Goal: Task Accomplishment & Management: Complete application form

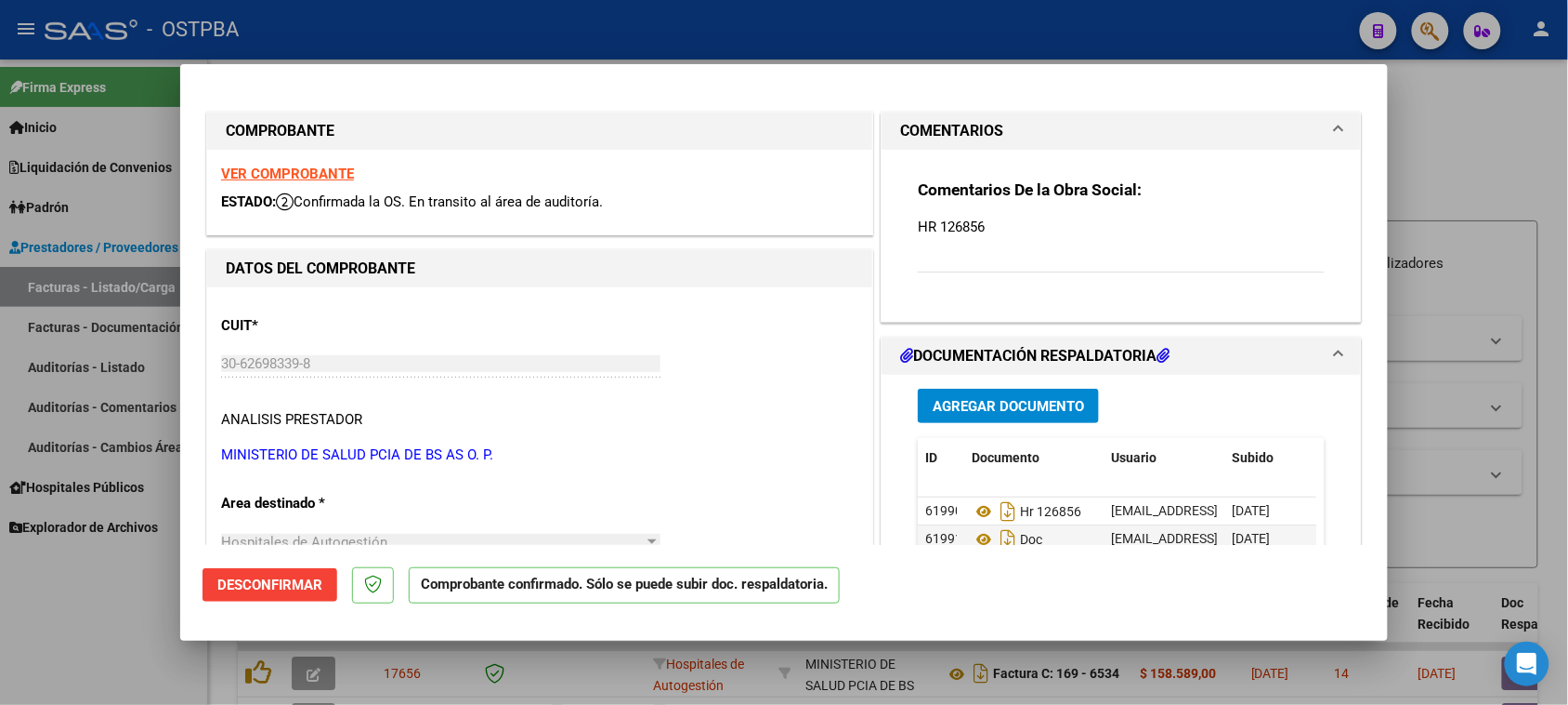
scroll to position [24, 0]
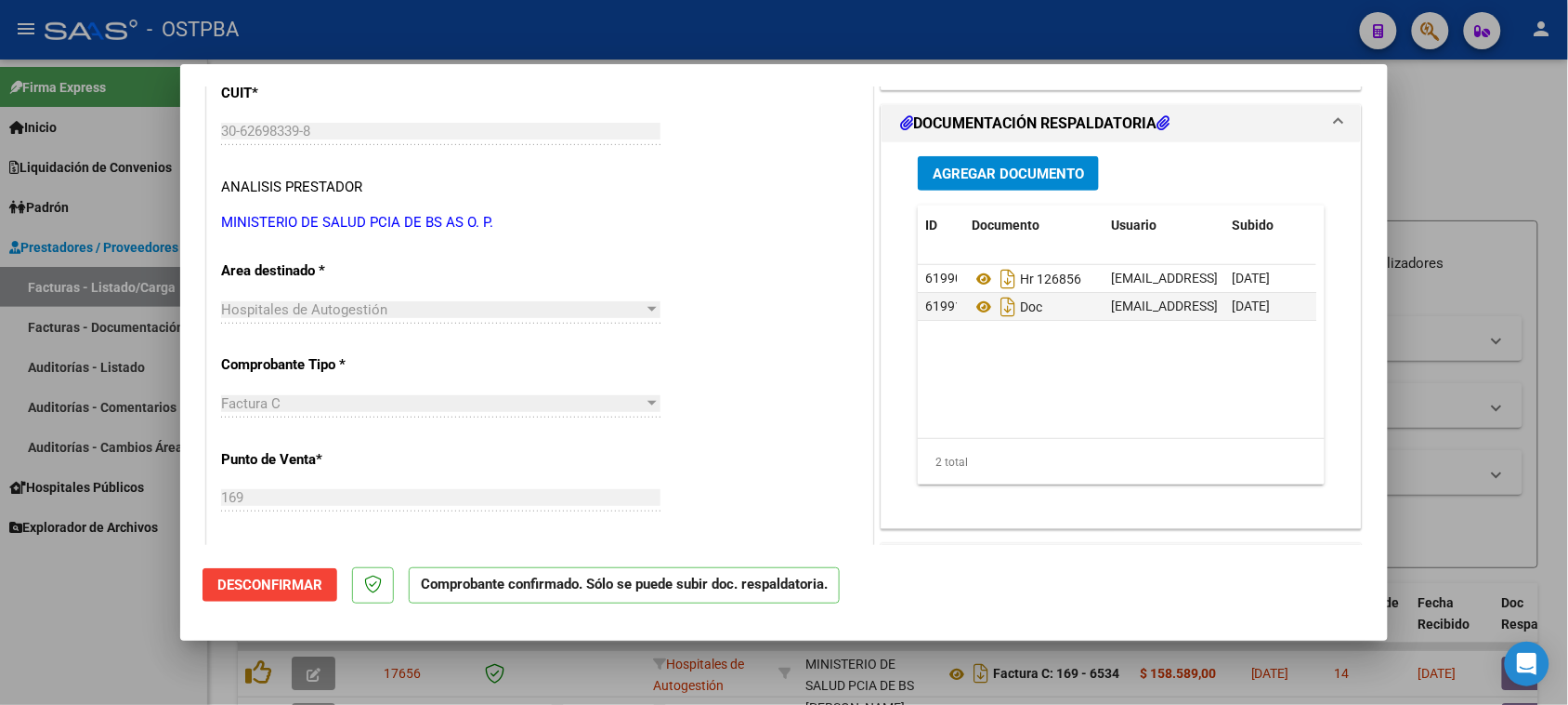
click at [43, 647] on div at bounding box center [784, 352] width 1568 height 705
type input "$ 0,00"
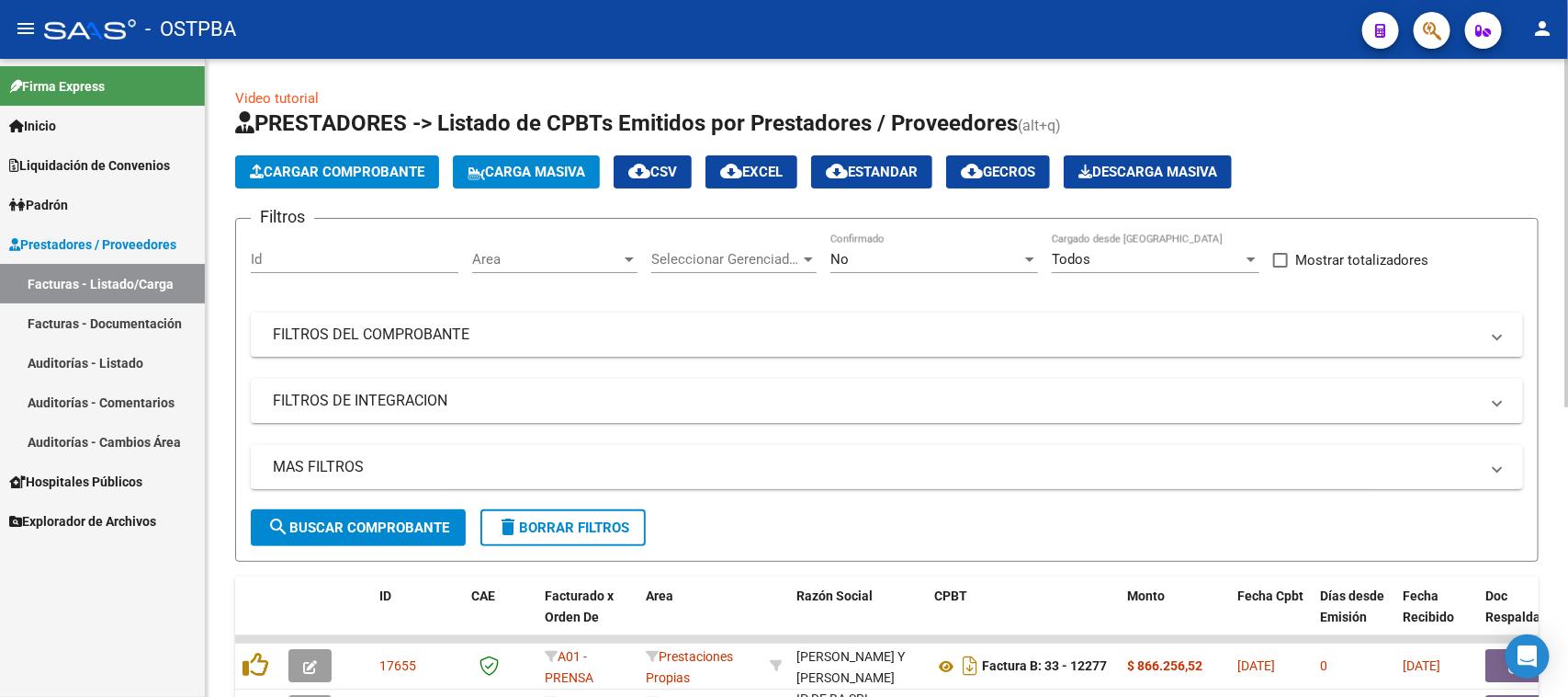
scroll to position [2, 0]
click at [67, 363] on link "Auditorías - Listado" at bounding box center [102, 363] width 205 height 40
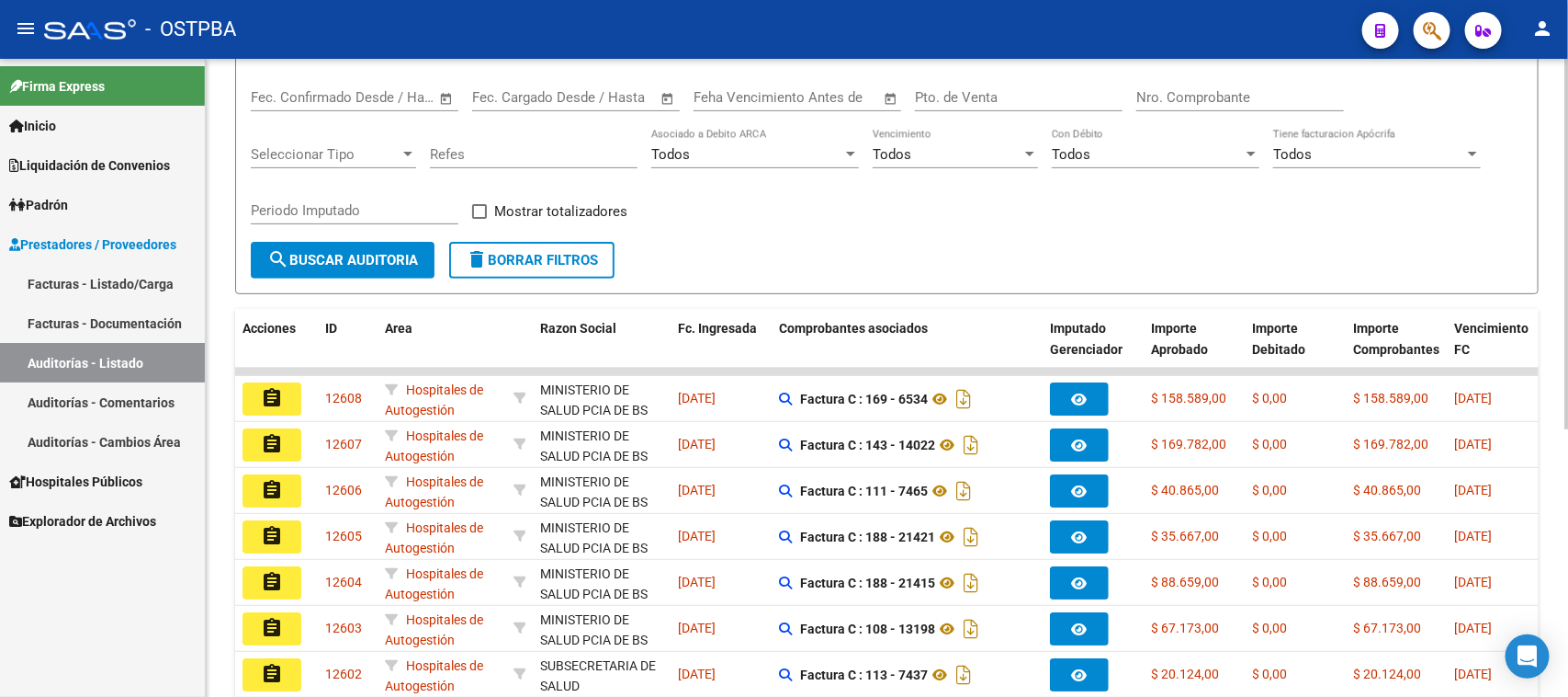
scroll to position [229, 0]
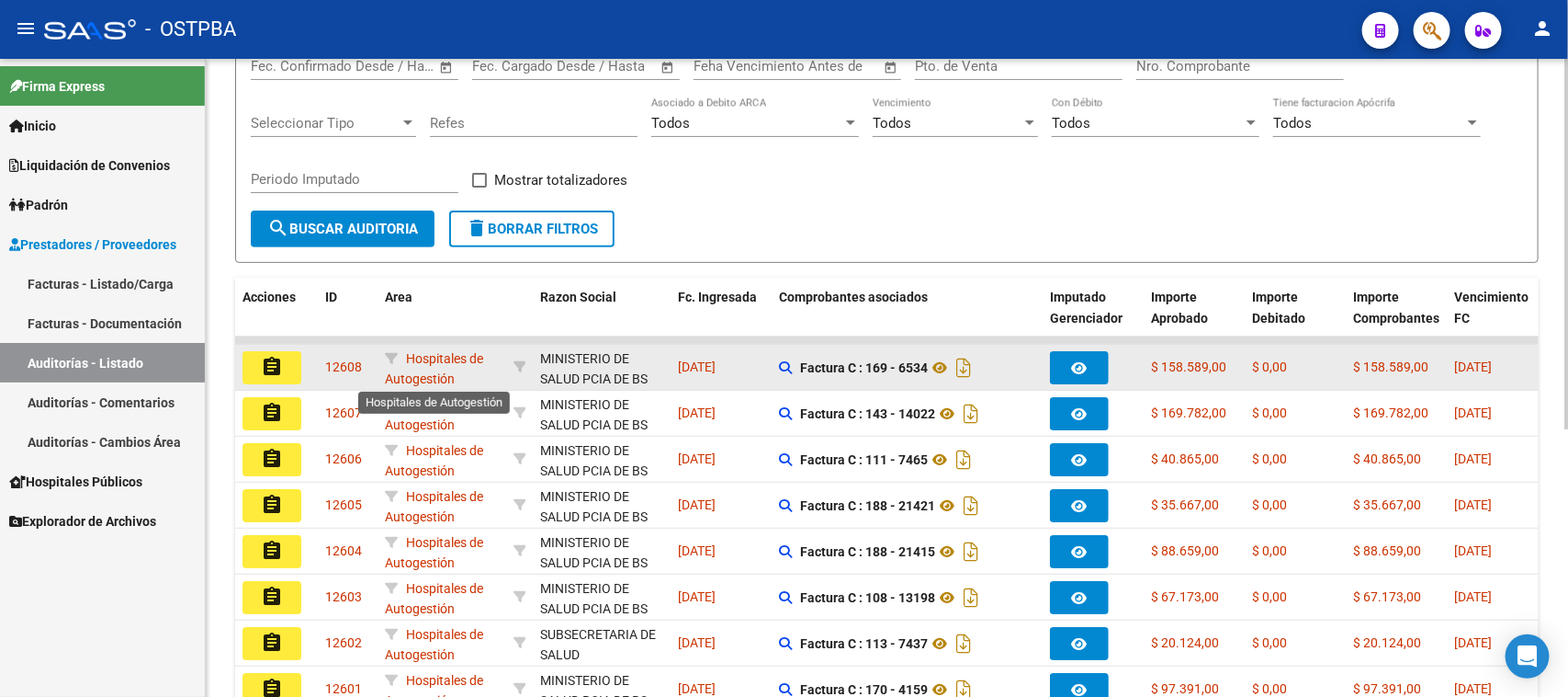
click at [456, 360] on span "Hospitales de Autogestión" at bounding box center [434, 369] width 98 height 36
click at [268, 371] on mat-icon "assignment" at bounding box center [272, 367] width 22 height 22
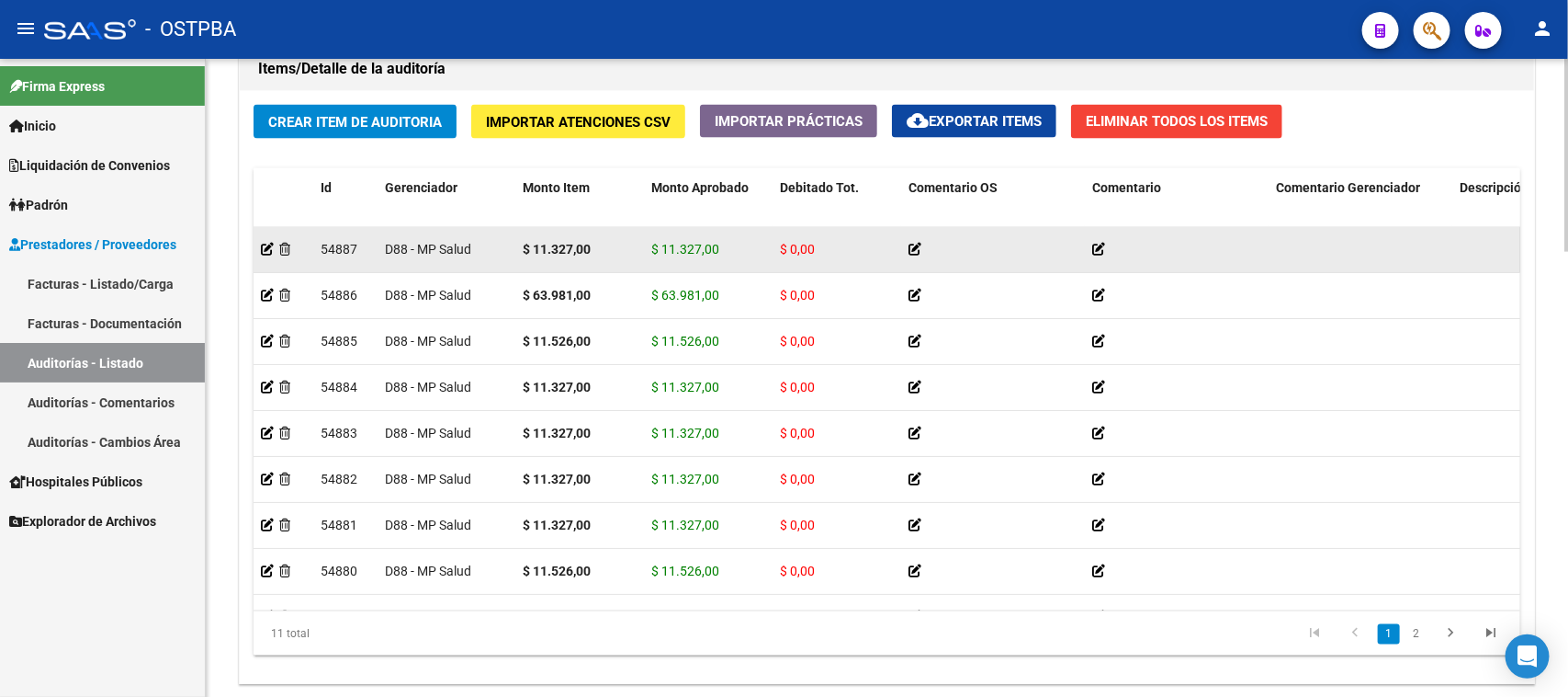
scroll to position [1379, 0]
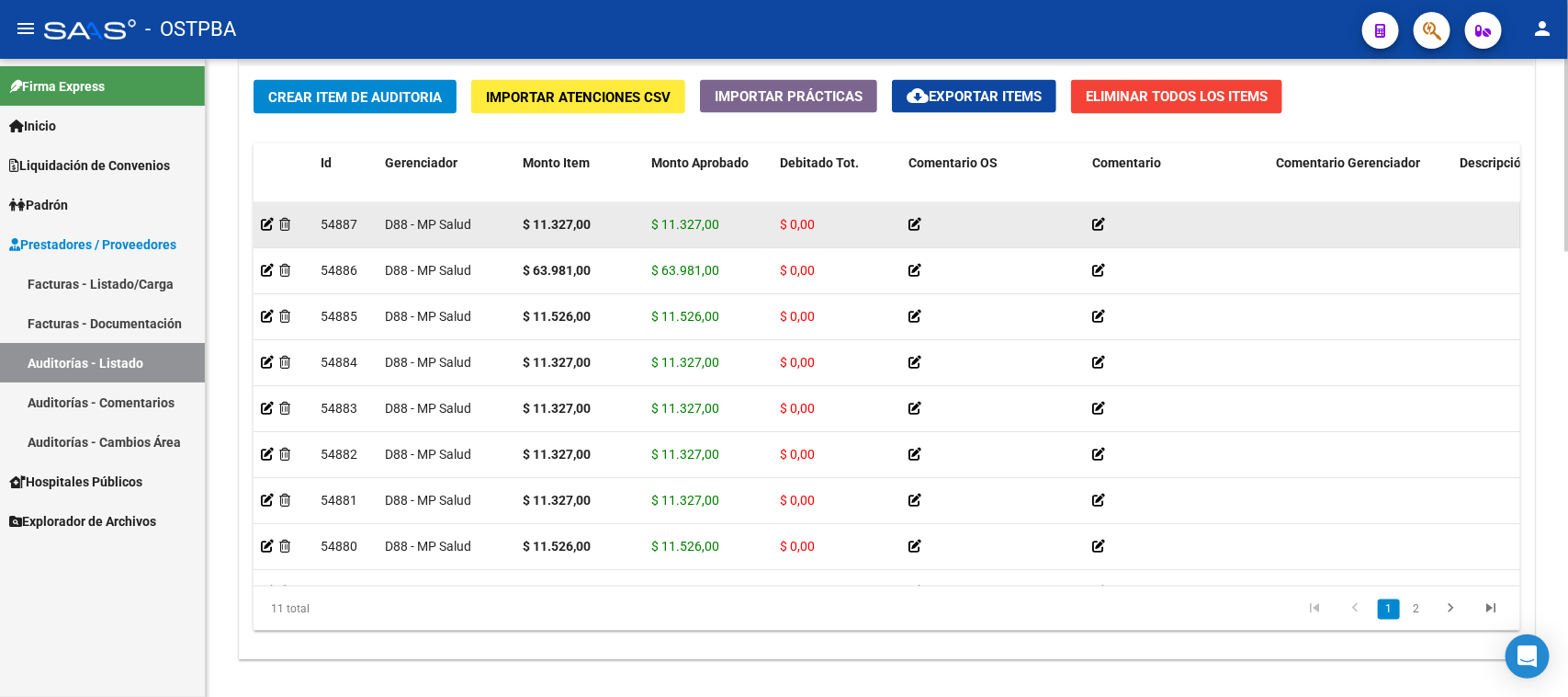
click at [554, 230] on div "$ 11.327,00" at bounding box center [579, 224] width 114 height 21
click at [1321, 234] on datatable-body-cell at bounding box center [1361, 225] width 184 height 45
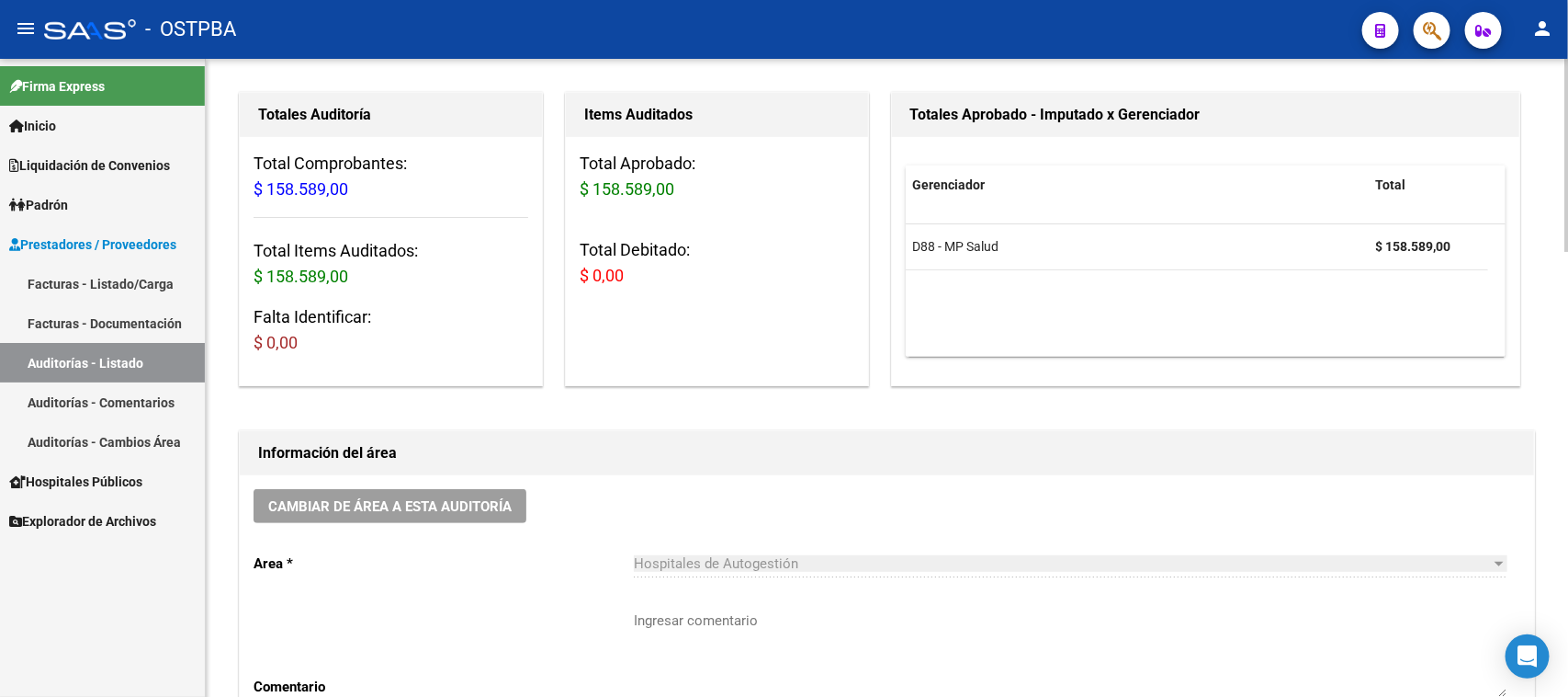
scroll to position [0, 0]
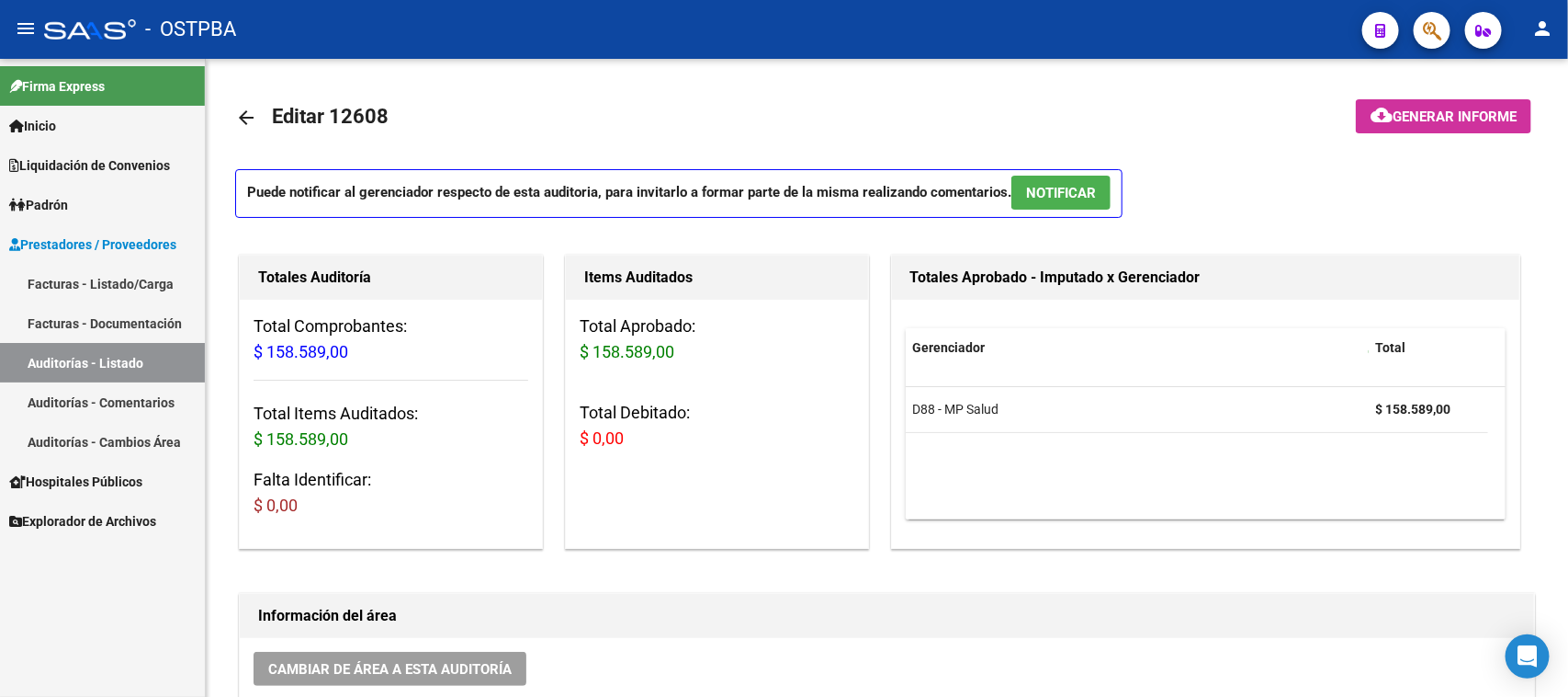
click at [124, 364] on link "Auditorías - Listado" at bounding box center [102, 363] width 205 height 40
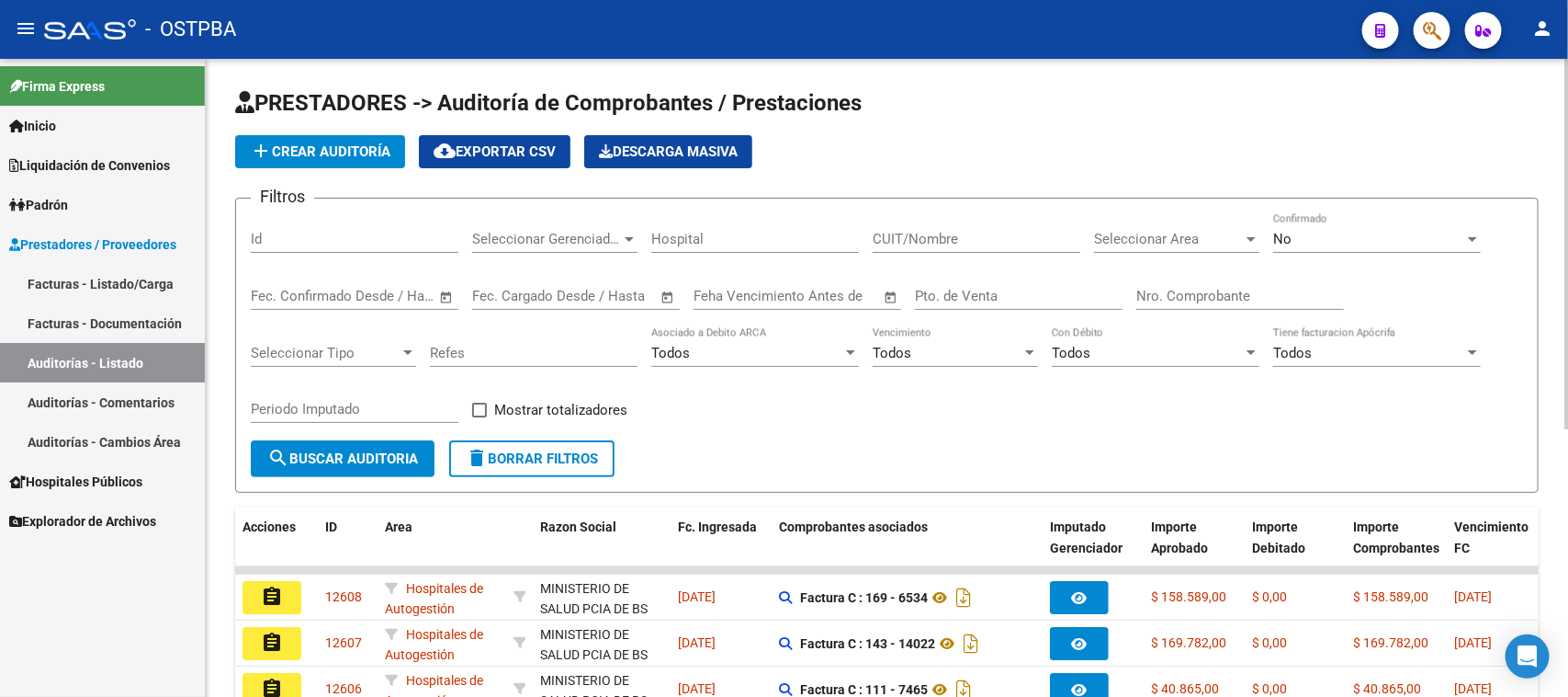
click at [277, 143] on span "add Crear Auditoría" at bounding box center [320, 151] width 140 height 17
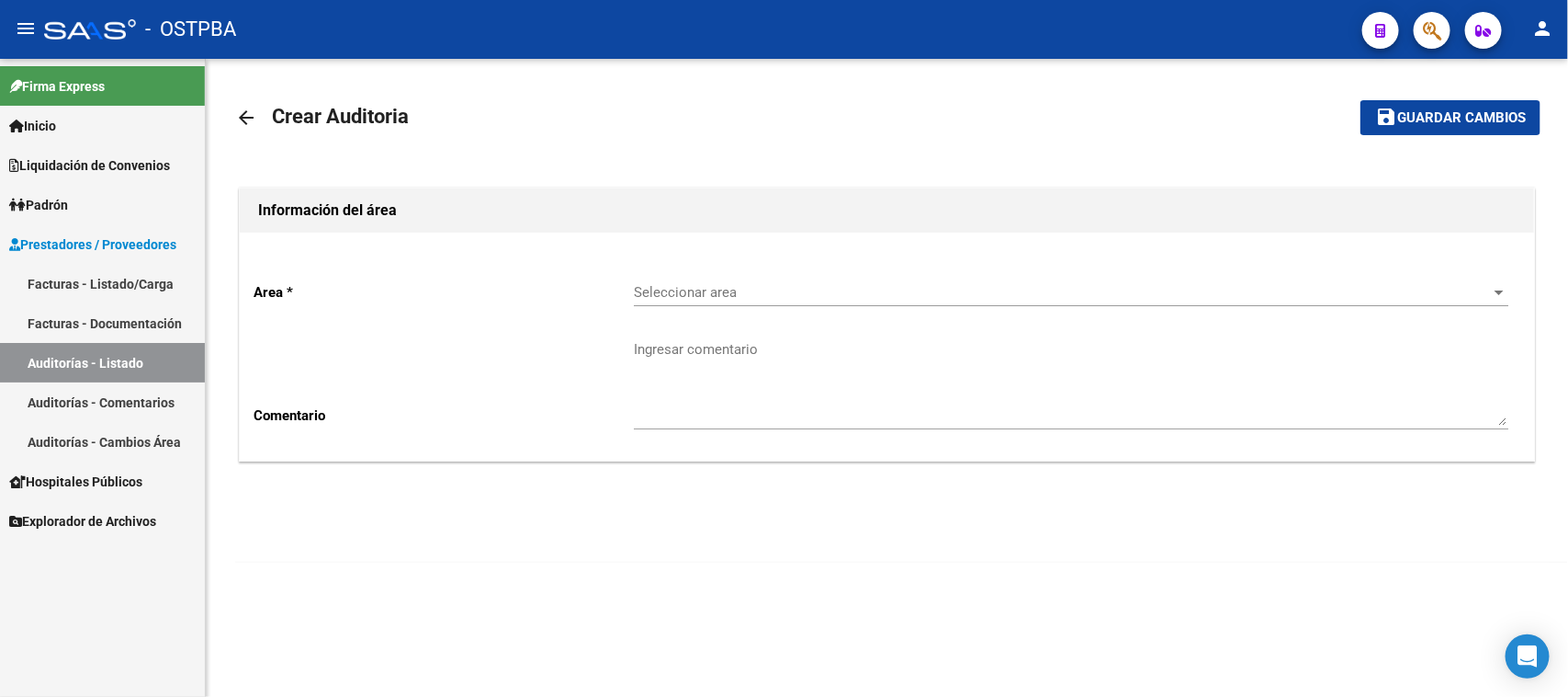
click at [727, 282] on div "Seleccionar area Seleccionar area" at bounding box center [1071, 287] width 874 height 40
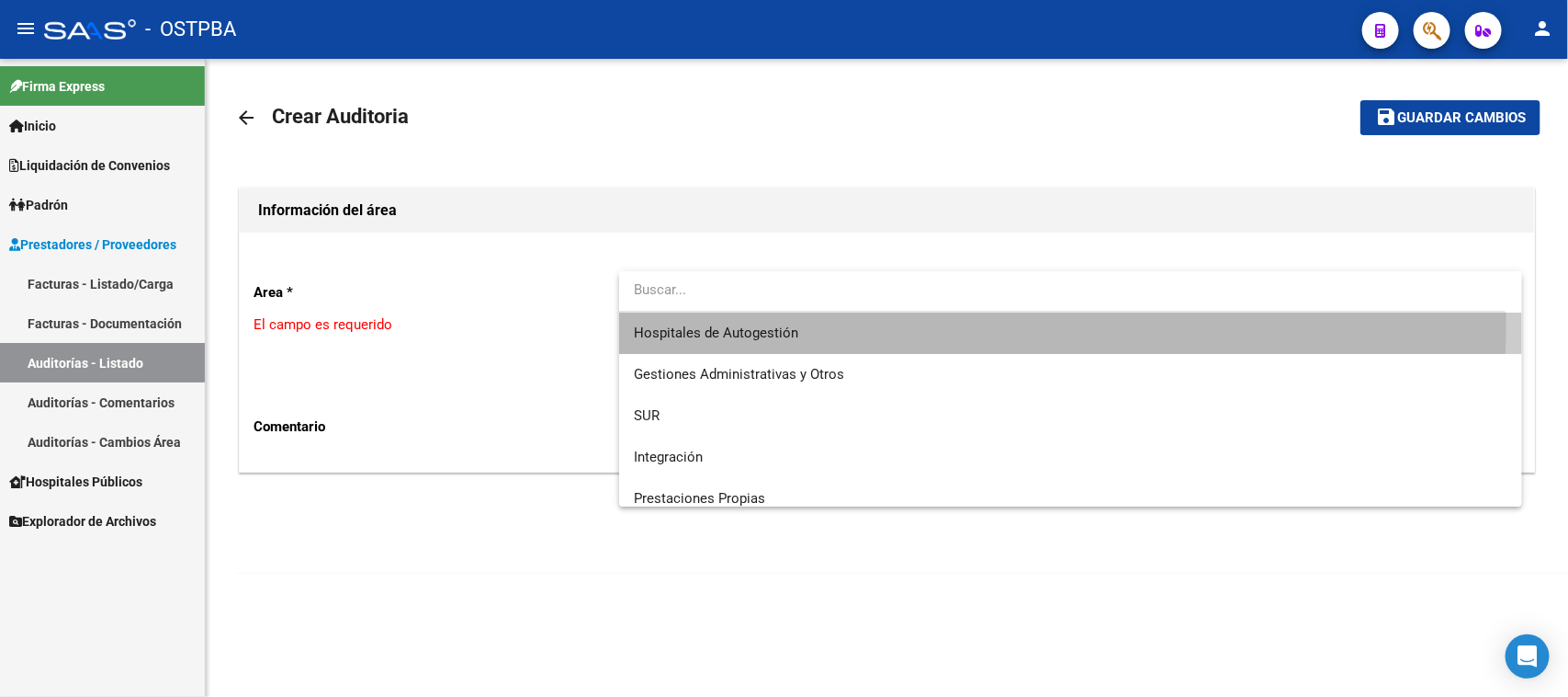
click at [713, 319] on span "Hospitales de Autogestión" at bounding box center [1071, 333] width 874 height 42
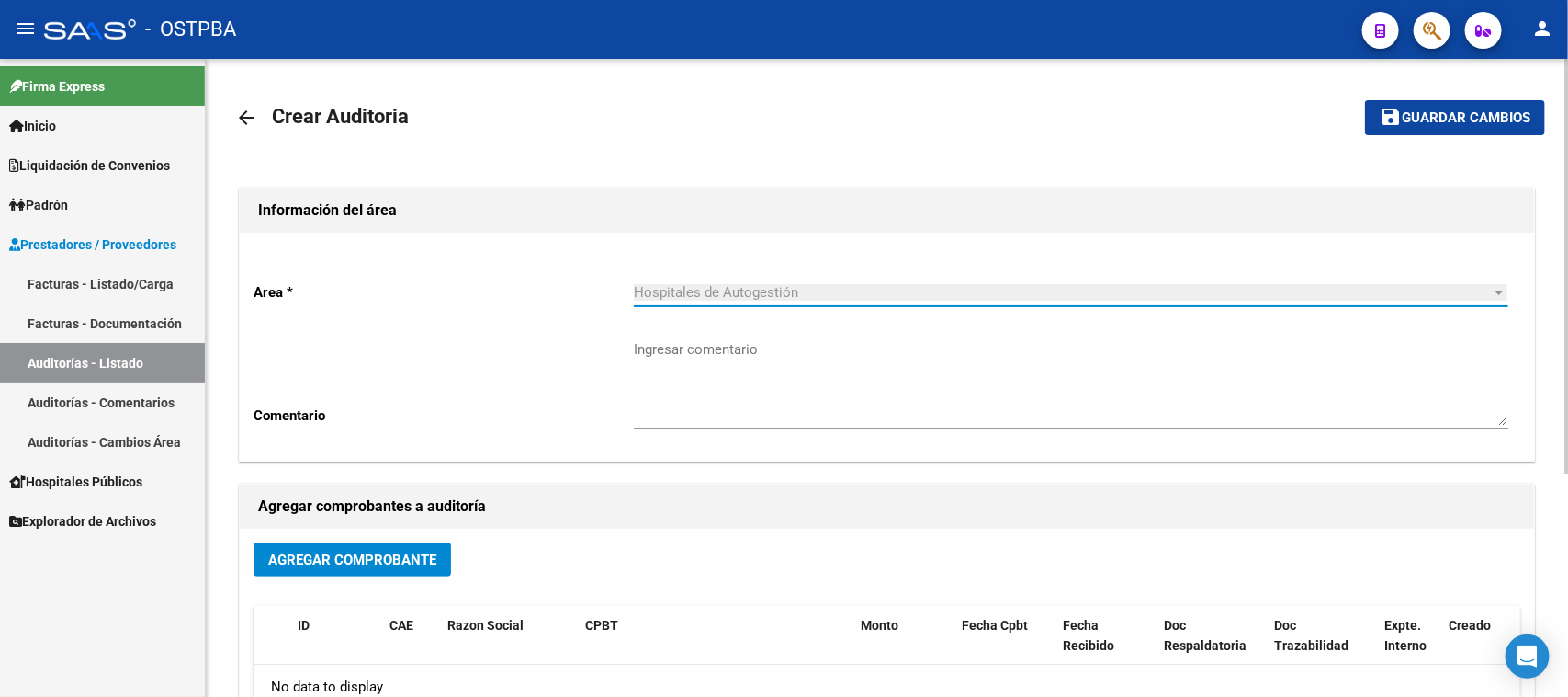
click at [415, 559] on span "Agregar Comprobante" at bounding box center [352, 560] width 168 height 17
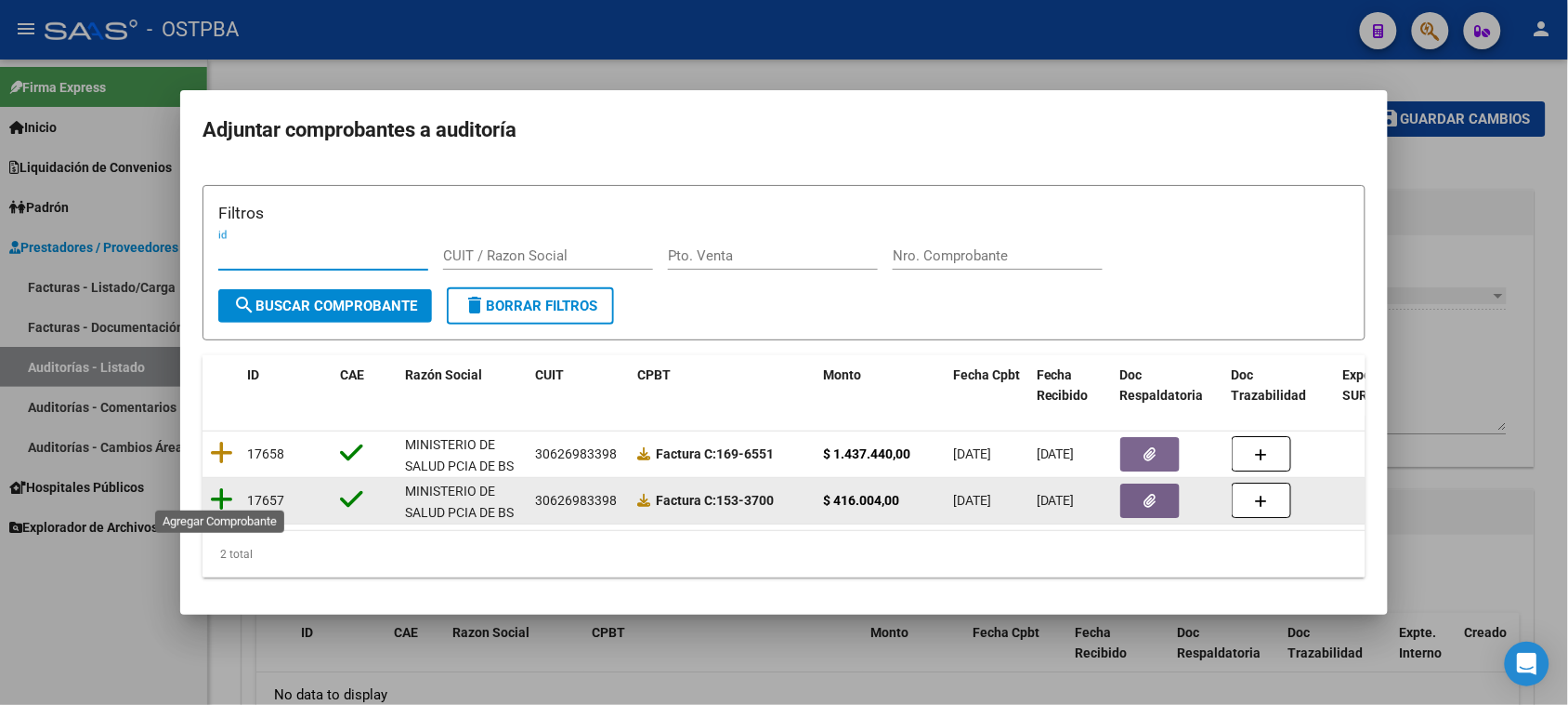
click at [225, 494] on icon at bounding box center [221, 499] width 23 height 26
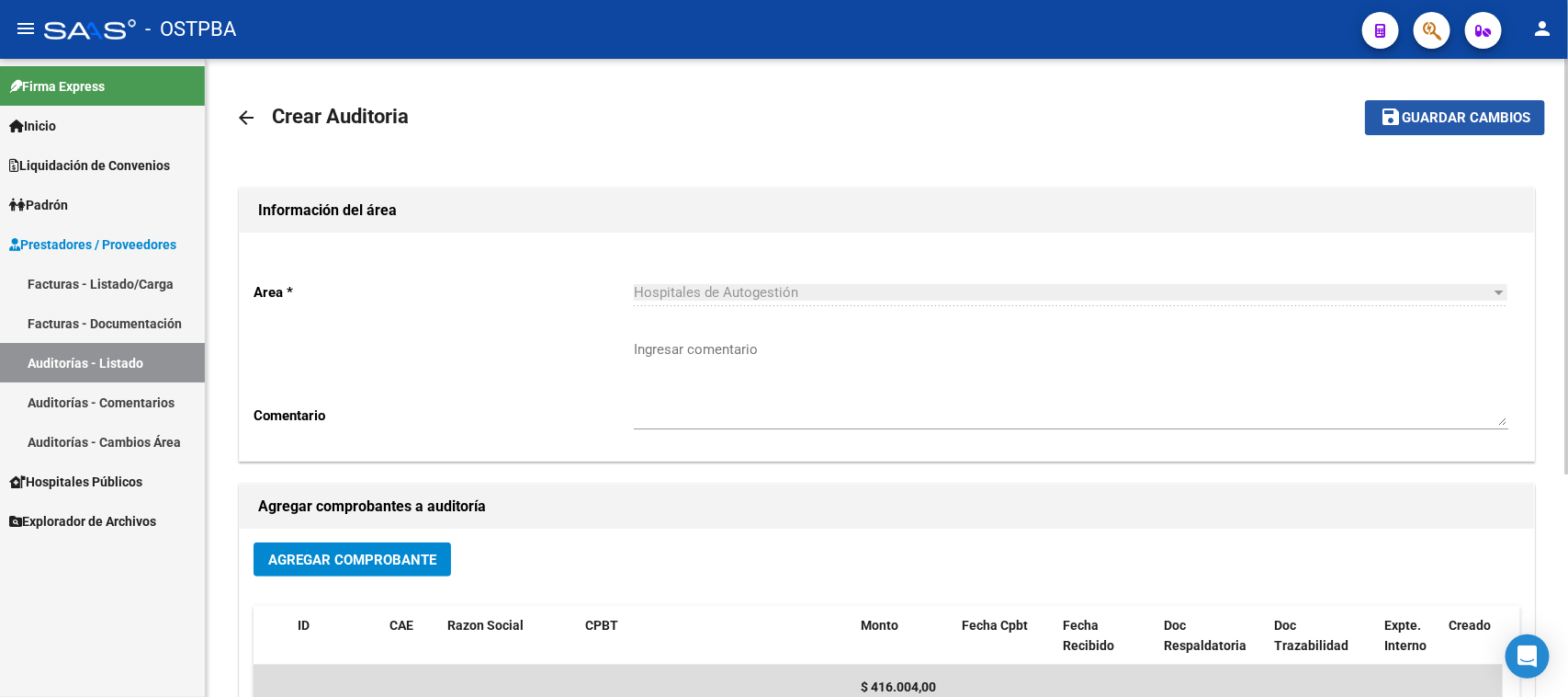
click at [1484, 121] on span "Guardar cambios" at bounding box center [1466, 119] width 128 height 17
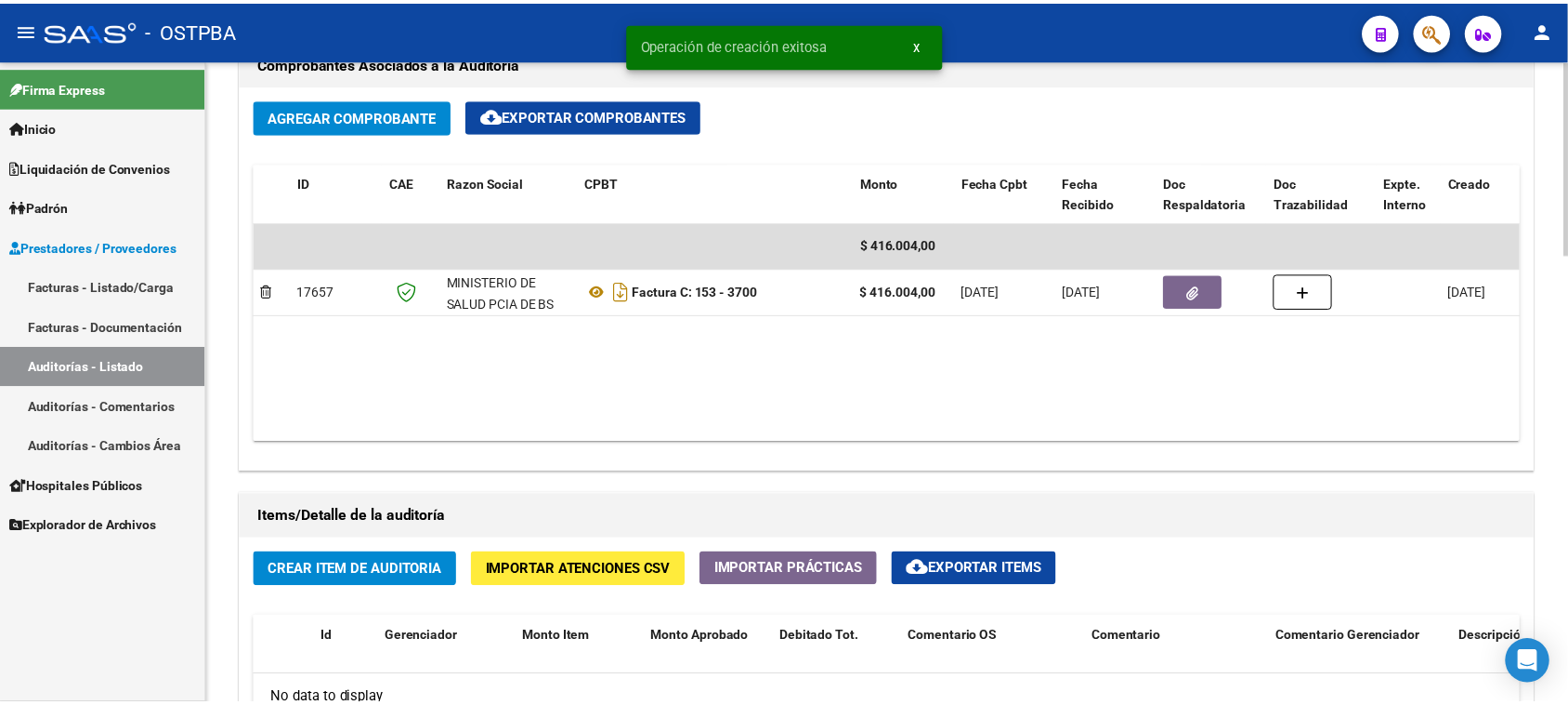
scroll to position [1046, 0]
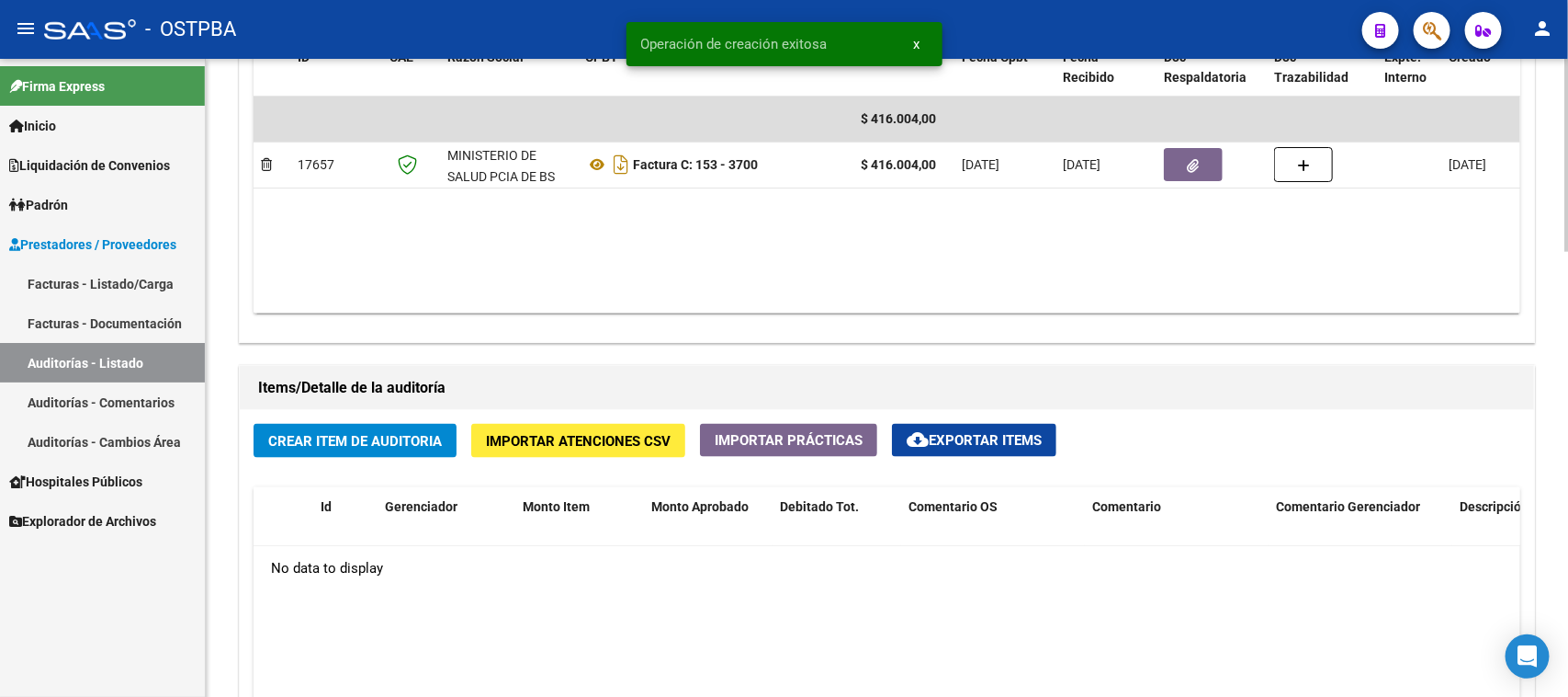
click at [347, 438] on span "Crear Item de Auditoria" at bounding box center [355, 441] width 174 height 17
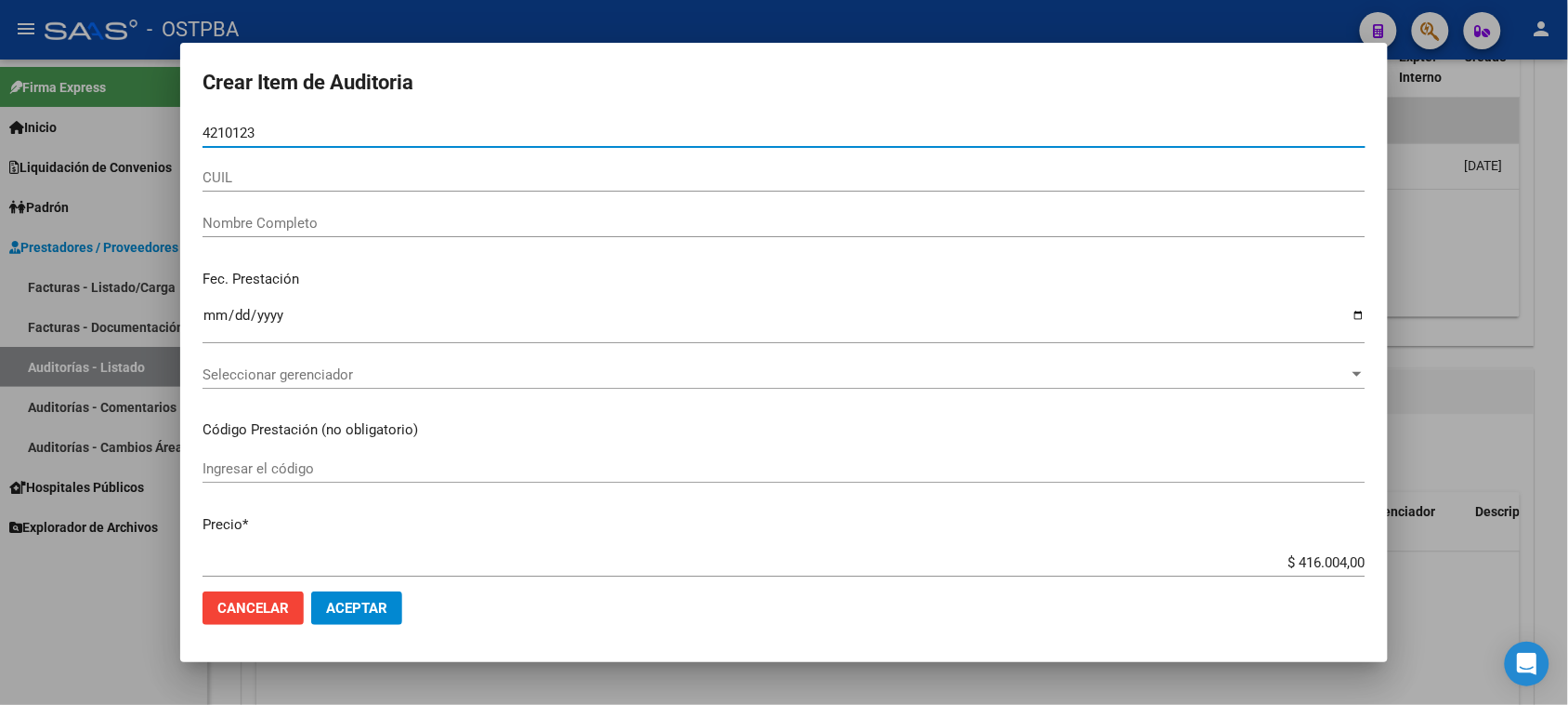
type input "42101239"
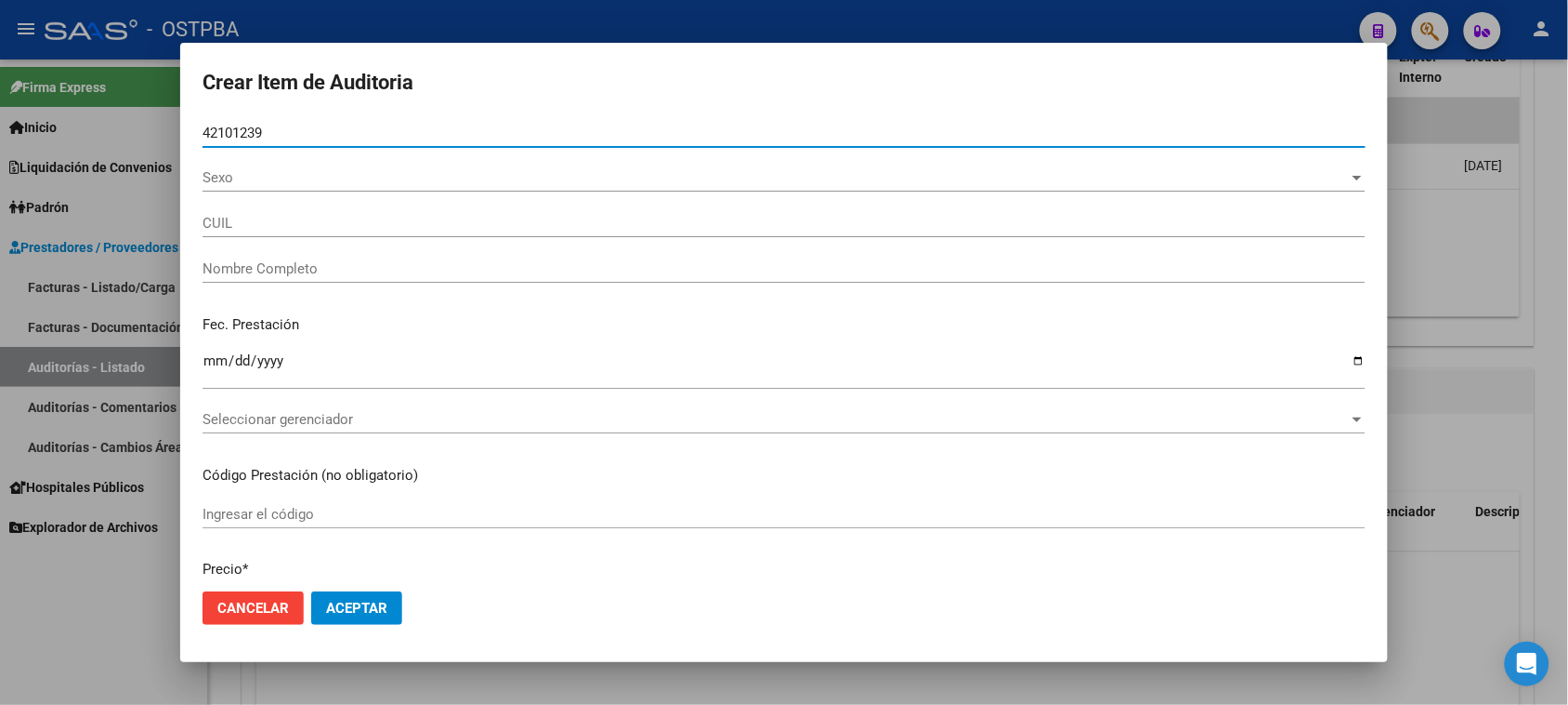
type input "27421012399"
type input "[PERSON_NAME] [PERSON_NAME] -"
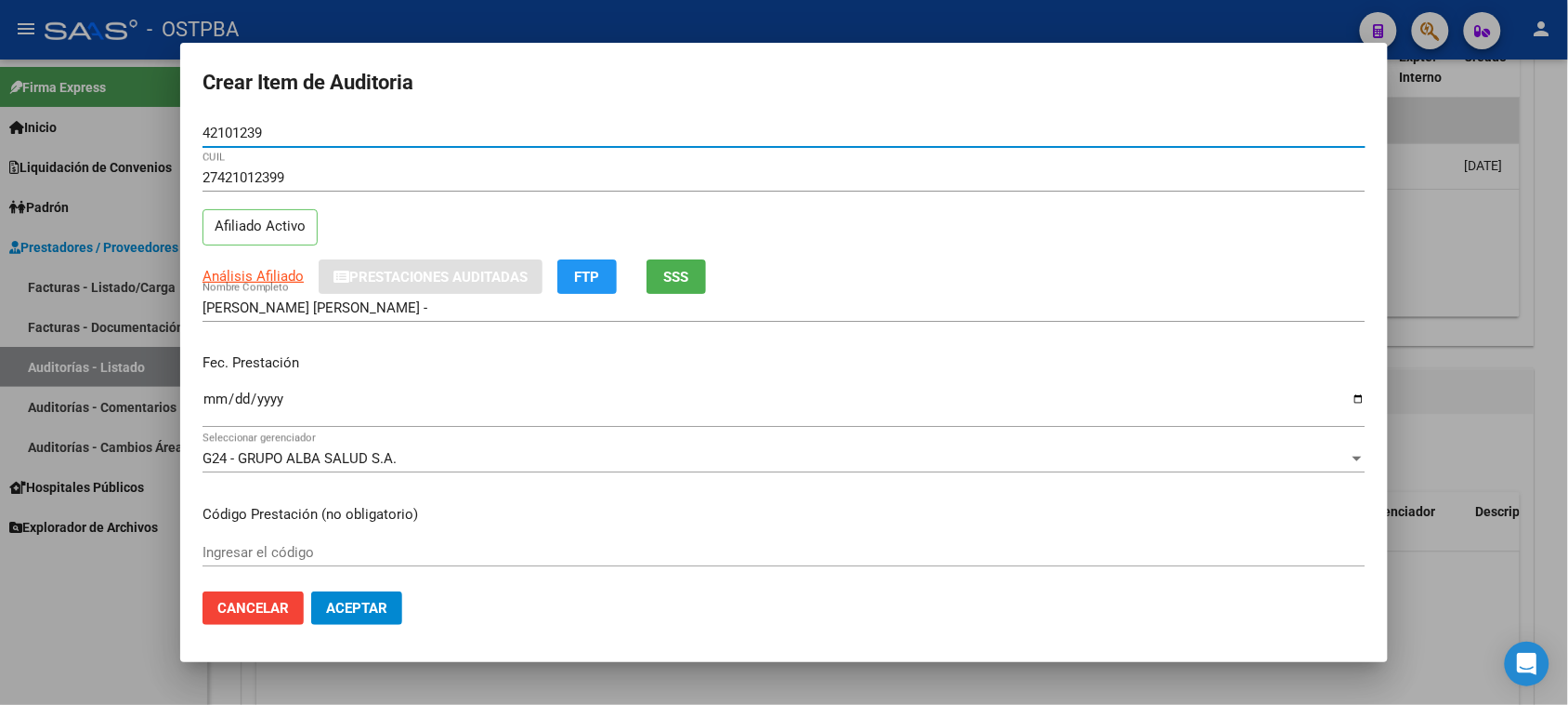
type input "42101239"
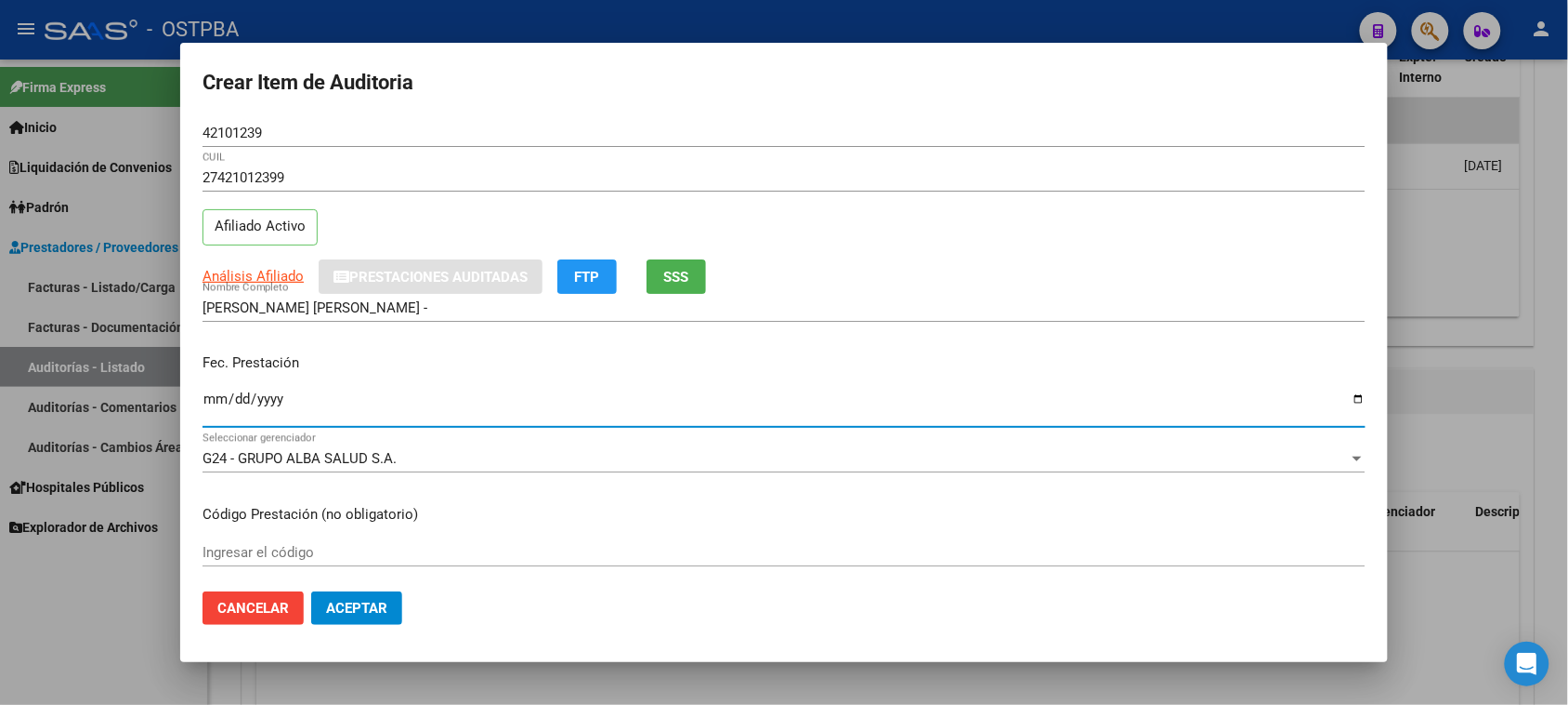
click at [215, 398] on input "Ingresar la fecha" at bounding box center [784, 406] width 1163 height 30
type input "[DATE]"
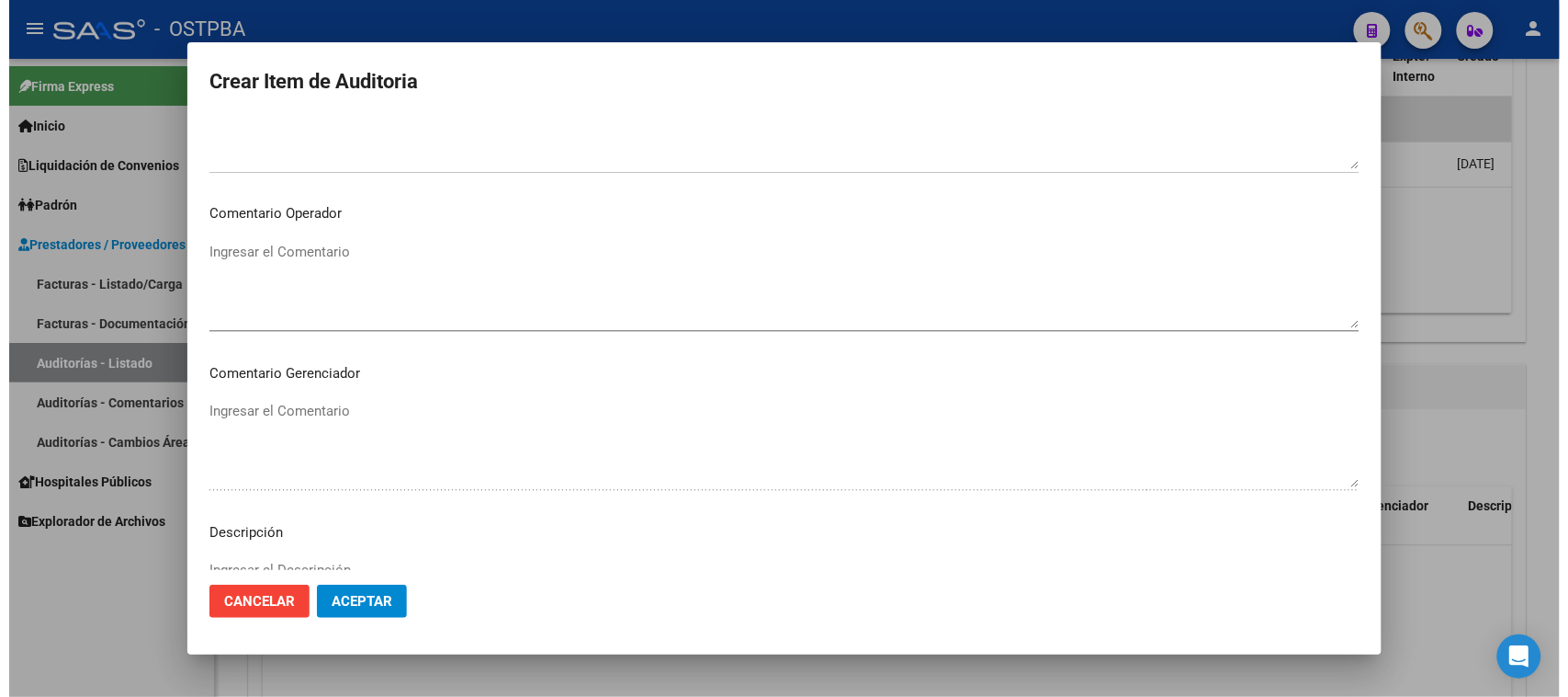
scroll to position [1200, 0]
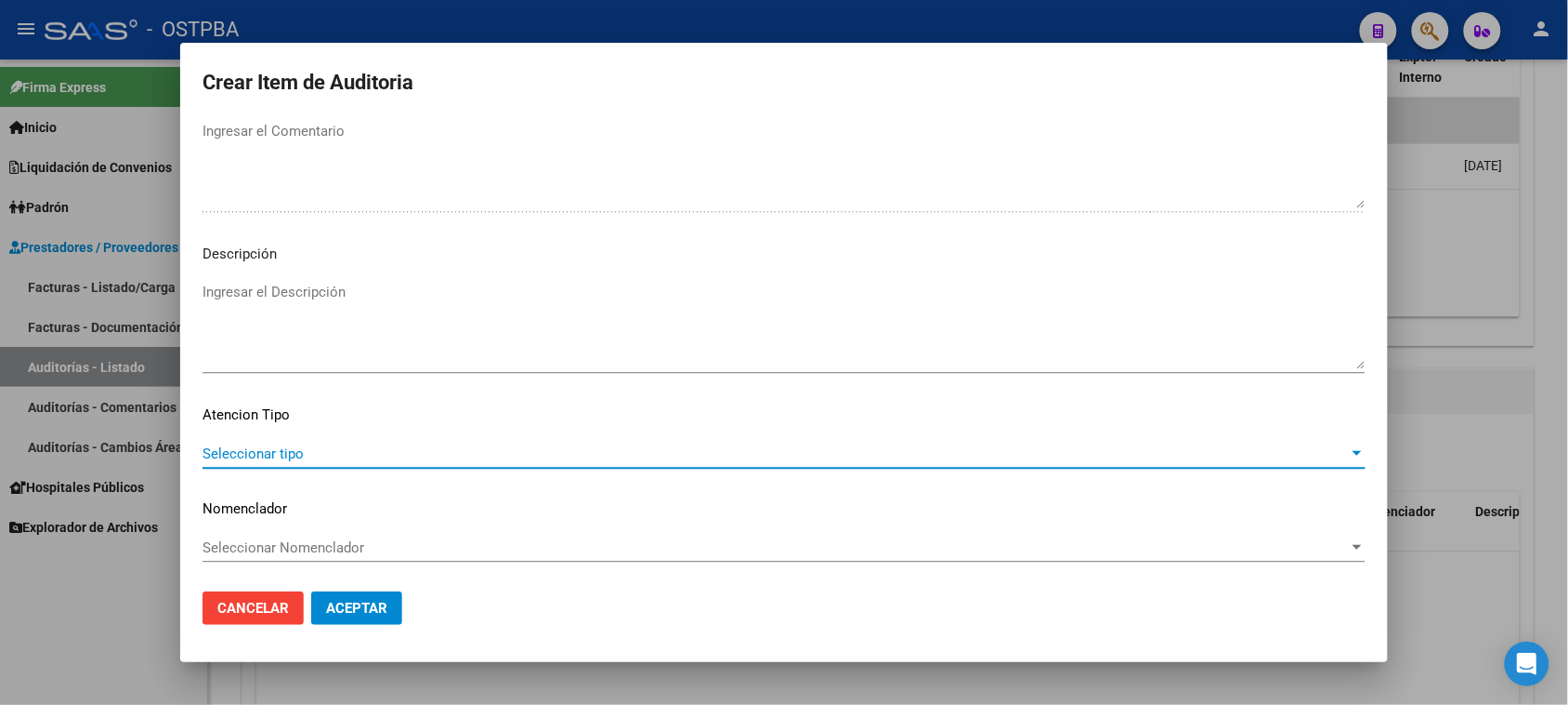
click at [298, 446] on span "Seleccionar tipo" at bounding box center [776, 453] width 1146 height 17
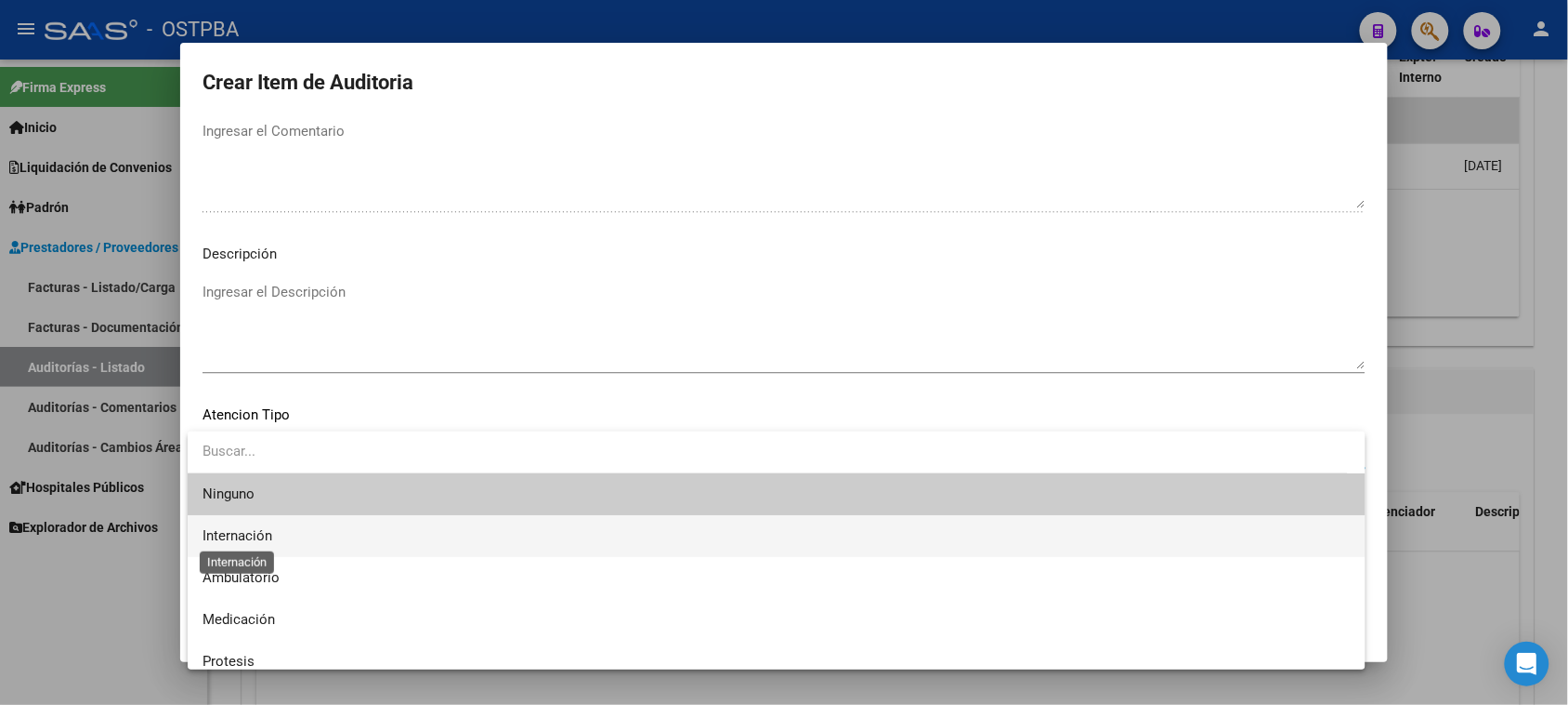
click at [239, 537] on span "Internación" at bounding box center [238, 535] width 70 height 17
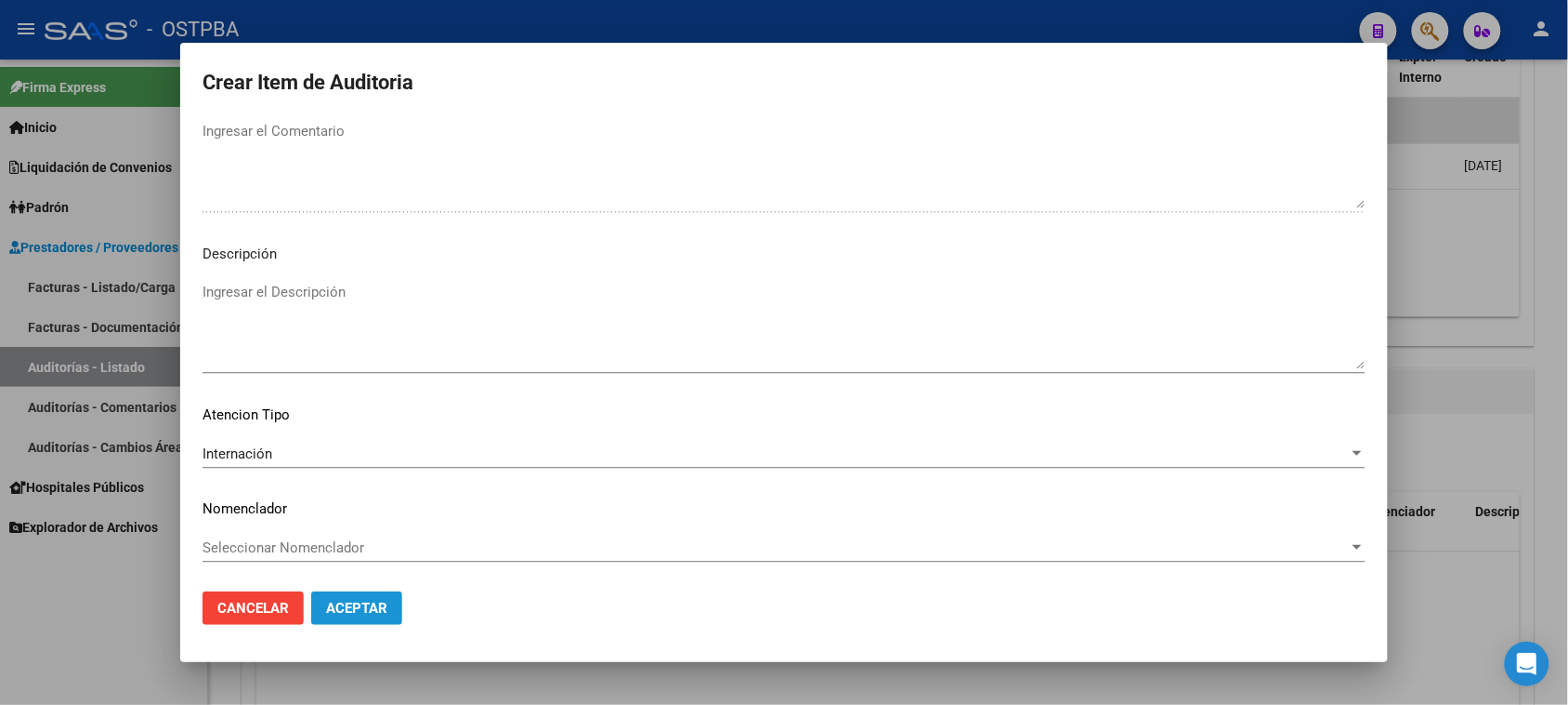
click at [347, 605] on span "Aceptar" at bounding box center [356, 608] width 61 height 17
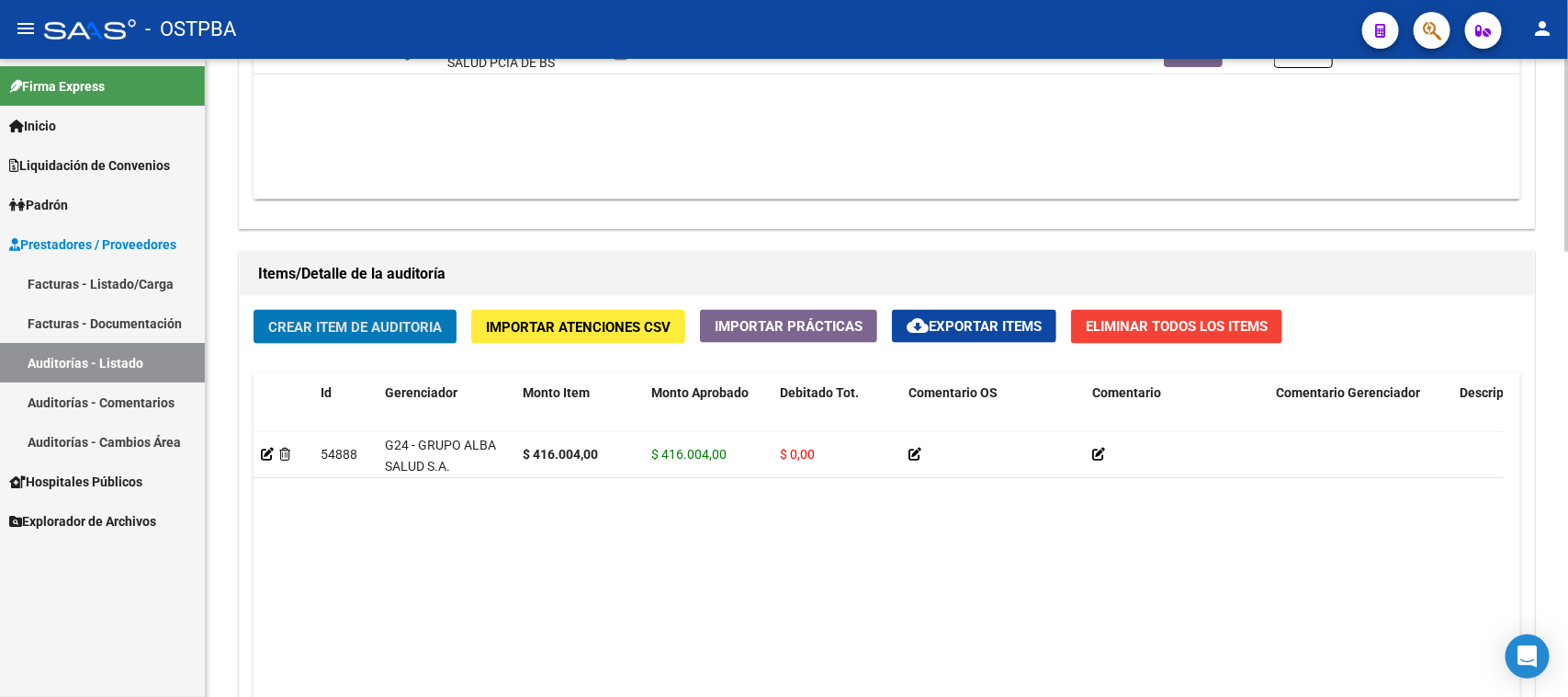
scroll to position [1034, 0]
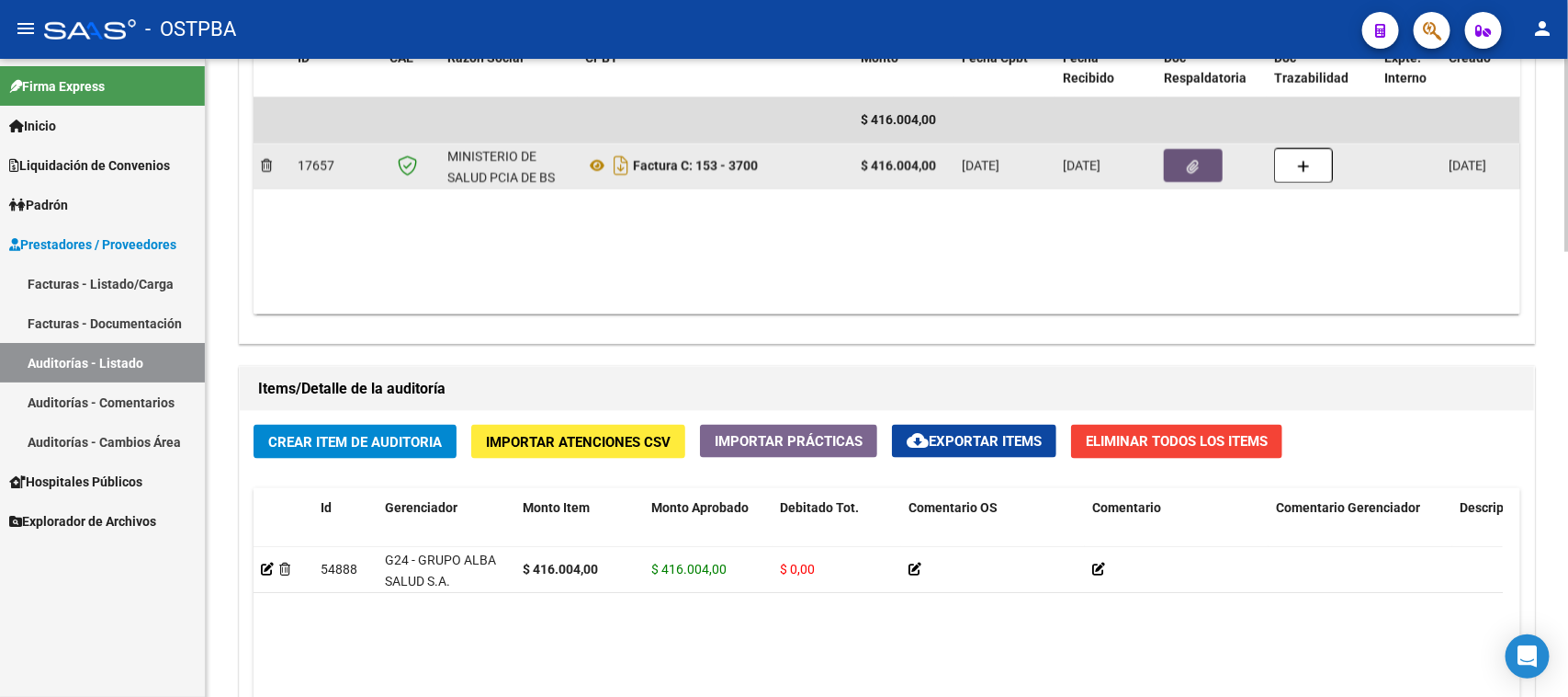
click at [1193, 157] on span "button" at bounding box center [1194, 165] width 12 height 17
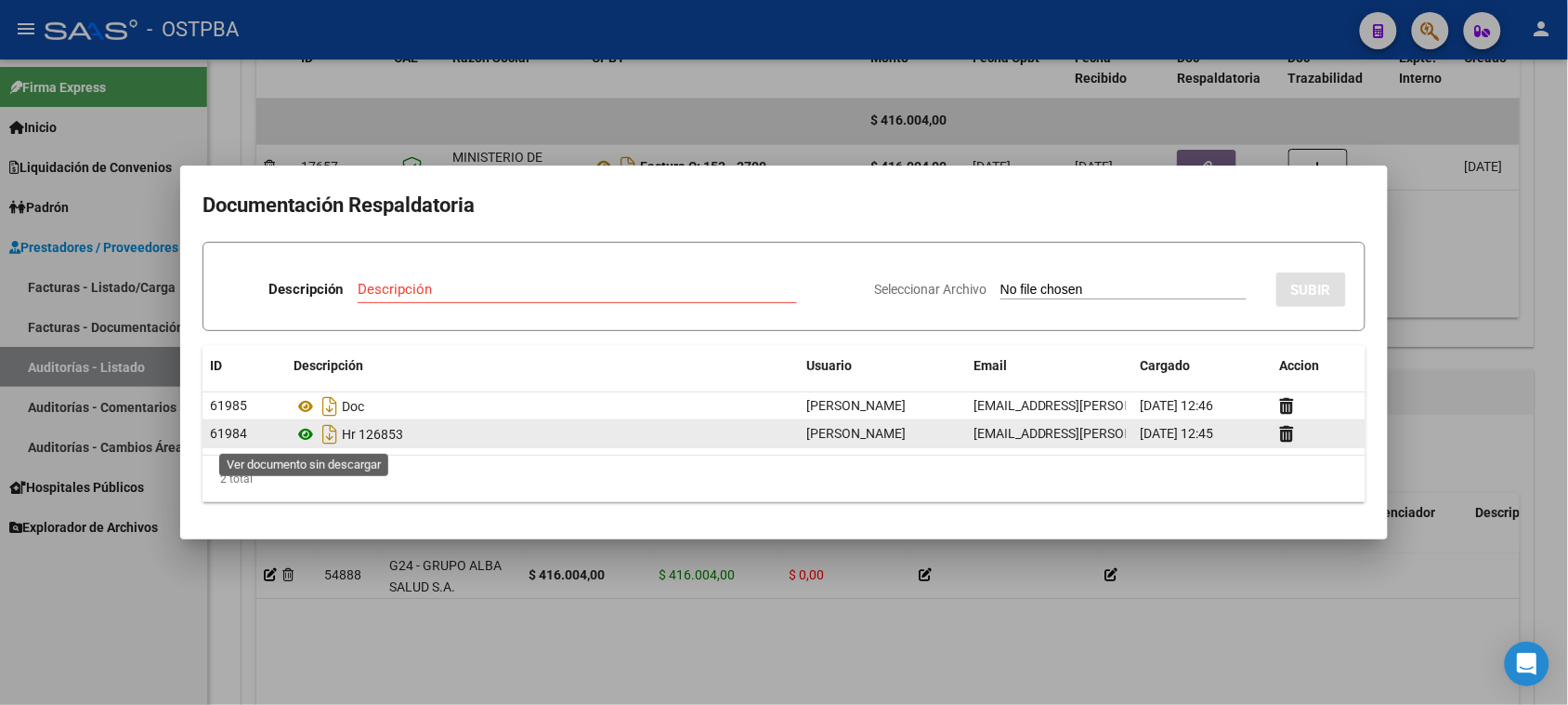
click at [304, 437] on icon at bounding box center [306, 434] width 24 height 22
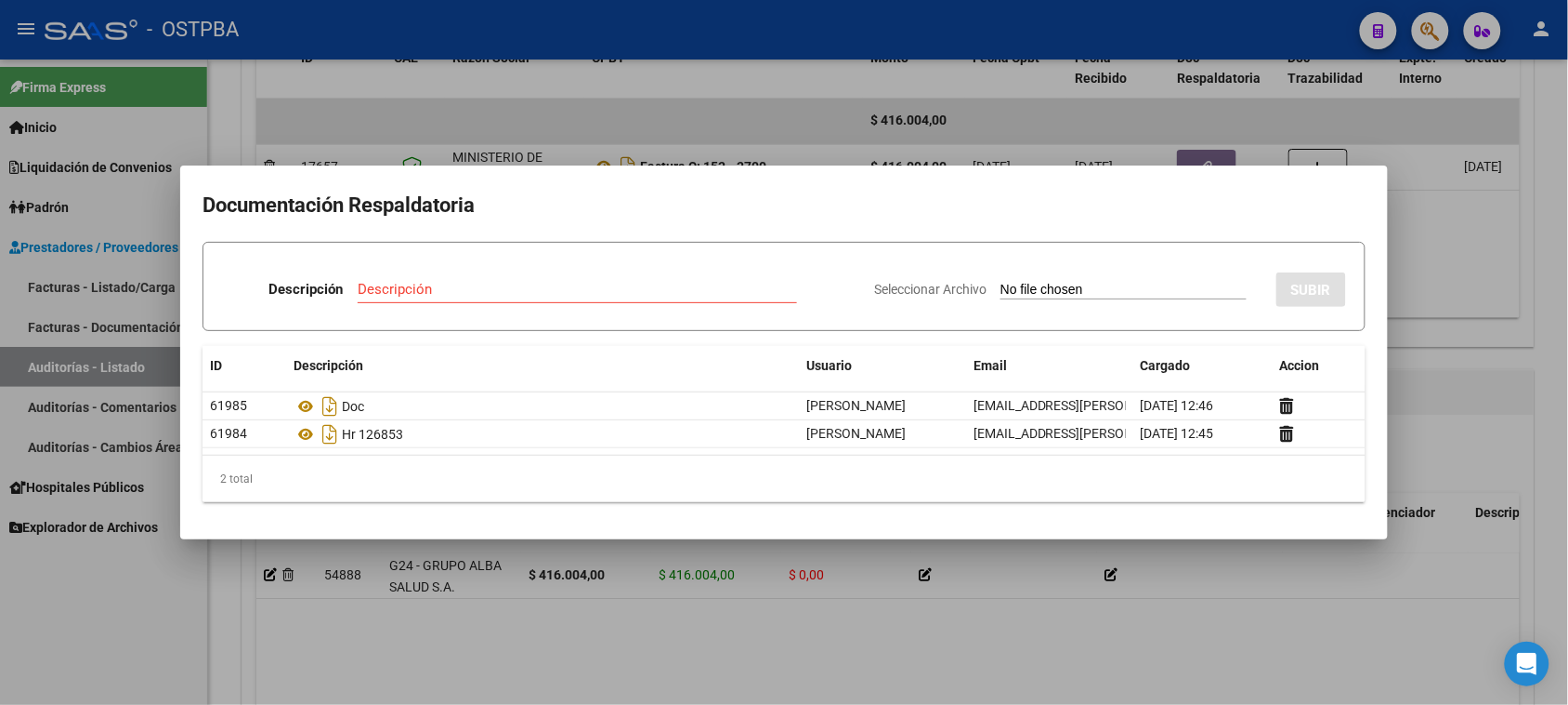
click at [512, 609] on div at bounding box center [784, 352] width 1568 height 705
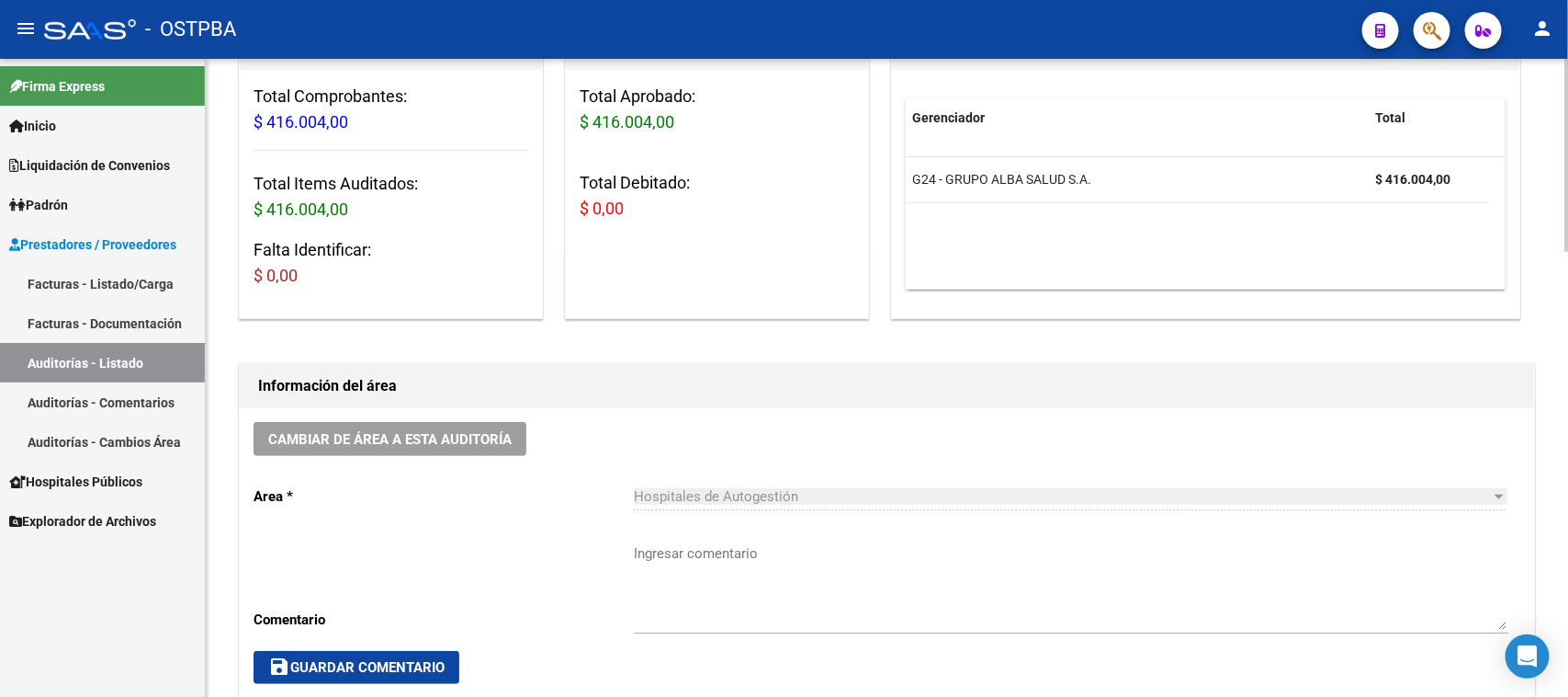
scroll to position [0, 0]
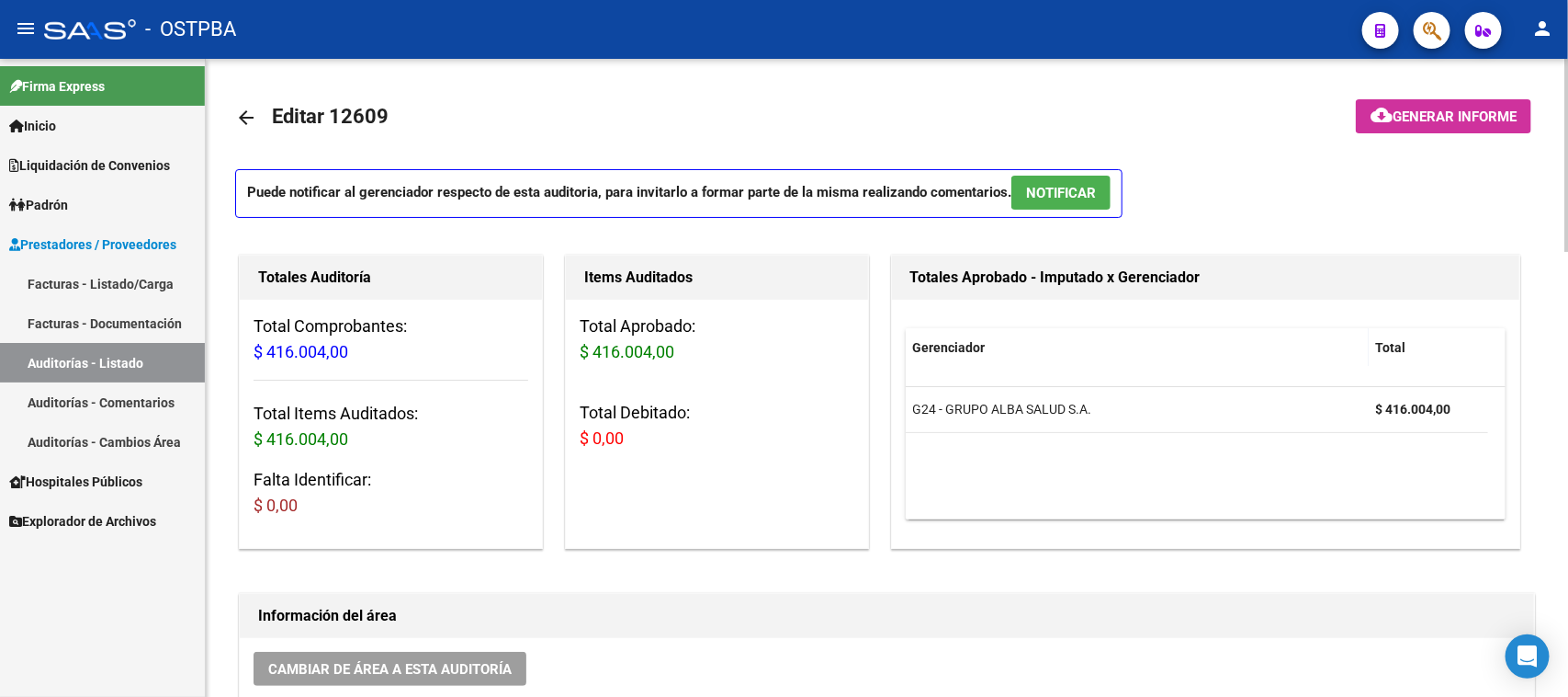
click at [254, 113] on mat-icon "arrow_back" at bounding box center [246, 118] width 22 height 22
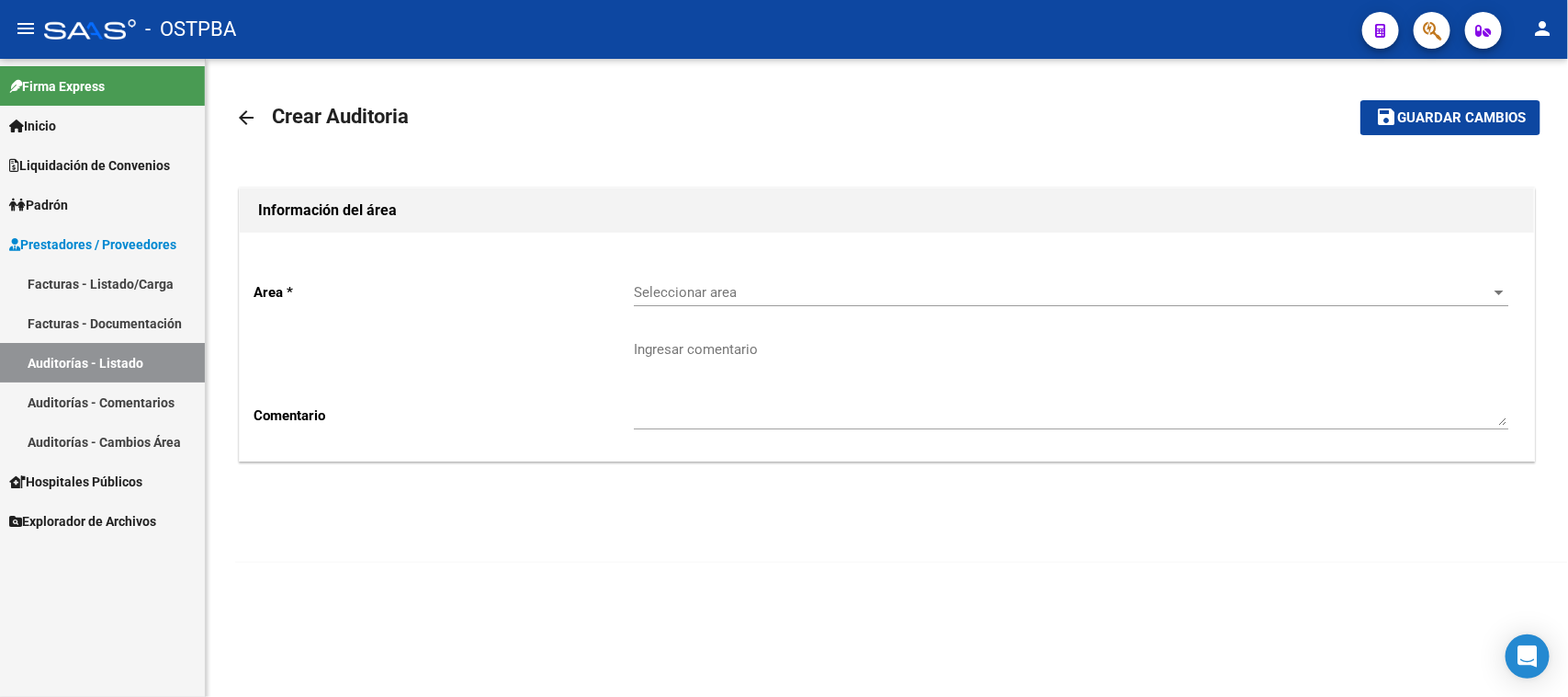
click at [640, 284] on span "Seleccionar area" at bounding box center [1063, 292] width 858 height 17
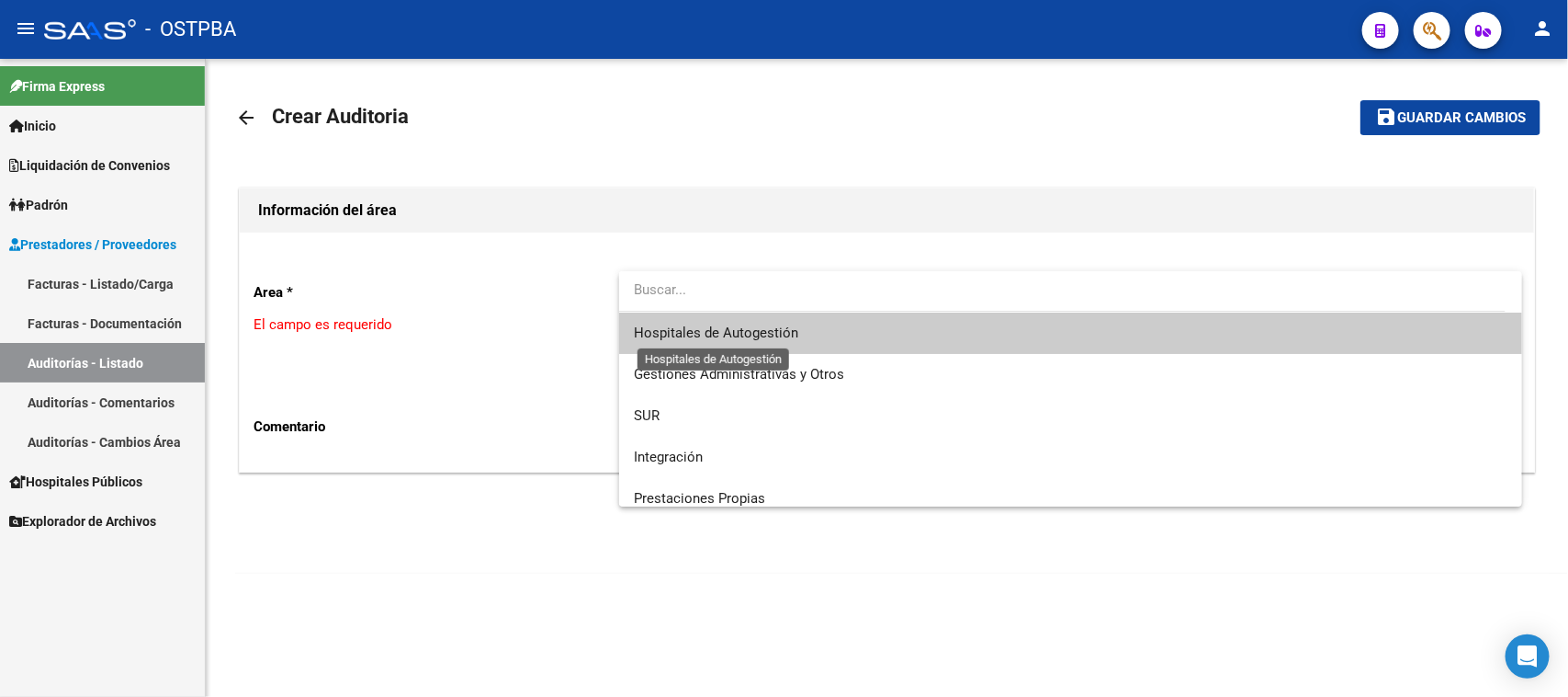
click at [650, 324] on span "Hospitales de Autogestión" at bounding box center [716, 332] width 164 height 17
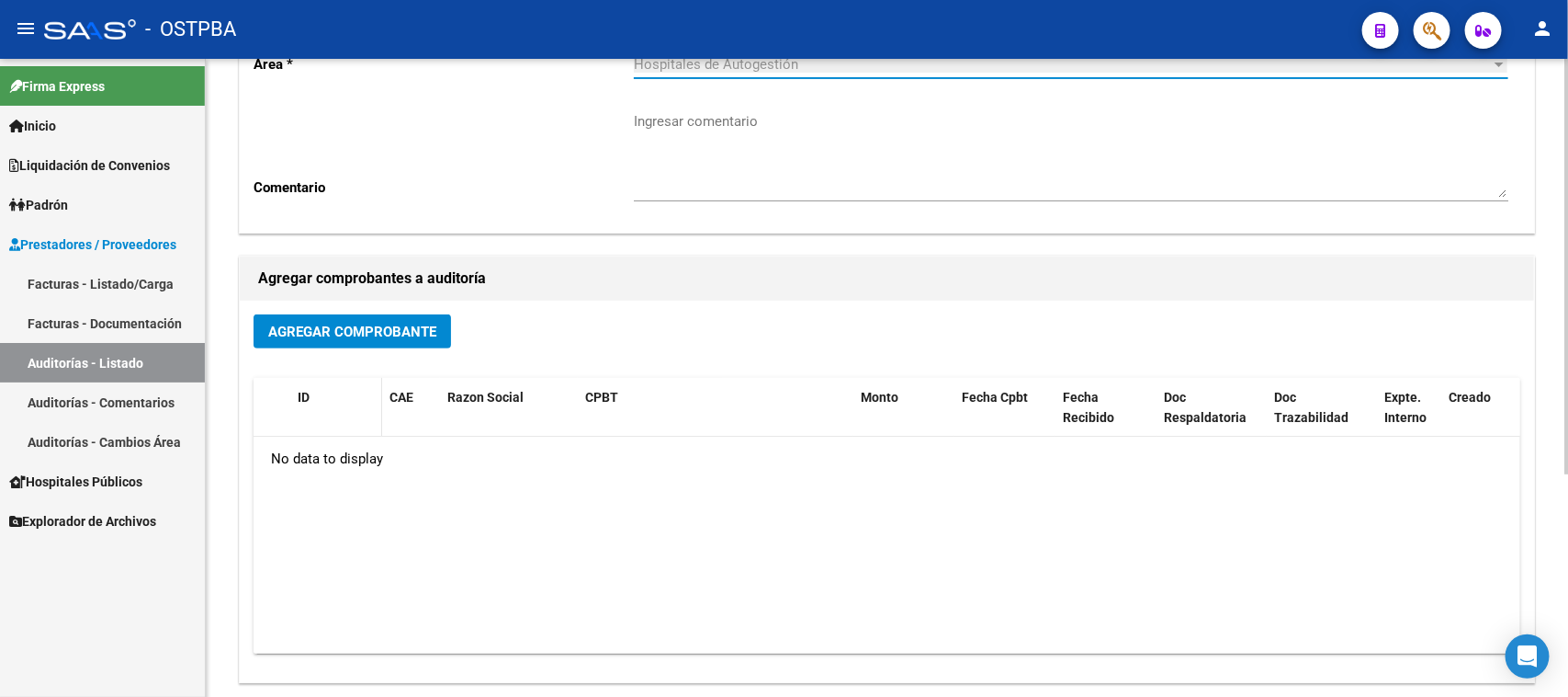
scroll to position [229, 0]
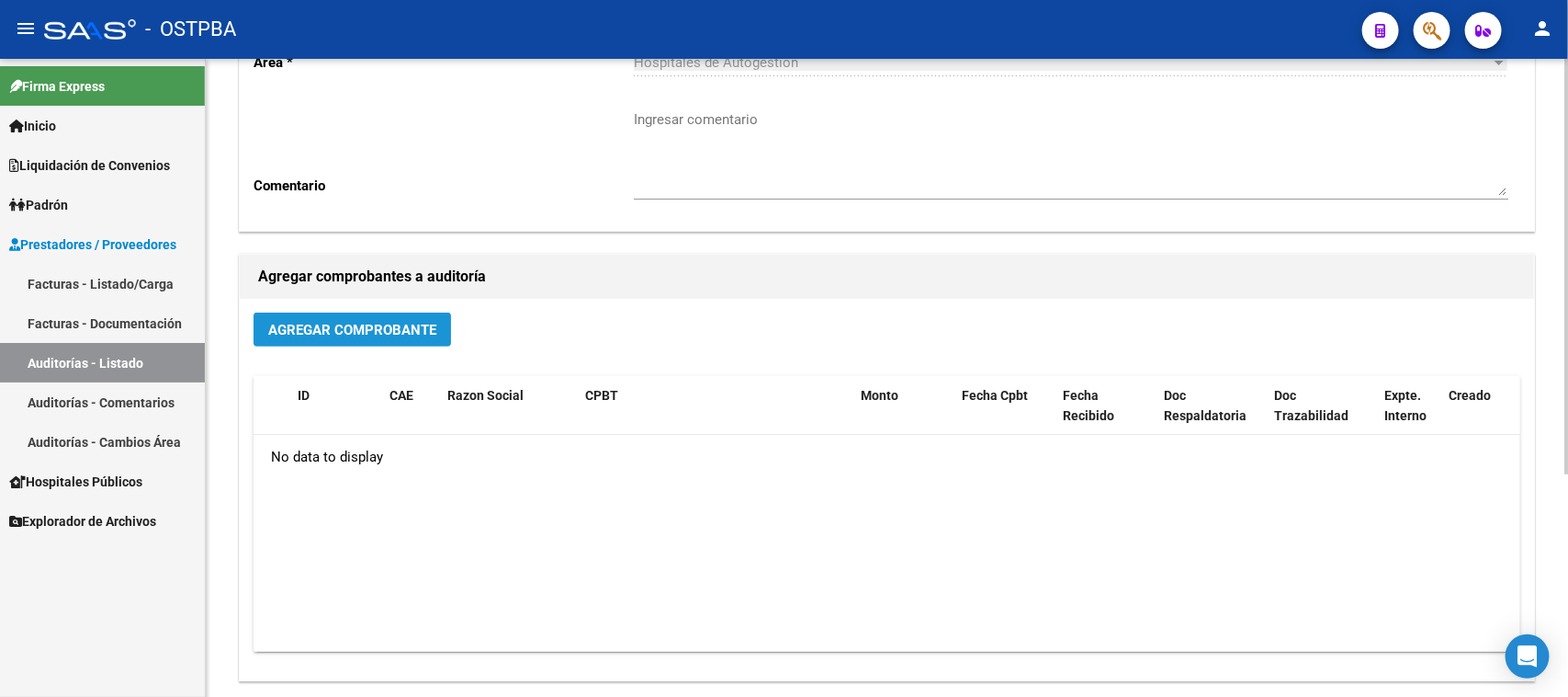
click at [333, 336] on button "Agregar Comprobante" at bounding box center [353, 329] width 198 height 34
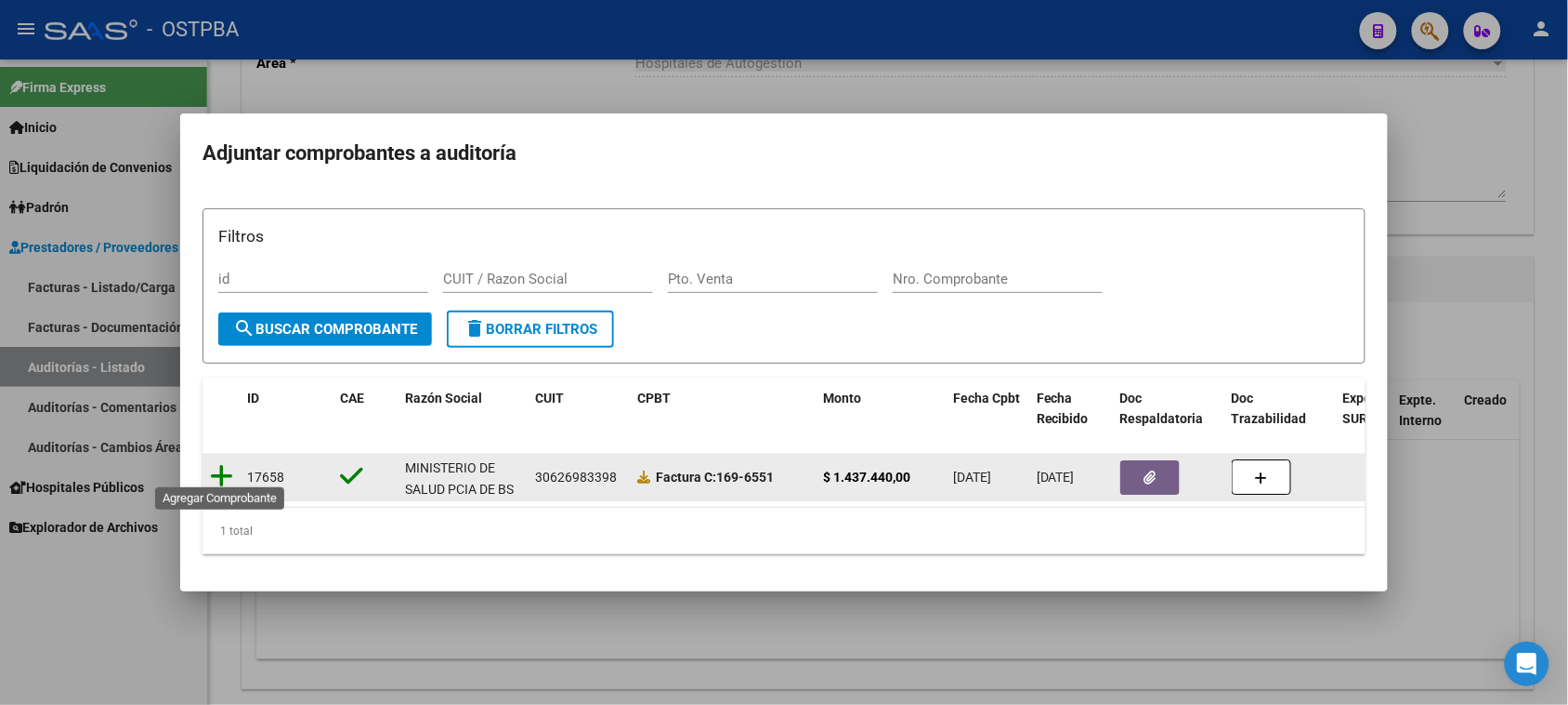
click at [218, 465] on icon at bounding box center [221, 476] width 23 height 26
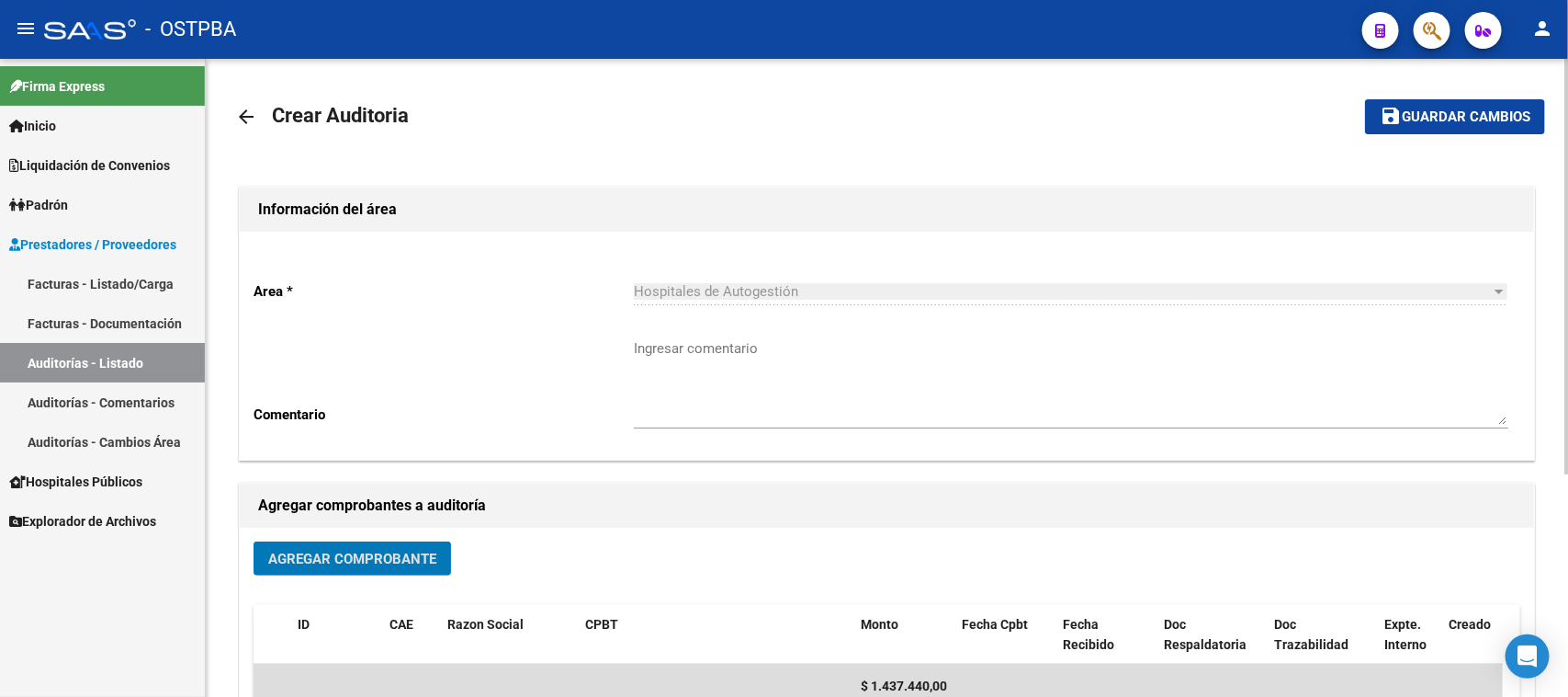
scroll to position [0, 0]
click at [1445, 120] on span "Guardar cambios" at bounding box center [1466, 119] width 128 height 17
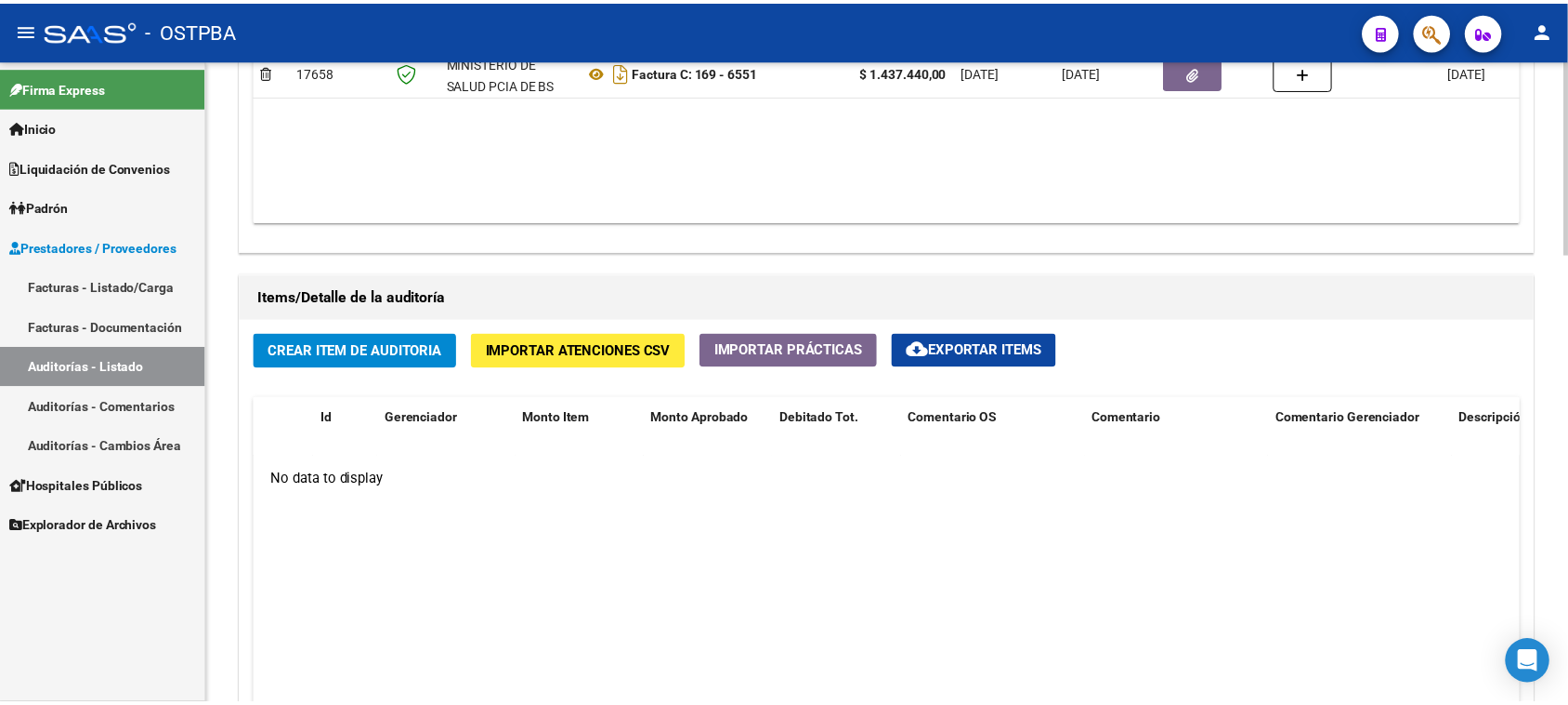
scroll to position [1139, 0]
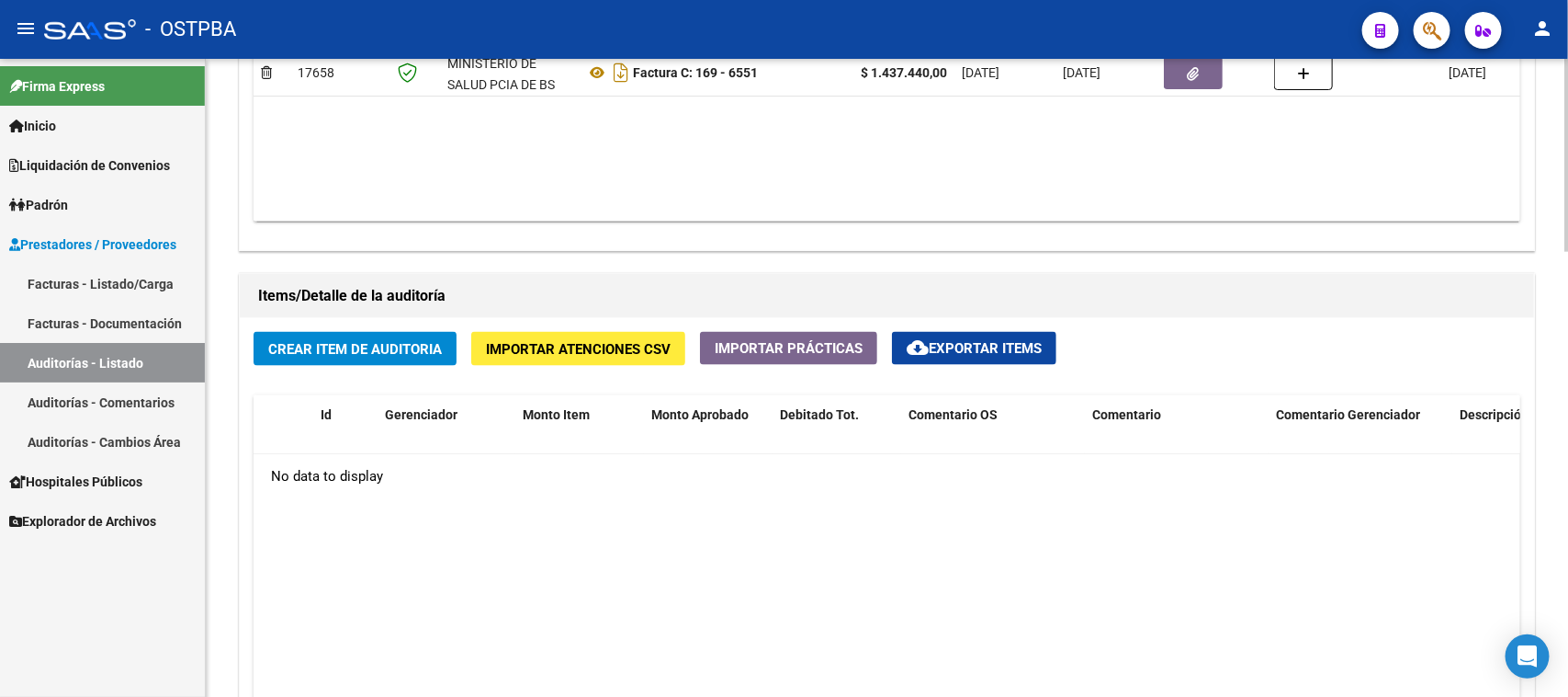
click at [365, 341] on span "Crear Item de Auditoria" at bounding box center [355, 349] width 174 height 17
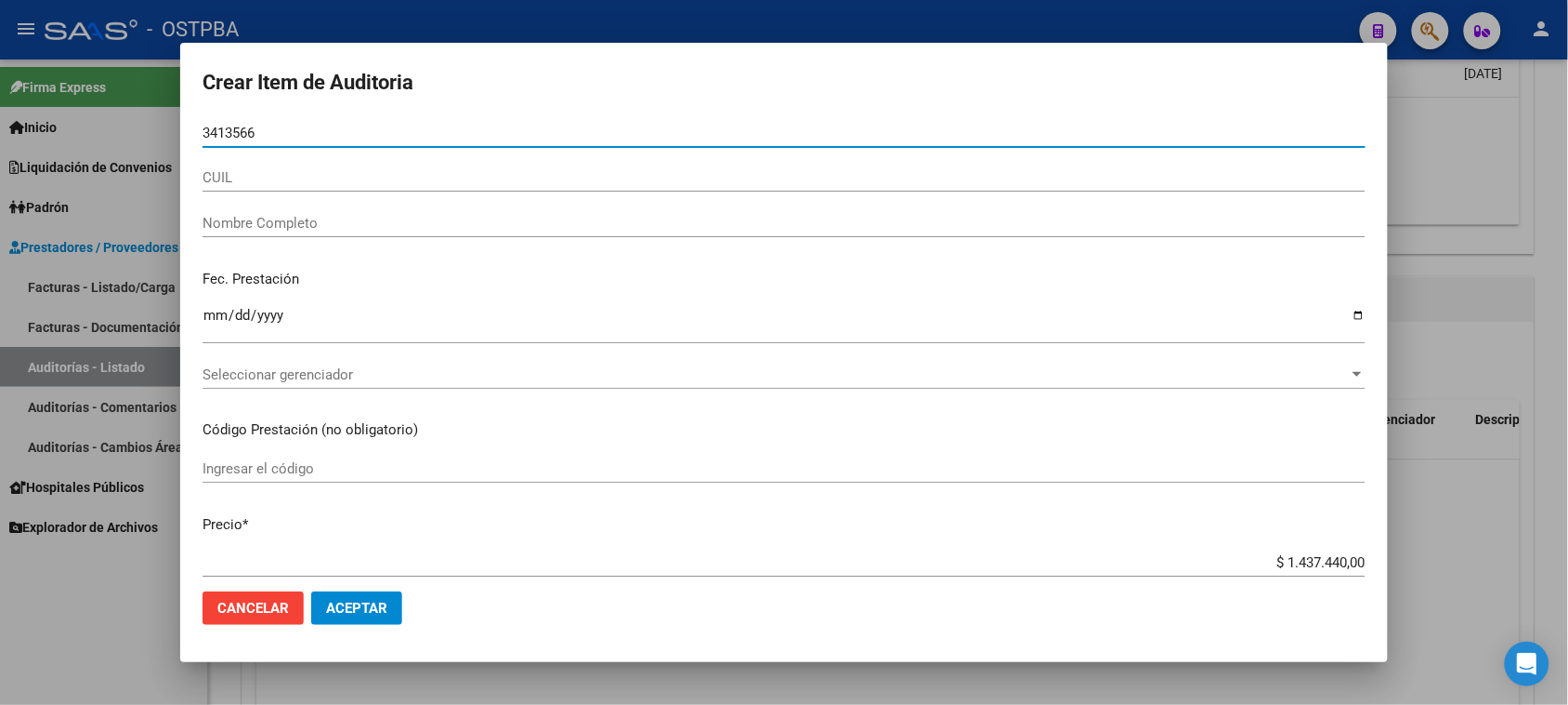
type input "34135661"
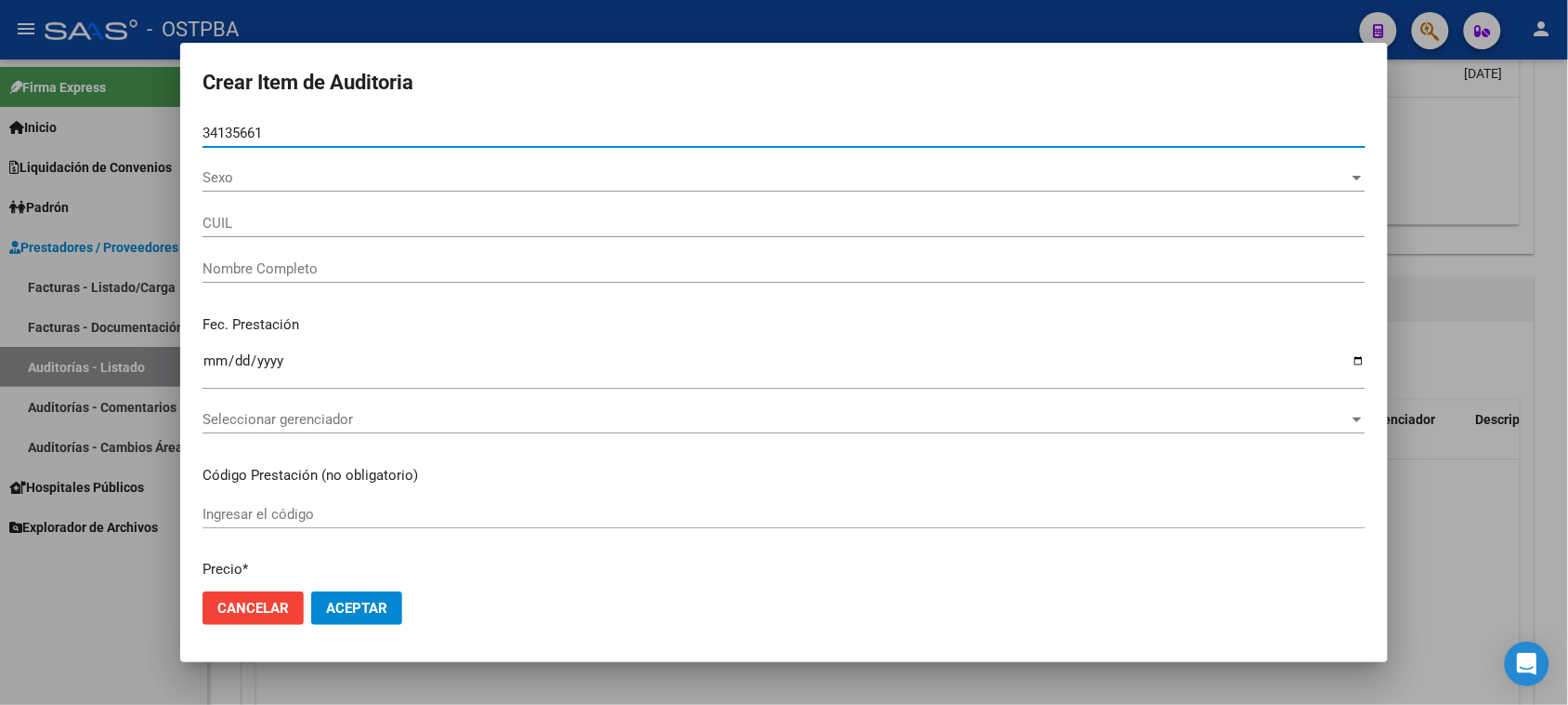
type input "27341356615"
type input "FALCON [PERSON_NAME]"
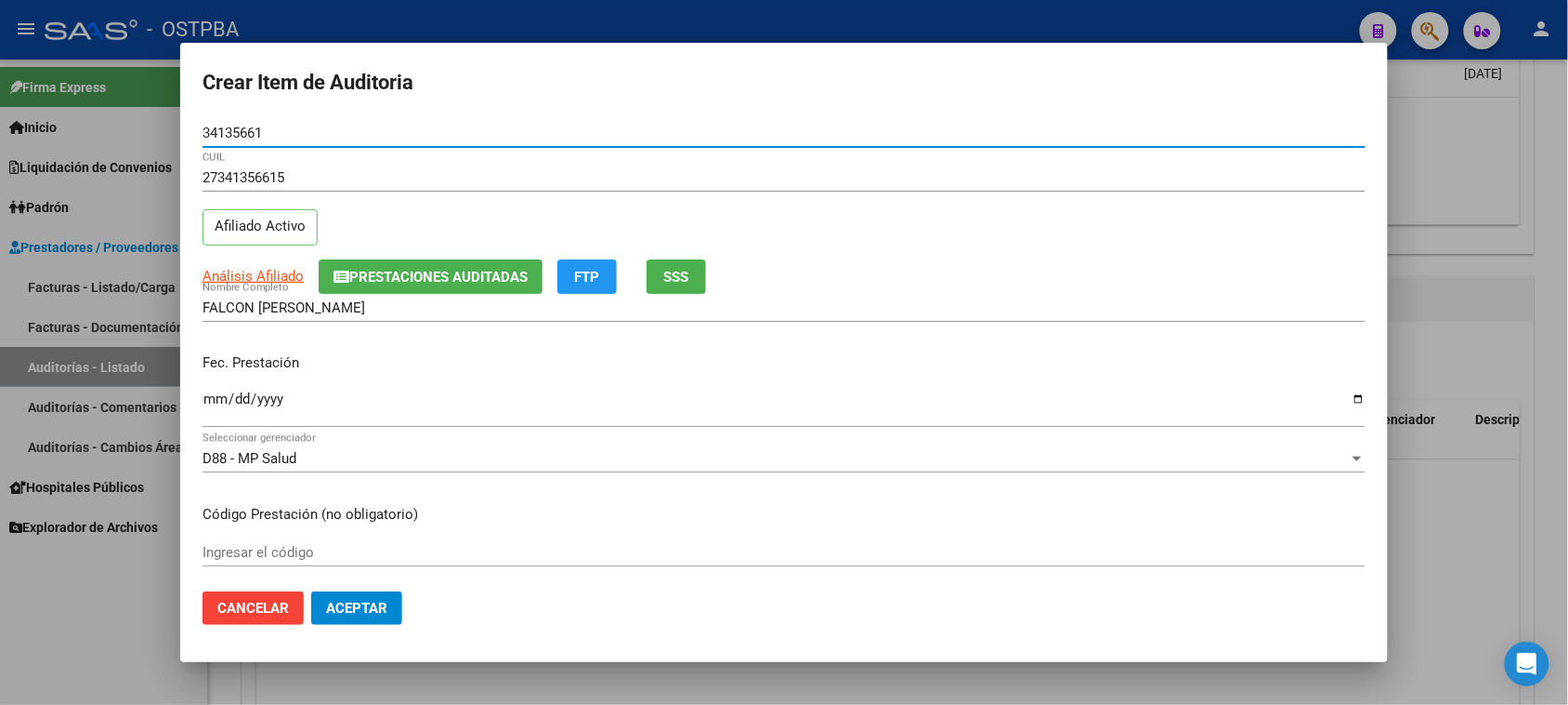
type input "34135661"
click at [215, 400] on input "Ingresar la fecha" at bounding box center [784, 406] width 1163 height 30
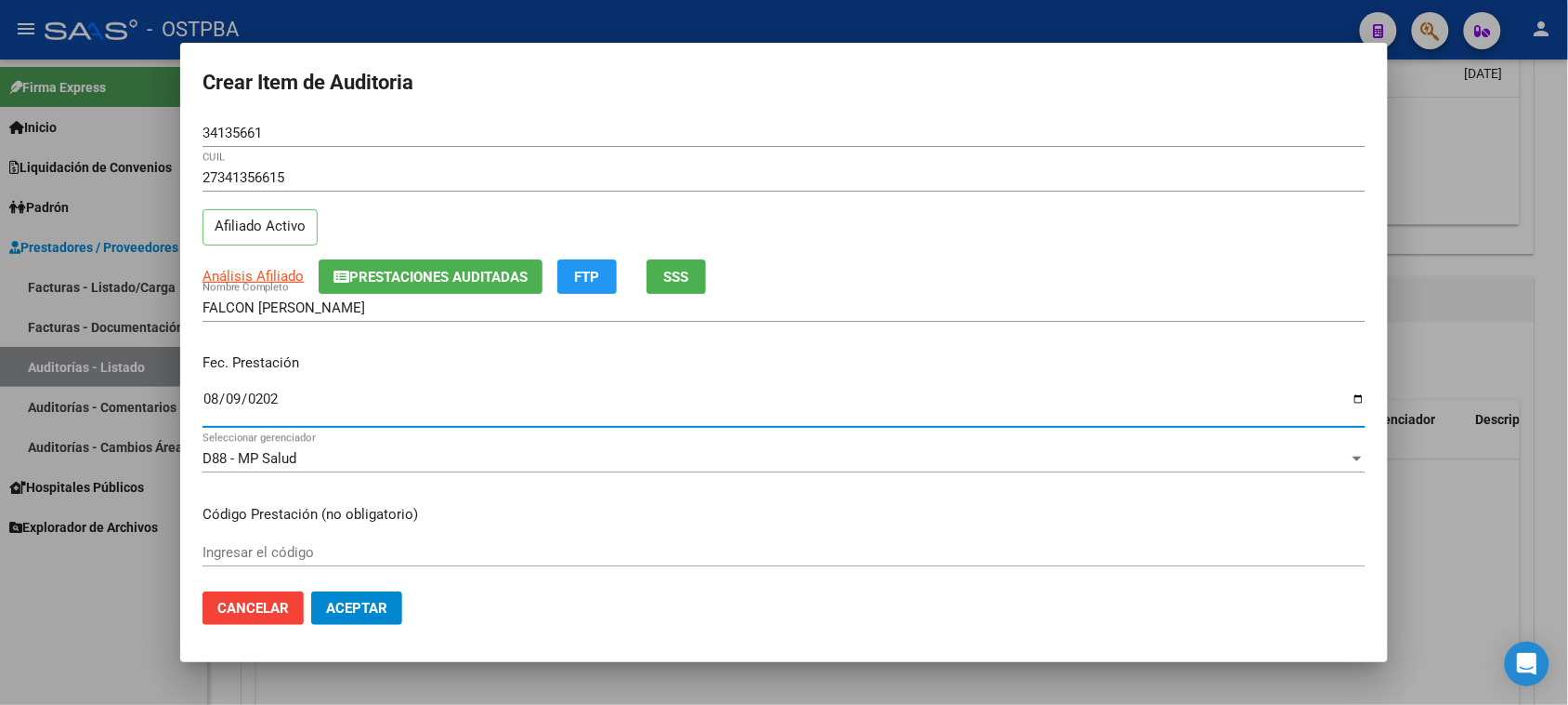
type input "[DATE]"
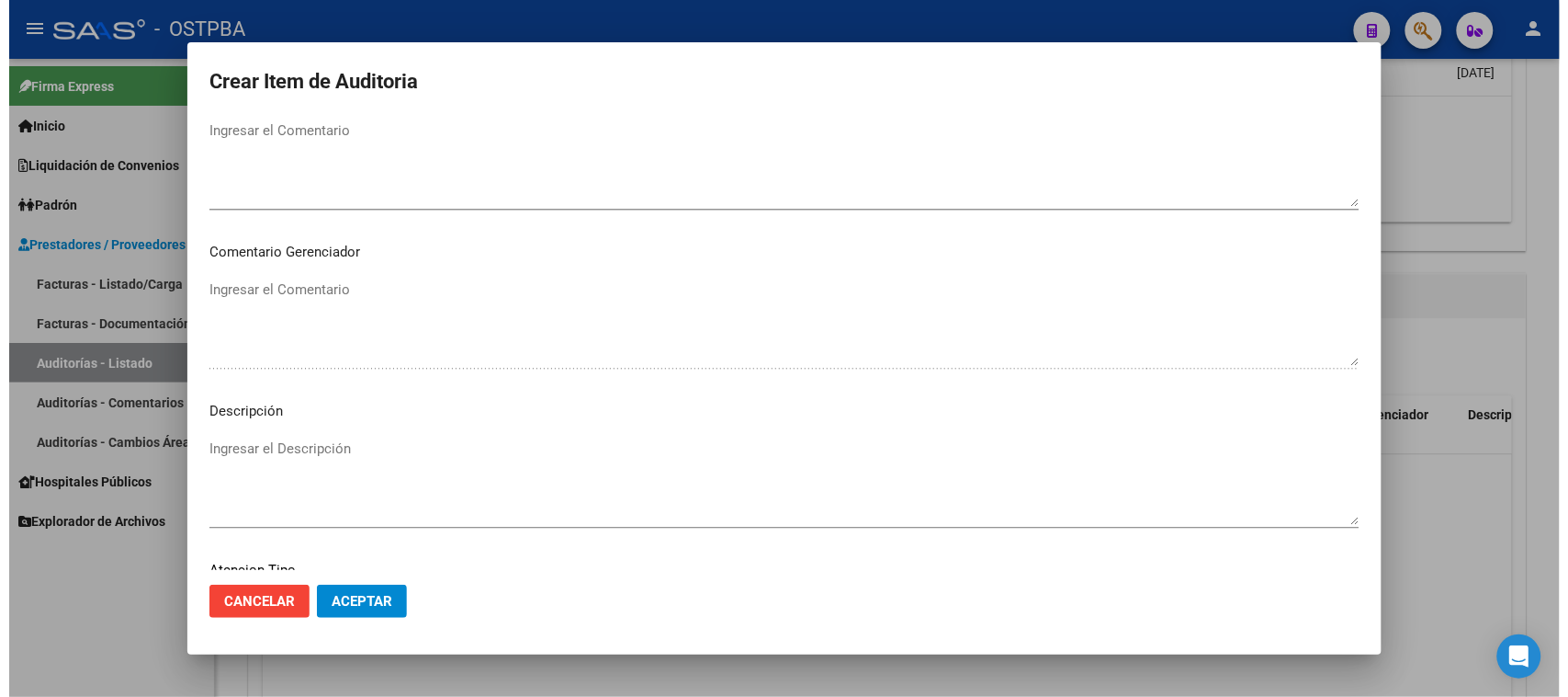
scroll to position [1200, 0]
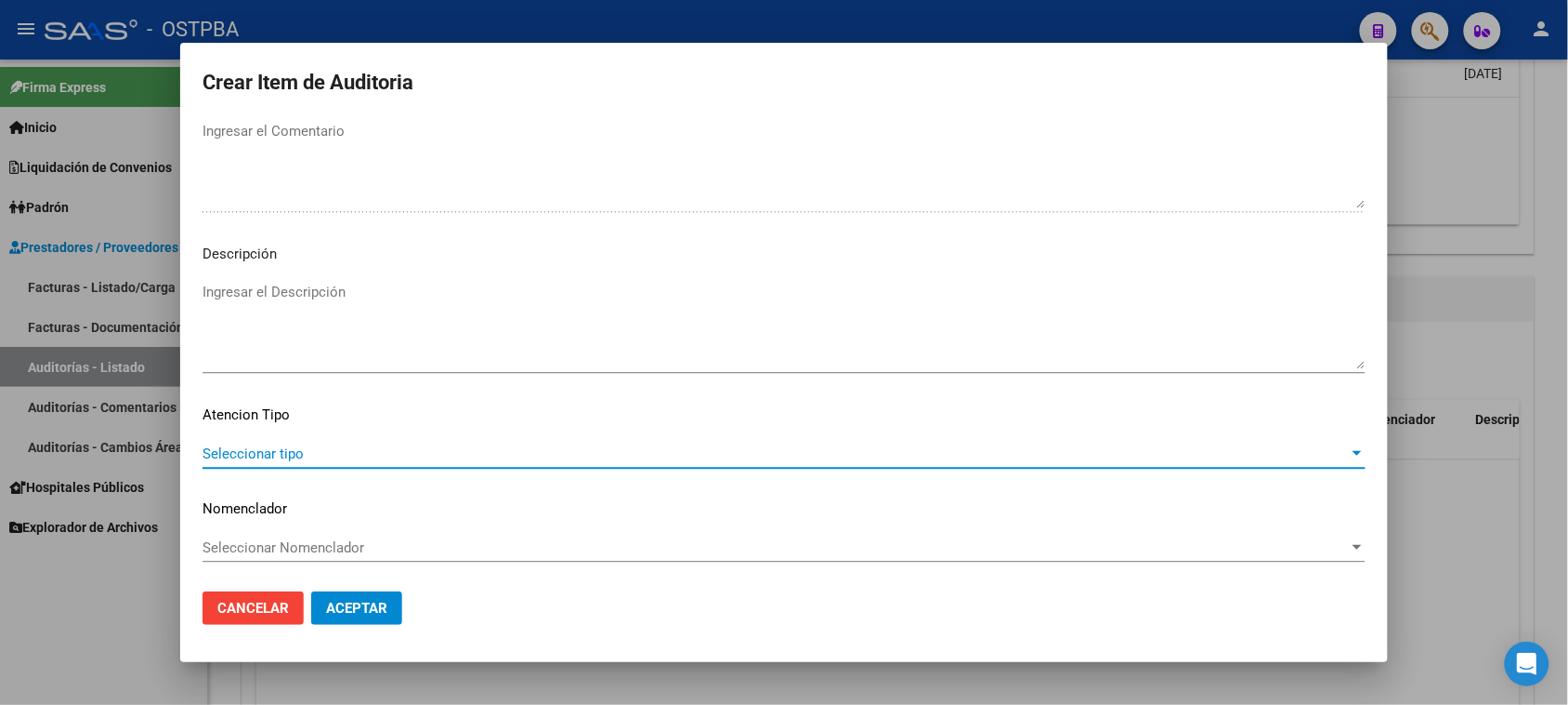
click at [267, 445] on span "Seleccionar tipo" at bounding box center [776, 453] width 1146 height 17
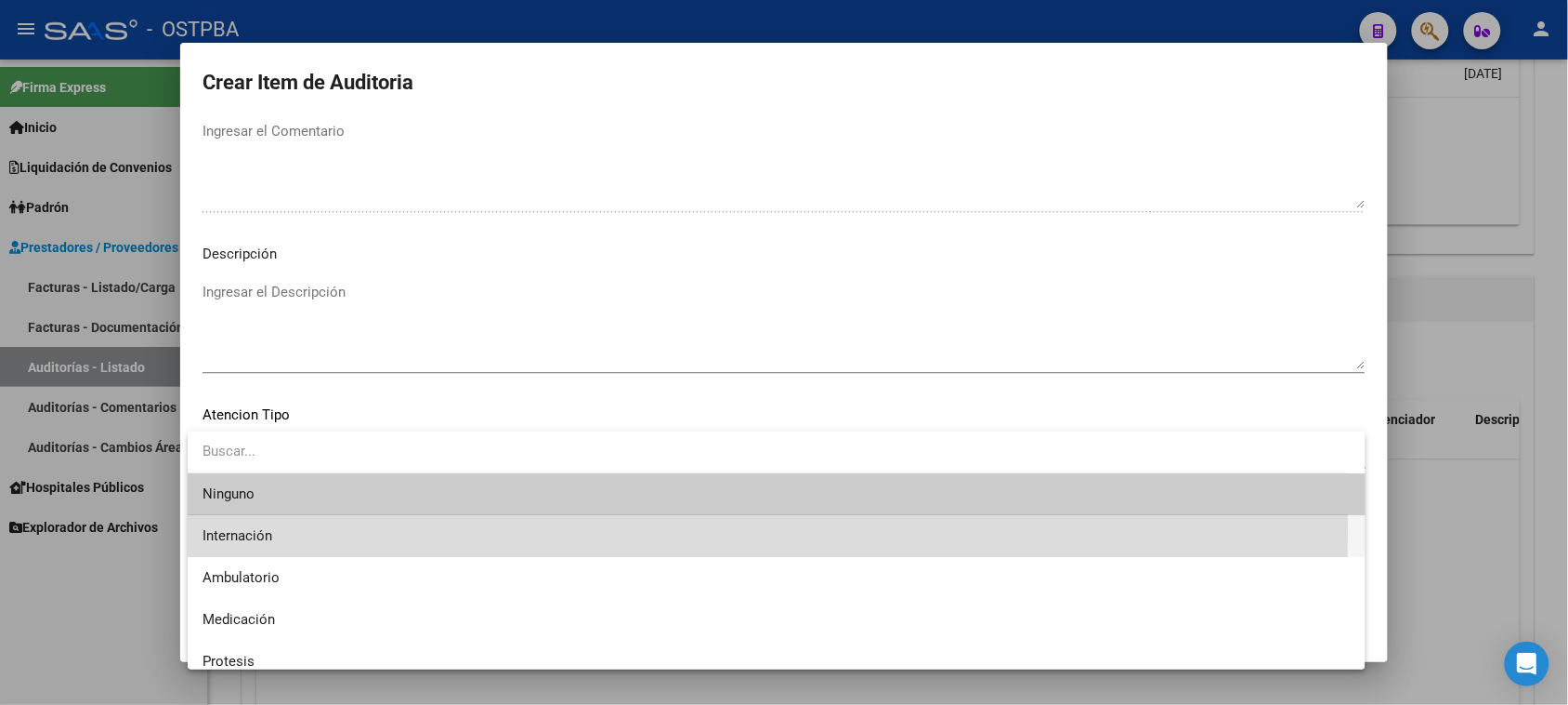
click at [248, 526] on span "Internación" at bounding box center [777, 536] width 1148 height 42
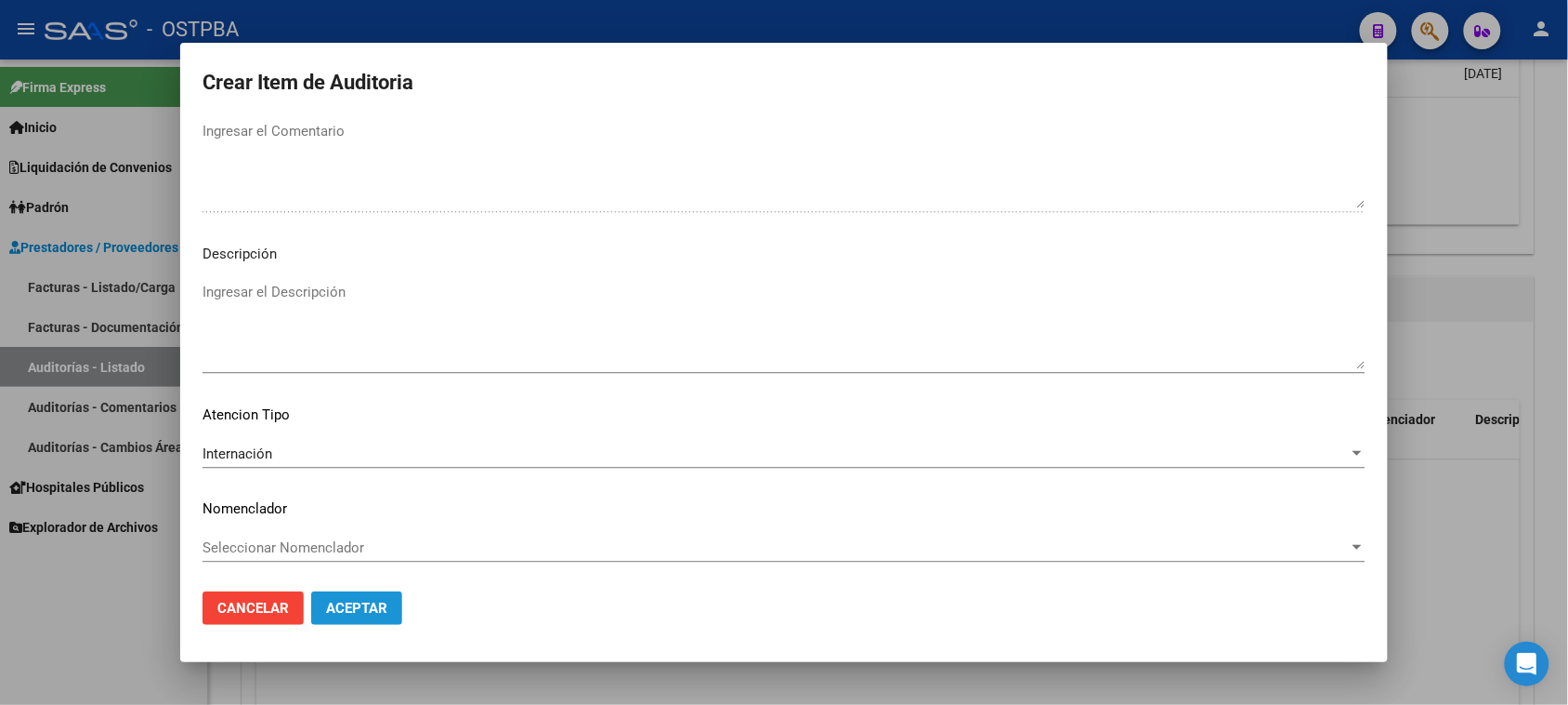
drag, startPoint x: 365, startPoint y: 611, endPoint x: 373, endPoint y: 593, distance: 19.7
click at [365, 609] on span "Aceptar" at bounding box center [356, 608] width 61 height 17
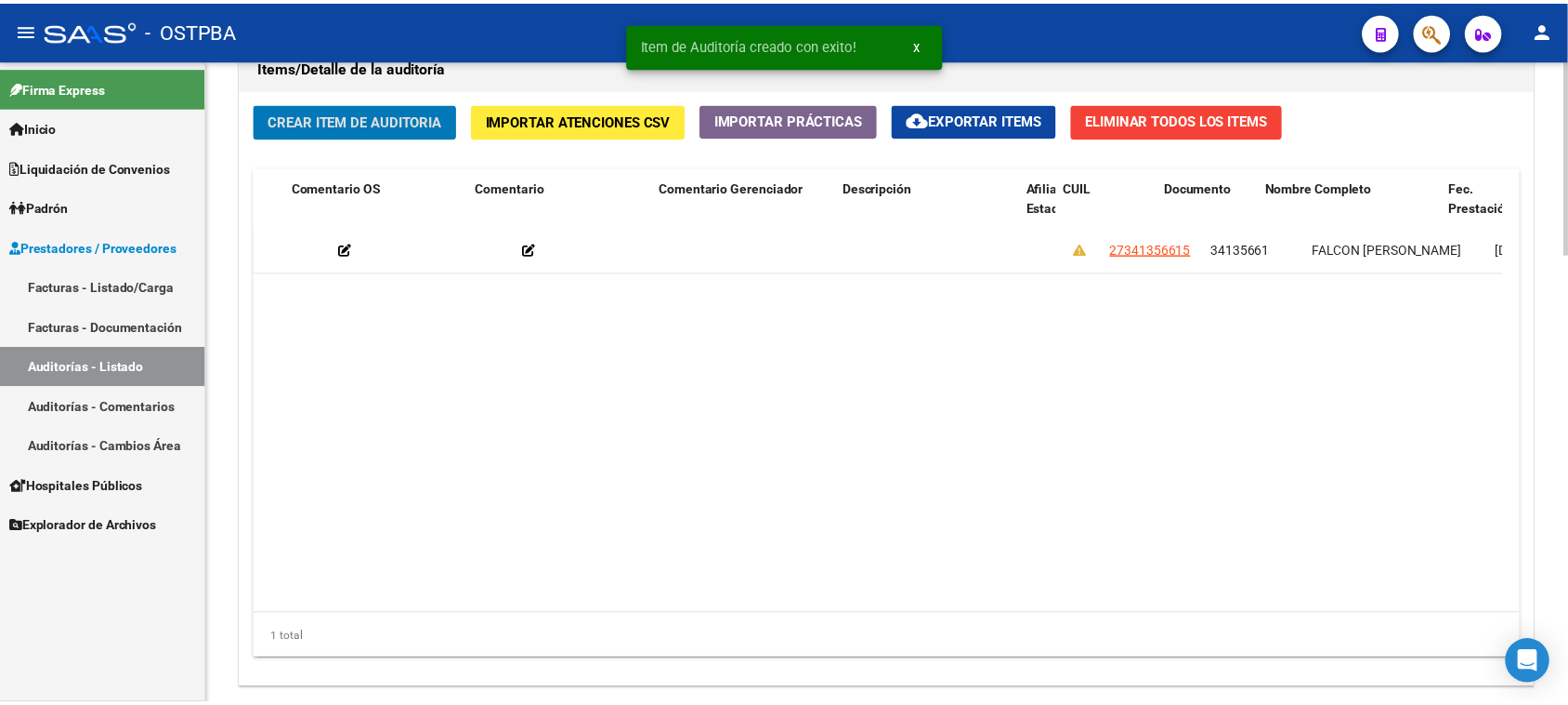
scroll to position [0, 624]
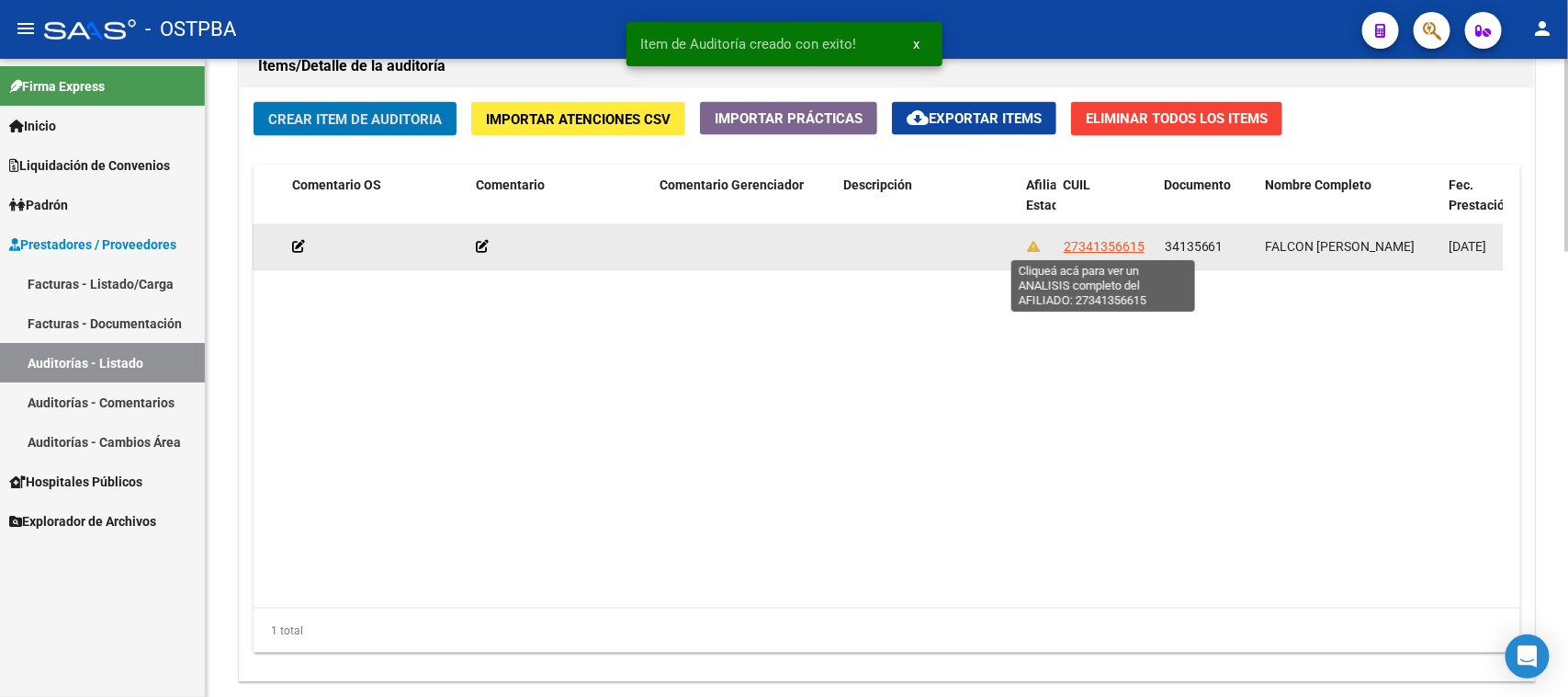
click at [1092, 243] on span "27341356615" at bounding box center [1105, 246] width 81 height 15
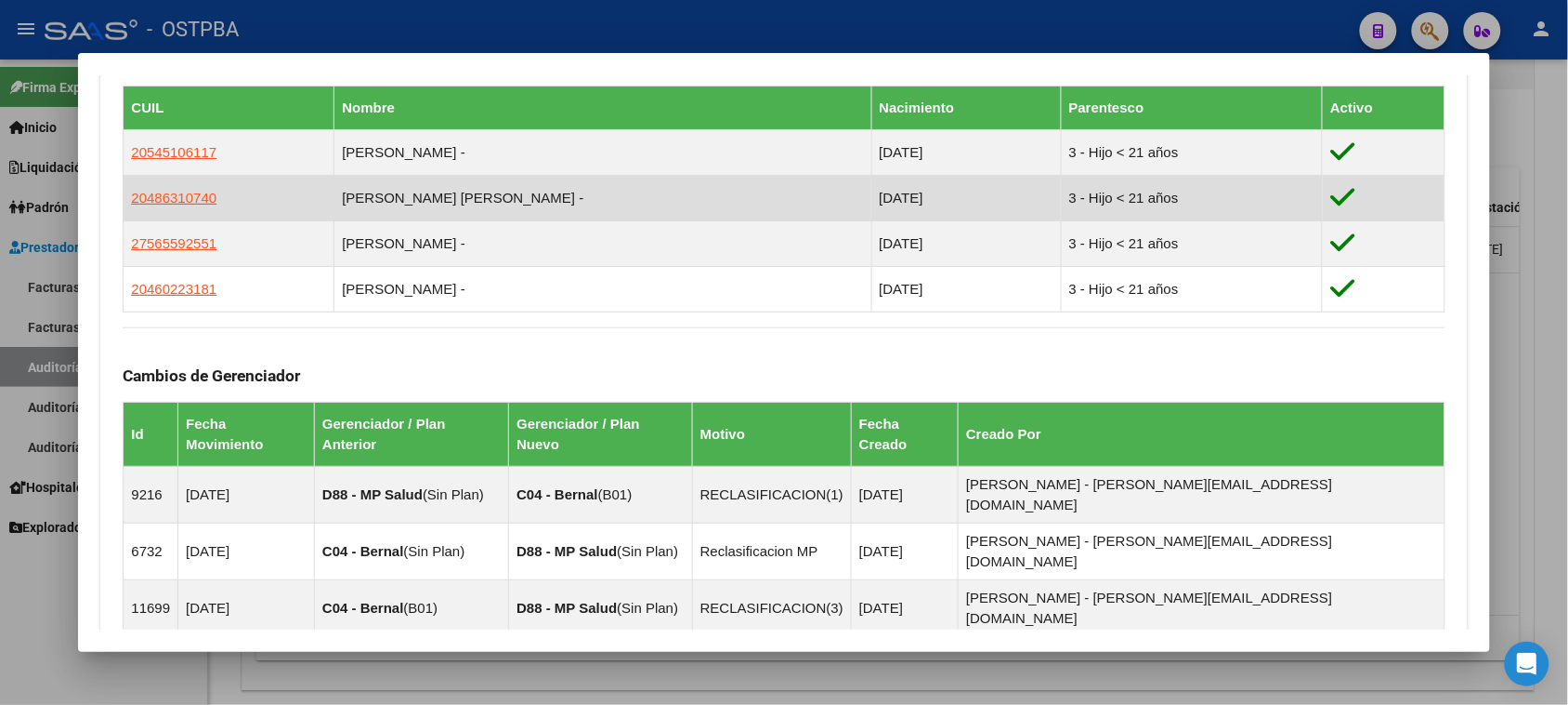
scroll to position [1292, 0]
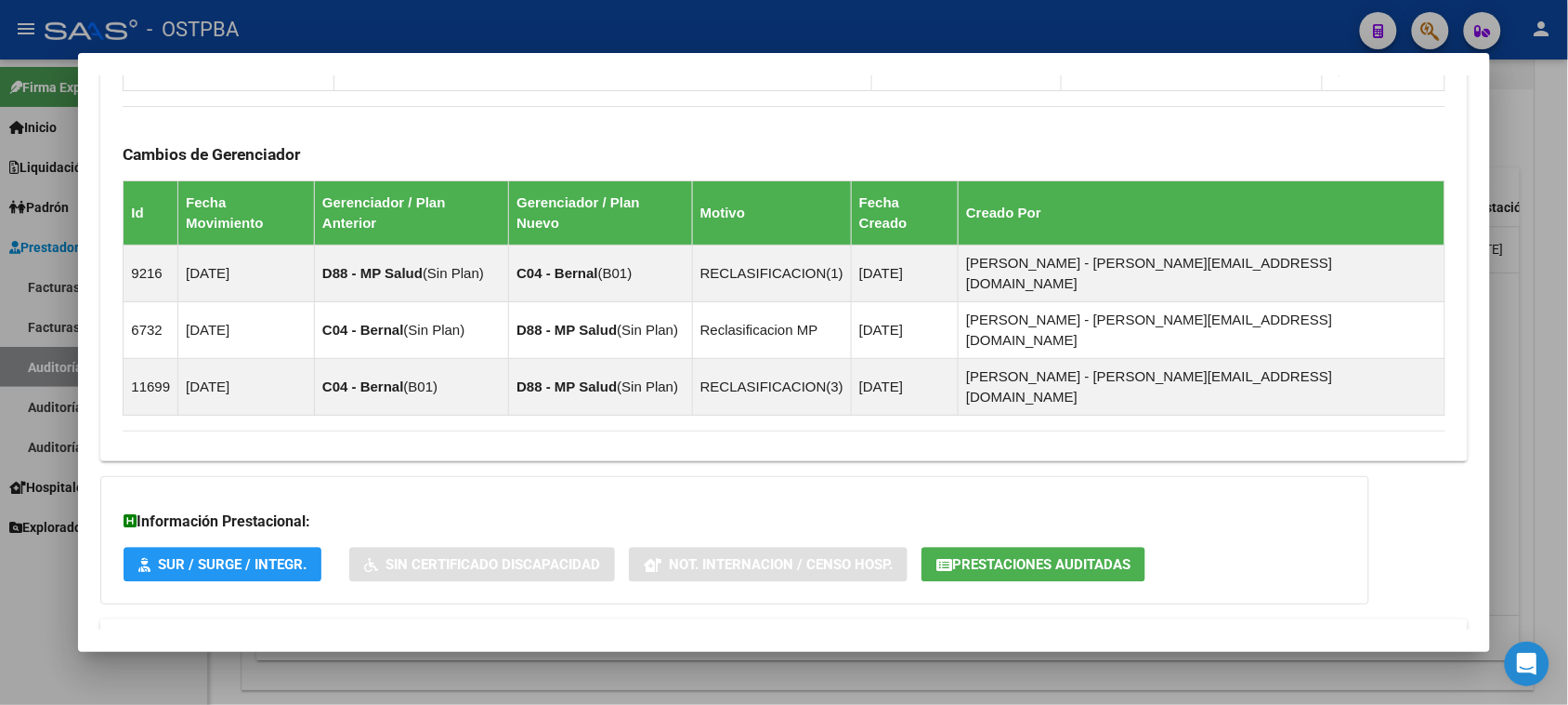
click at [382, 632] on span "Aportes y Contribuciones del Afiliado: 27341356615" at bounding box center [325, 641] width 349 height 18
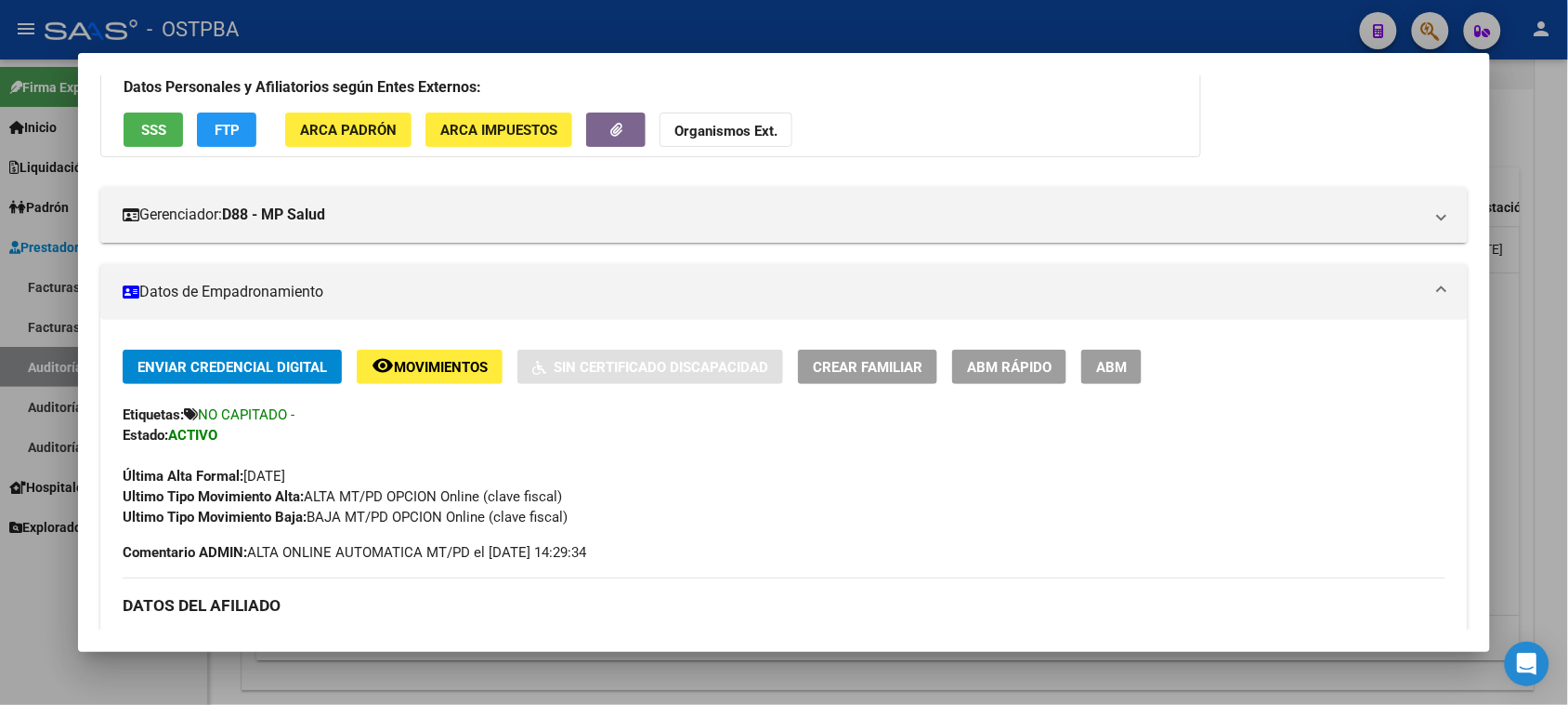
scroll to position [0, 0]
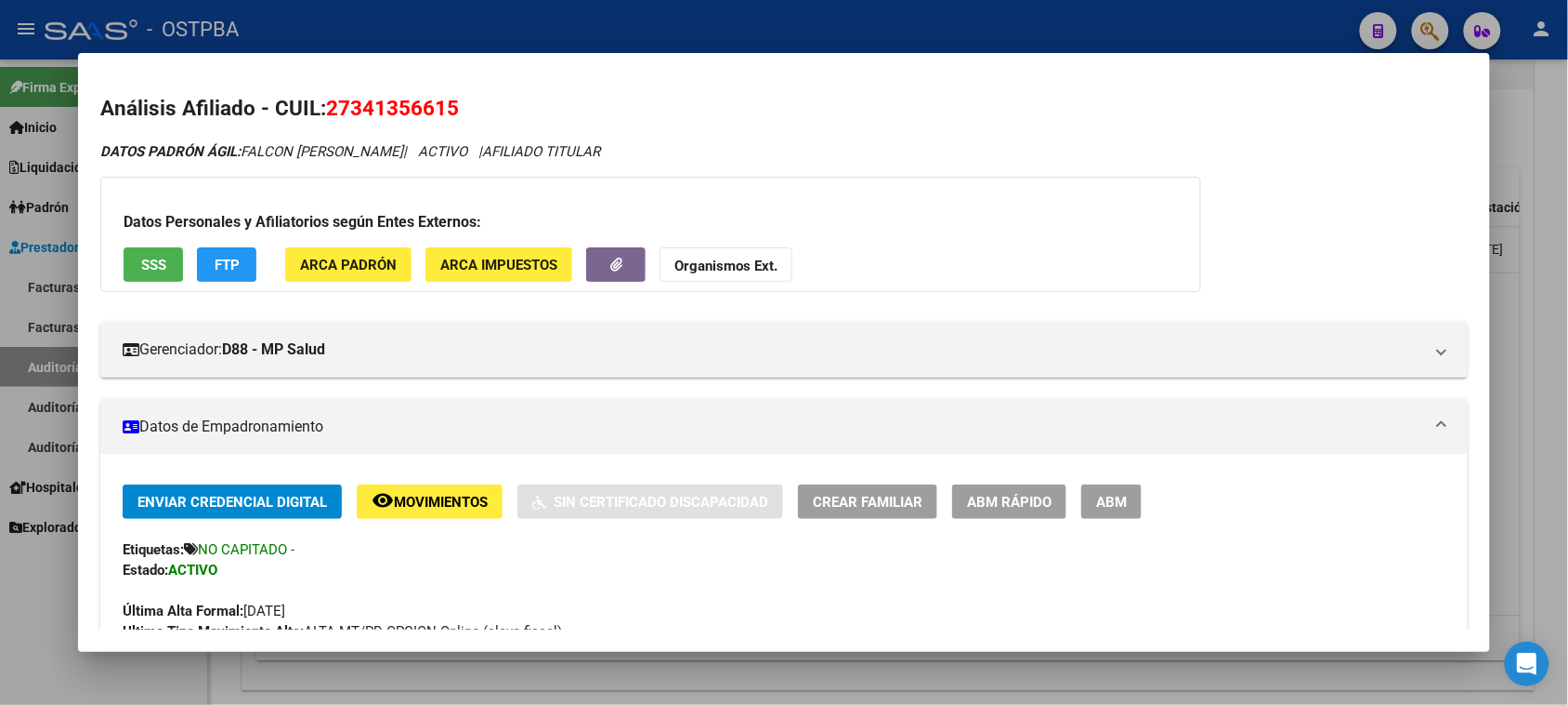
click at [156, 260] on span "SSS" at bounding box center [153, 265] width 25 height 17
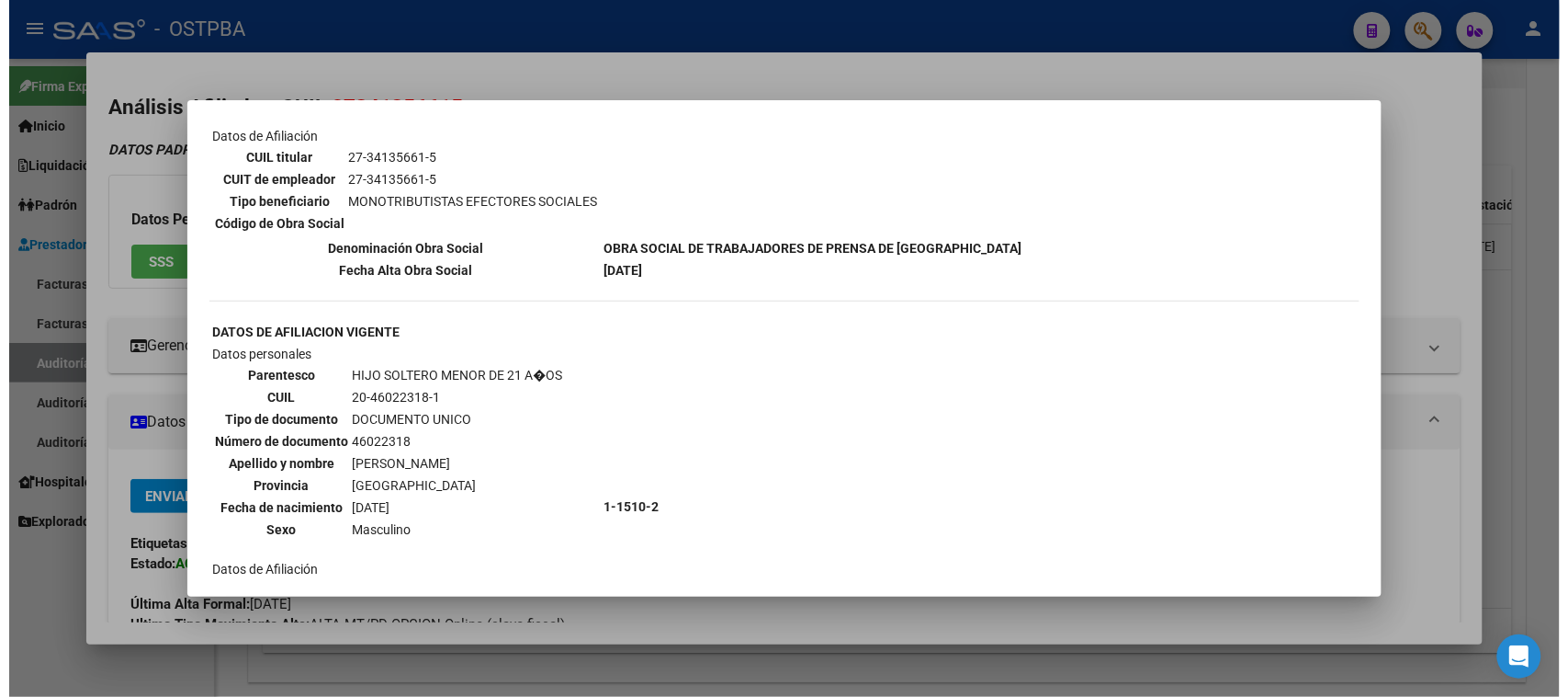
scroll to position [345, 0]
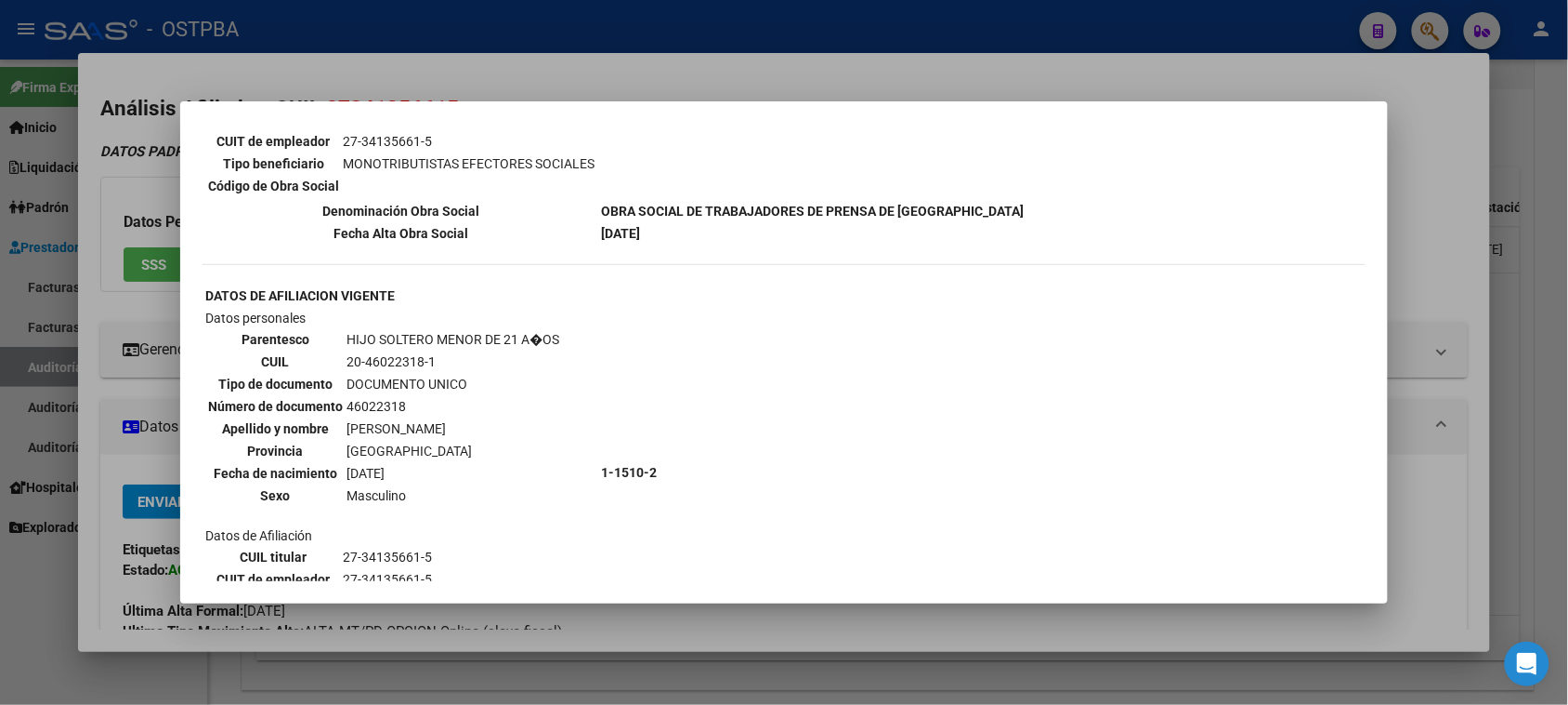
click at [23, 647] on div at bounding box center [784, 352] width 1568 height 705
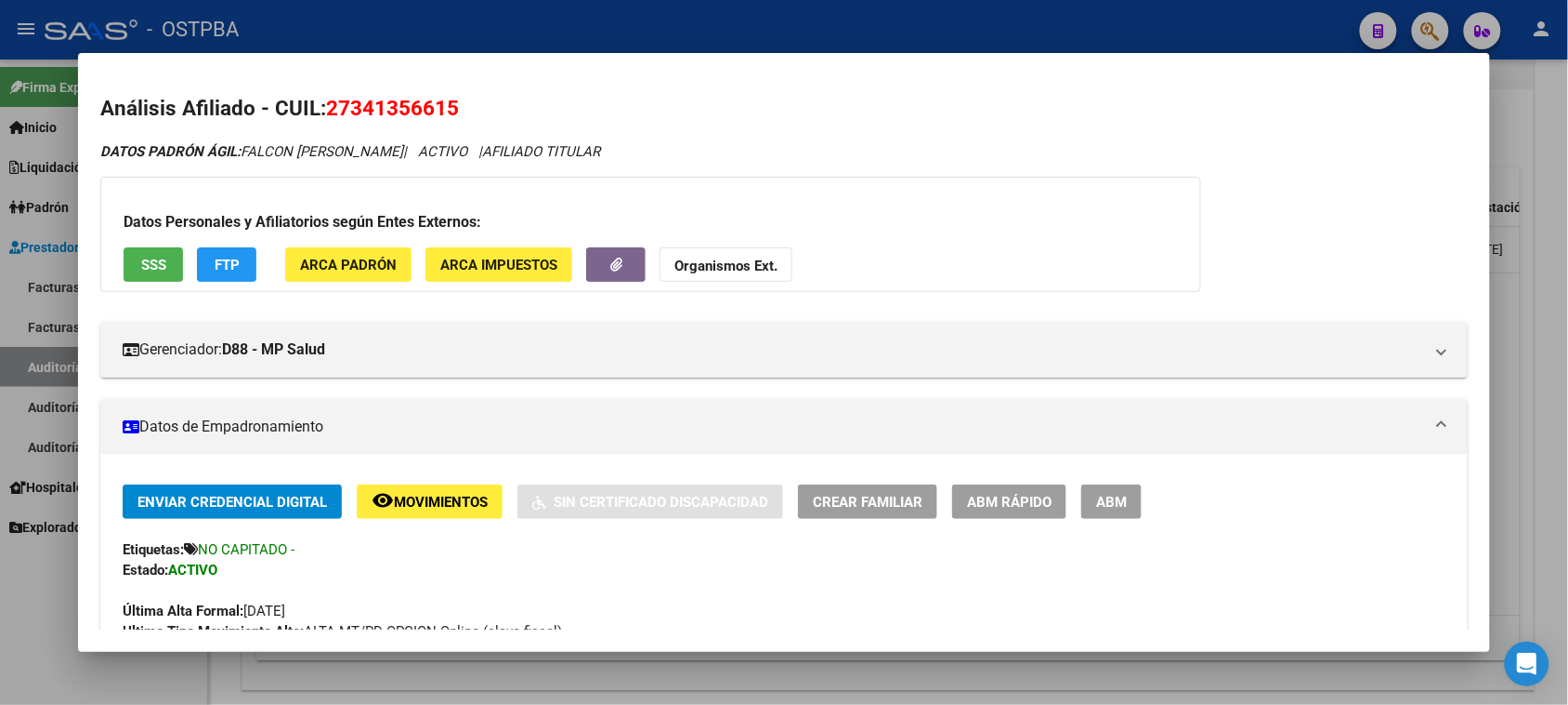
click at [34, 635] on div at bounding box center [784, 352] width 1568 height 705
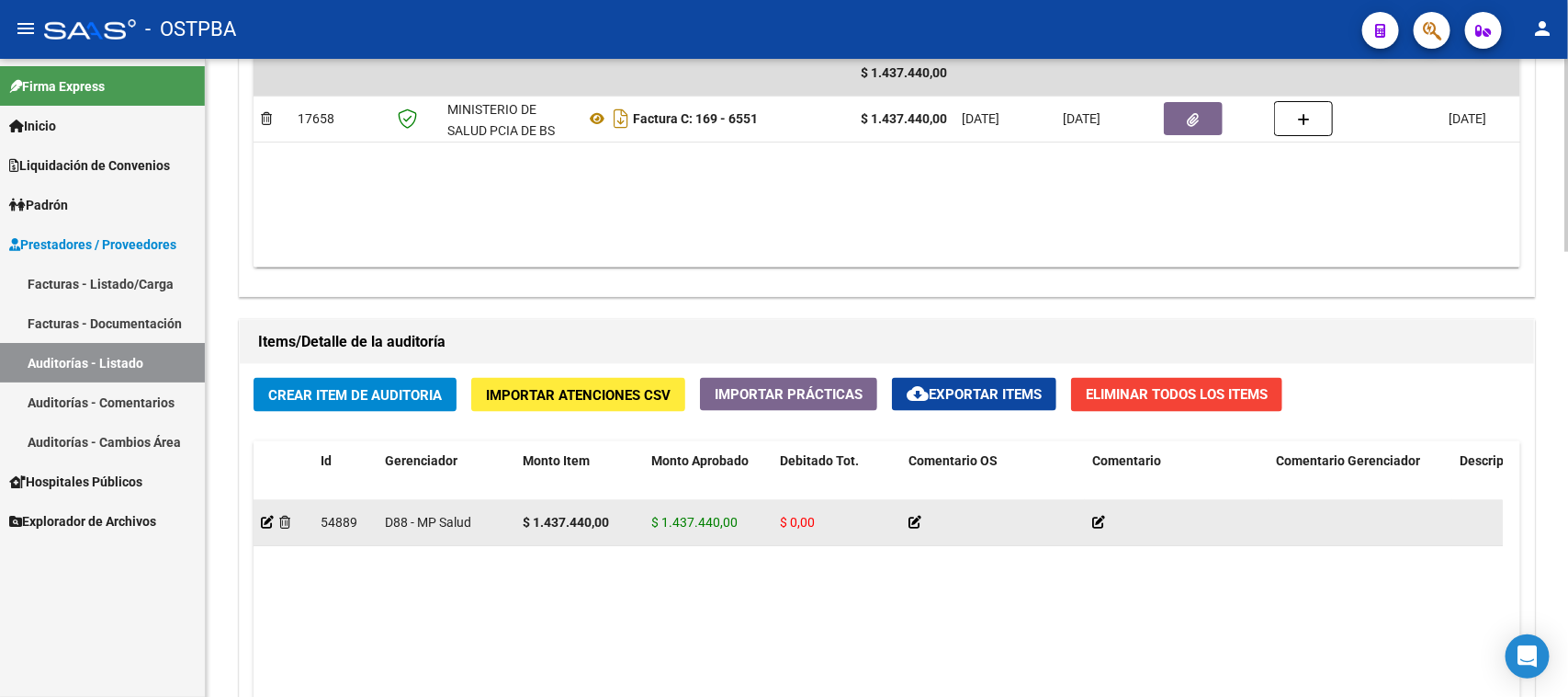
scroll to position [1012, 0]
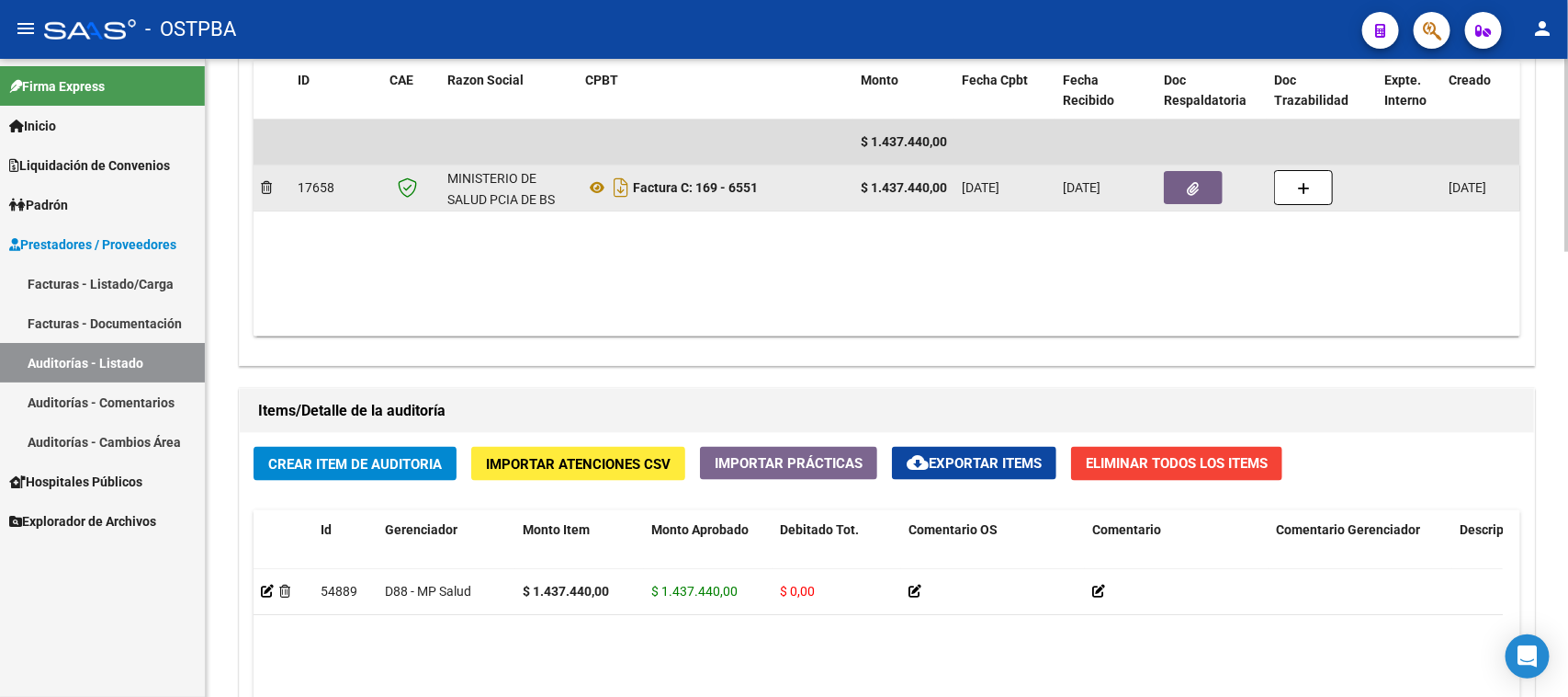
click at [1179, 189] on button "button" at bounding box center [1194, 187] width 59 height 33
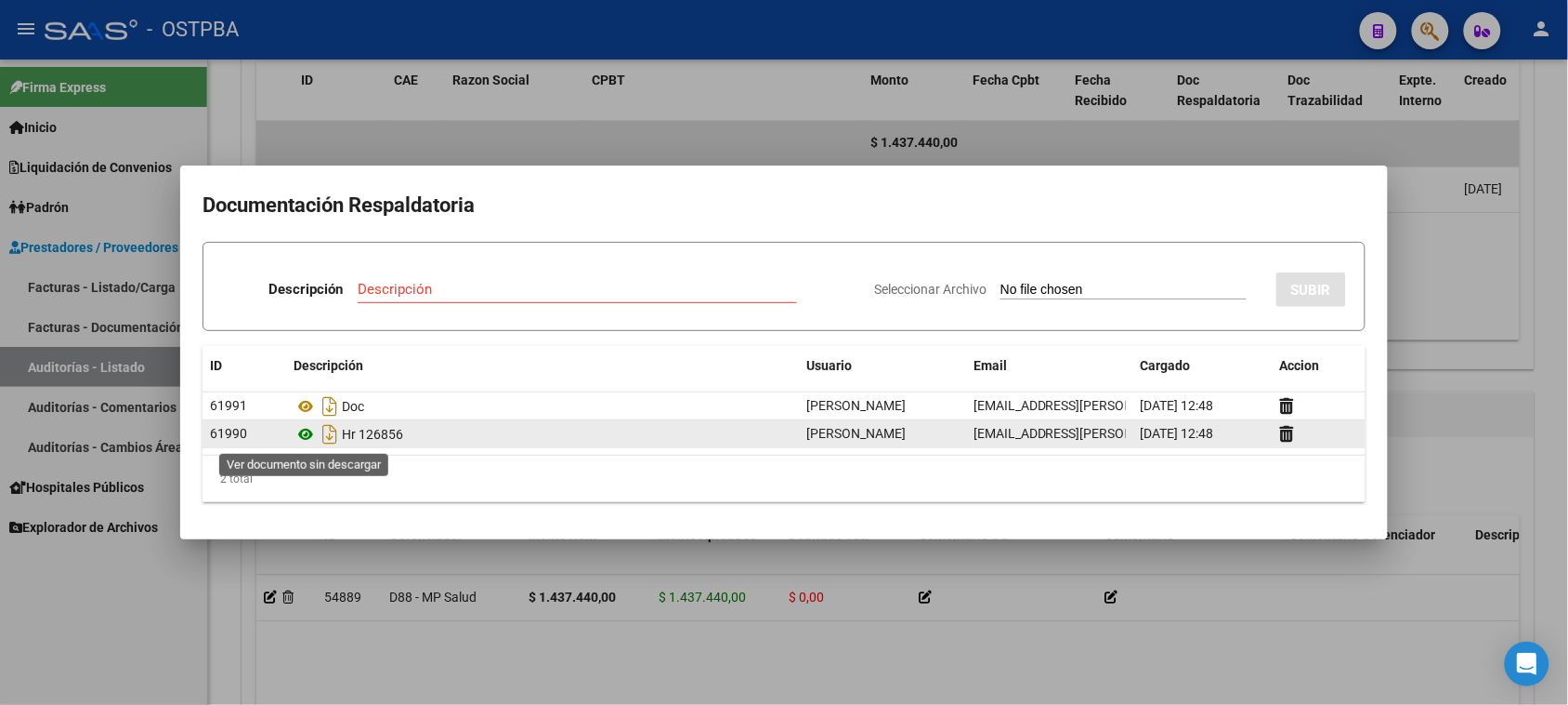
click at [308, 433] on icon at bounding box center [306, 434] width 24 height 22
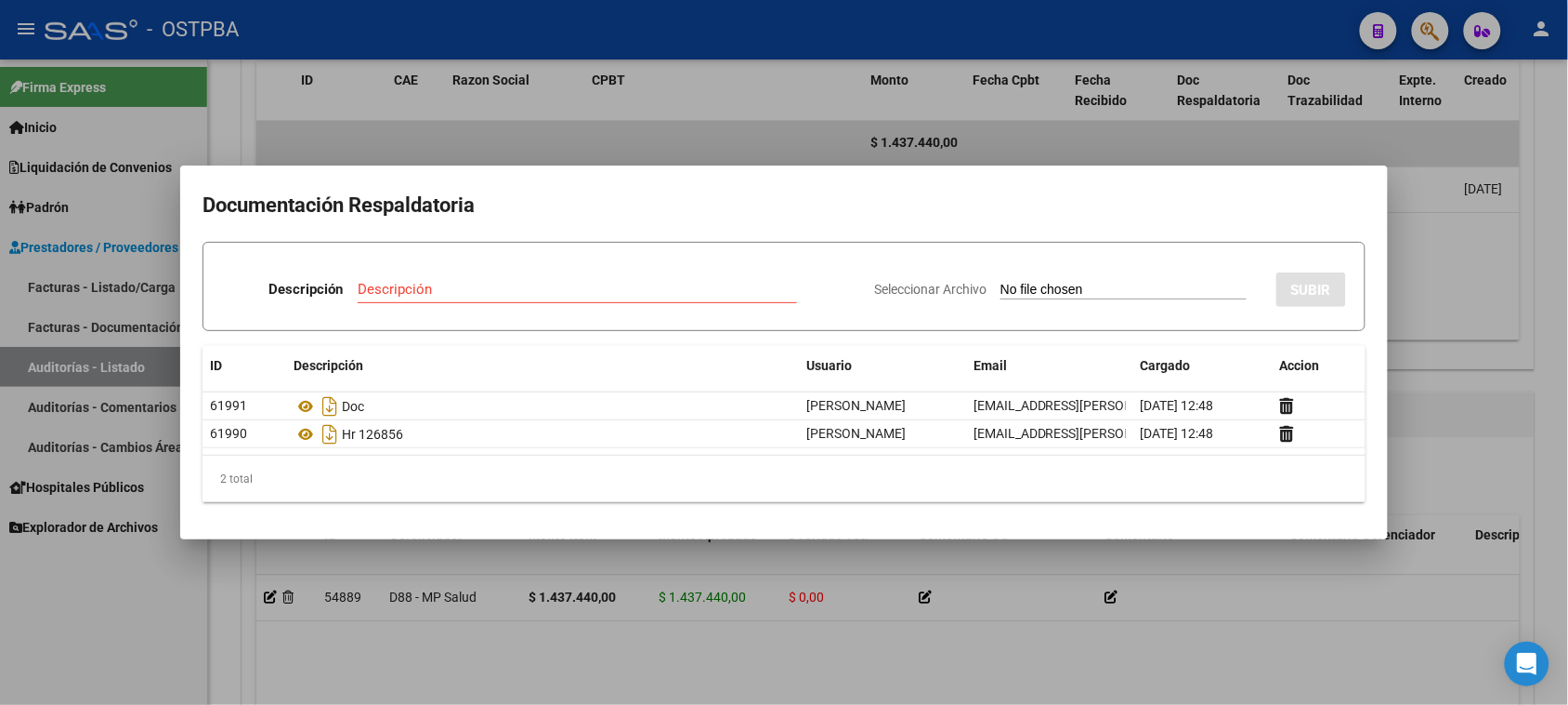
click at [146, 671] on div at bounding box center [784, 352] width 1568 height 705
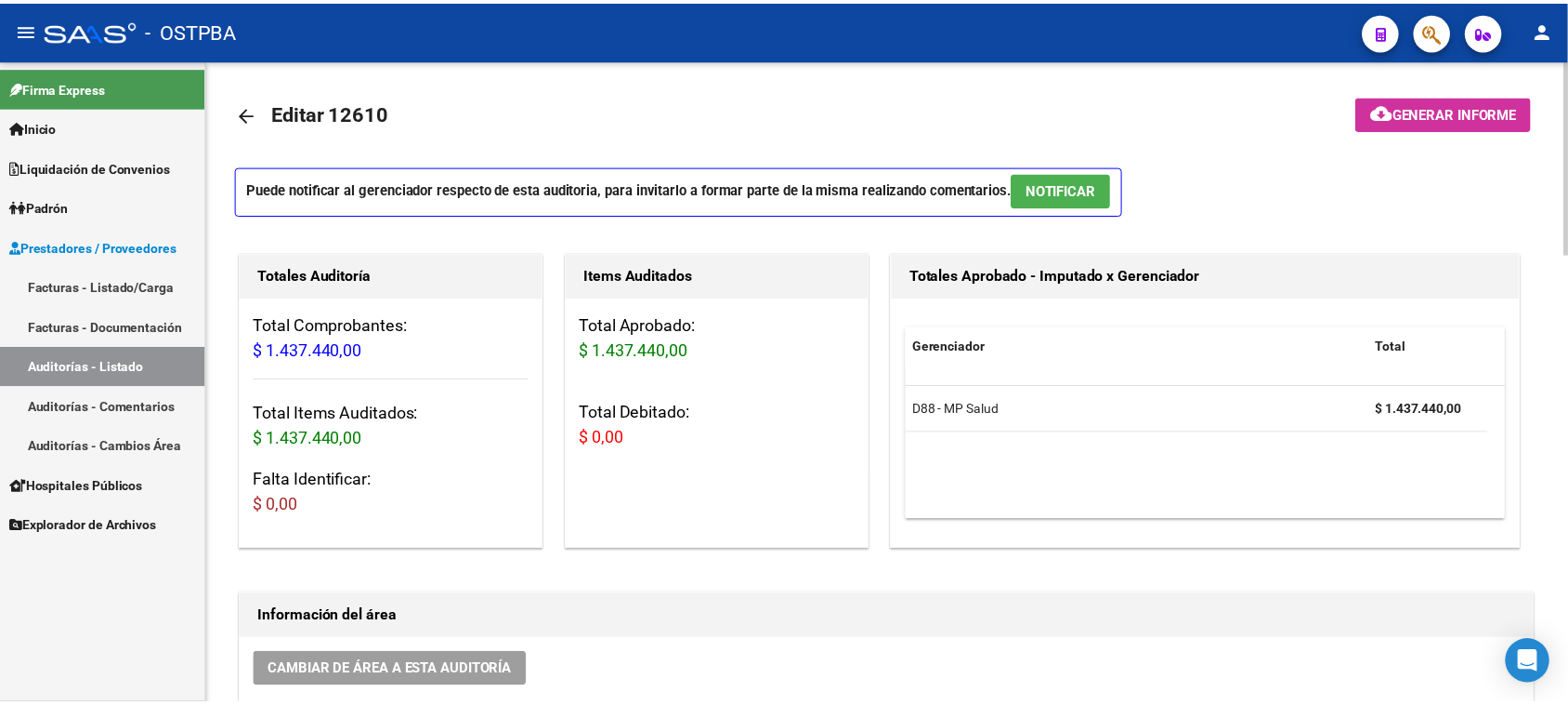
scroll to position [0, 0]
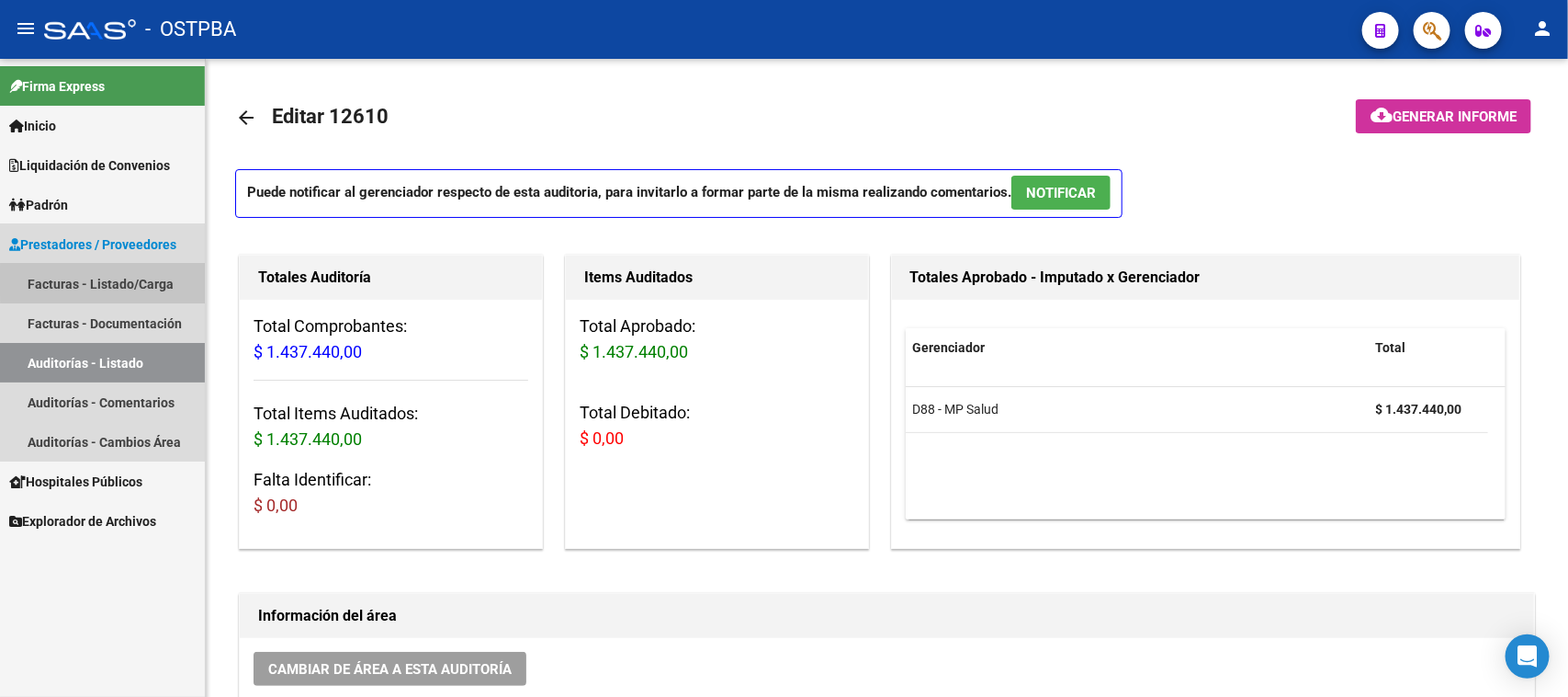
click at [135, 282] on link "Facturas - Listado/Carga" at bounding box center [102, 284] width 205 height 40
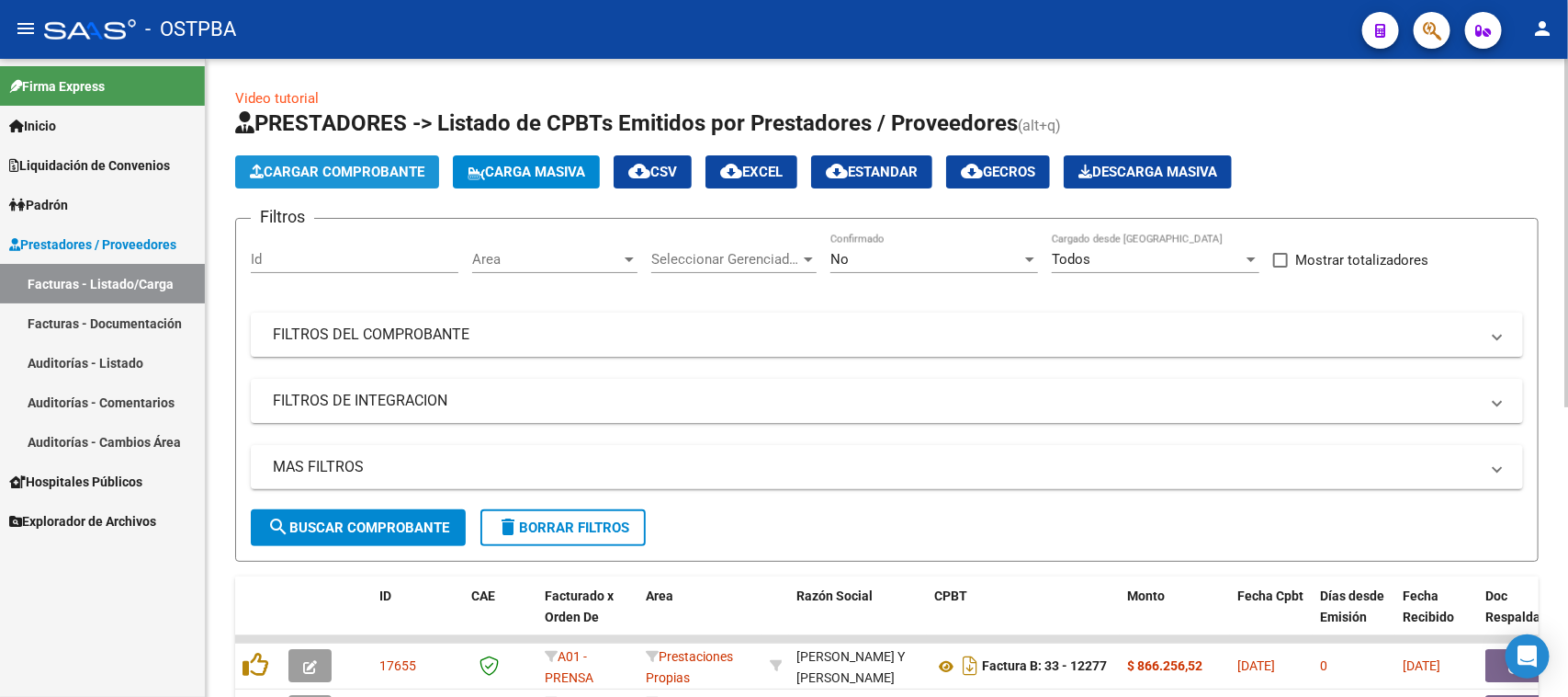
click at [377, 172] on span "Cargar Comprobante" at bounding box center [337, 171] width 175 height 17
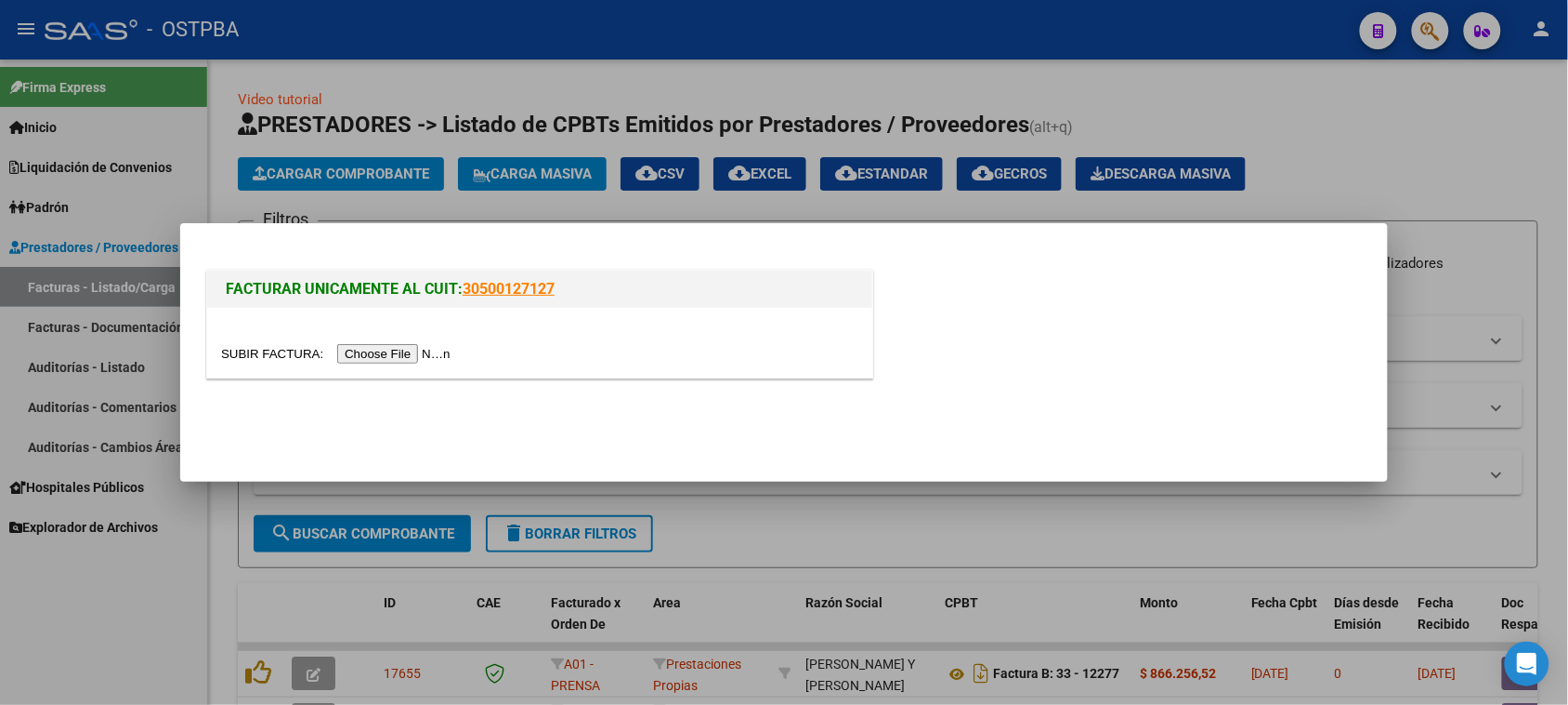
click at [365, 346] on input "file" at bounding box center [338, 354] width 235 height 20
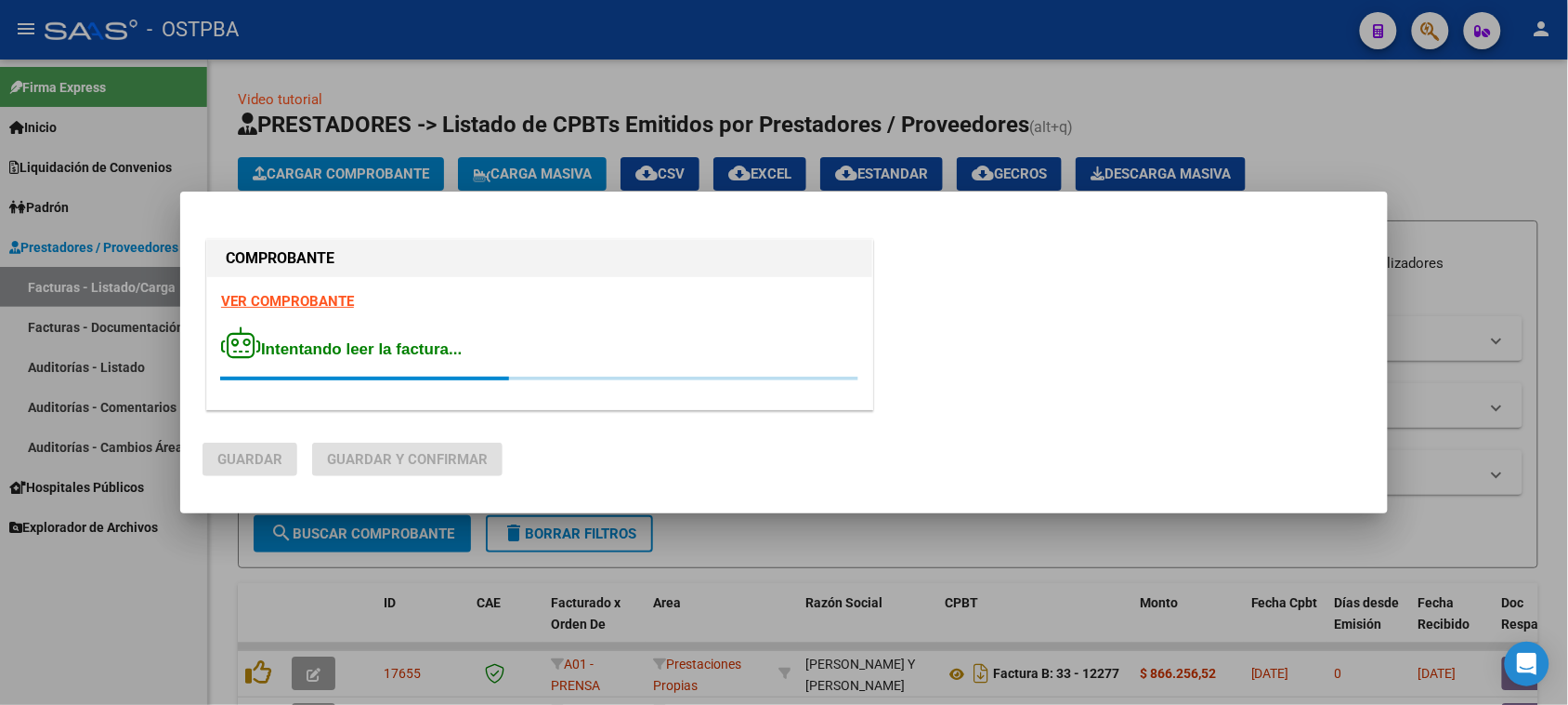
click at [321, 304] on strong "VER COMPROBANTE" at bounding box center [287, 301] width 133 height 17
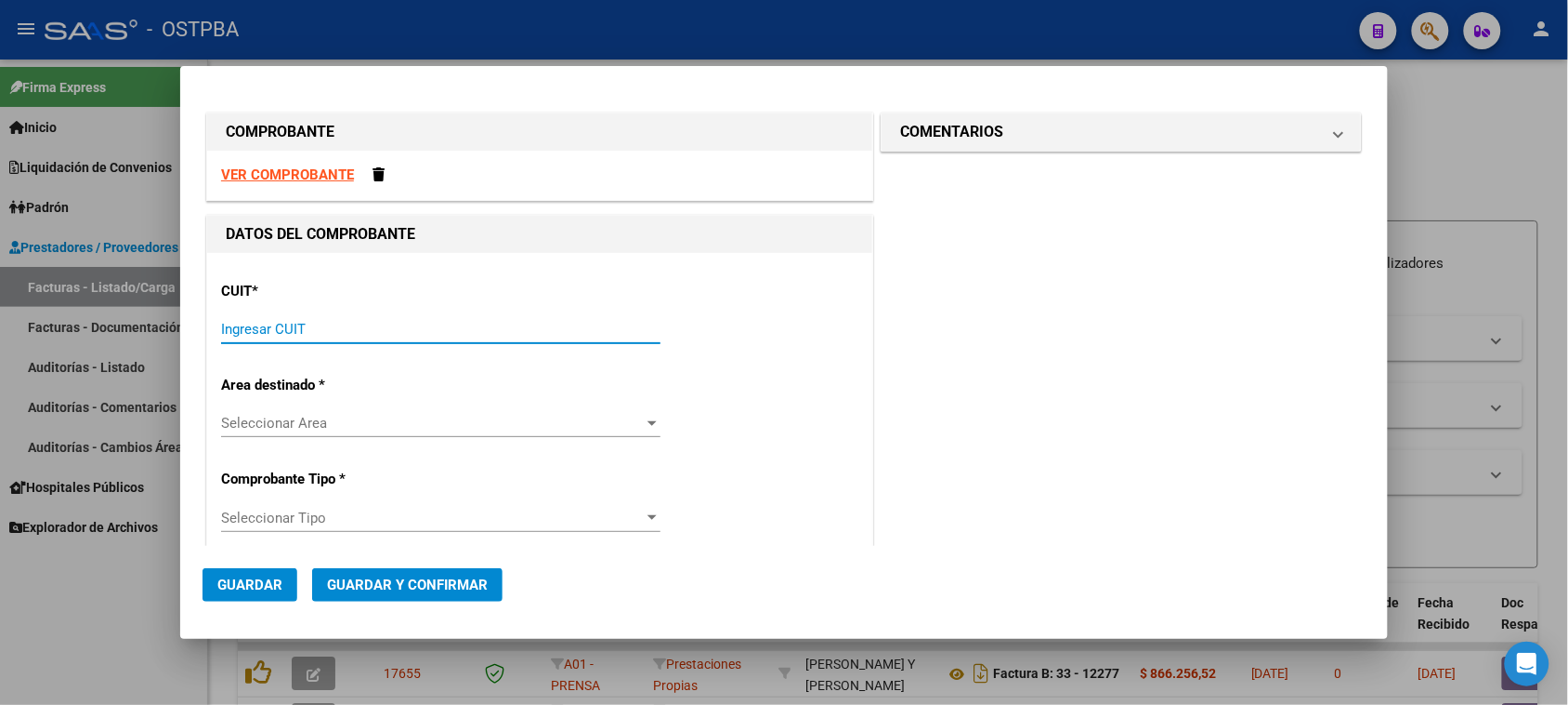
click at [294, 331] on input "Ingresar CUIT" at bounding box center [441, 329] width 440 height 17
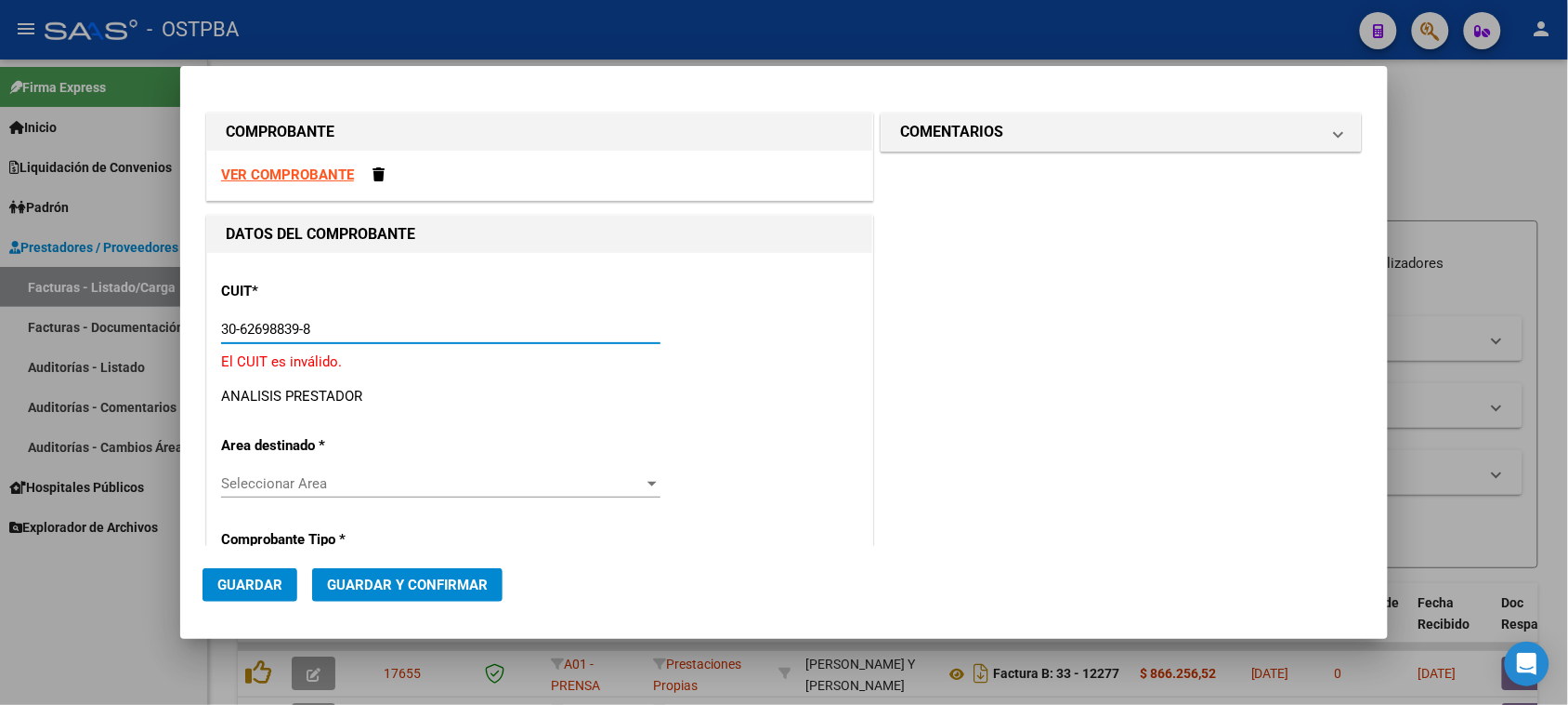
drag, startPoint x: 325, startPoint y: 330, endPoint x: 167, endPoint y: 316, distance: 158.6
click at [170, 317] on div "COMPROBANTE VER COMPROBANTE DATOS DEL COMPROBANTE CUIT * 30-62698839-8 Ingresar…" at bounding box center [784, 352] width 1568 height 705
type input "30-62698339-8"
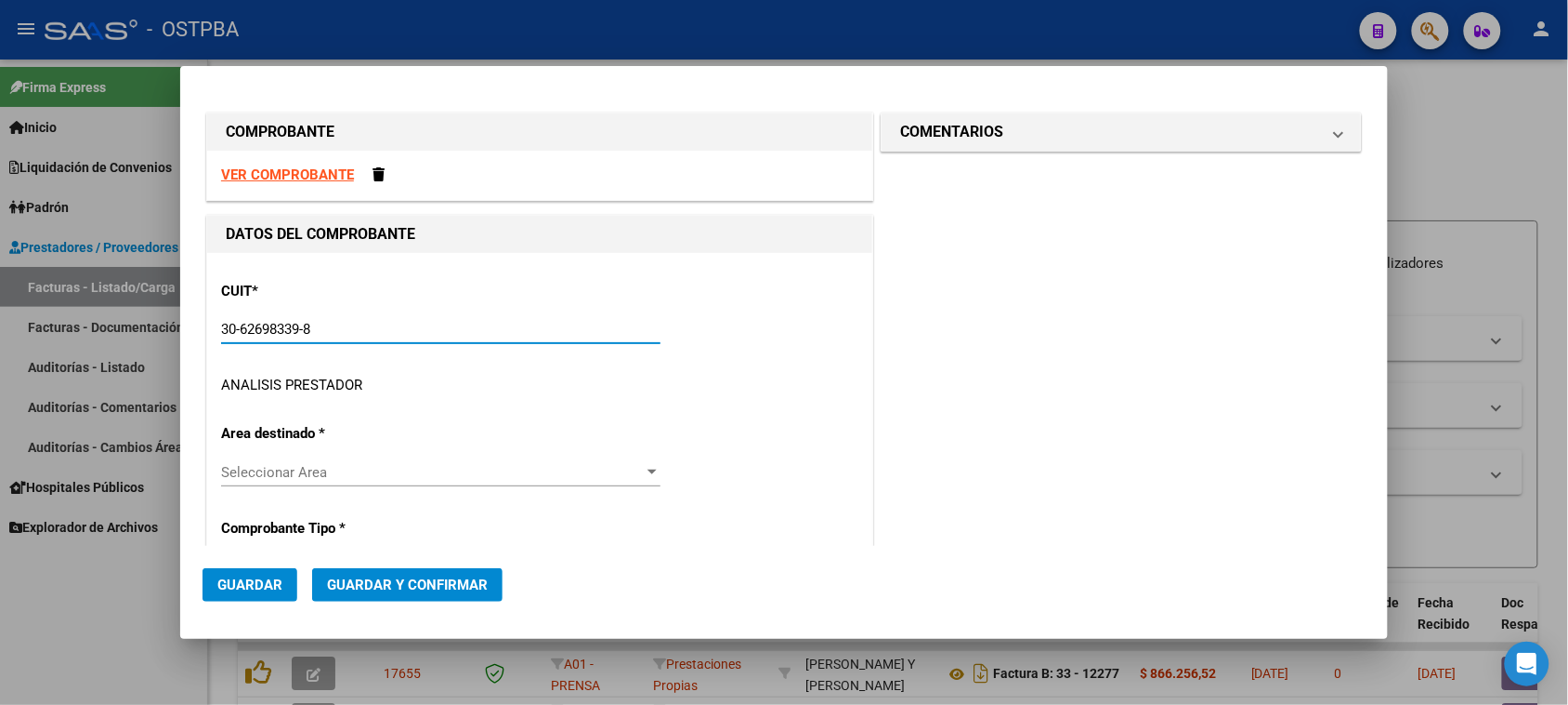
type input "169"
type input "30-62698339-8"
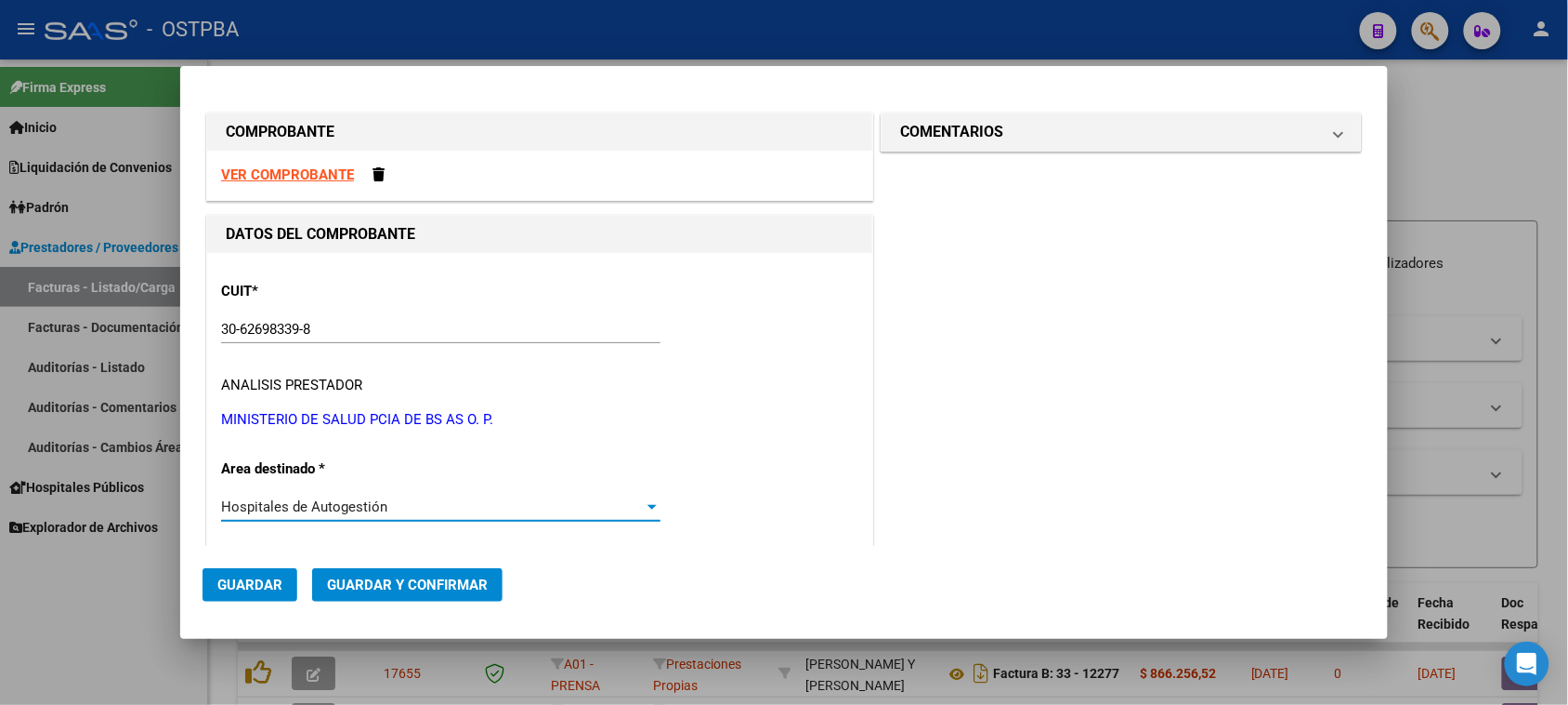
scroll to position [285, 0]
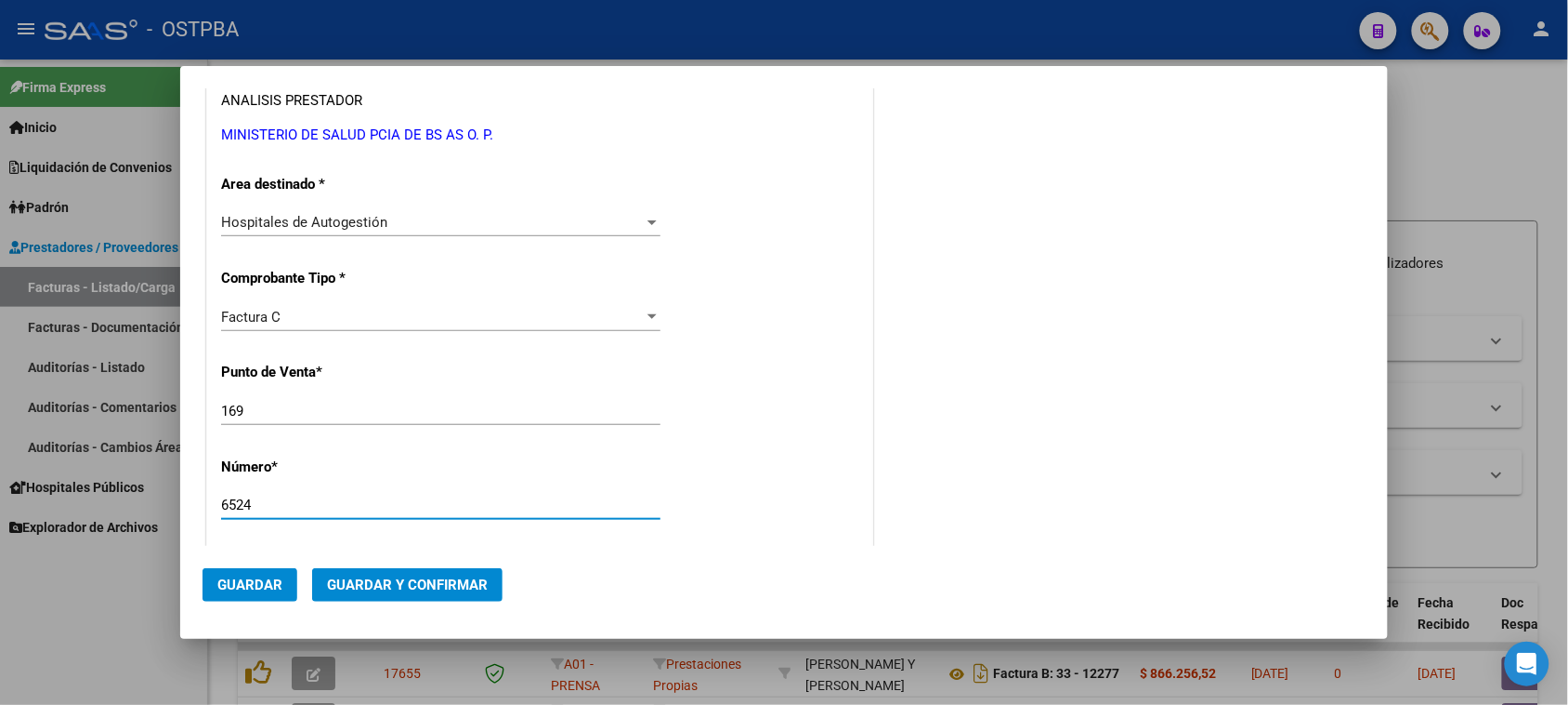
type input "6524"
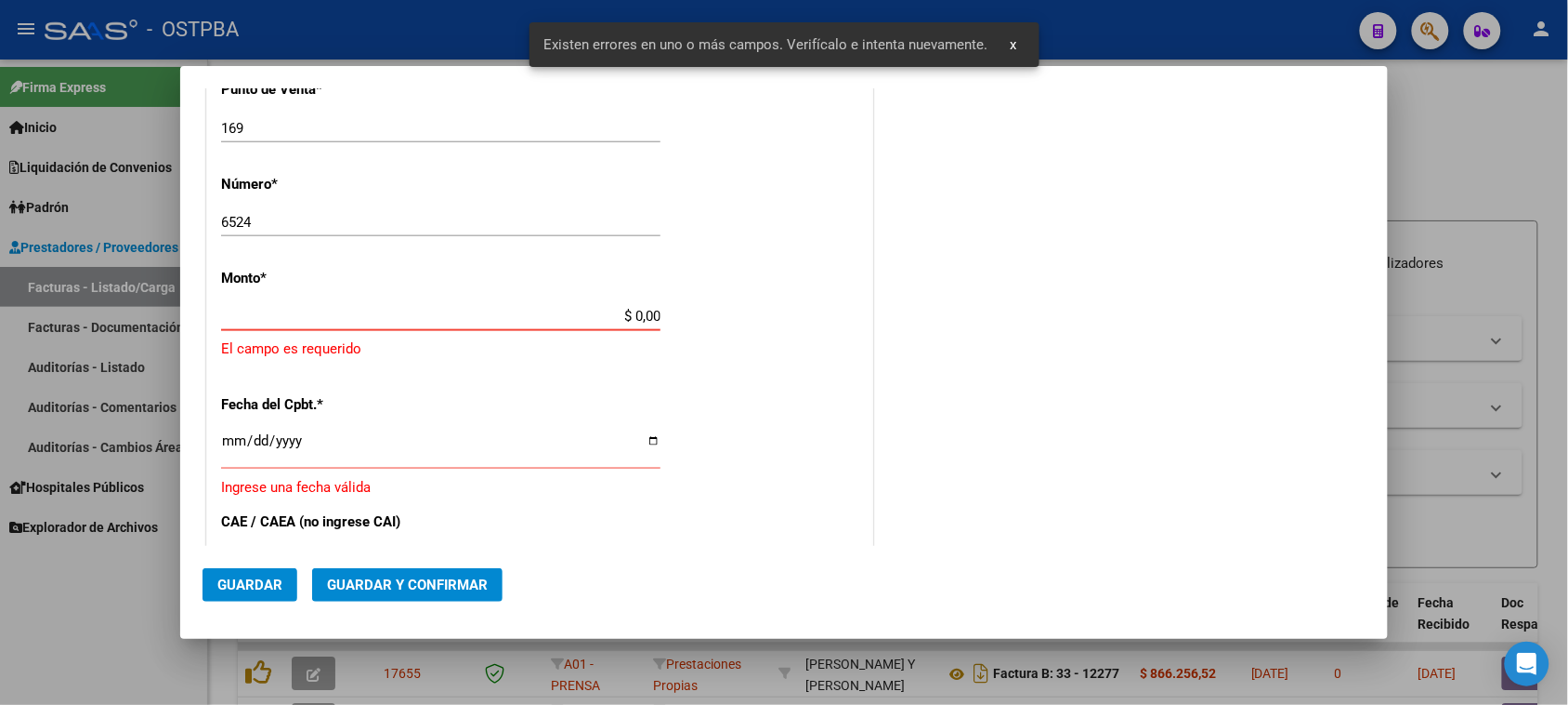
drag, startPoint x: 626, startPoint y: 316, endPoint x: 736, endPoint y: 317, distance: 110.0
click at [736, 317] on div "CUIT * 30-62698339-8 Ingresar CUIT ANALISIS PRESTADOR MINISTERIO DE SALUD PCIA …" at bounding box center [540, 367] width 666 height 1362
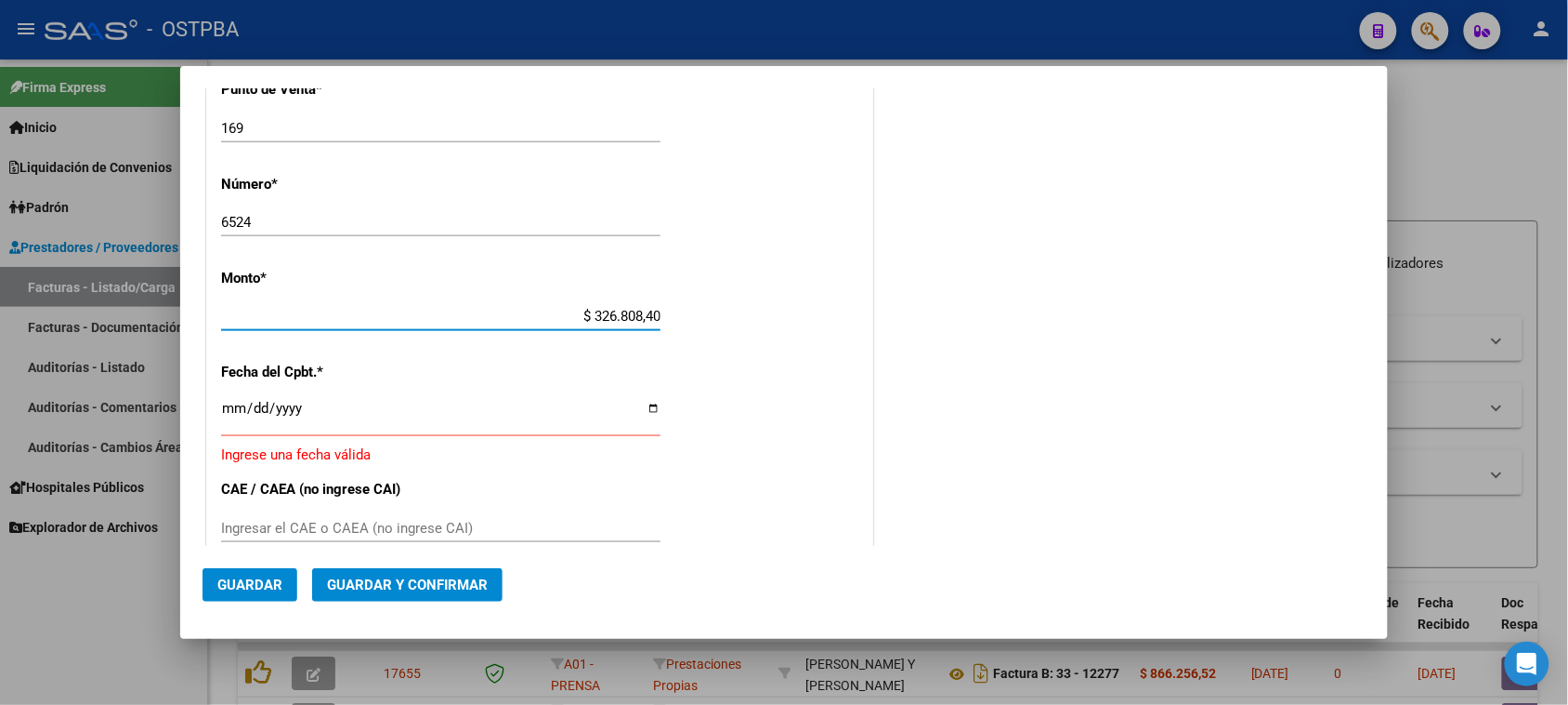
type input "$ 3.268.084,00"
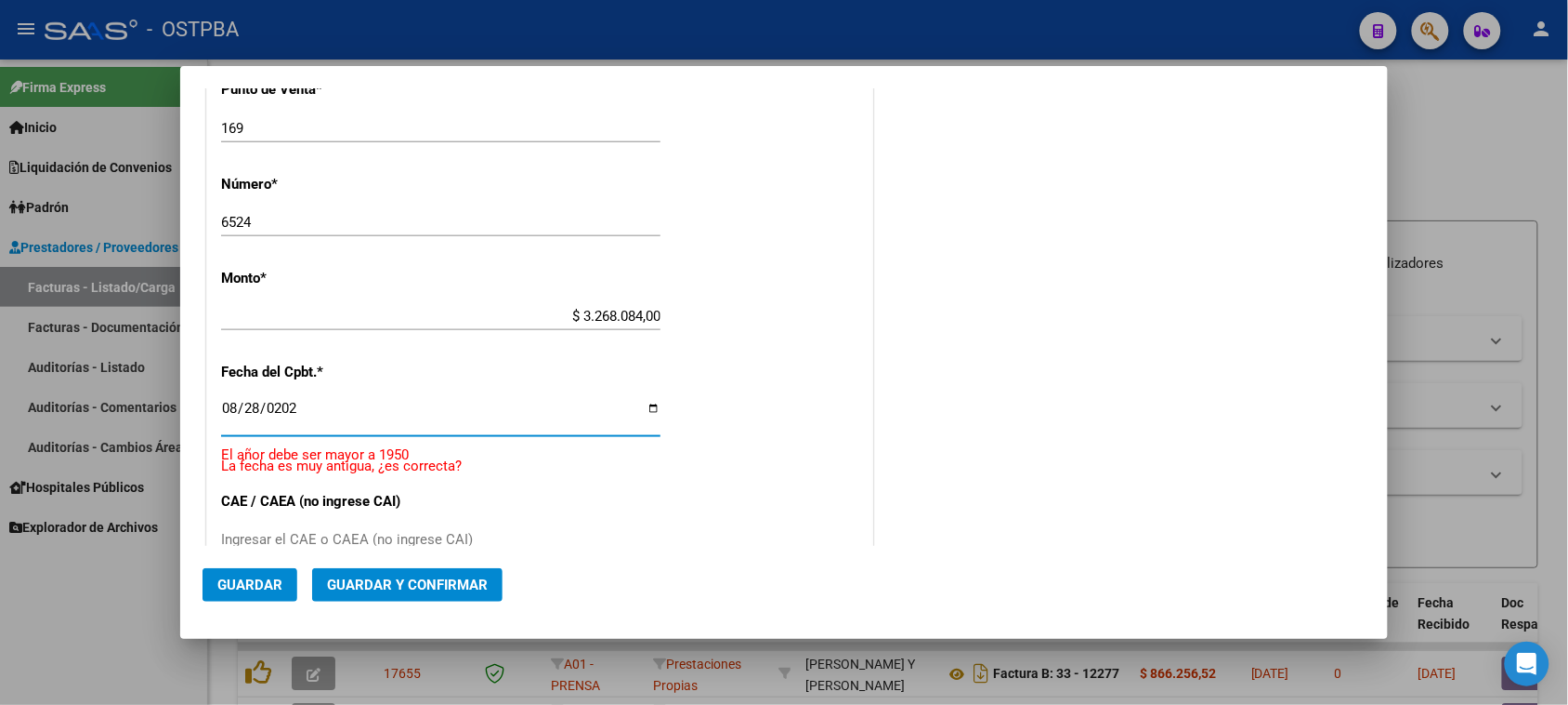
type input "[DATE]"
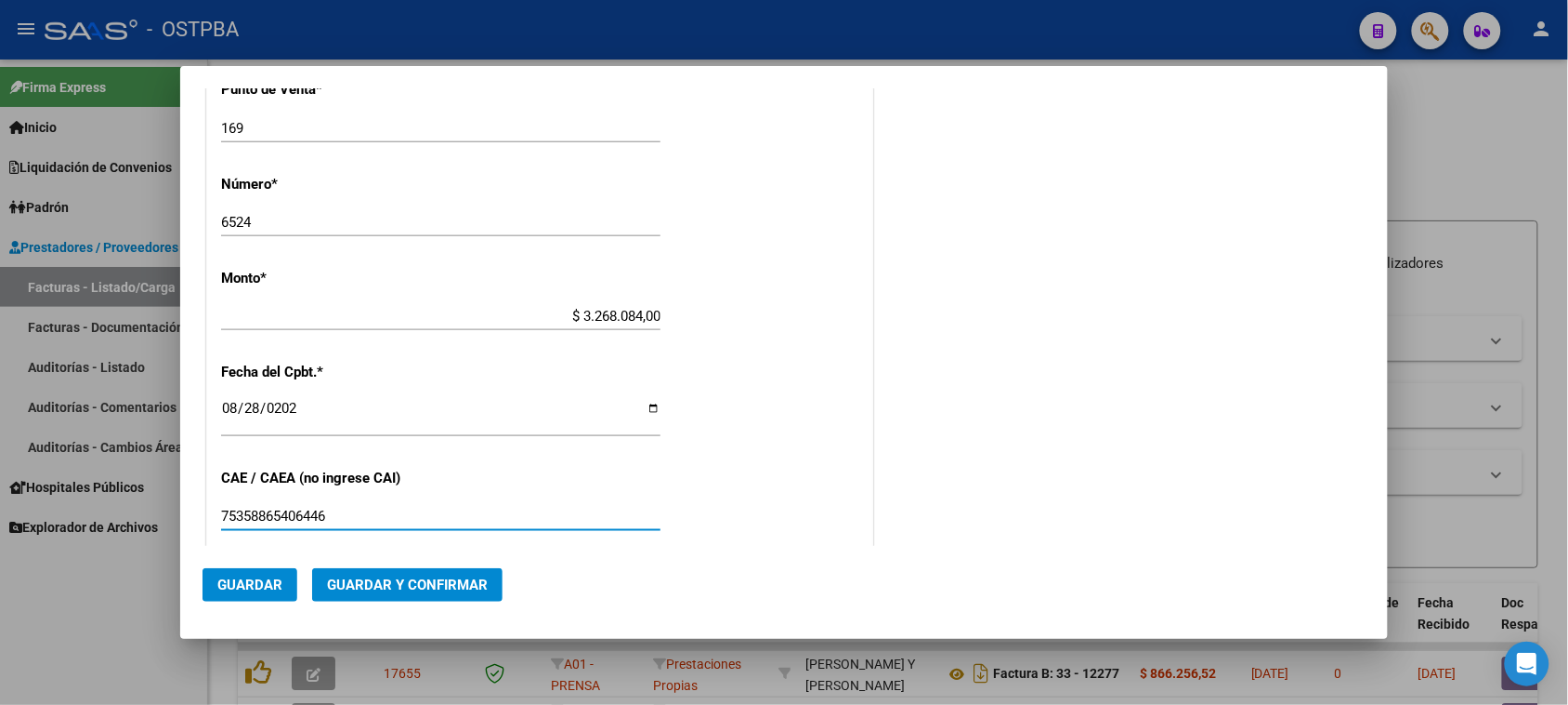
type input "75358865406446"
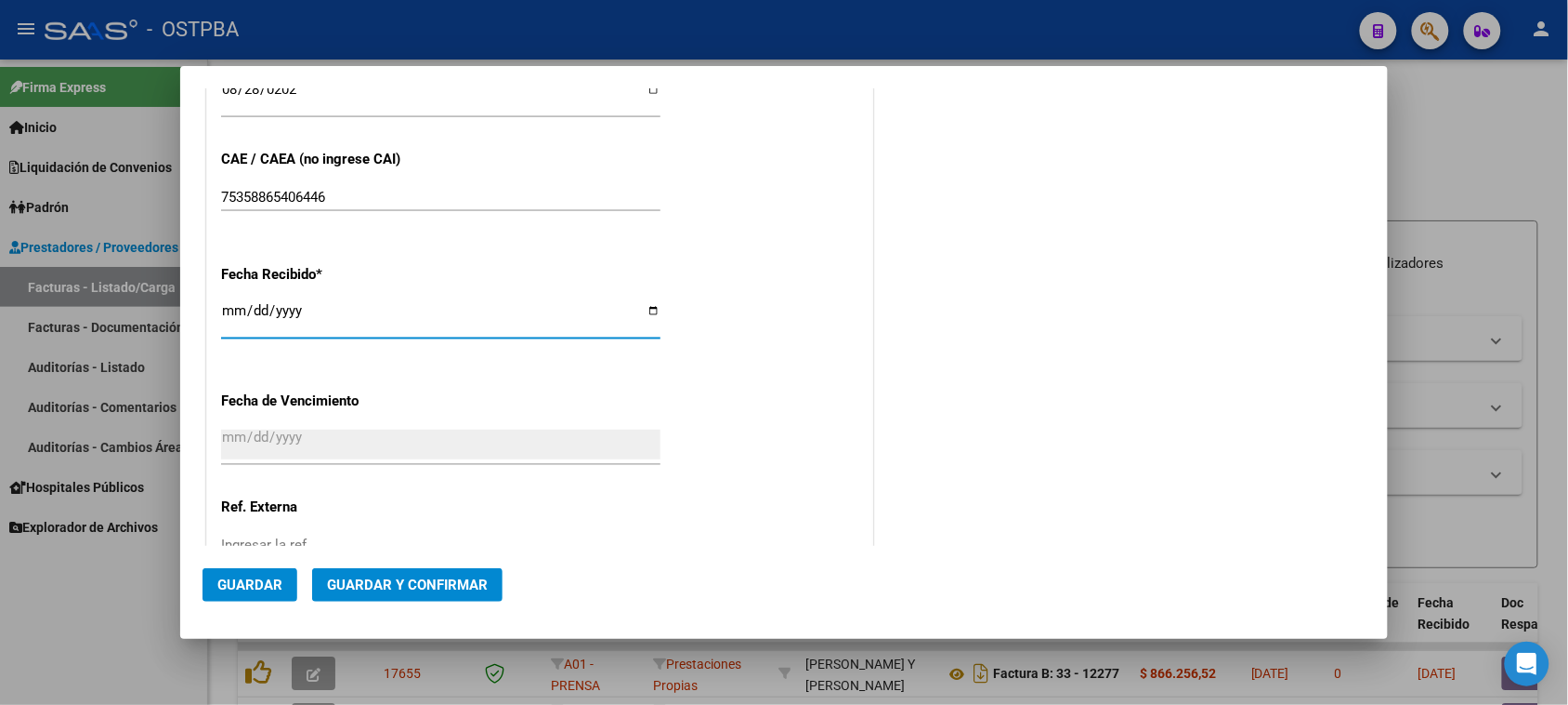
type input "[DATE]"
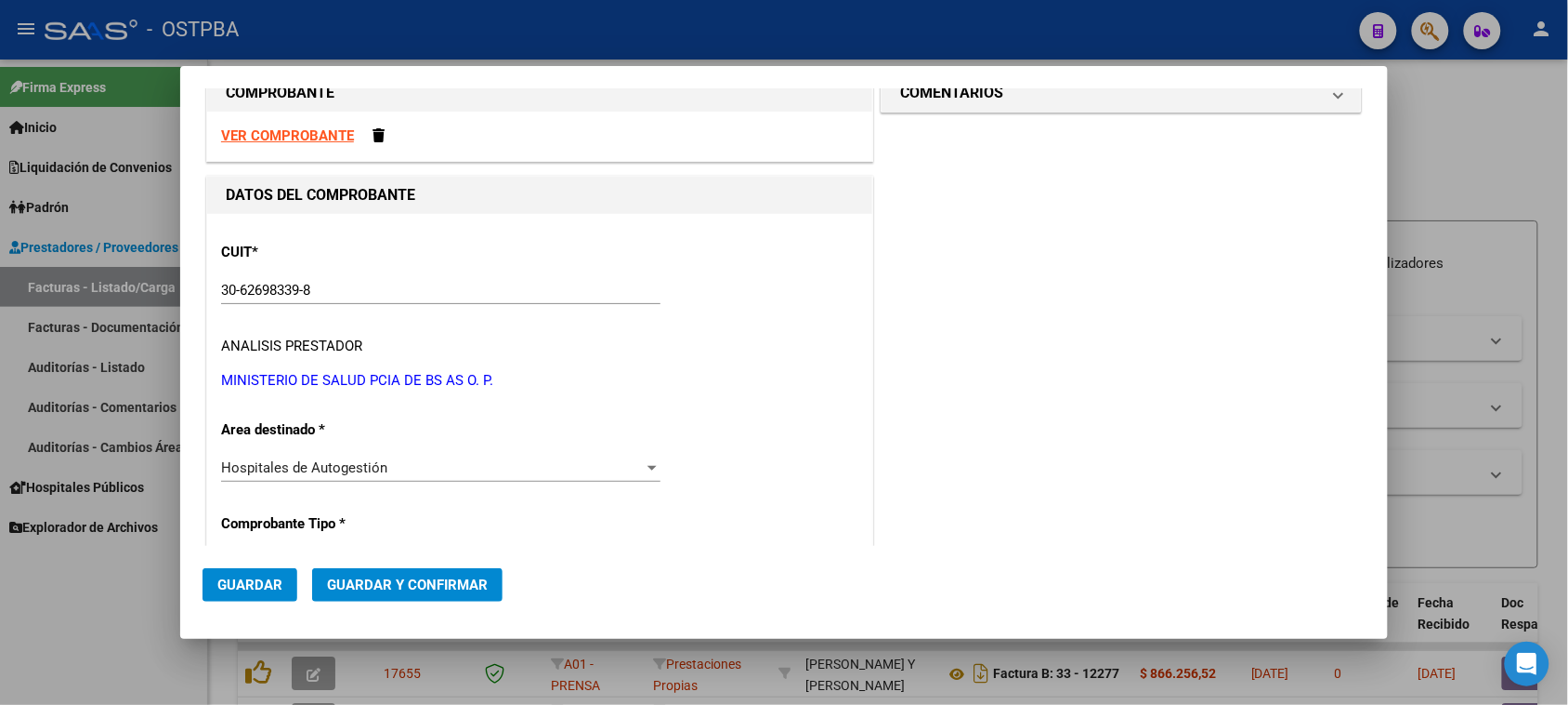
scroll to position [0, 0]
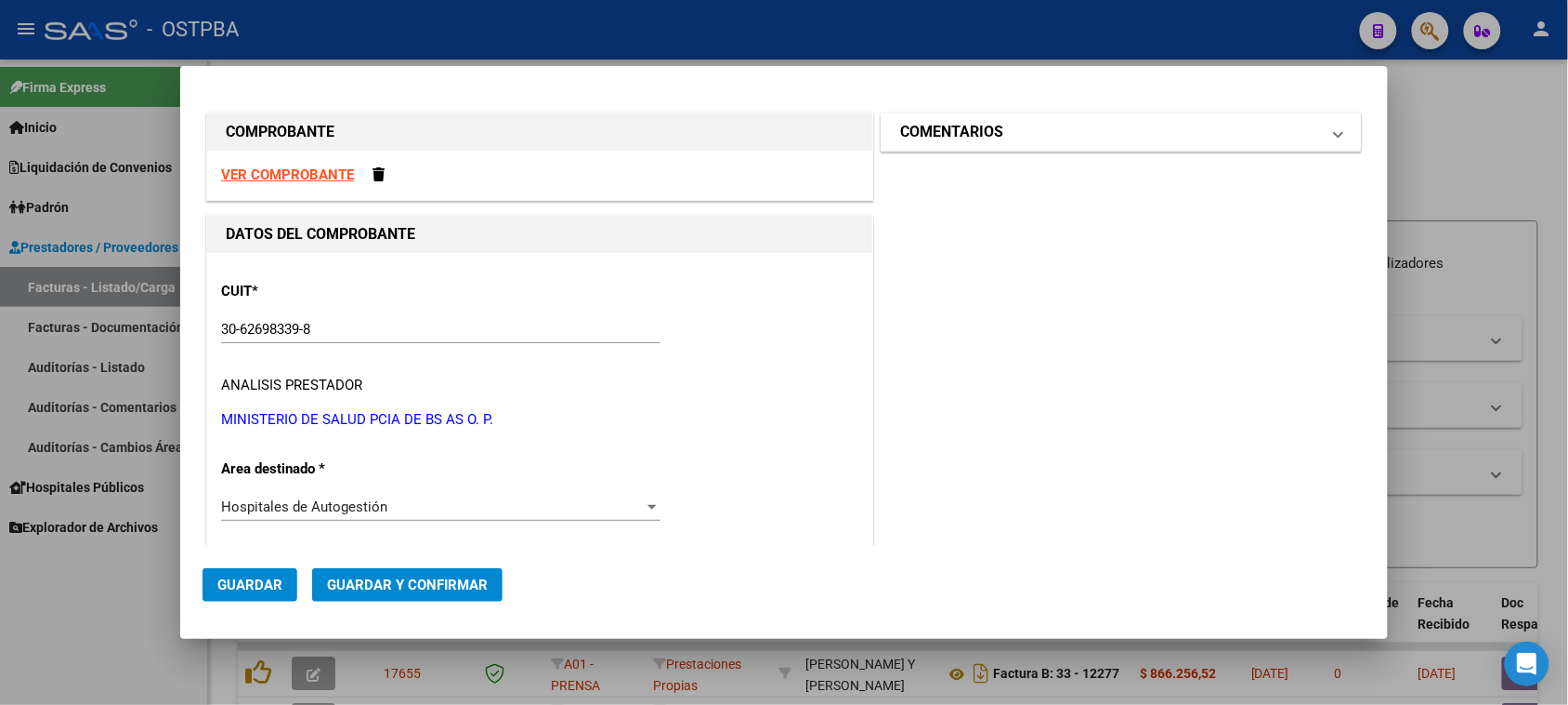
click at [949, 130] on h1 "COMENTARIOS" at bounding box center [951, 132] width 103 height 22
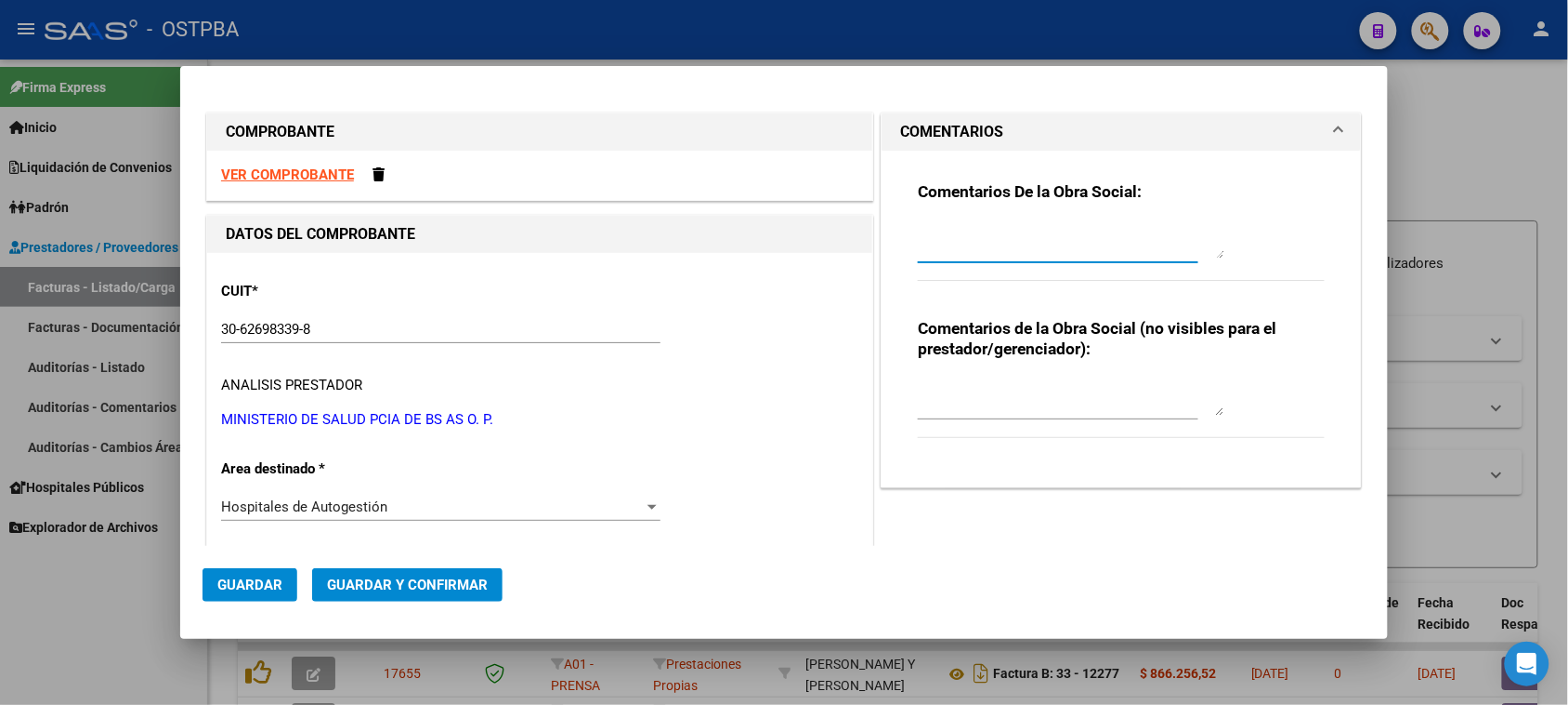
click at [949, 235] on textarea at bounding box center [1071, 239] width 307 height 37
type textarea "HR 126858"
click at [252, 588] on span "Guardar" at bounding box center [250, 584] width 65 height 17
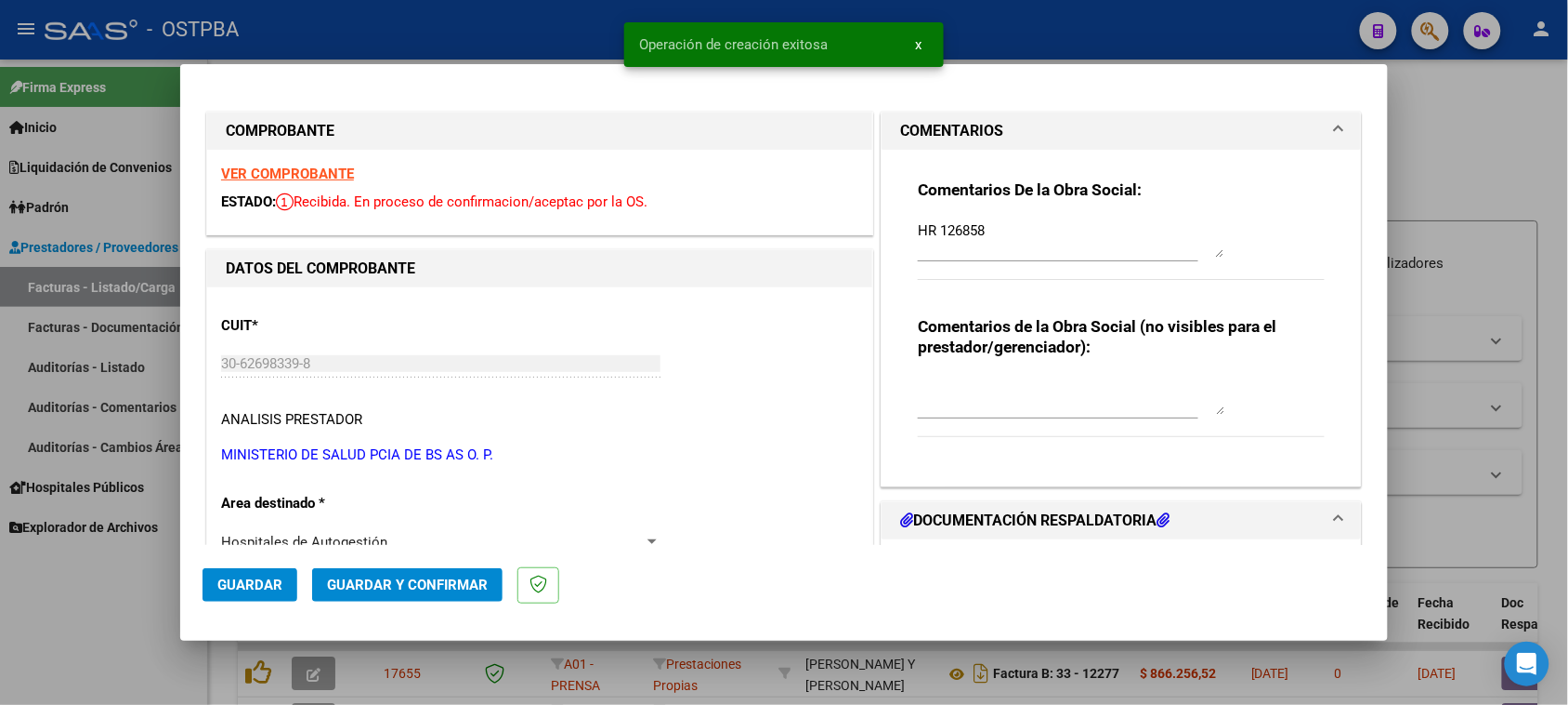
type input "[DATE]"
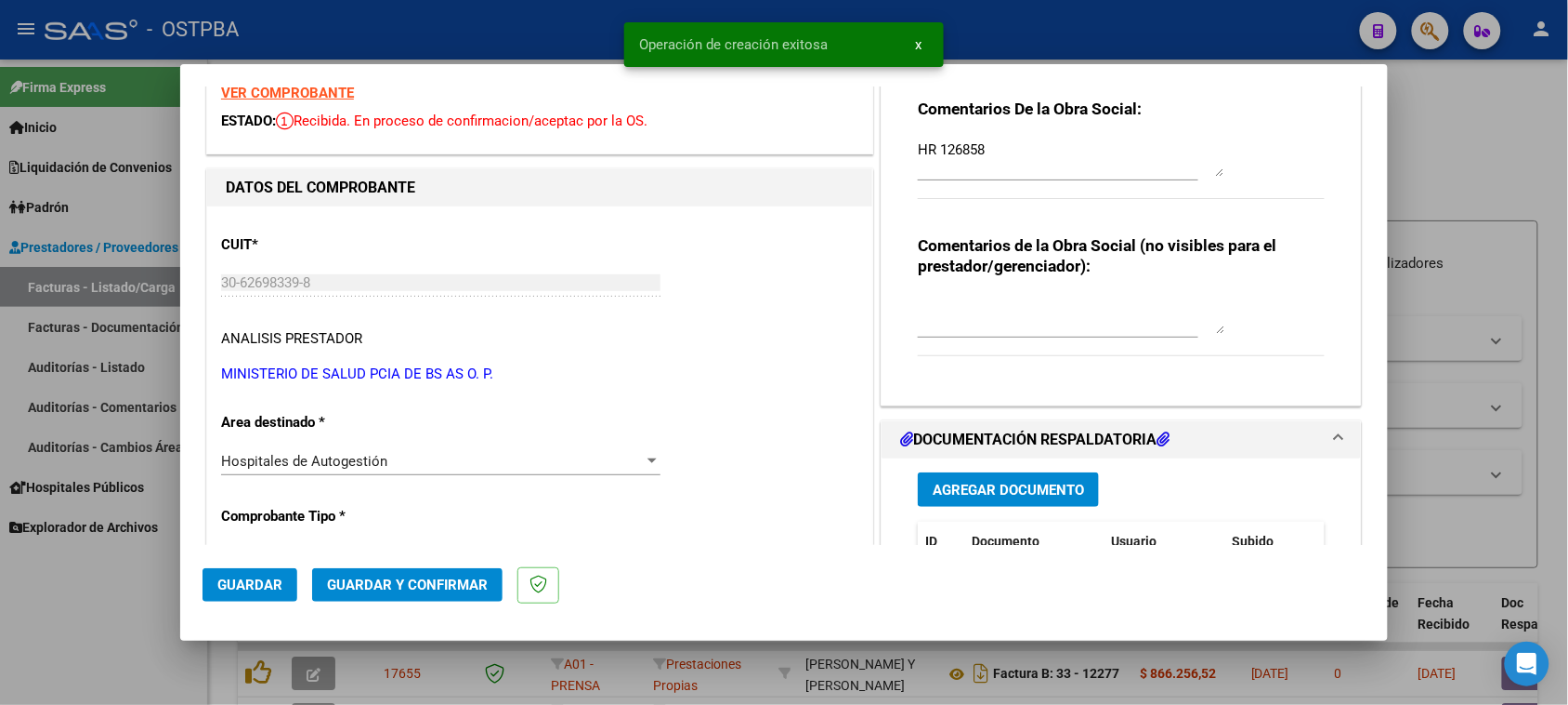
scroll to position [116, 0]
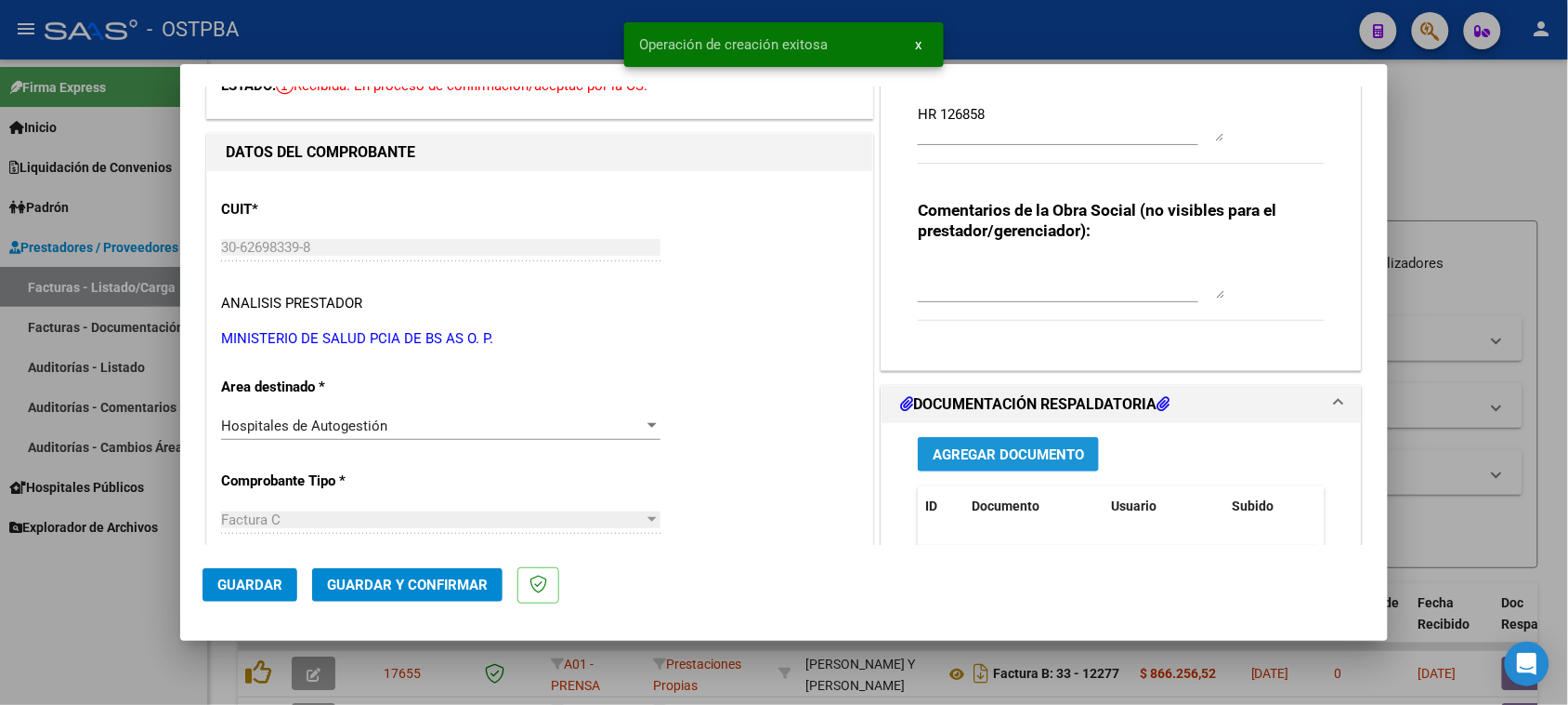
click at [983, 443] on button "Agregar Documento" at bounding box center [1008, 454] width 181 height 34
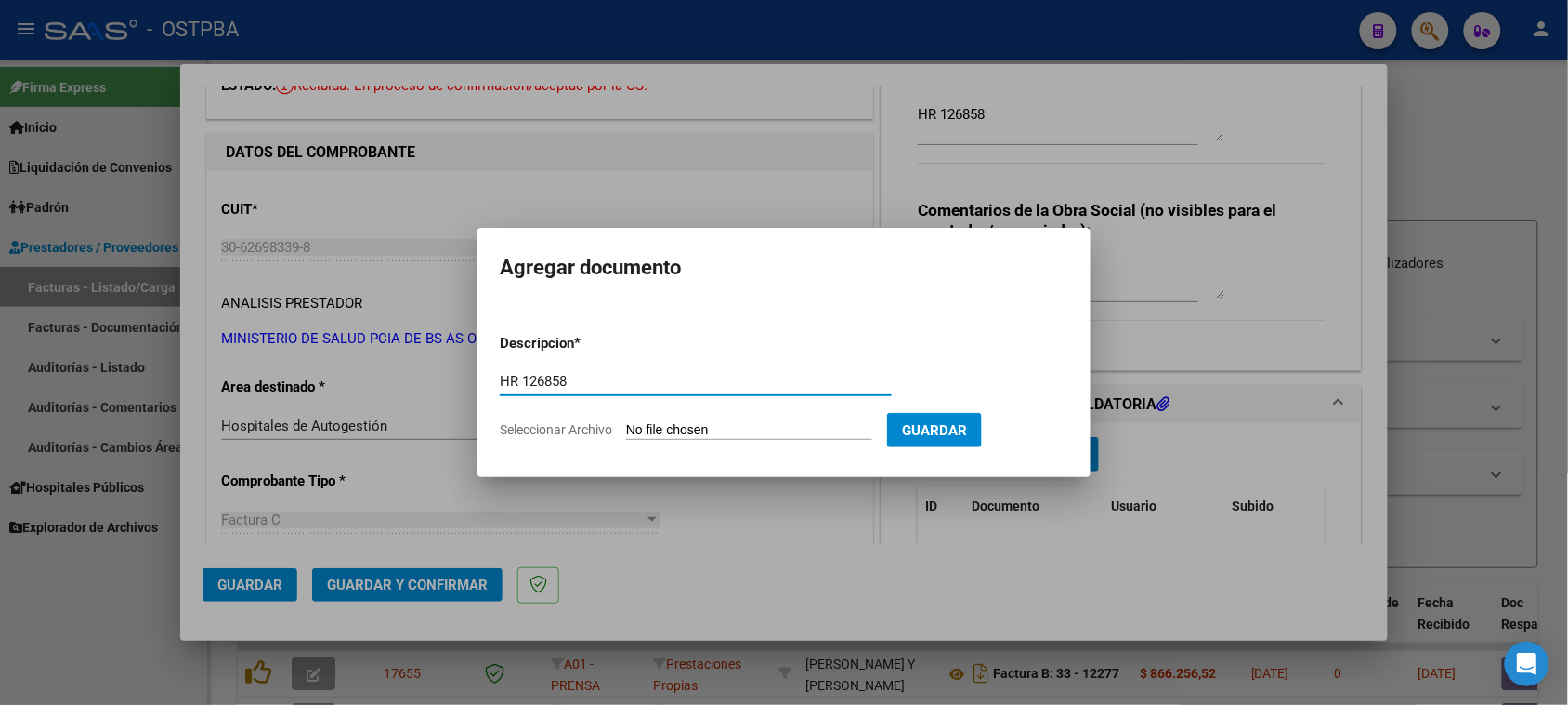
type input "HR 126858"
click at [627, 422] on input "Seleccionar Archivo" at bounding box center [750, 431] width 246 height 18
type input "C:\fakepath\HR 126858.pdf"
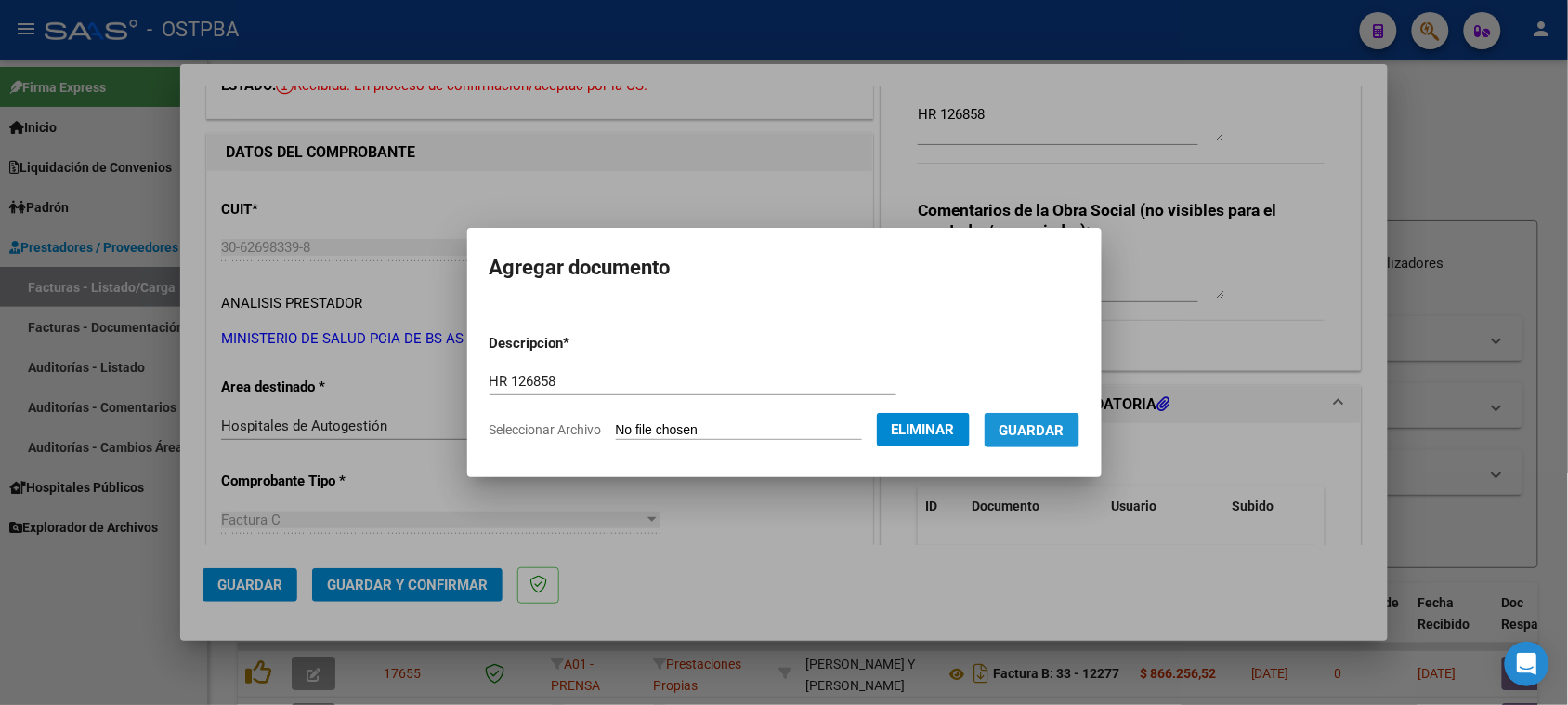
click at [1059, 423] on span "Guardar" at bounding box center [1031, 430] width 65 height 17
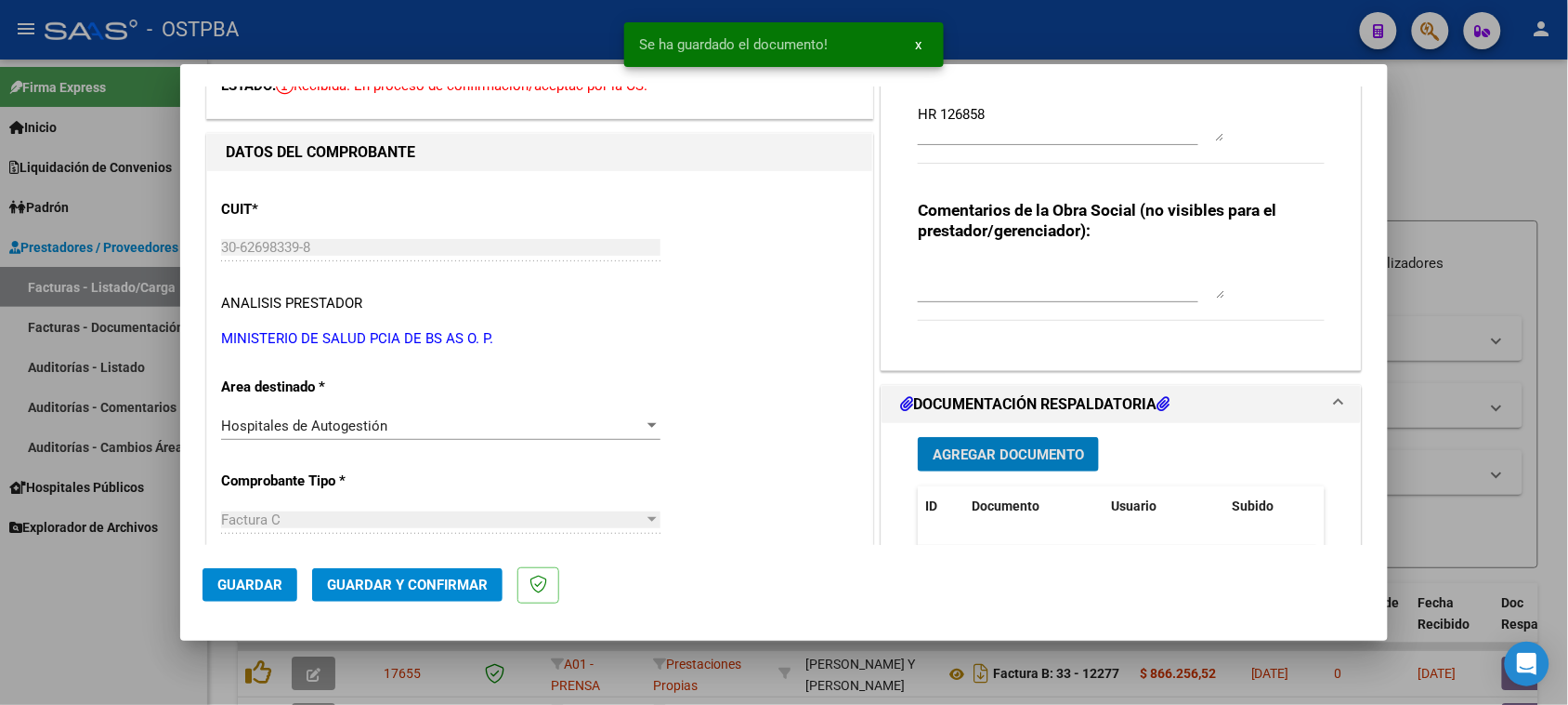
click at [1051, 452] on span "Agregar Documento" at bounding box center [1008, 454] width 152 height 17
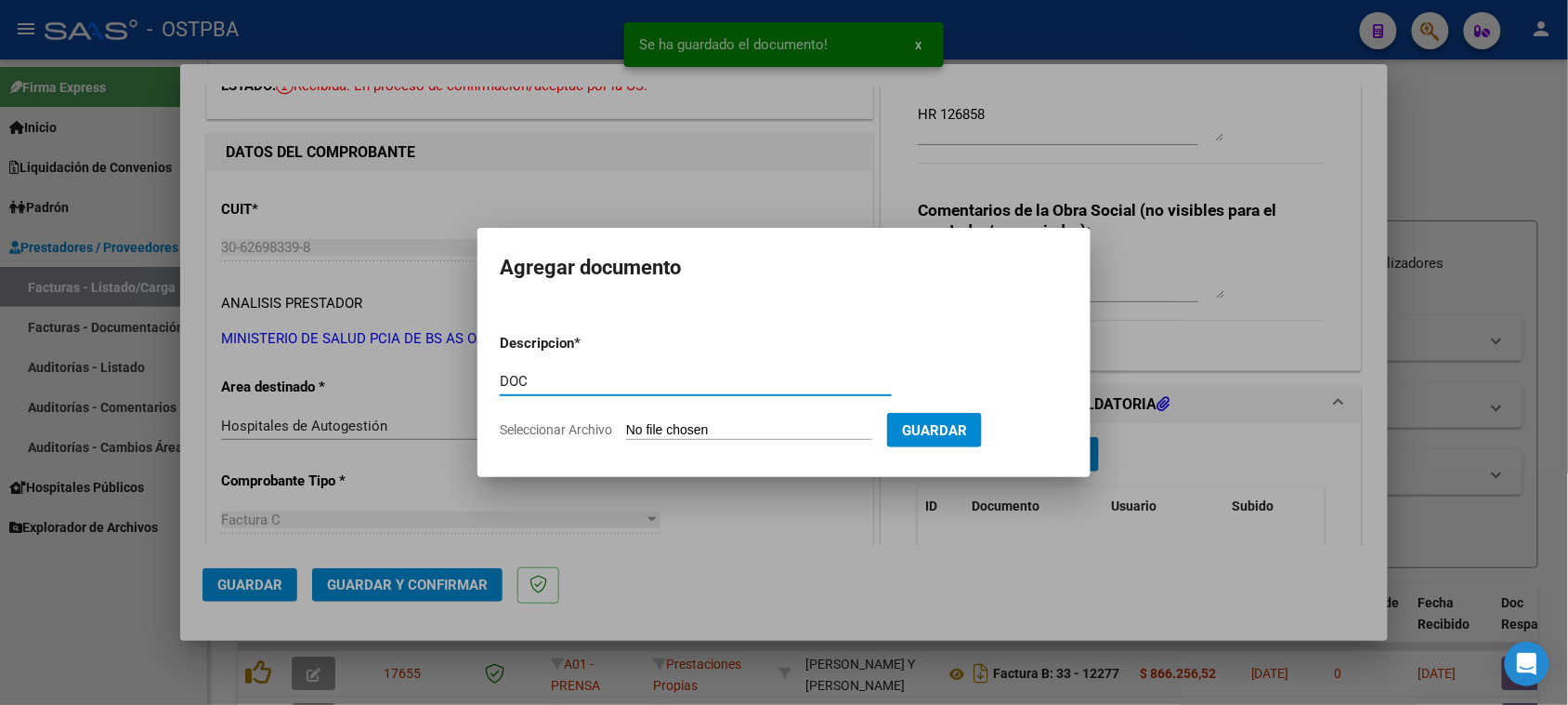
type input "DOC"
click at [627, 422] on input "Seleccionar Archivo" at bounding box center [750, 431] width 246 height 18
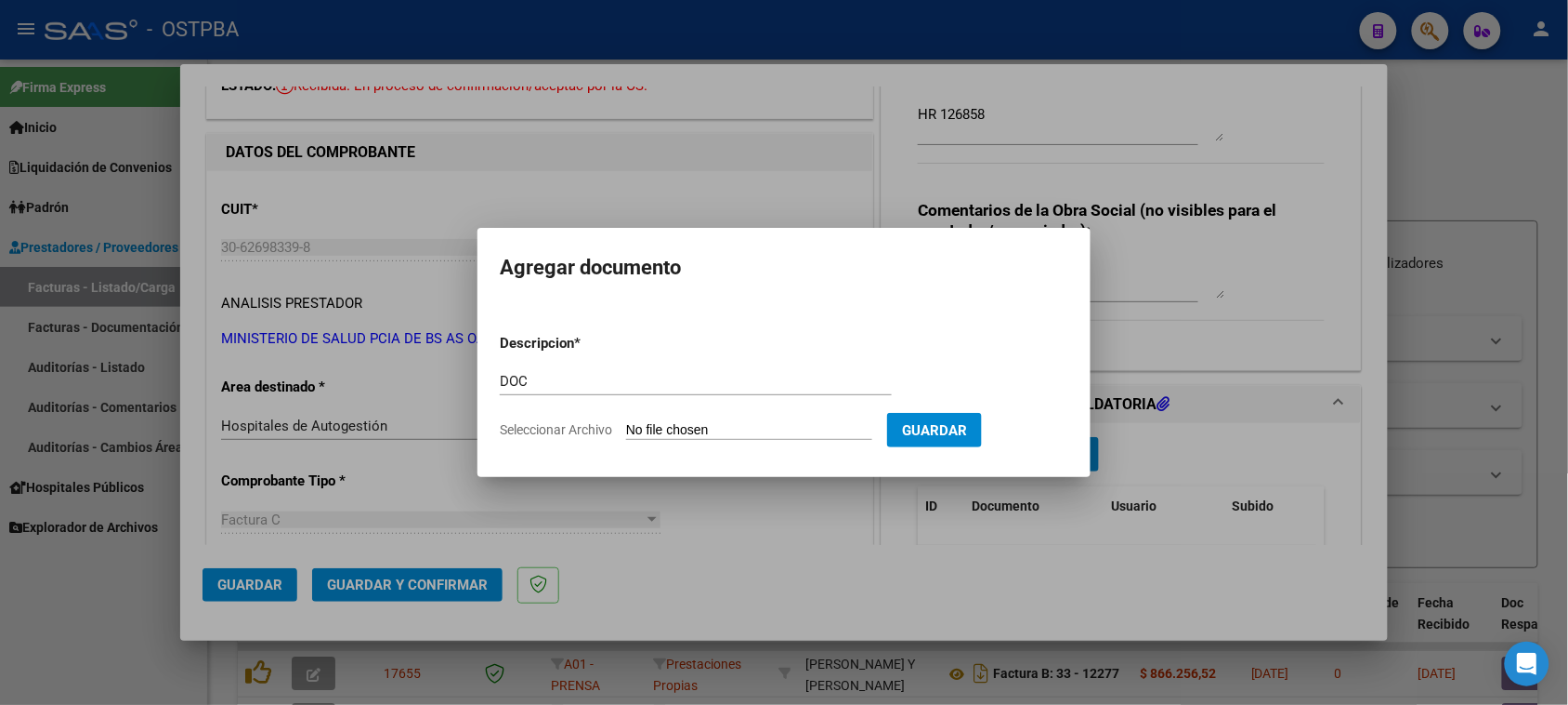
type input "C:\fakepath\DOC 6524.zip"
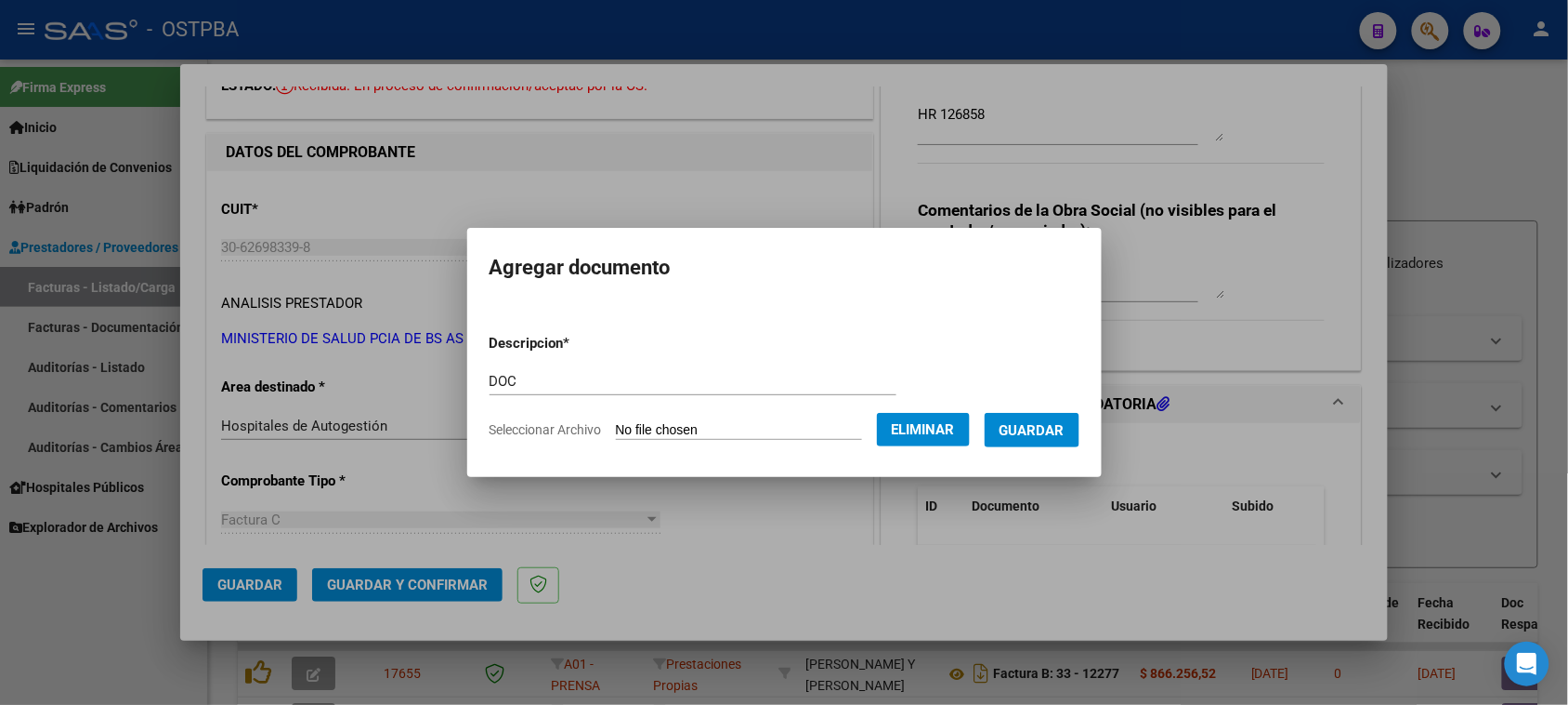
click at [1052, 434] on span "Guardar" at bounding box center [1031, 430] width 65 height 17
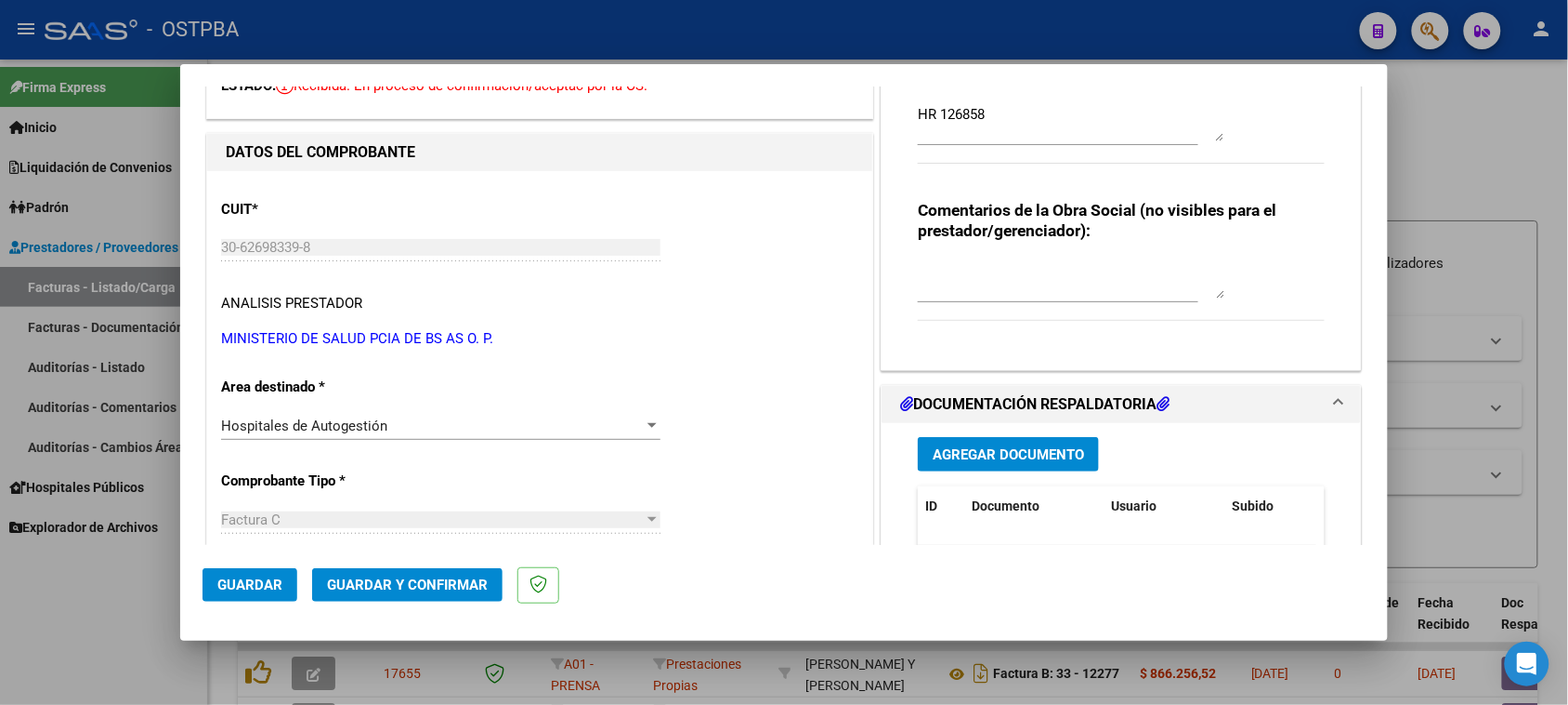
scroll to position [349, 0]
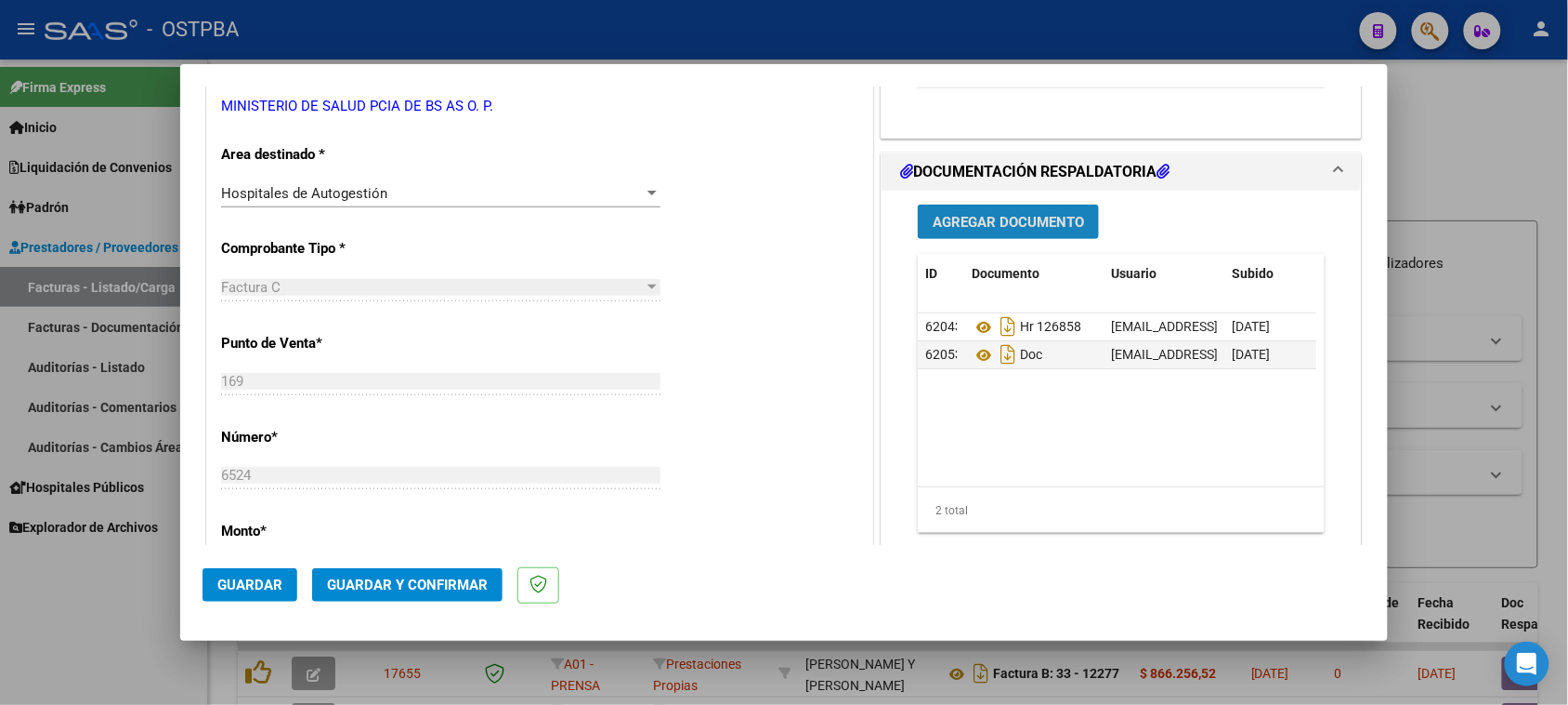
click at [966, 217] on span "Agregar Documento" at bounding box center [1008, 222] width 152 height 17
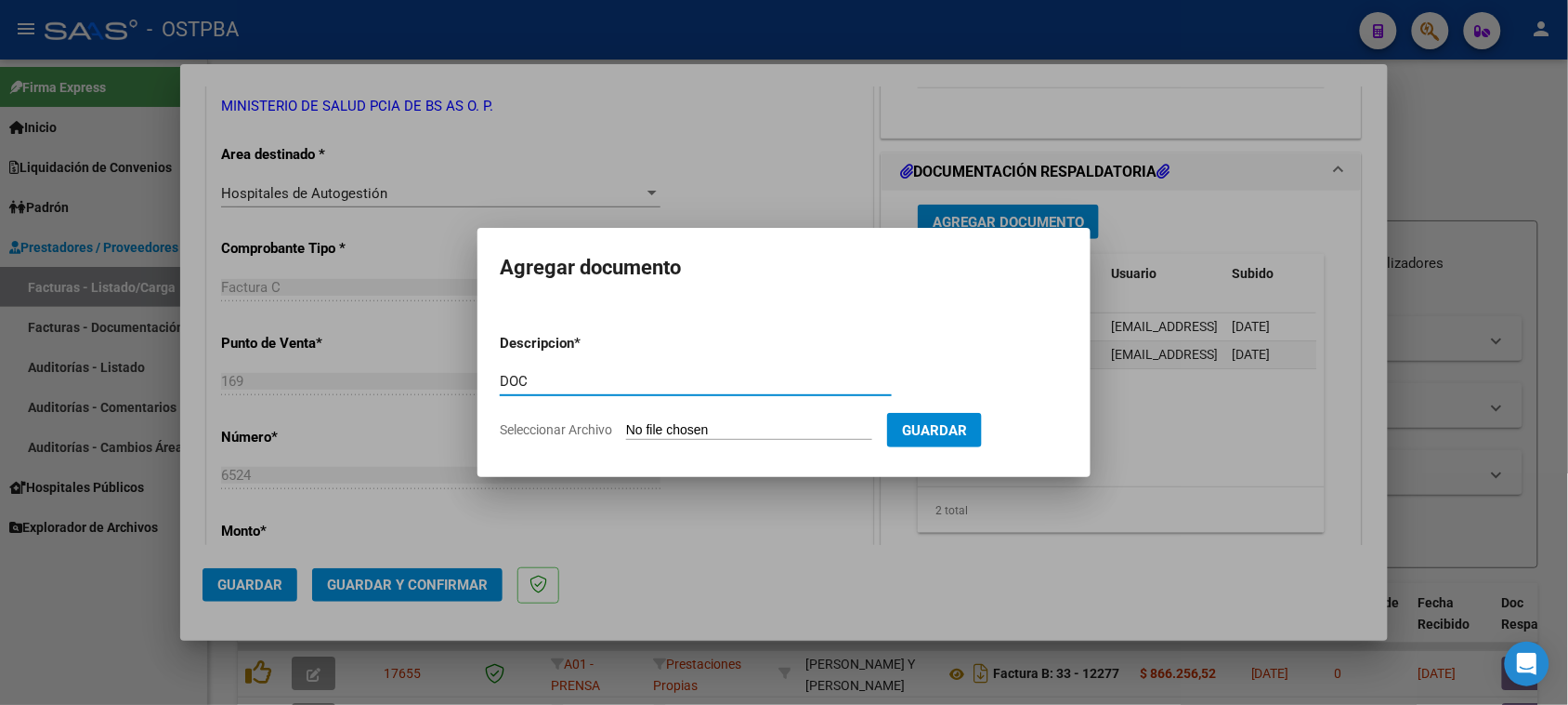
type input "DOC"
click at [661, 423] on input "Seleccionar Archivo" at bounding box center [750, 431] width 246 height 18
type input "C:\fakepath\1-DOC 6524.zip"
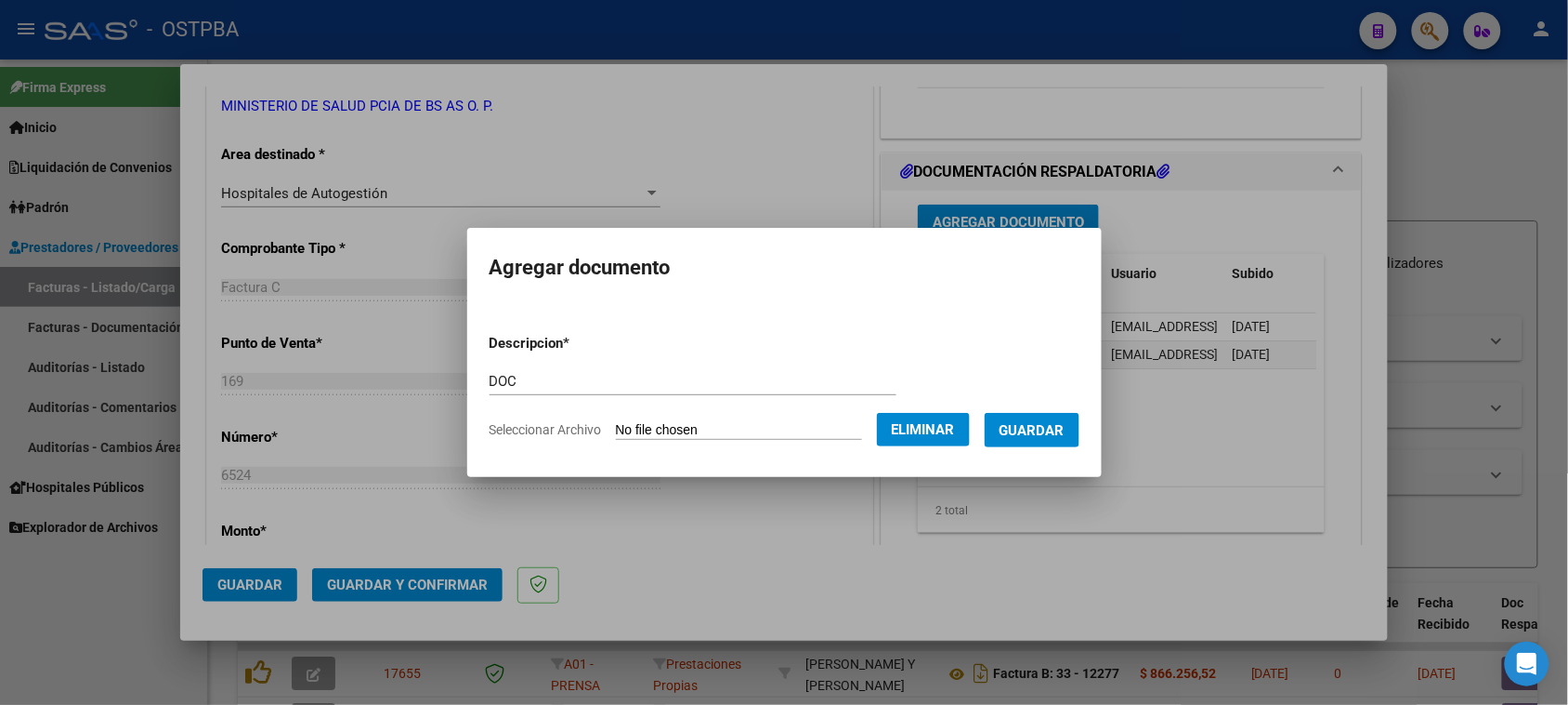
click at [1045, 433] on span "Guardar" at bounding box center [1031, 430] width 65 height 17
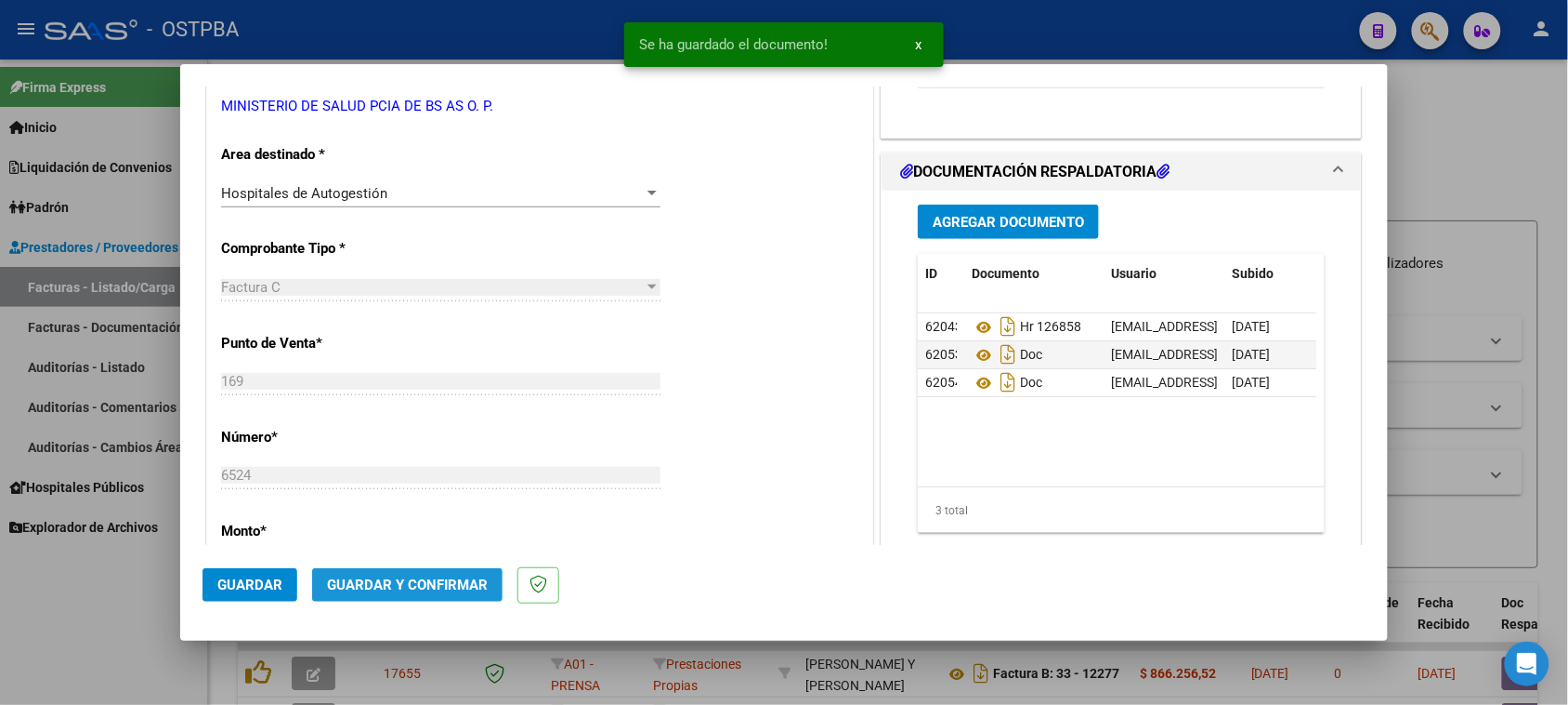
click at [434, 577] on span "Guardar y Confirmar" at bounding box center [407, 584] width 161 height 17
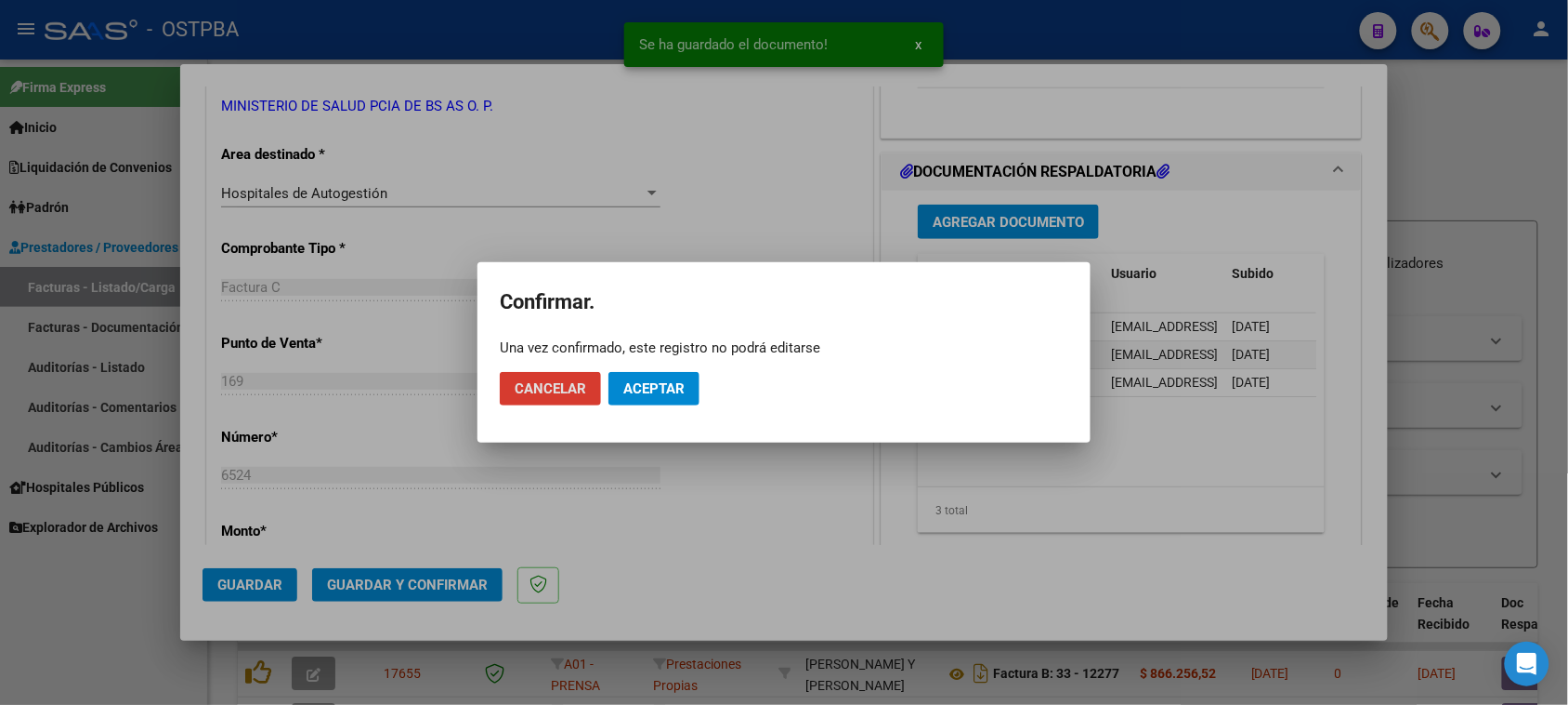
click at [628, 384] on span "Aceptar" at bounding box center [654, 388] width 61 height 17
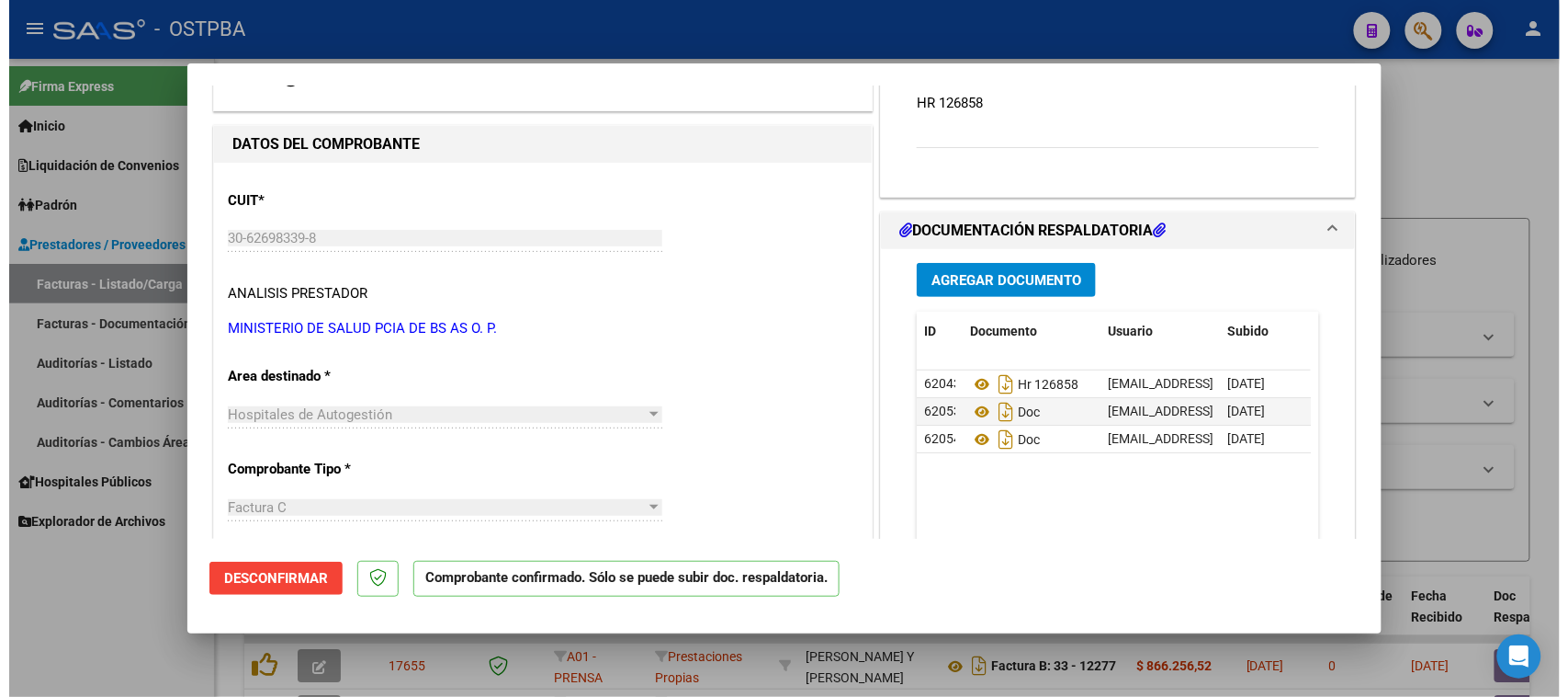
scroll to position [115, 0]
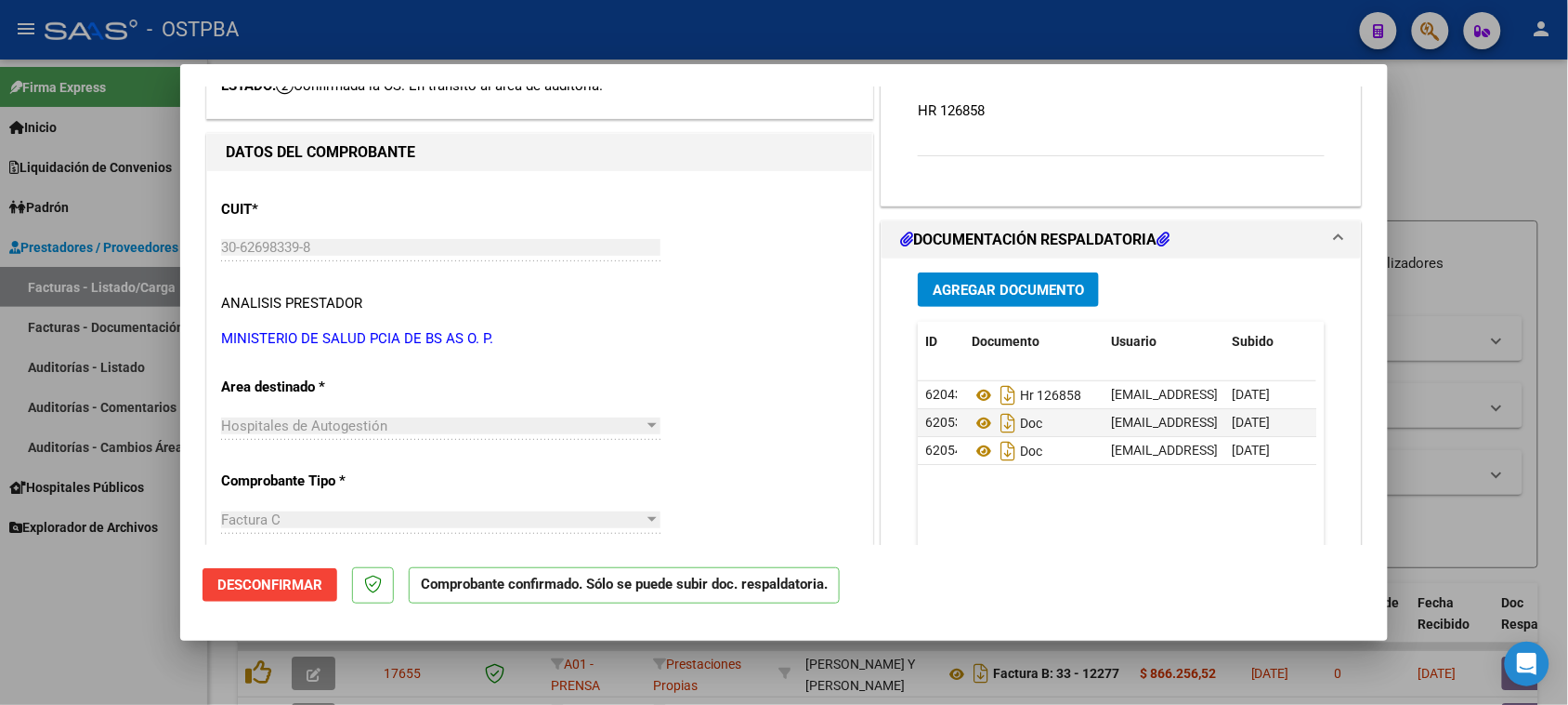
click at [44, 360] on div at bounding box center [784, 352] width 1568 height 705
type input "$ 0,00"
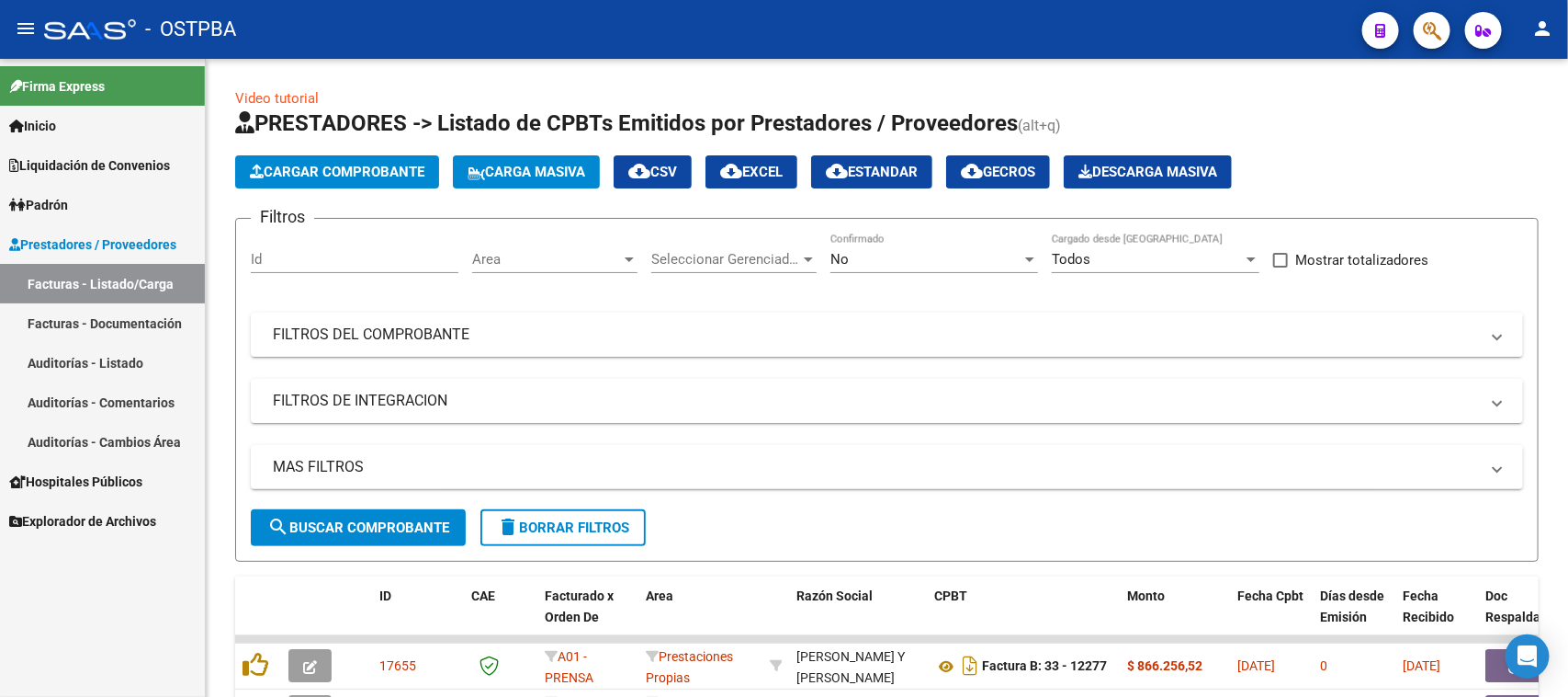
click at [97, 355] on link "Auditorías - Listado" at bounding box center [102, 363] width 205 height 40
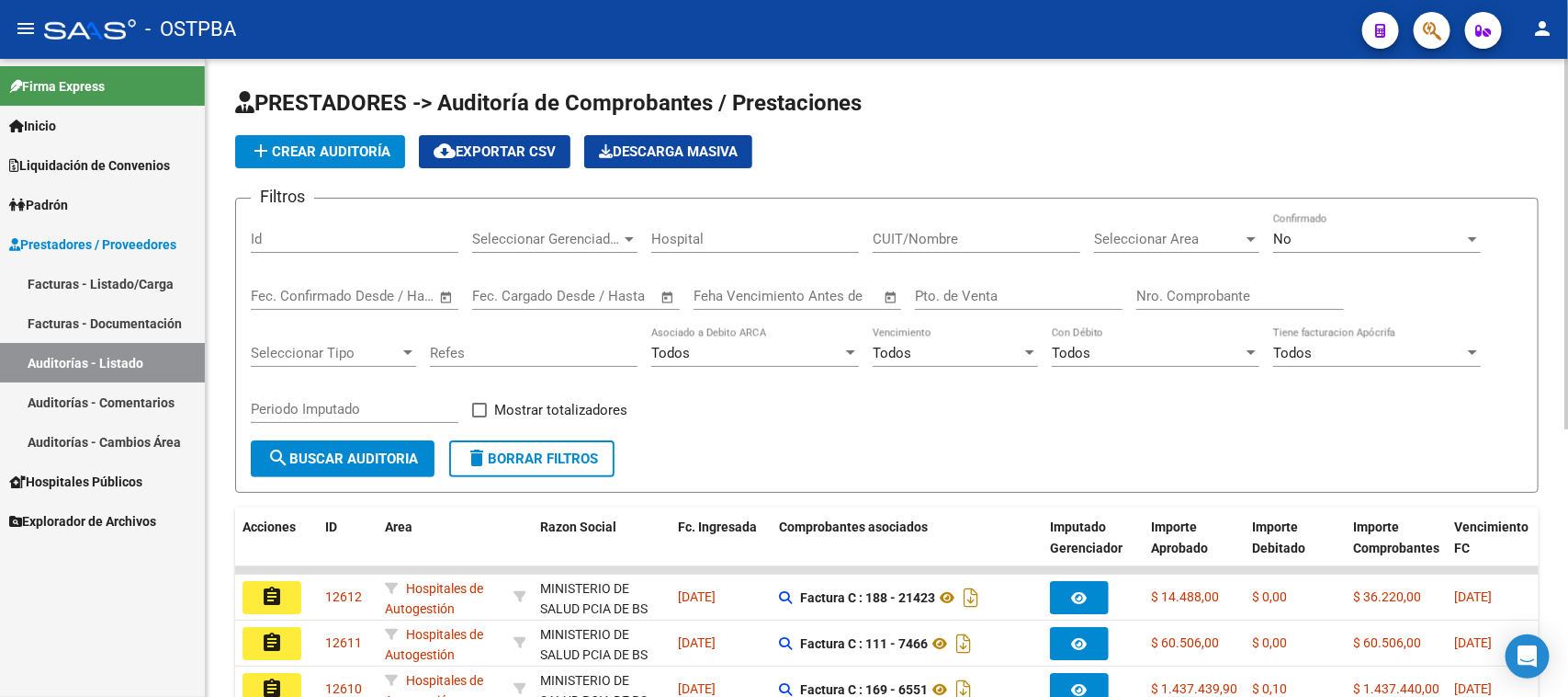
click at [312, 145] on span "add Crear Auditoría" at bounding box center [320, 151] width 140 height 17
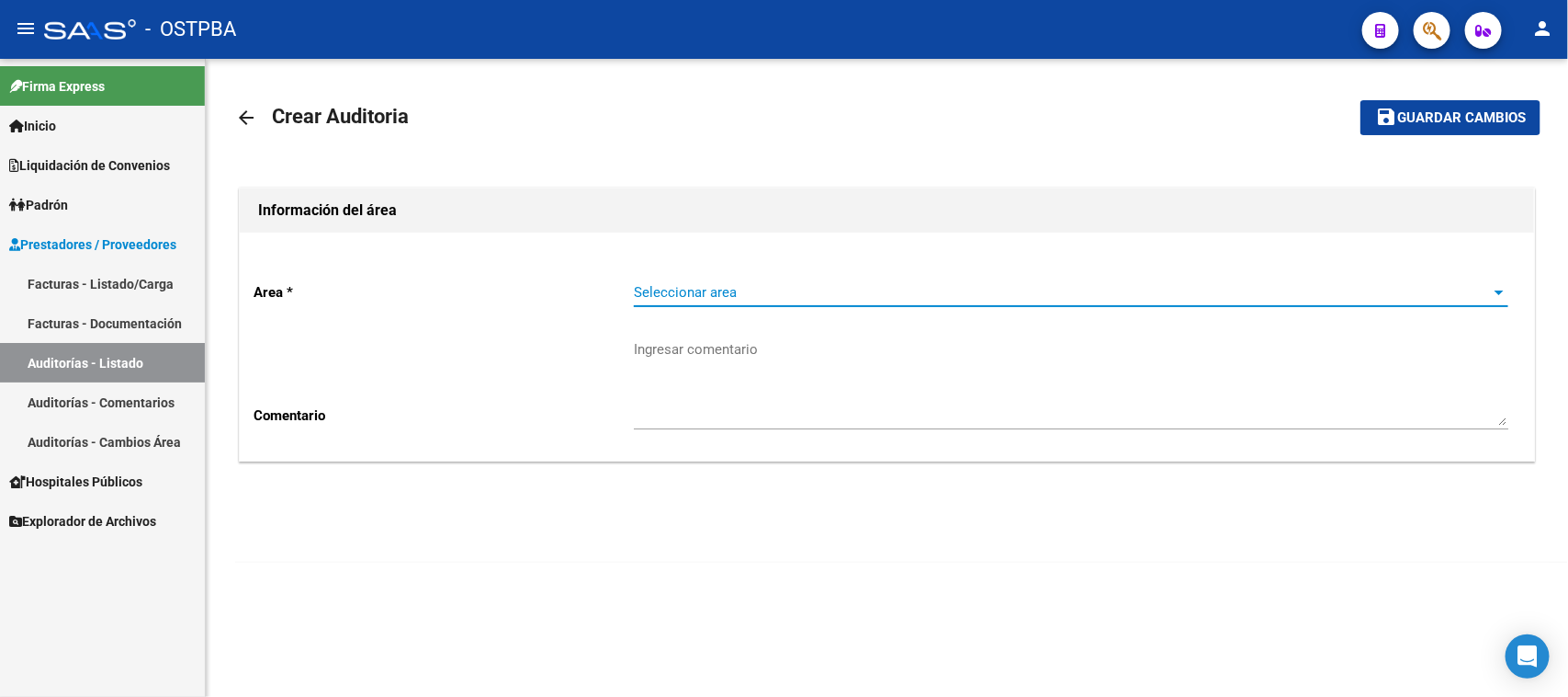
click at [709, 284] on span "Seleccionar area" at bounding box center [1063, 292] width 858 height 17
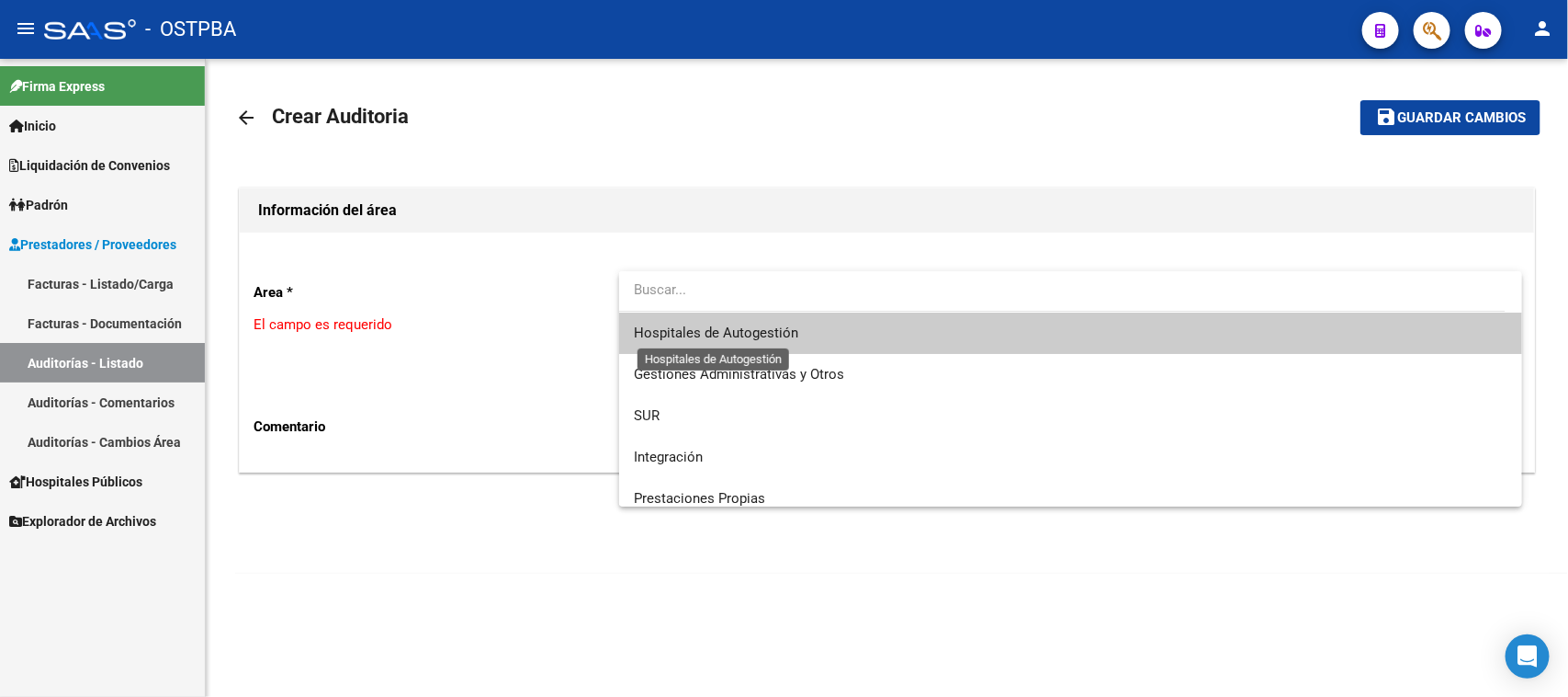
click at [675, 336] on span "Hospitales de Autogestión" at bounding box center [716, 332] width 164 height 17
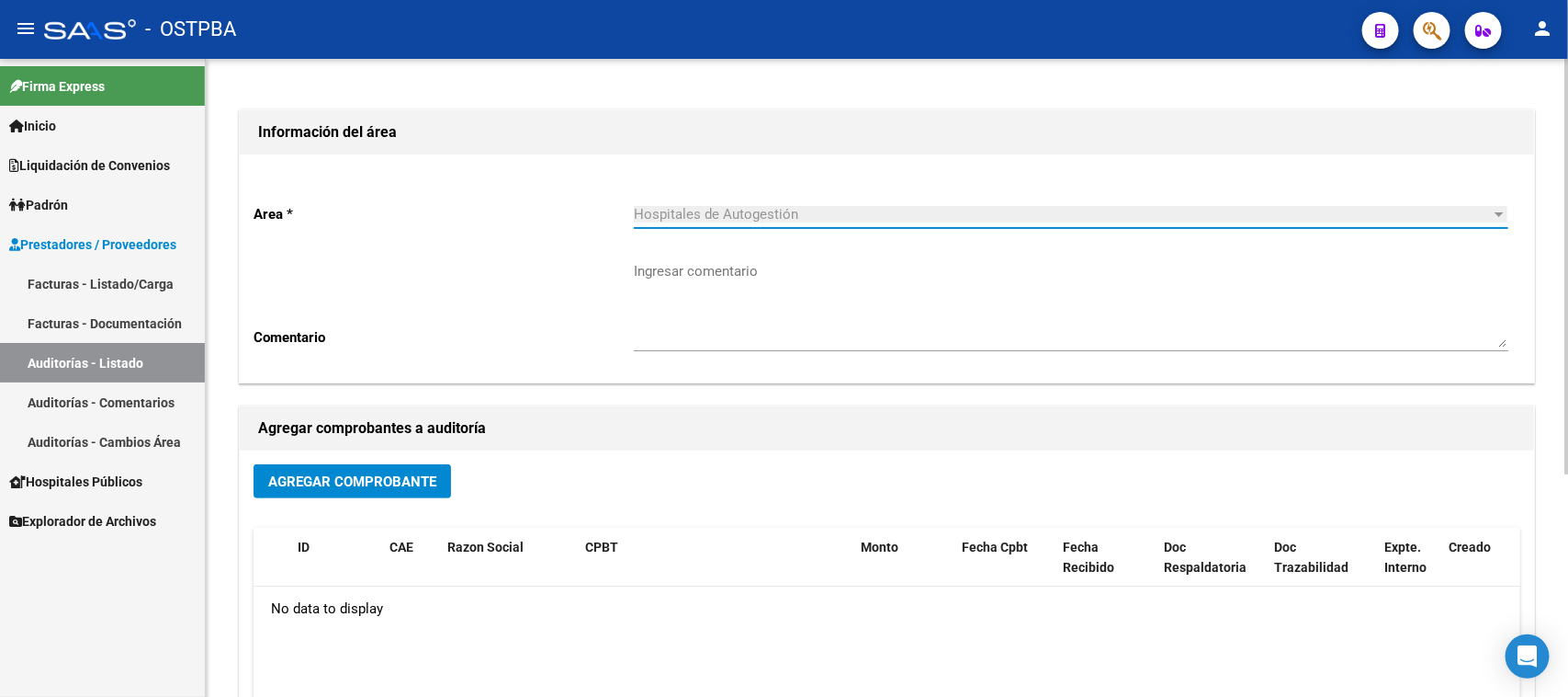
scroll to position [115, 0]
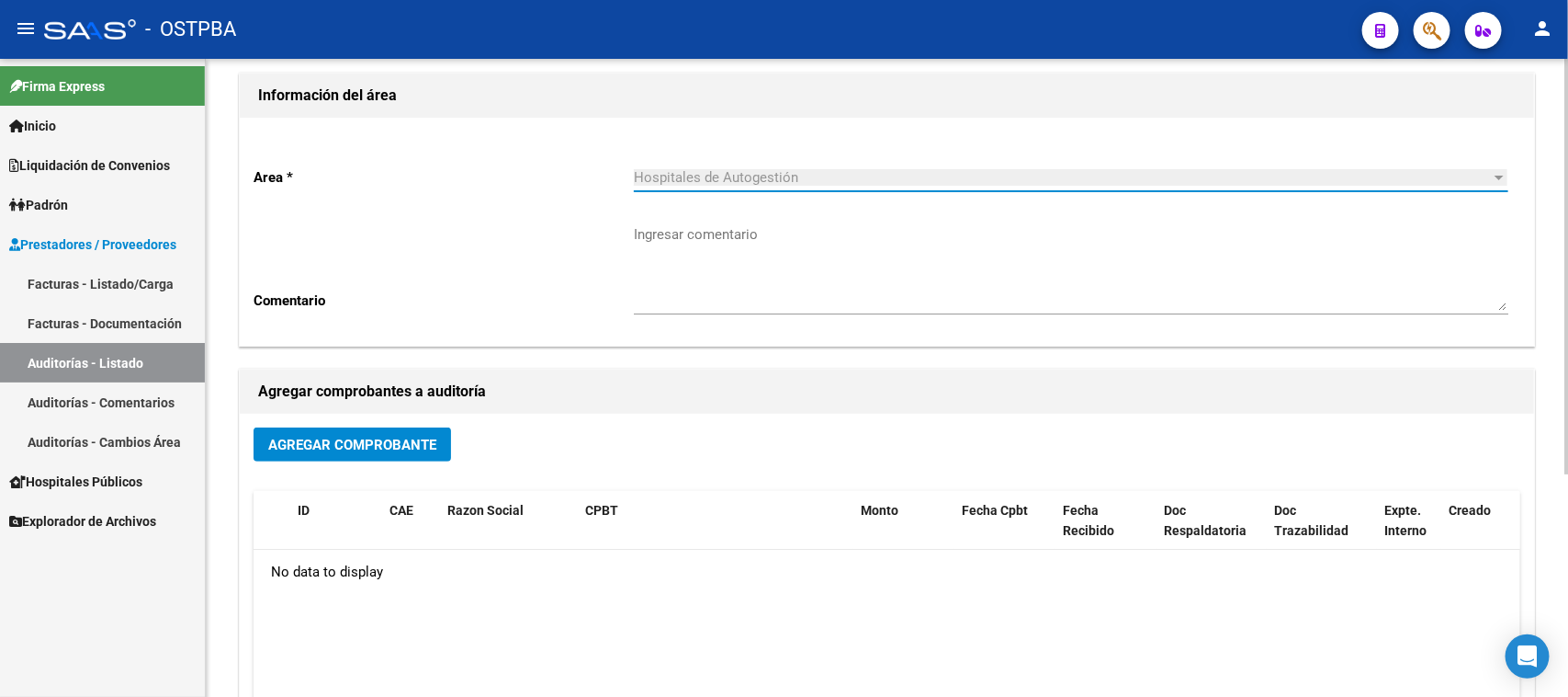
click at [400, 452] on button "Agregar Comprobante" at bounding box center [353, 444] width 198 height 34
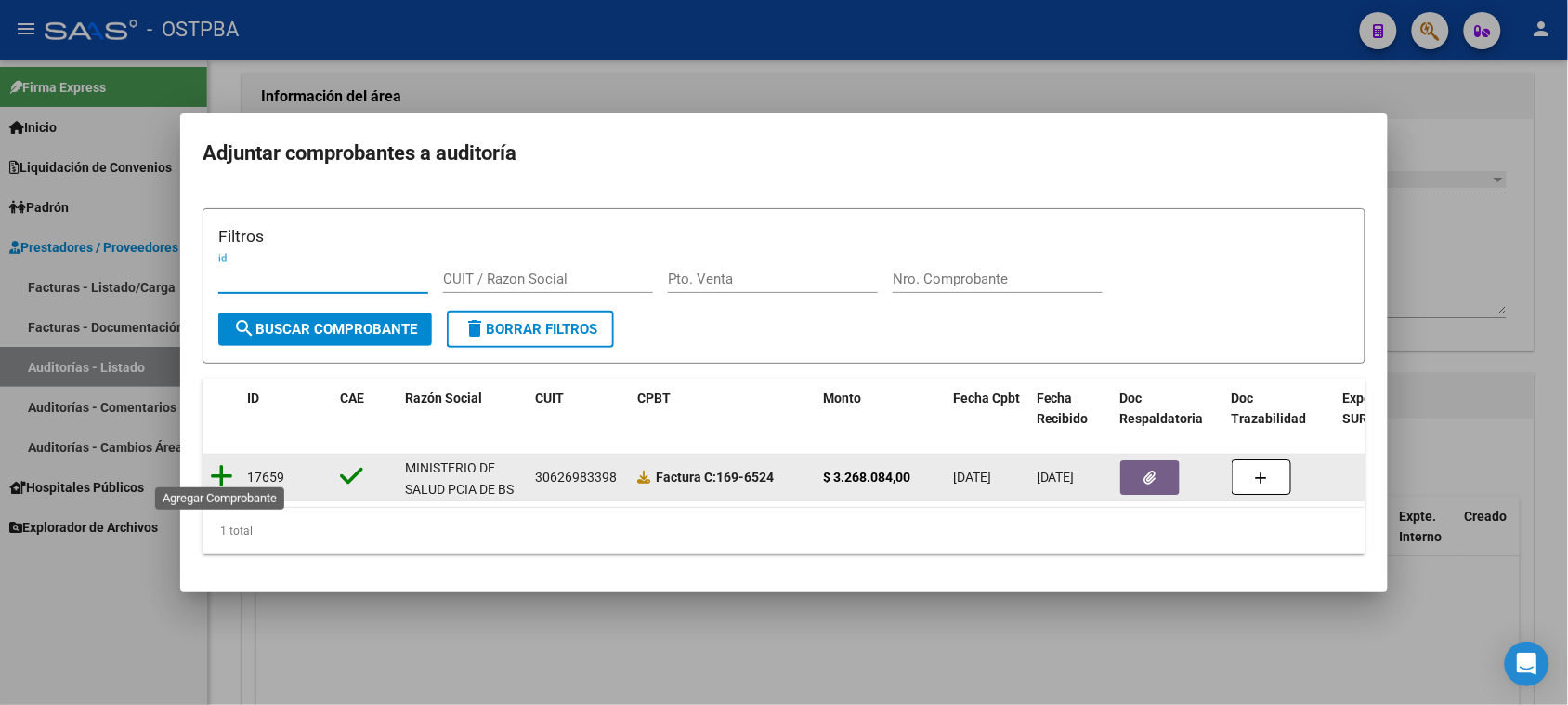
click at [225, 463] on icon at bounding box center [221, 476] width 23 height 26
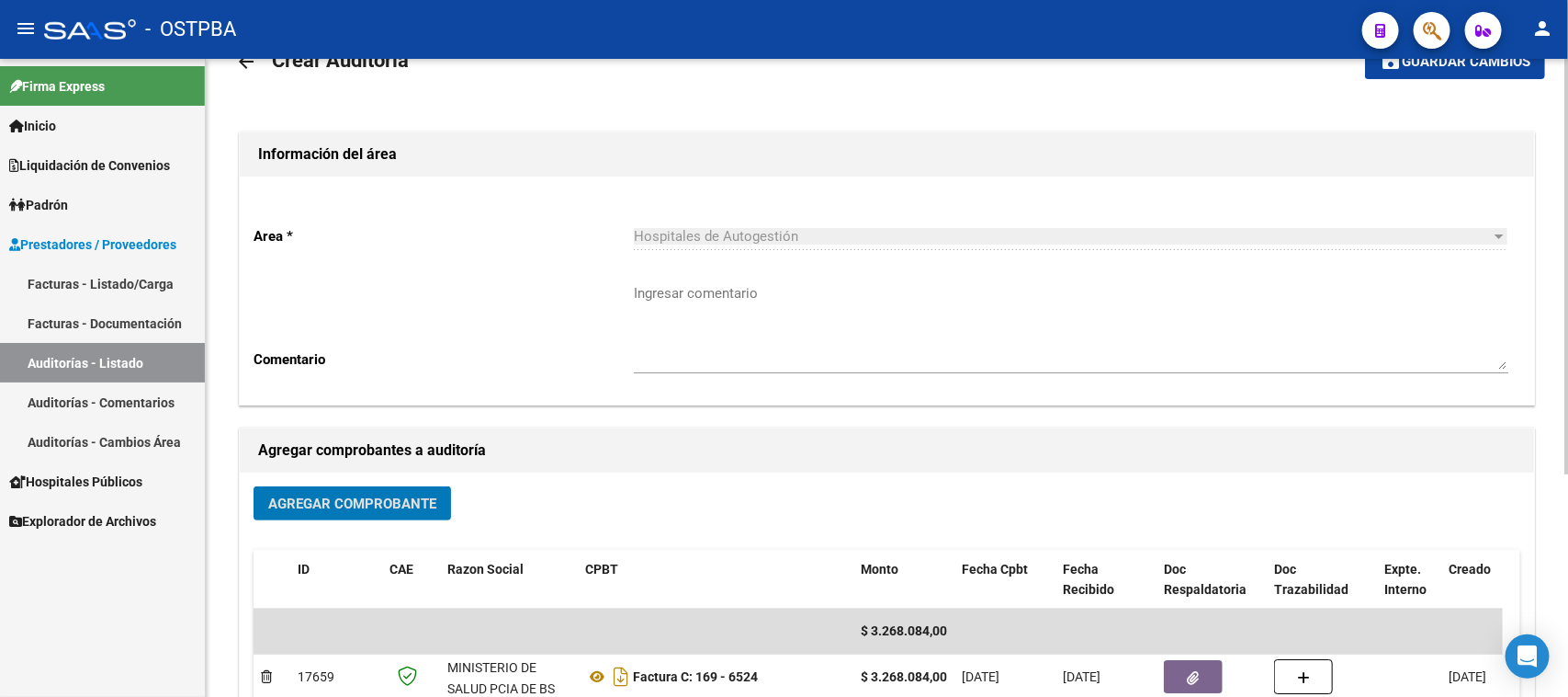
scroll to position [0, 0]
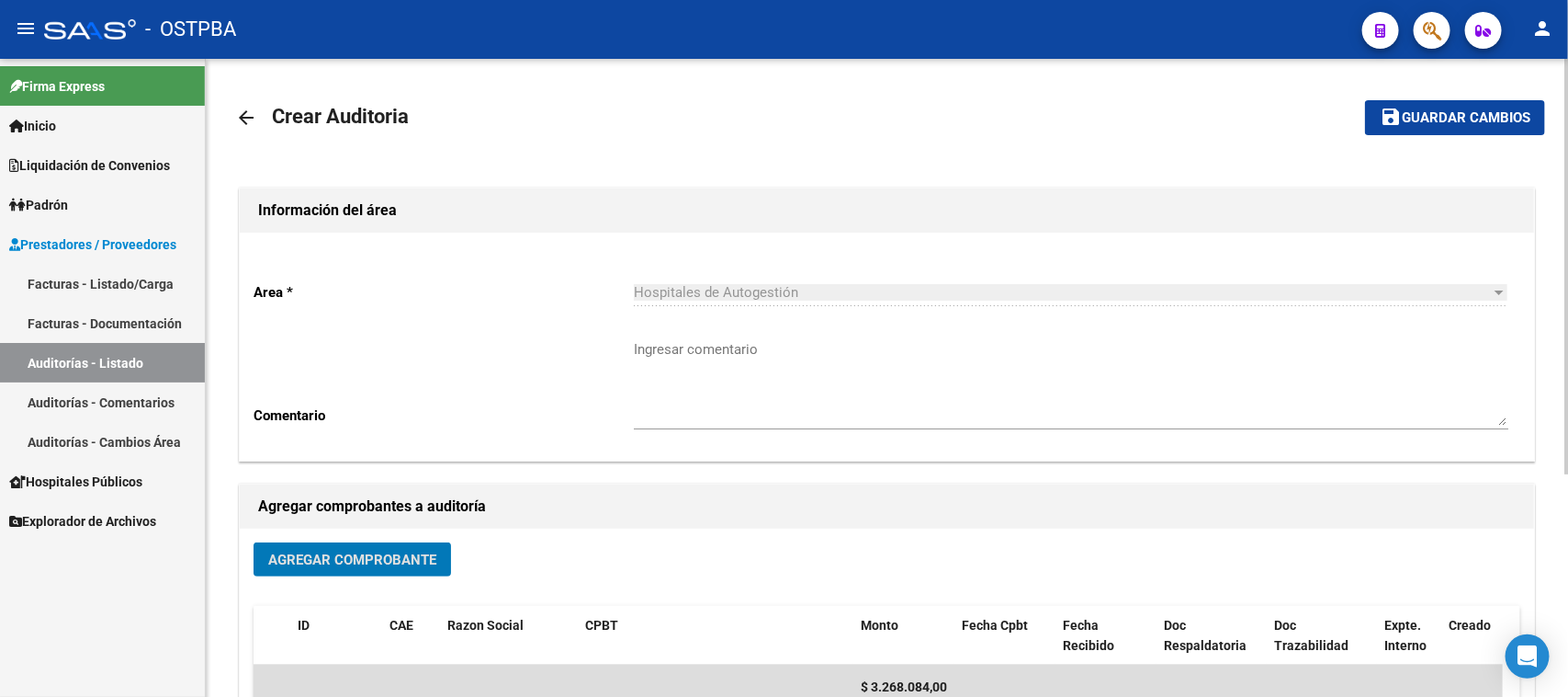
click at [1458, 116] on span "Guardar cambios" at bounding box center [1466, 119] width 128 height 17
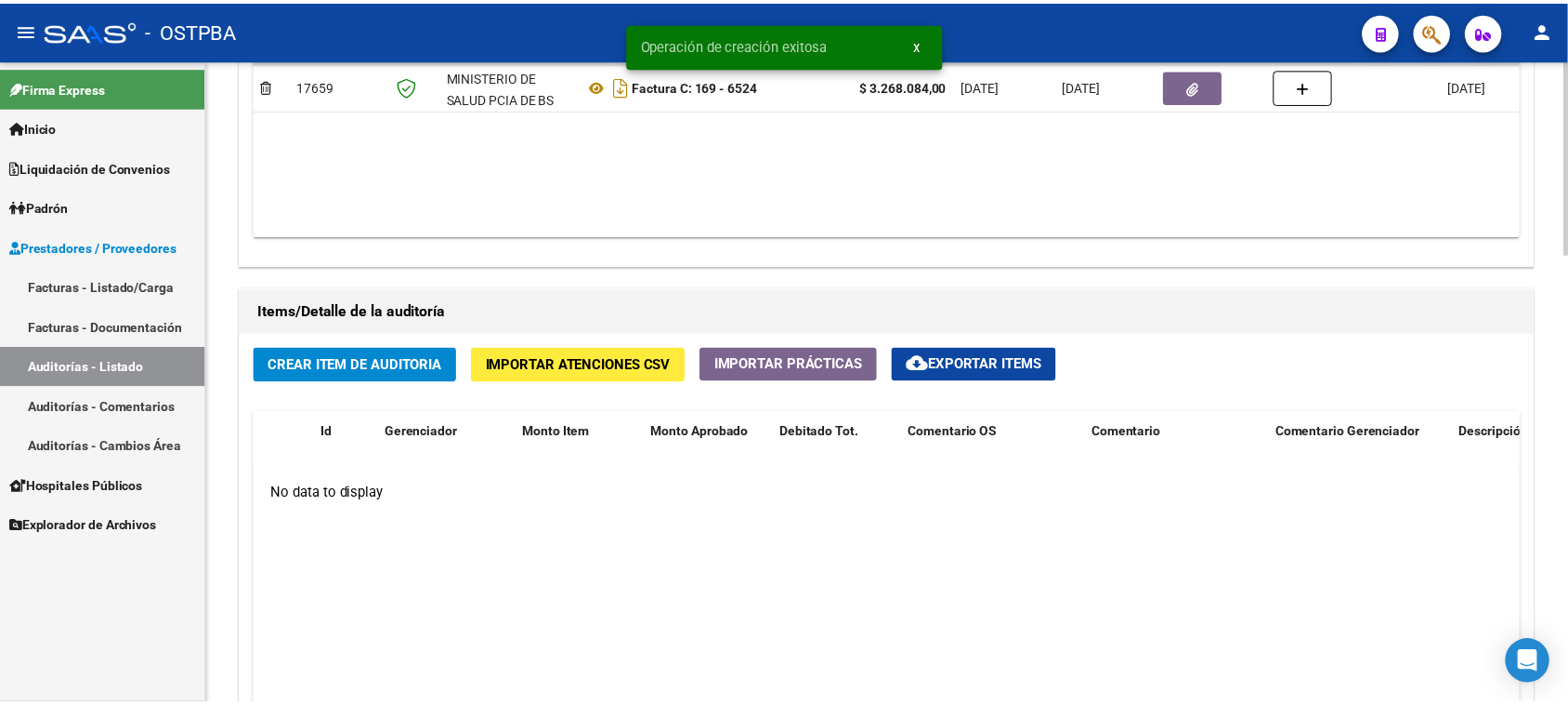
scroll to position [1162, 0]
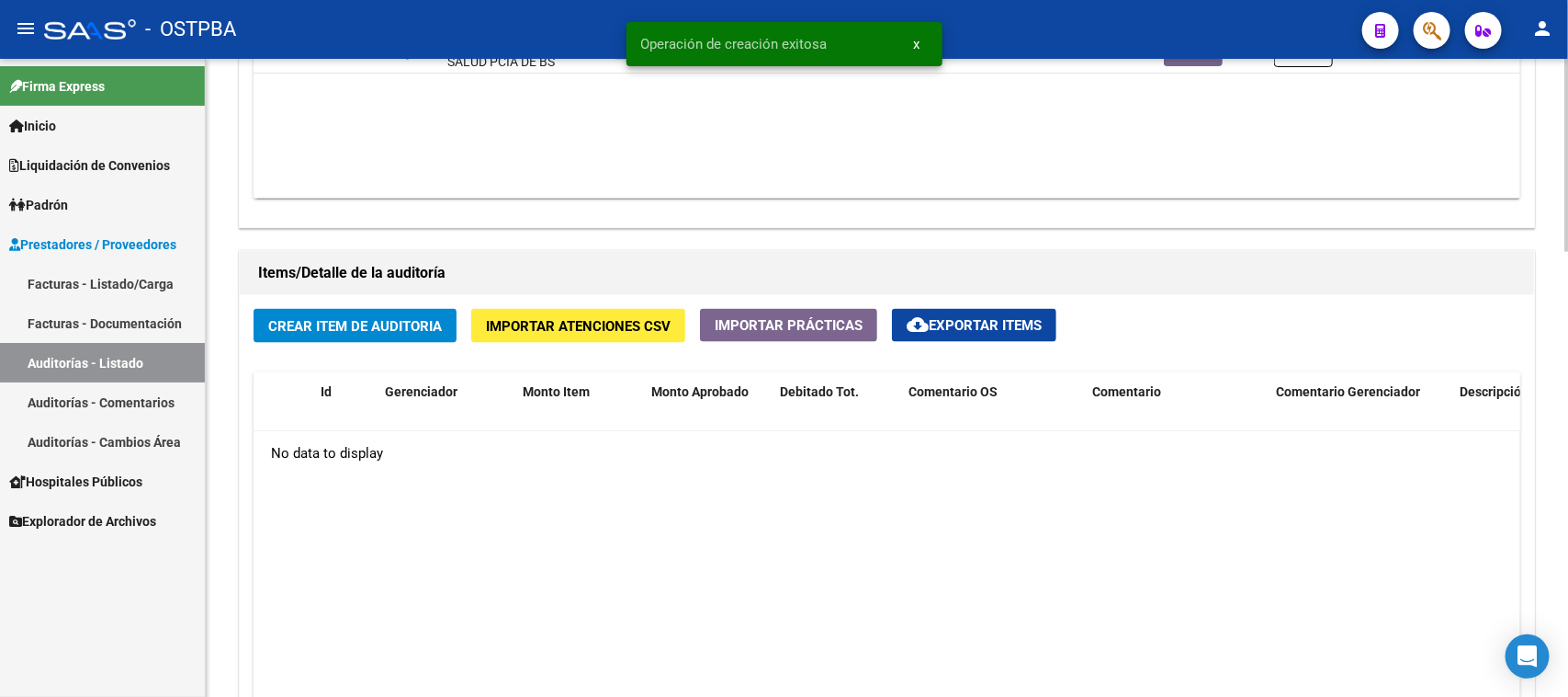
click at [363, 322] on span "Crear Item de Auditoria" at bounding box center [355, 326] width 174 height 17
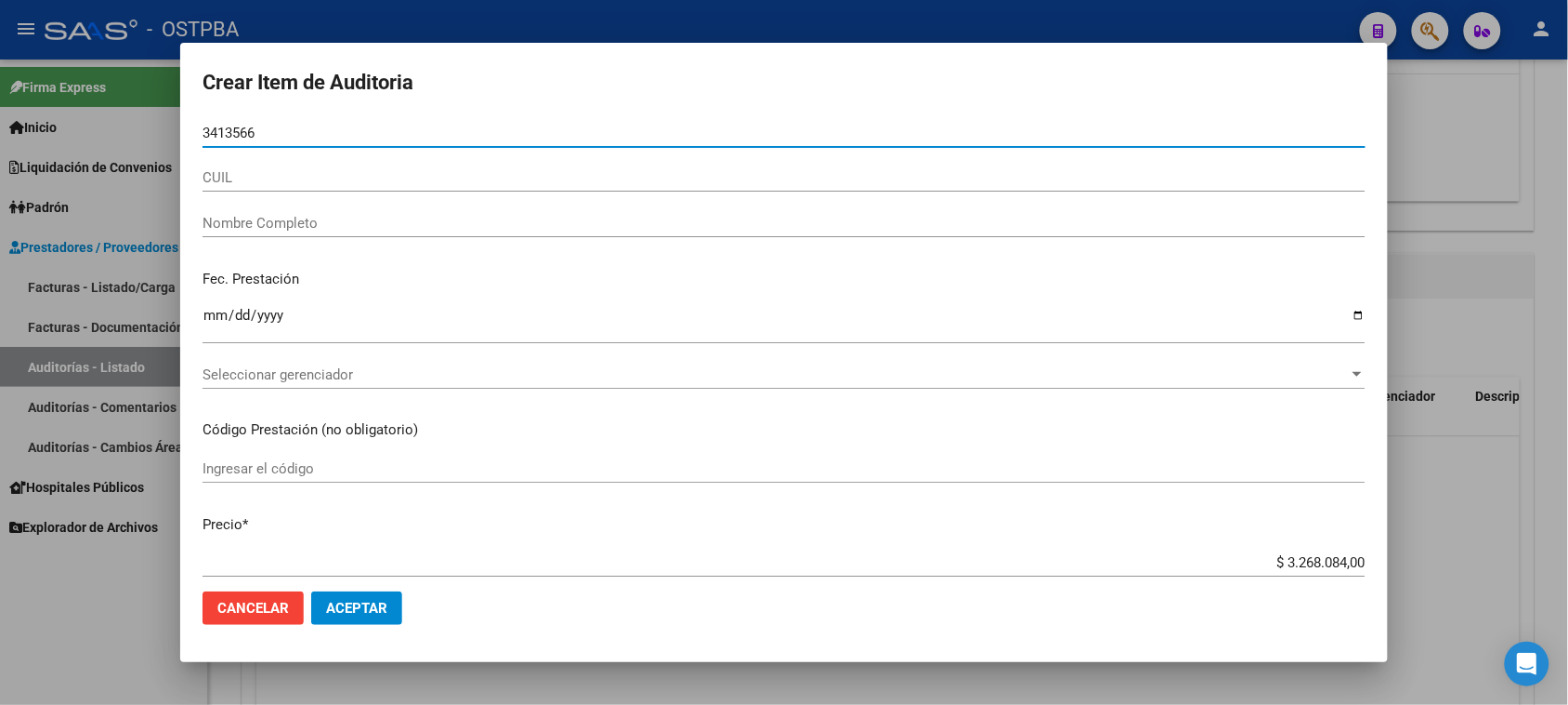
type input "34135661"
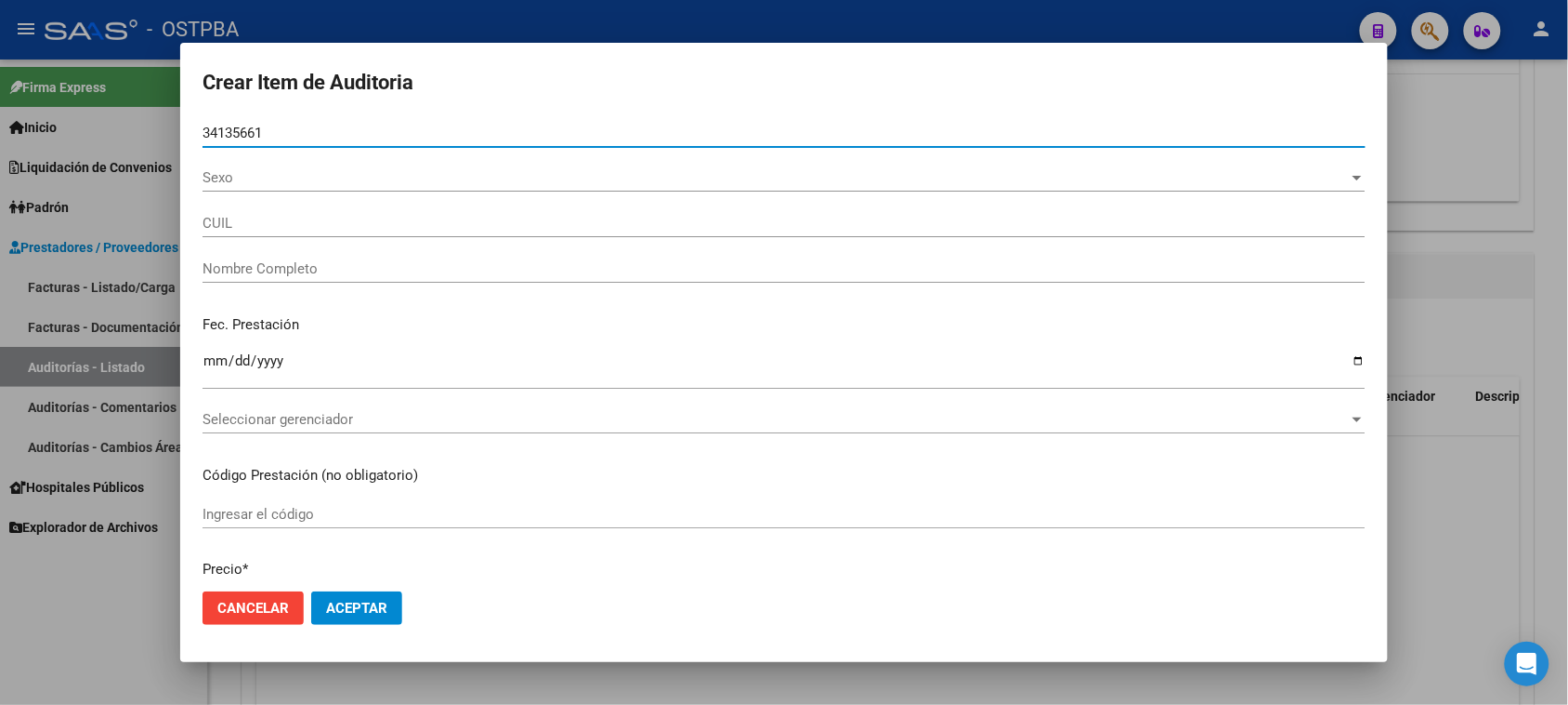
type input "27341356615"
type input "FALCON [PERSON_NAME]"
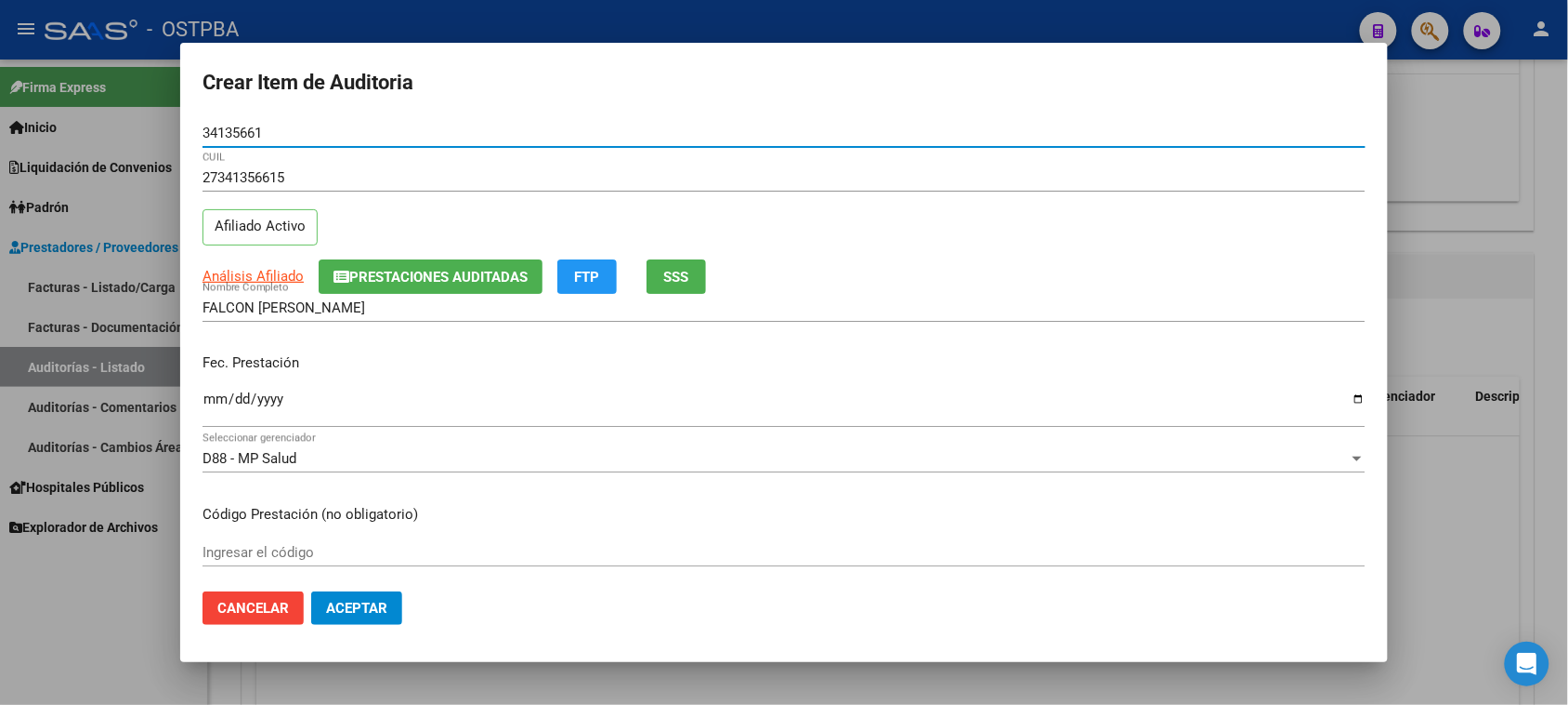
type input "34135661"
click at [211, 398] on input "Ingresar la fecha" at bounding box center [784, 406] width 1163 height 30
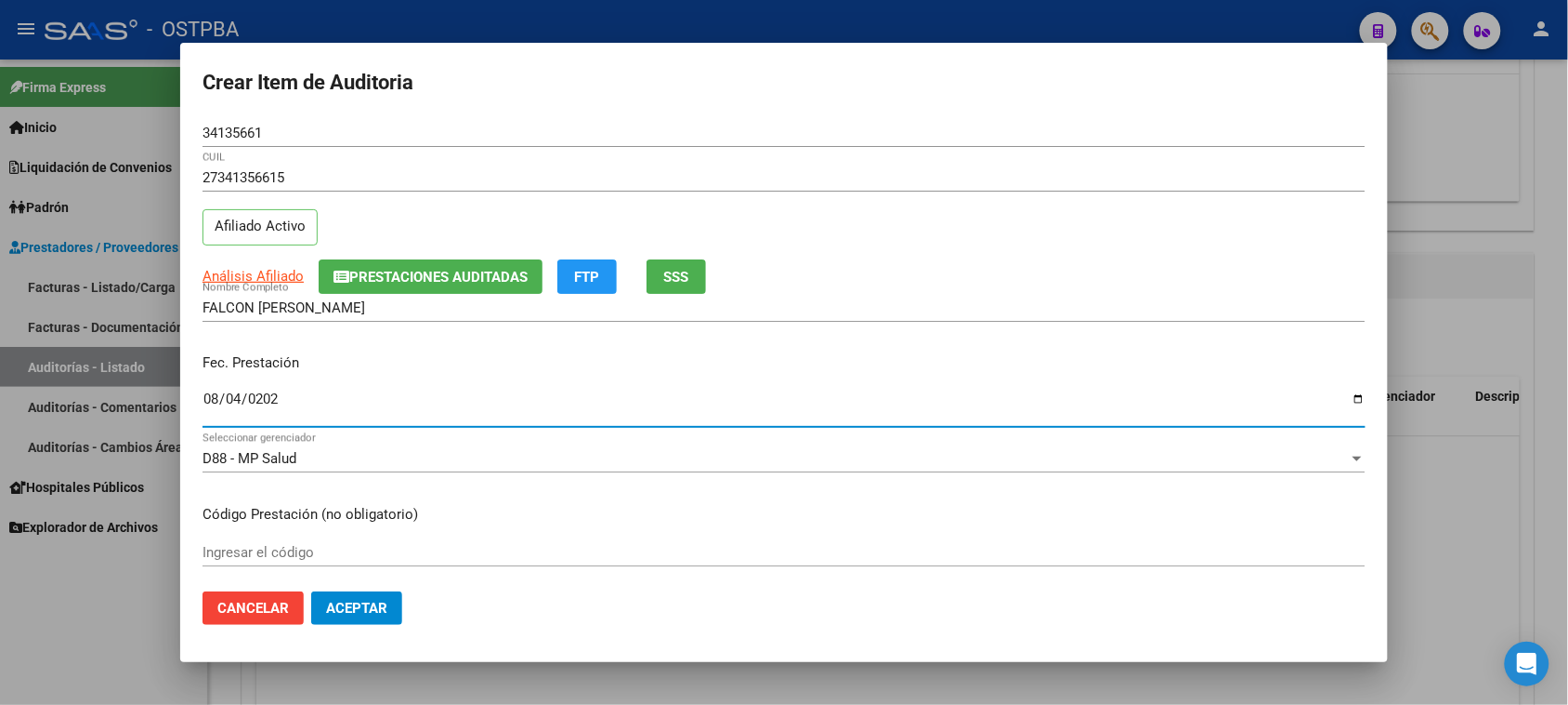
type input "[DATE]"
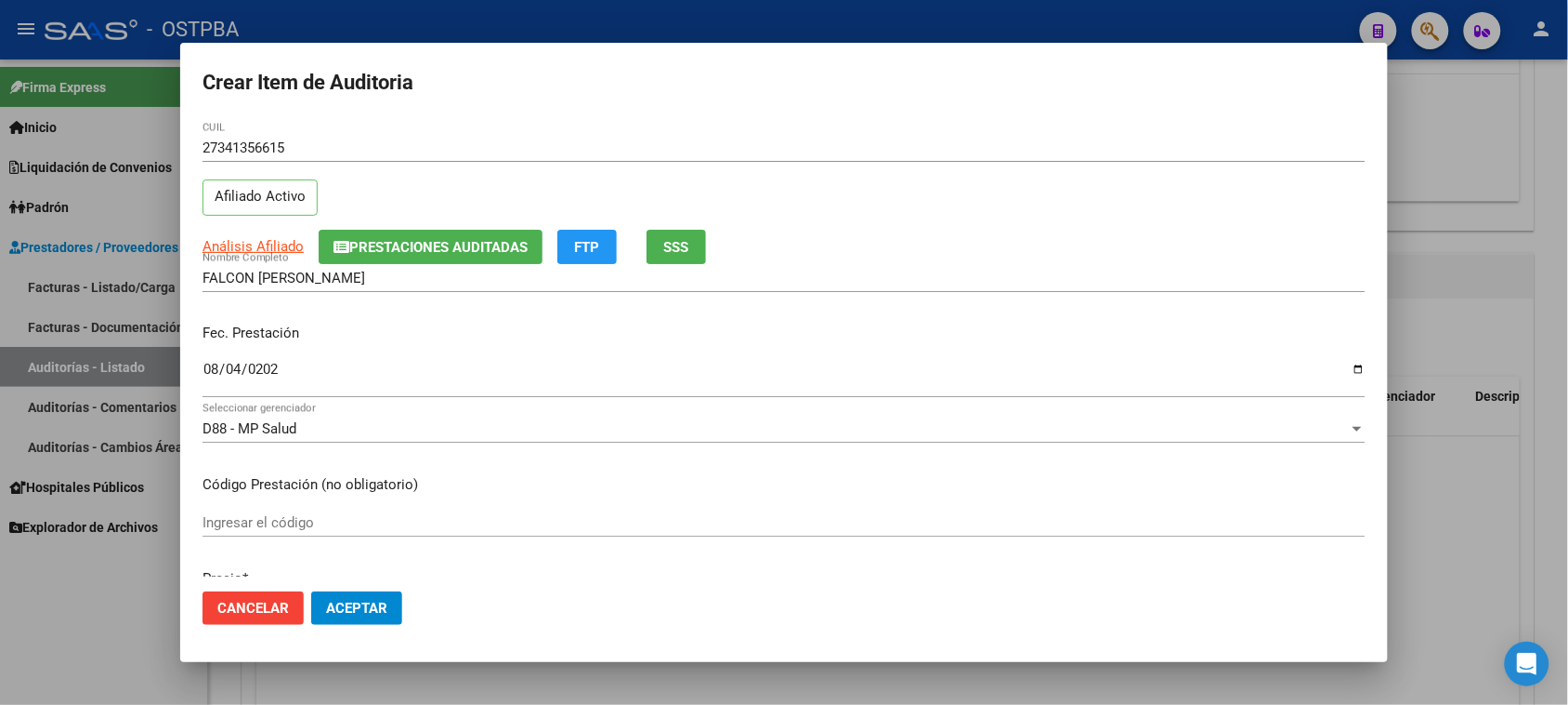
scroll to position [116, 0]
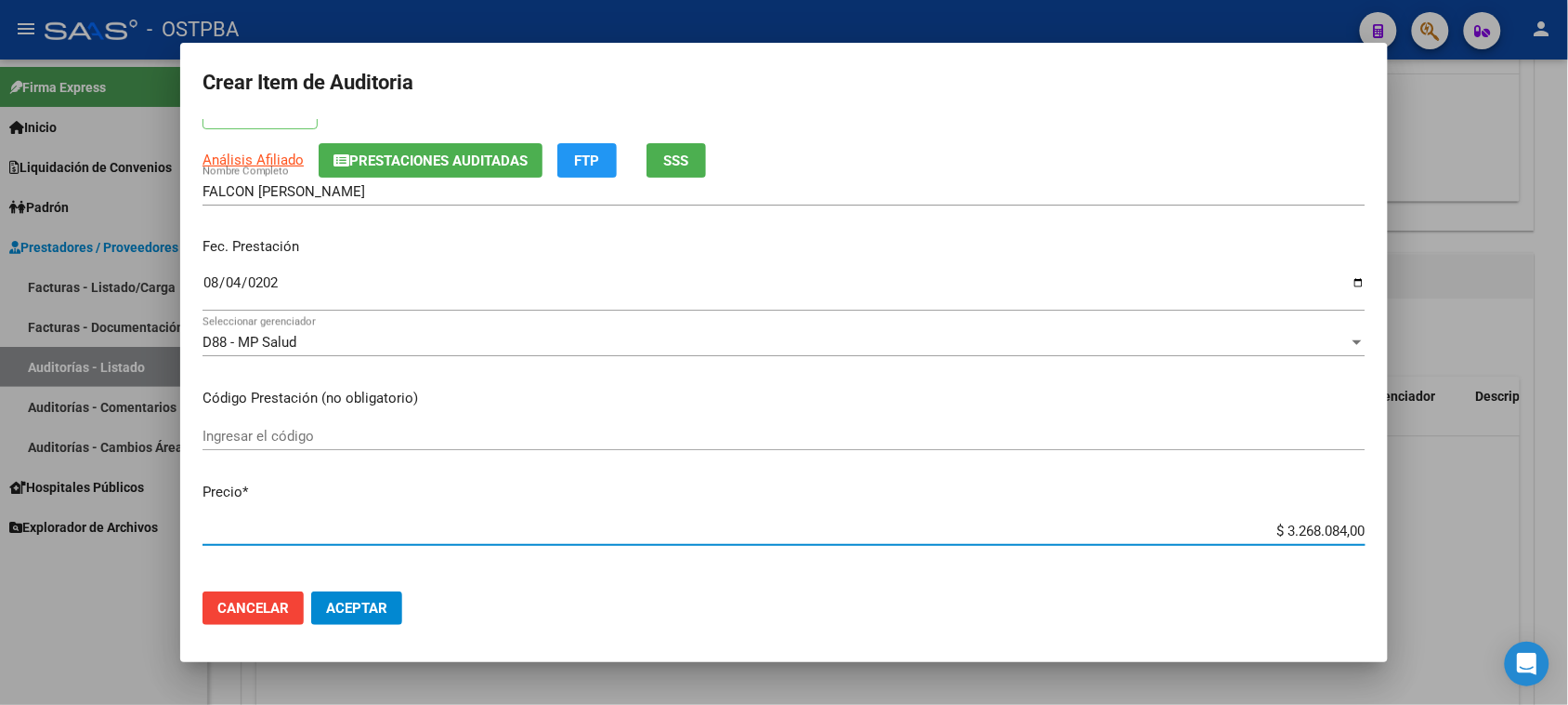
drag, startPoint x: 1266, startPoint y: 530, endPoint x: 1498, endPoint y: 530, distance: 232.0
click at [1498, 530] on div "Crear Item de Auditoria 34135661 Nro Documento 27341356615 CUIL Afiliado Activo…" at bounding box center [784, 352] width 1568 height 705
type input "$ 0,01"
type input "$ 0,13"
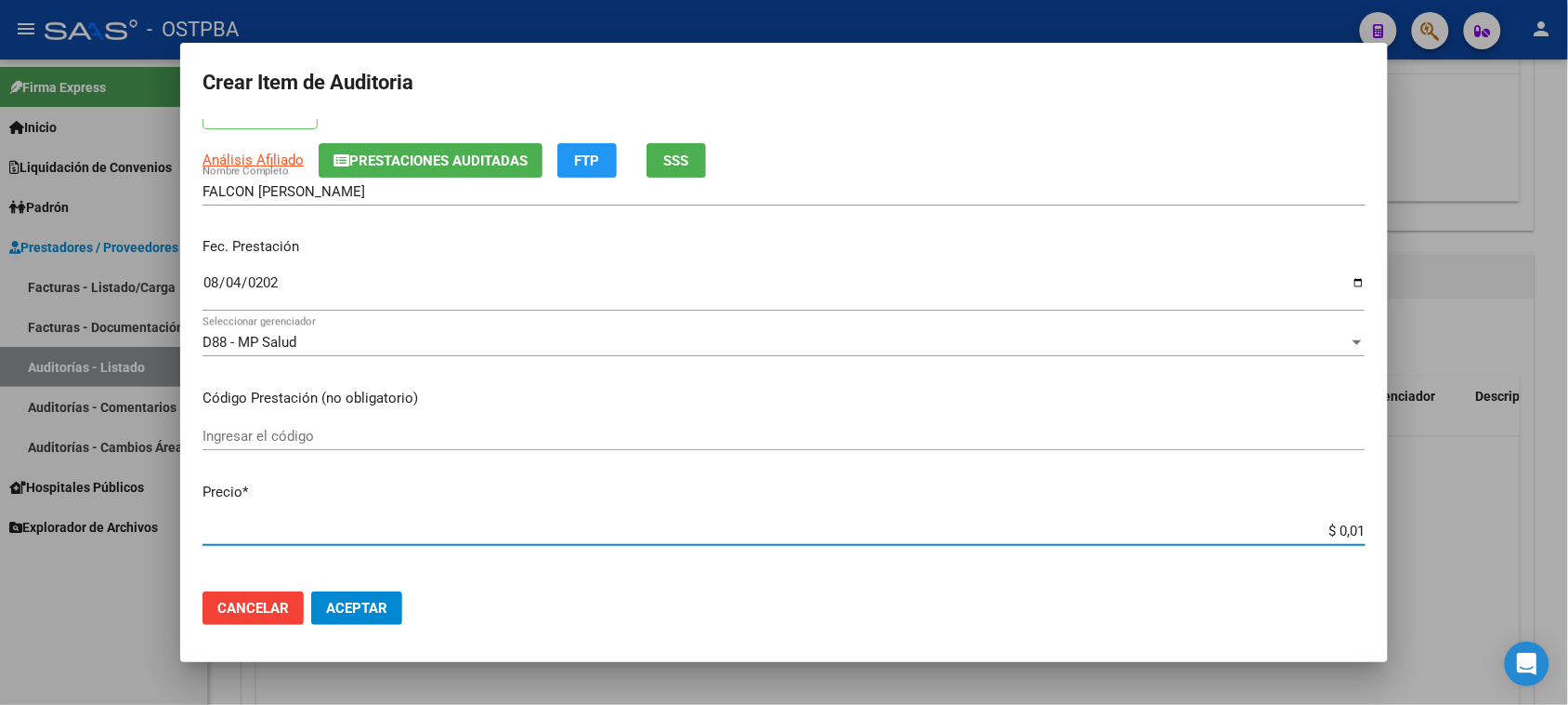
type input "$ 0,13"
type input "$ 1,33"
type input "$ 13,37"
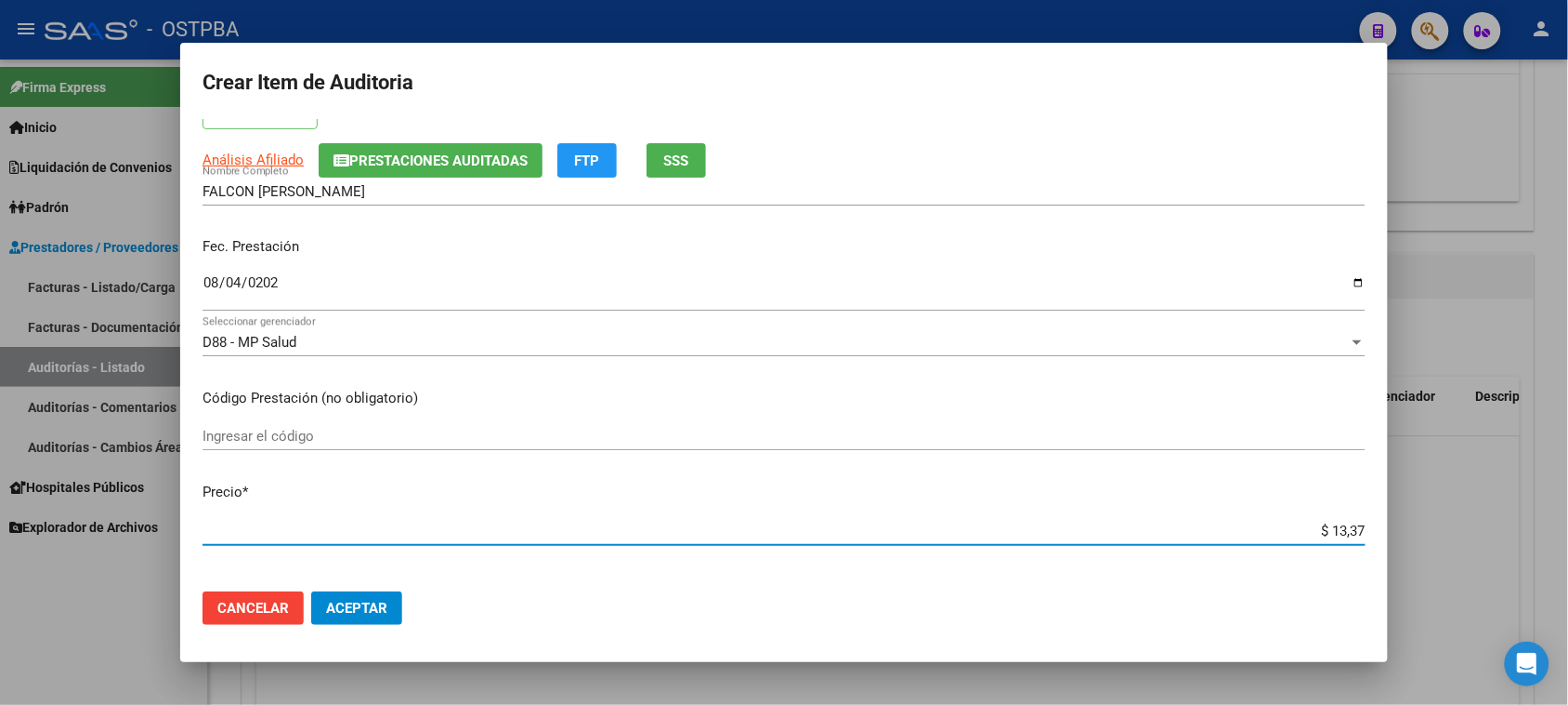
type input "$ 133,70"
type input "$ 1.337,02"
type input "$ 13.370,26"
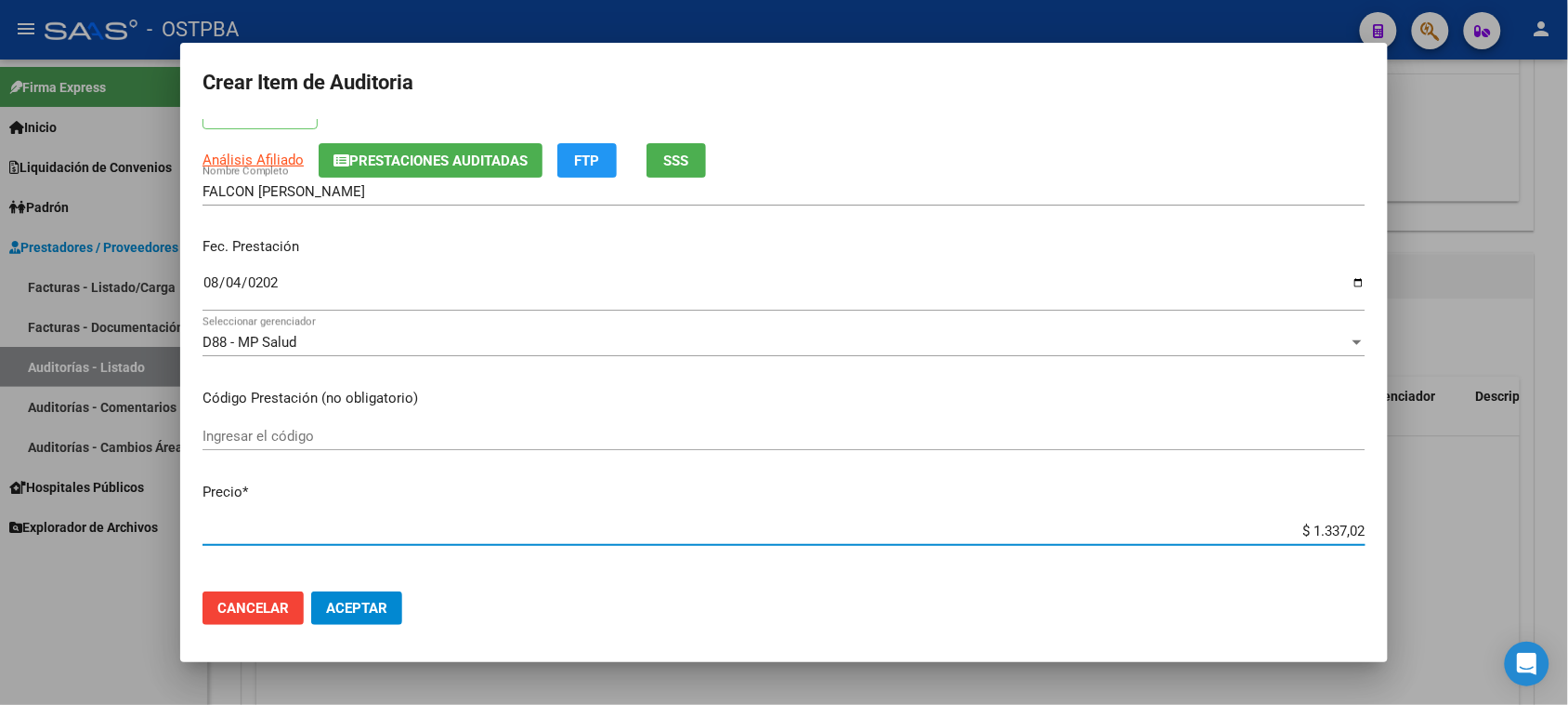
type input "$ 13.370,26"
type input "$ 133.702,60"
type input "$ 1.337.026,00"
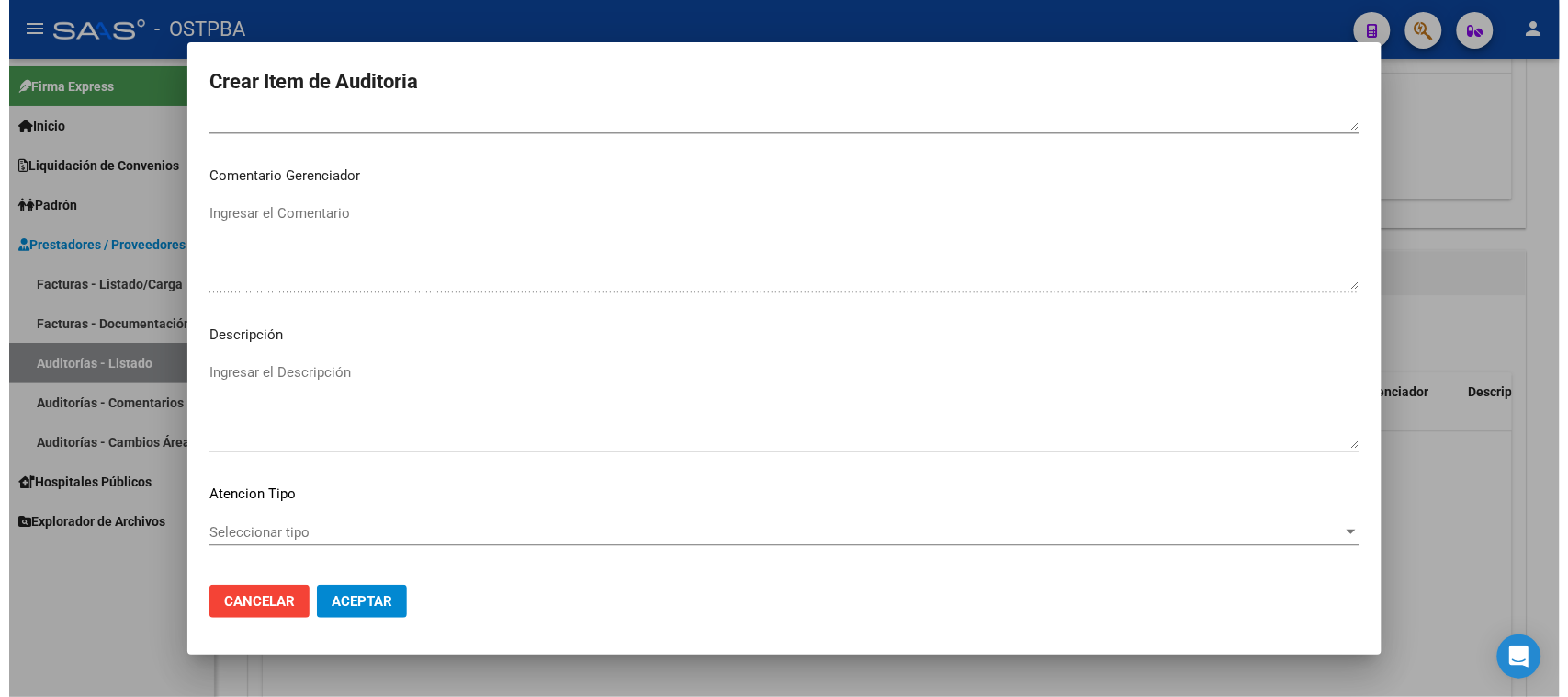
scroll to position [1200, 0]
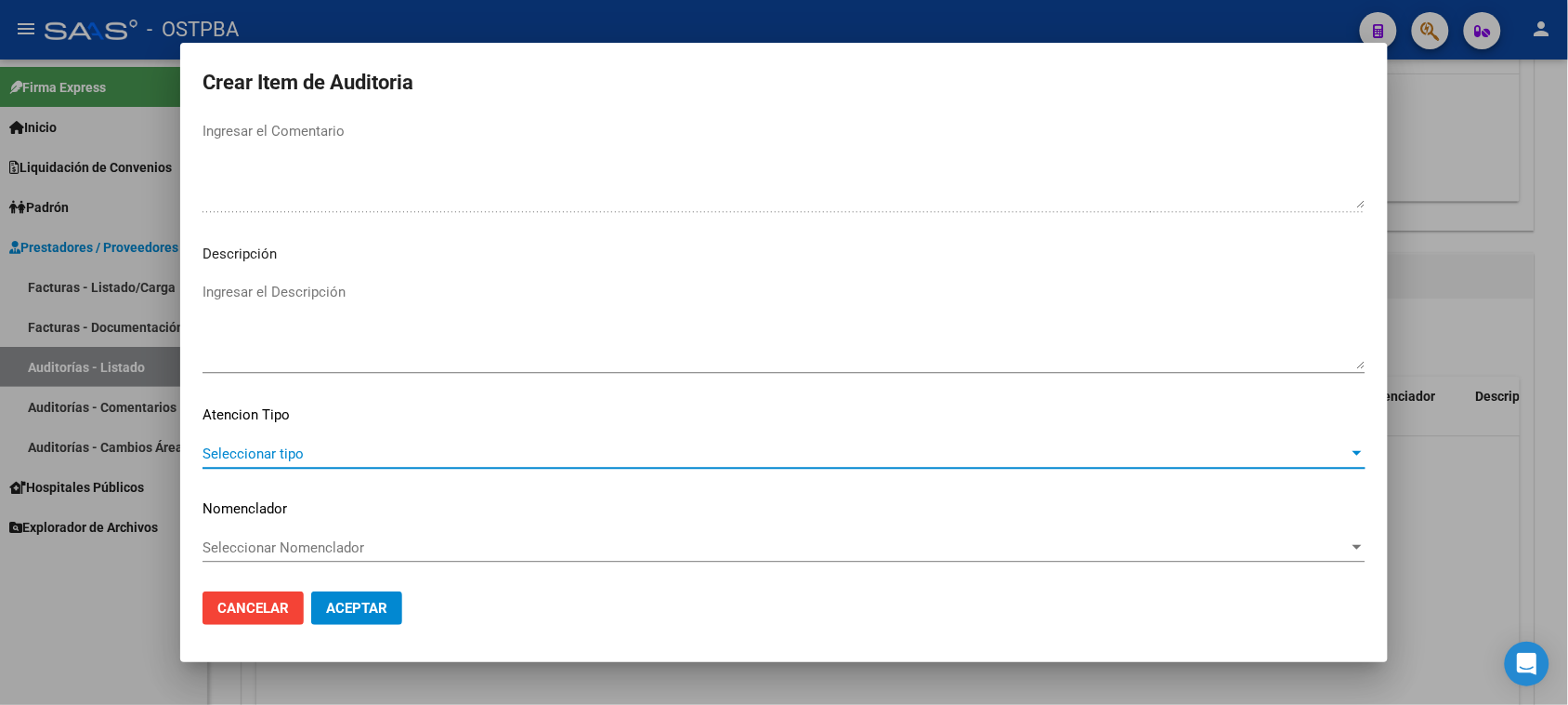
click at [262, 457] on span "Seleccionar tipo" at bounding box center [776, 453] width 1146 height 17
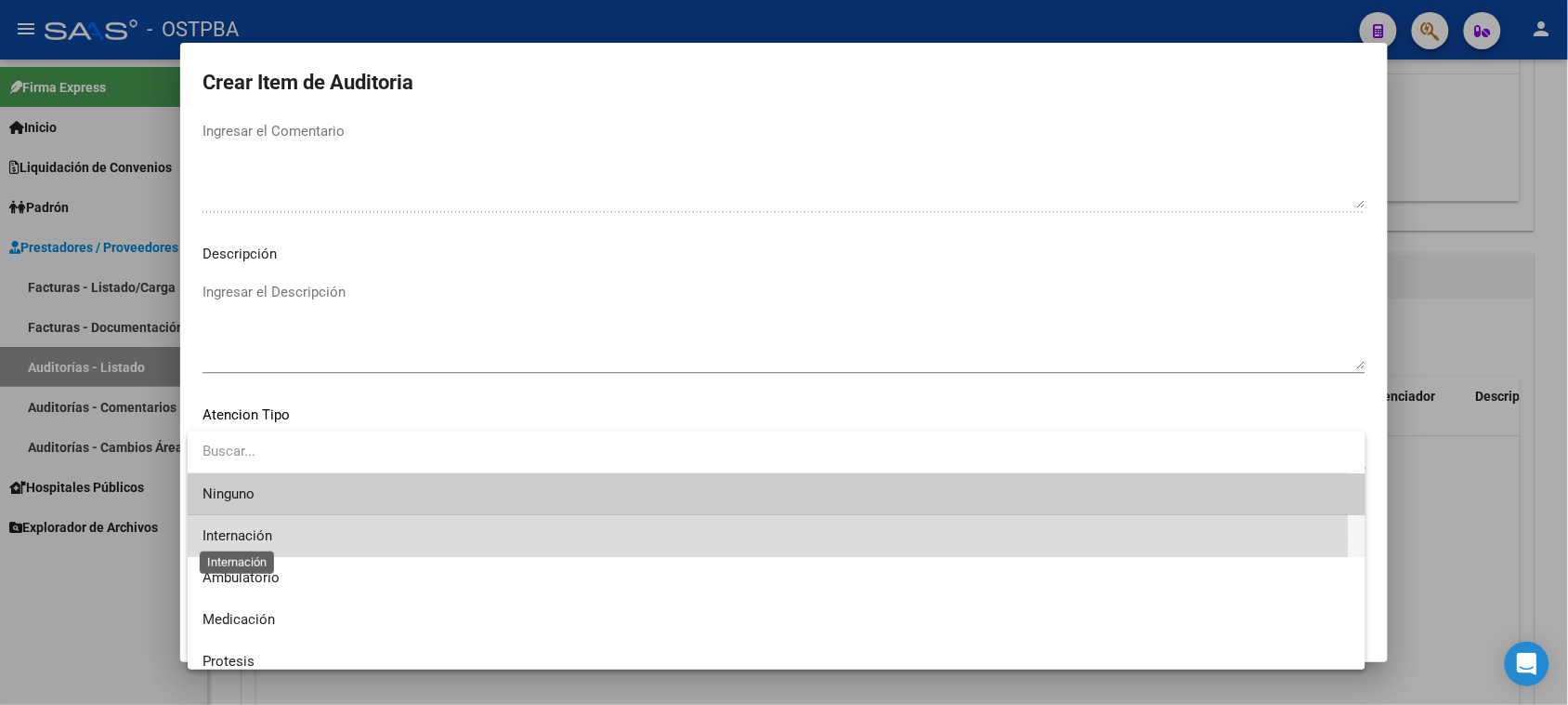
click at [251, 536] on span "Internación" at bounding box center [238, 535] width 70 height 17
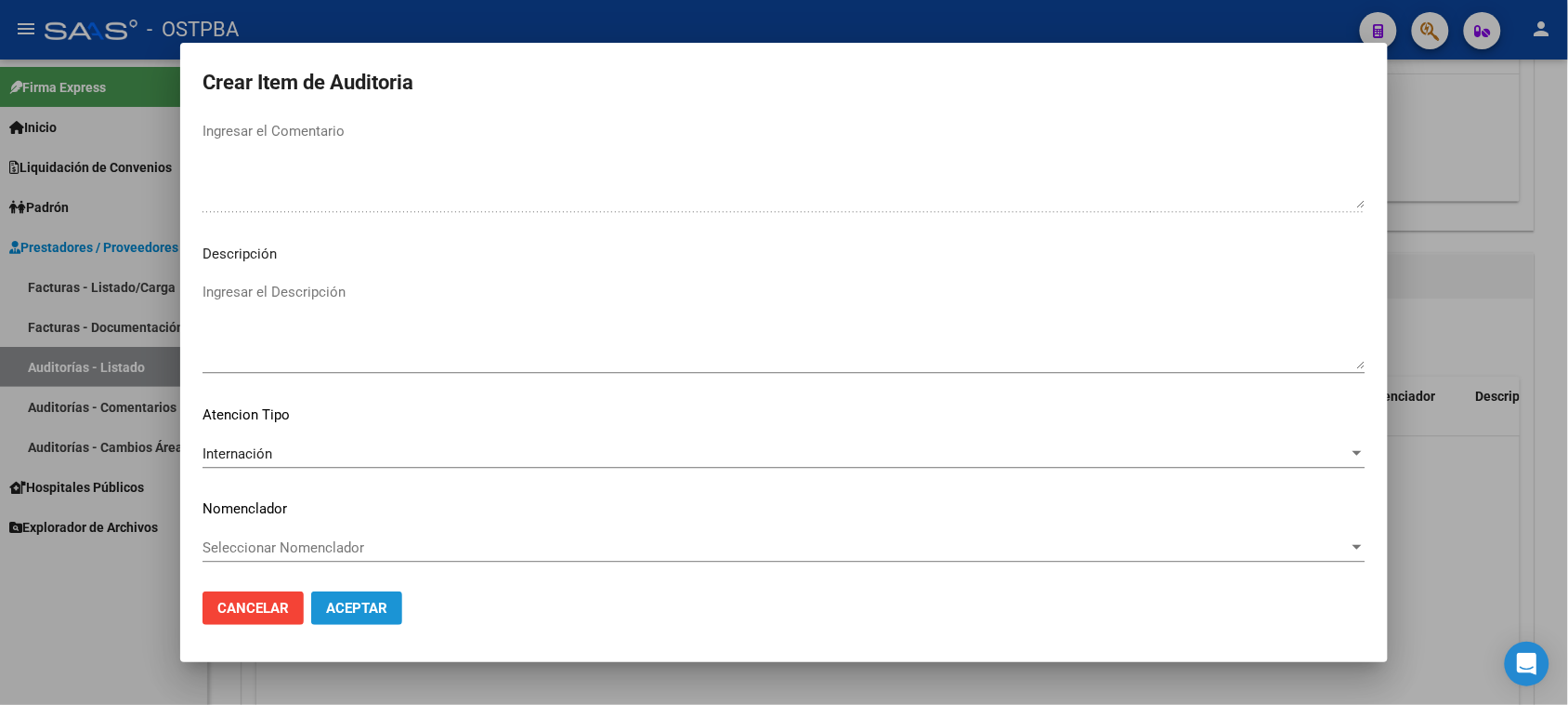
click at [347, 604] on span "Aceptar" at bounding box center [356, 608] width 61 height 17
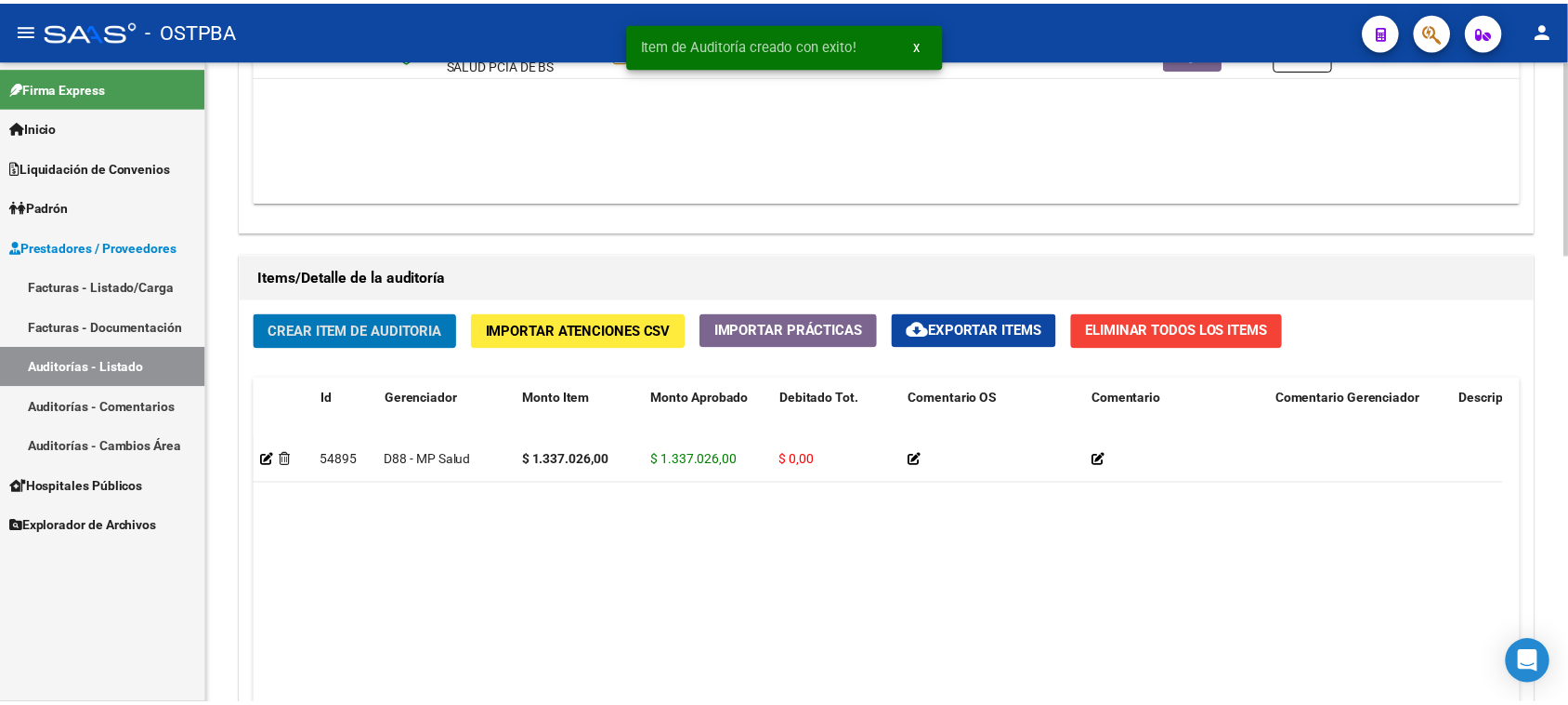
scroll to position [1163, 0]
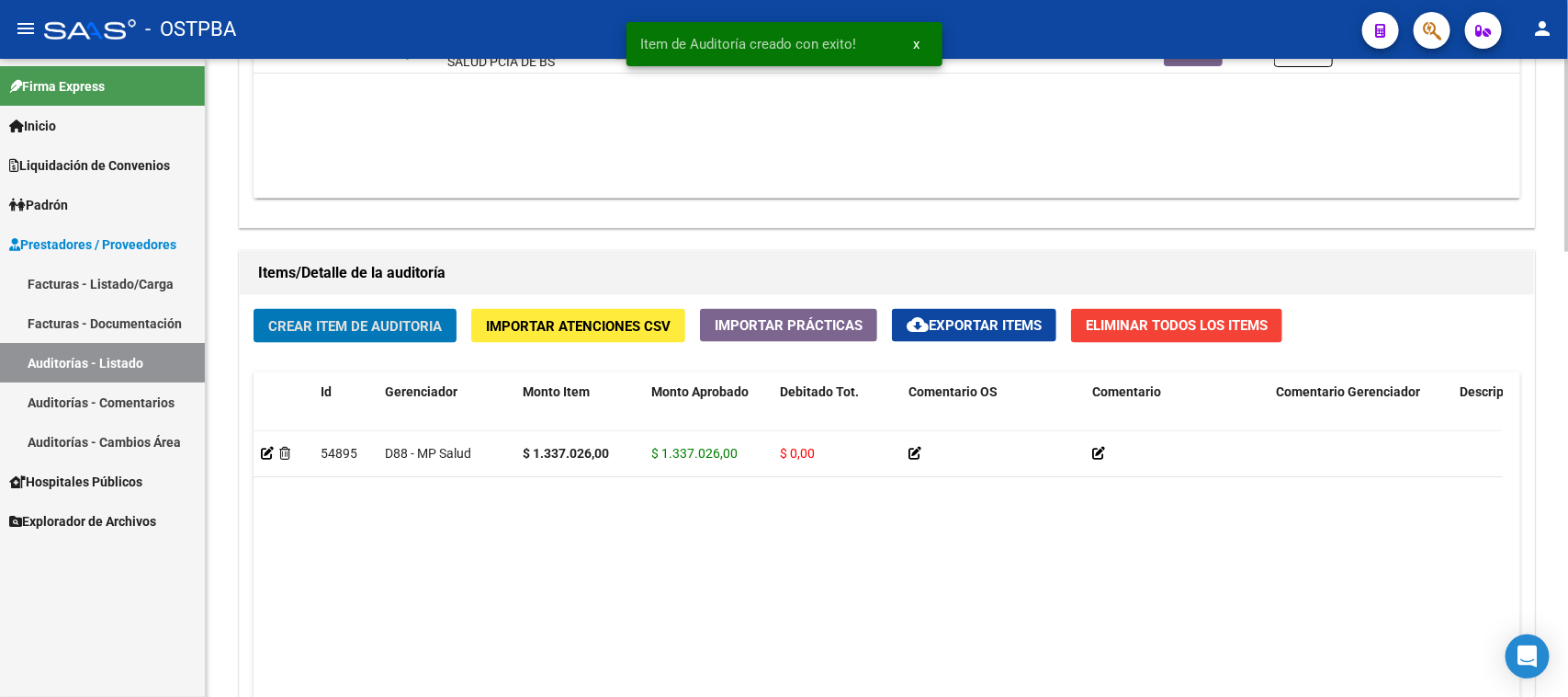
click at [373, 322] on span "Crear Item de Auditoria" at bounding box center [355, 326] width 174 height 17
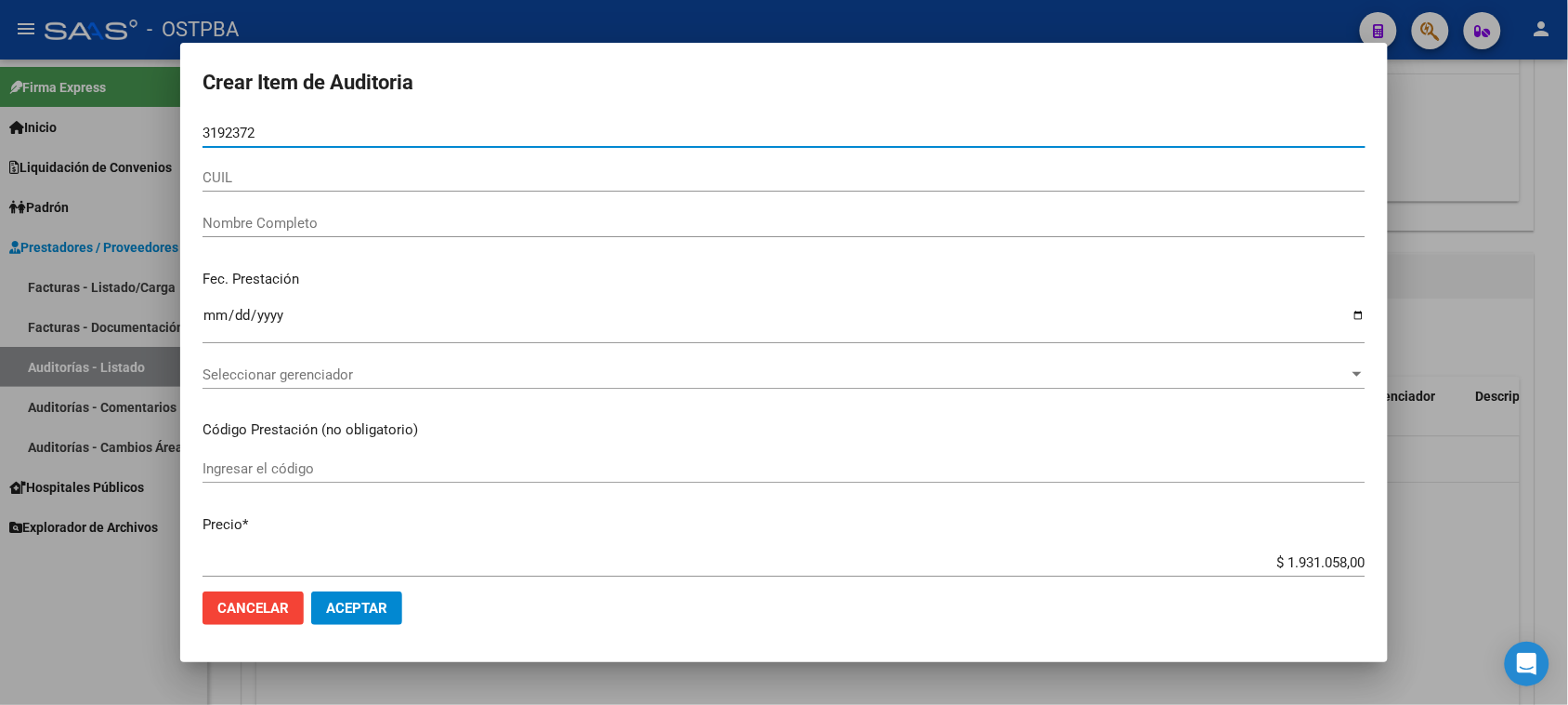
type input "31923726"
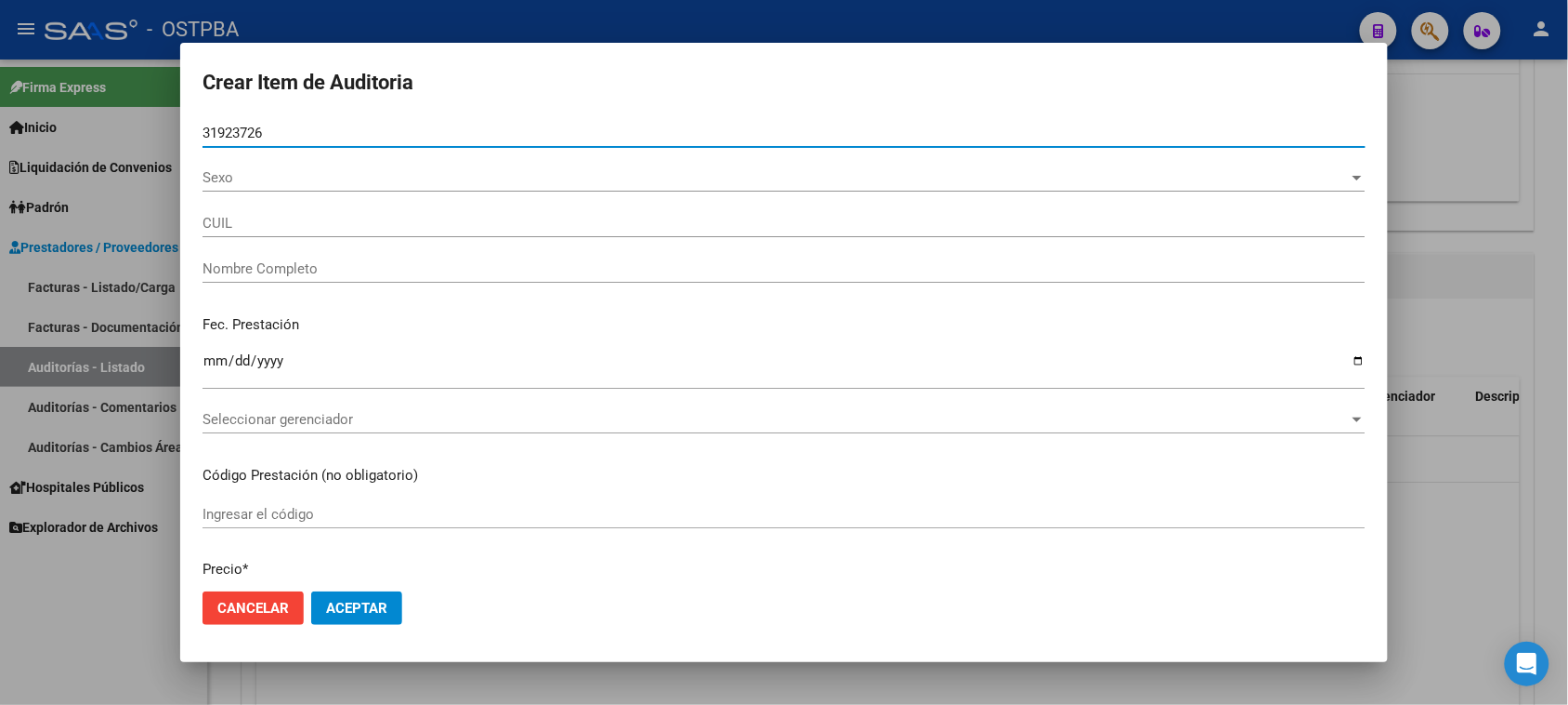
type input "27319237262"
type input "[PERSON_NAME] [PERSON_NAME]"
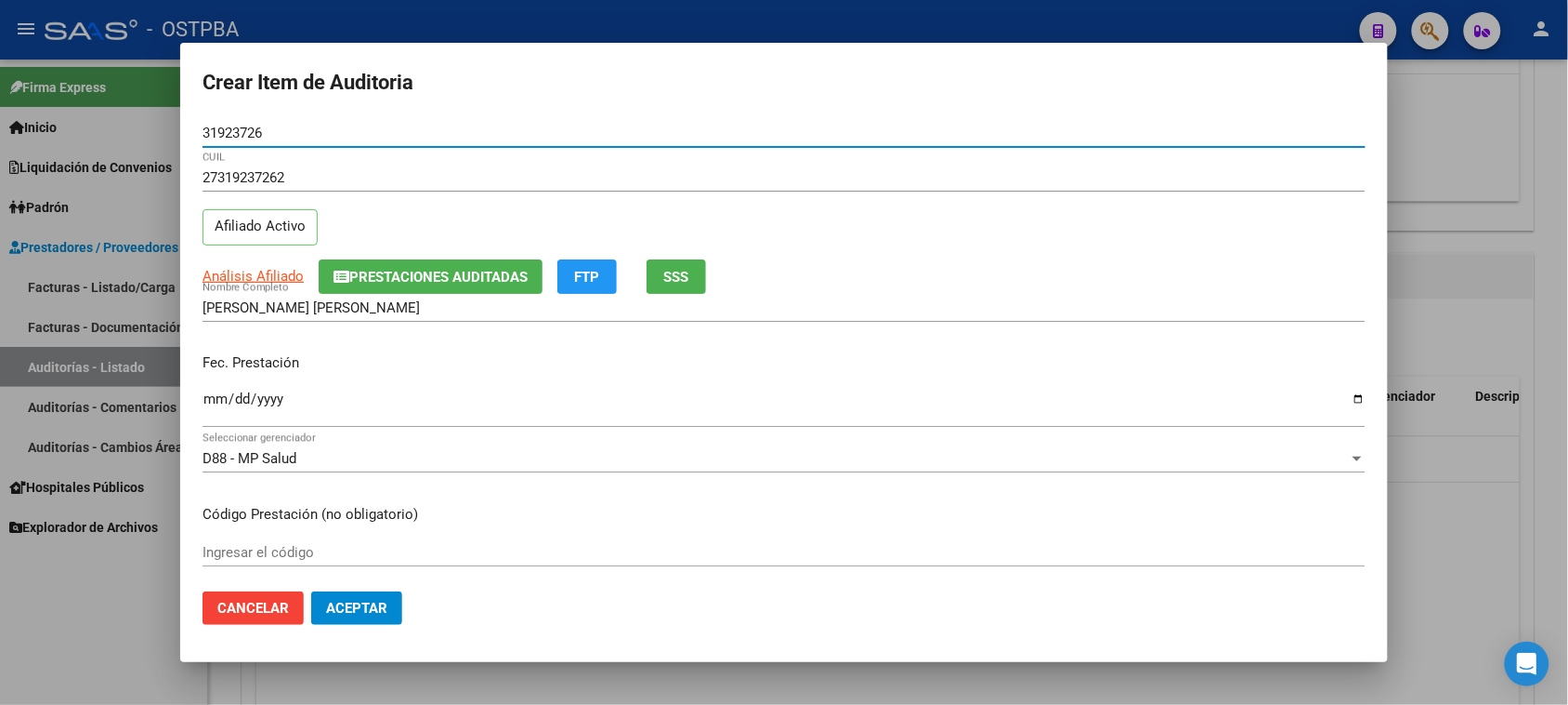
type input "31923726"
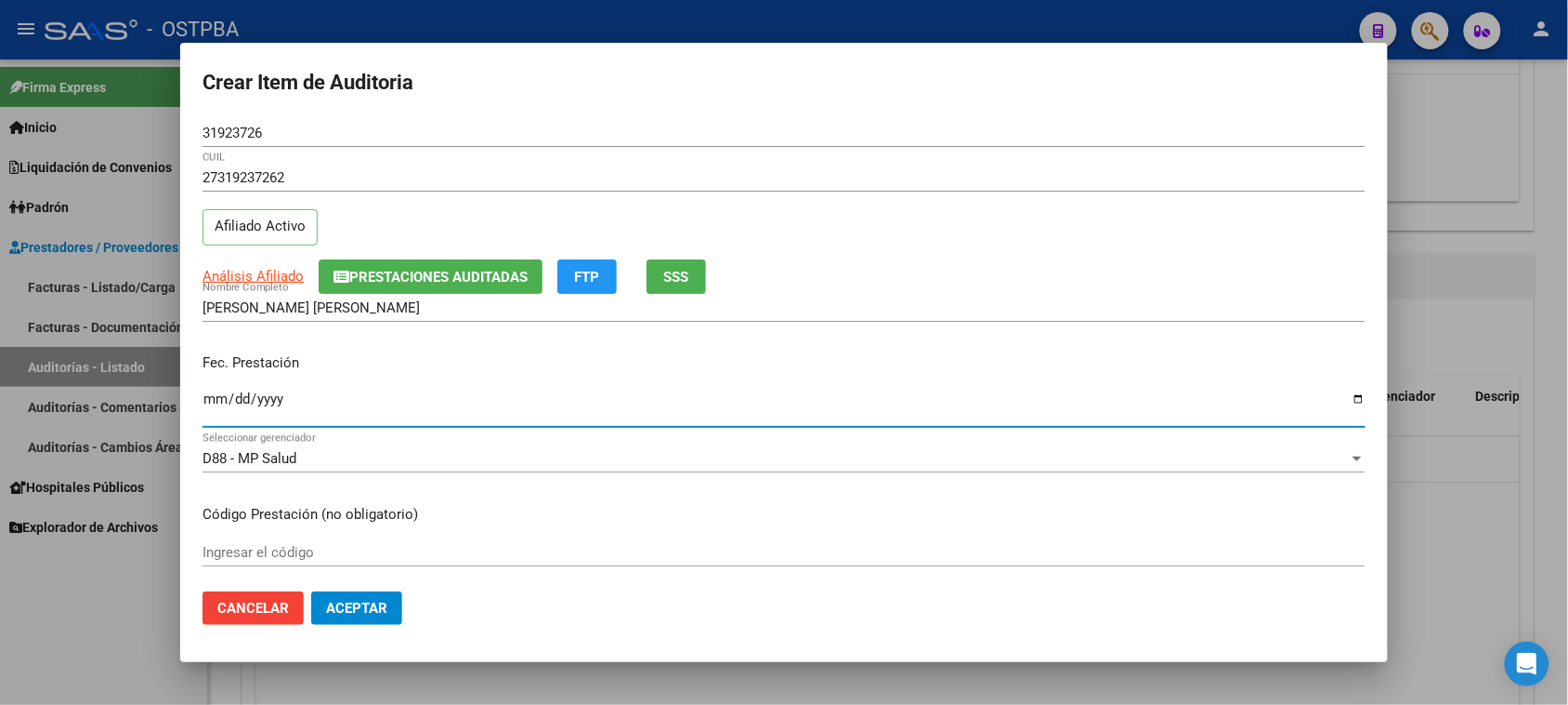
click at [212, 403] on input "Ingresar la fecha" at bounding box center [784, 406] width 1163 height 30
type input "[DATE]"
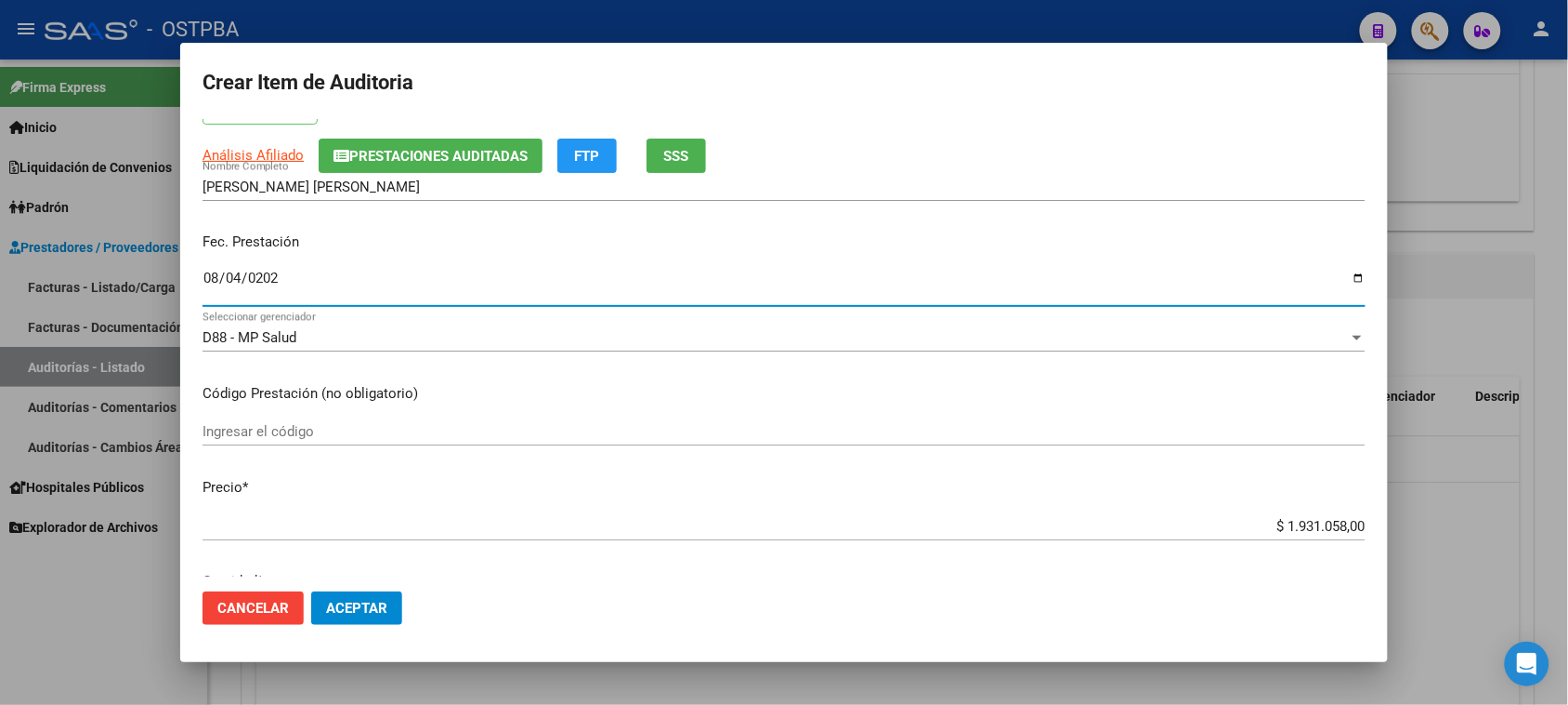
scroll to position [232, 0]
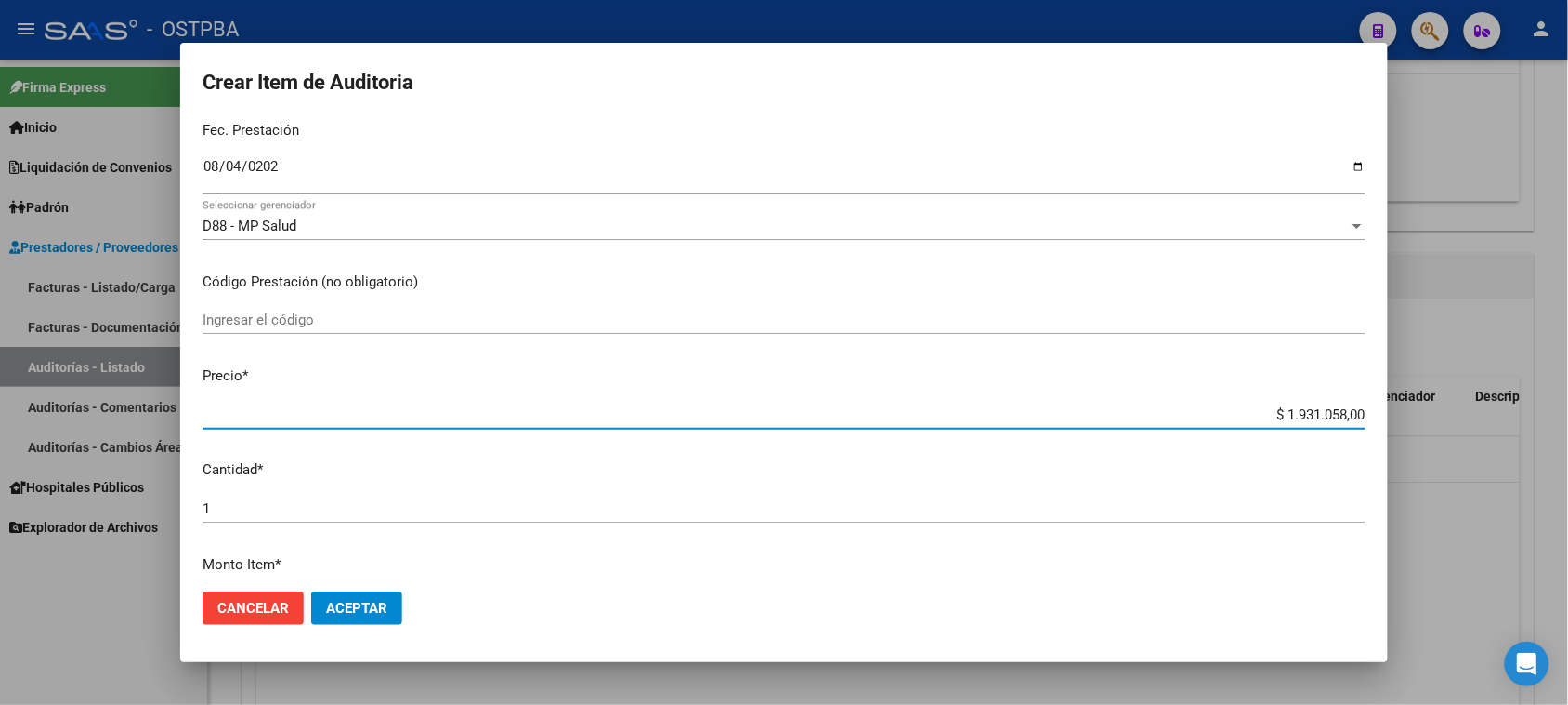
drag, startPoint x: 1266, startPoint y: 415, endPoint x: 1539, endPoint y: 417, distance: 273.0
click at [1539, 417] on div "Crear Item de Auditoria 31923726 Nro Documento 27319237262 CUIL Afiliado Activo…" at bounding box center [784, 352] width 1568 height 705
type input "$ 0,06"
type input "$ 0,64"
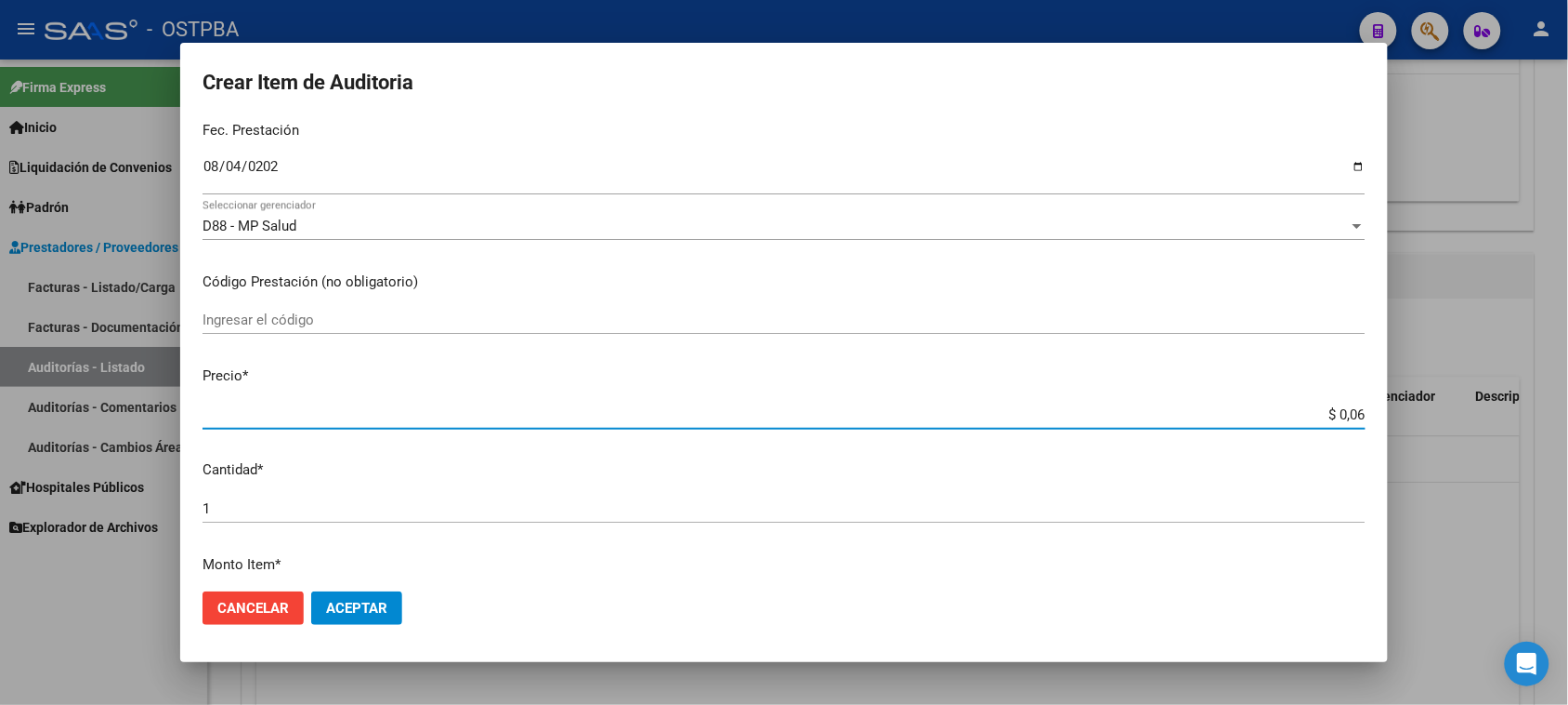
type input "$ 0,64"
type input "$ 6,43"
type input "$ 64,36"
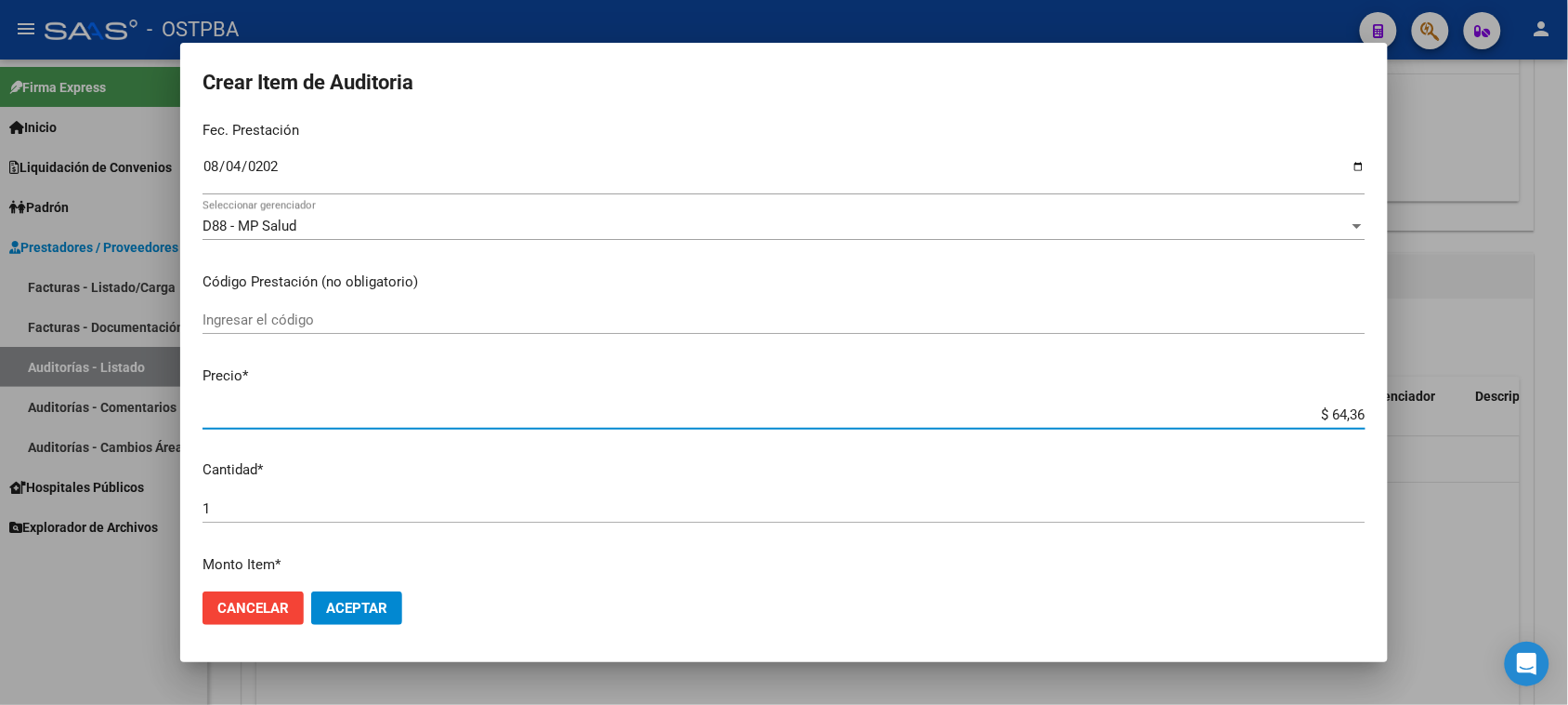
type input "$ 643,68"
type input "$ 6.436,86"
type input "$ 64.368,60"
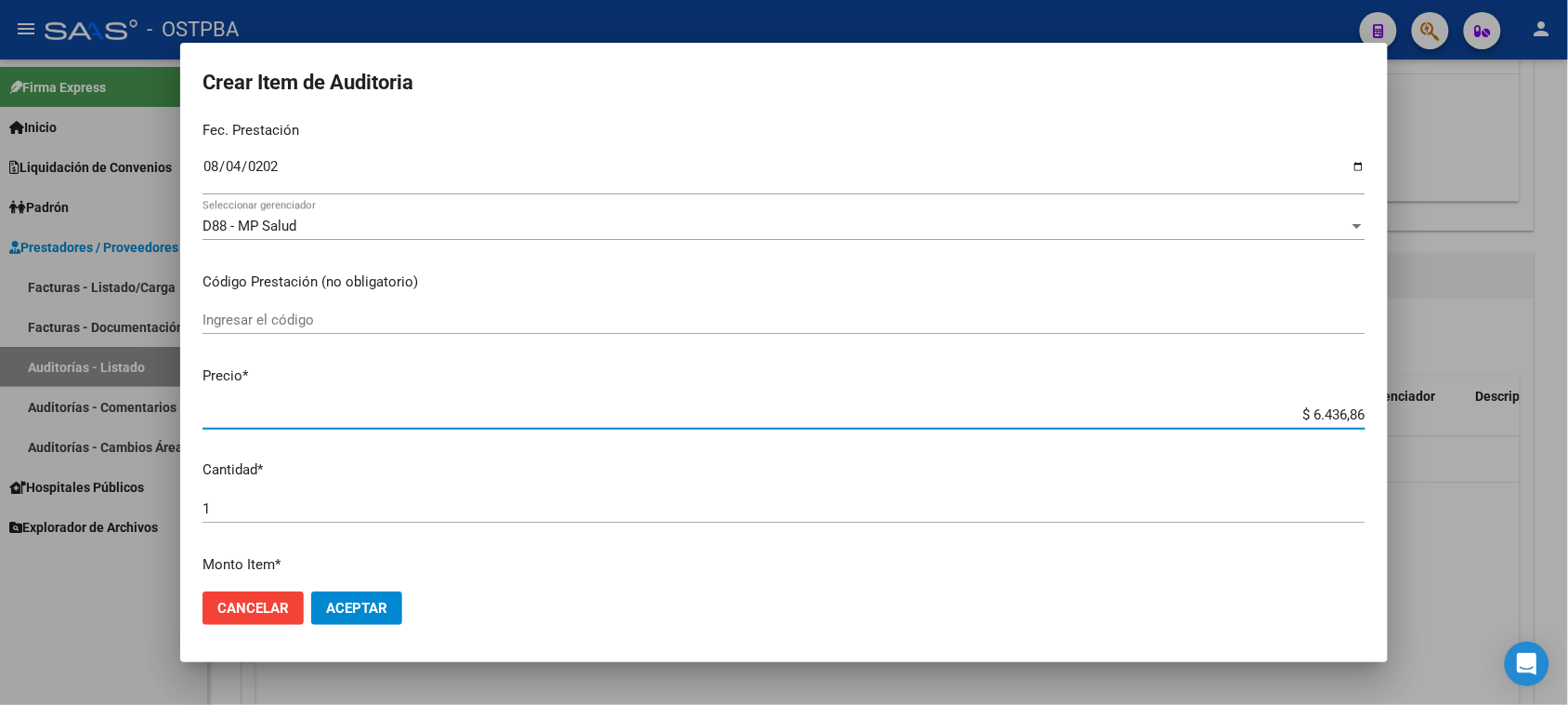
type input "$ 64.368,60"
type input "$ 643.686,00"
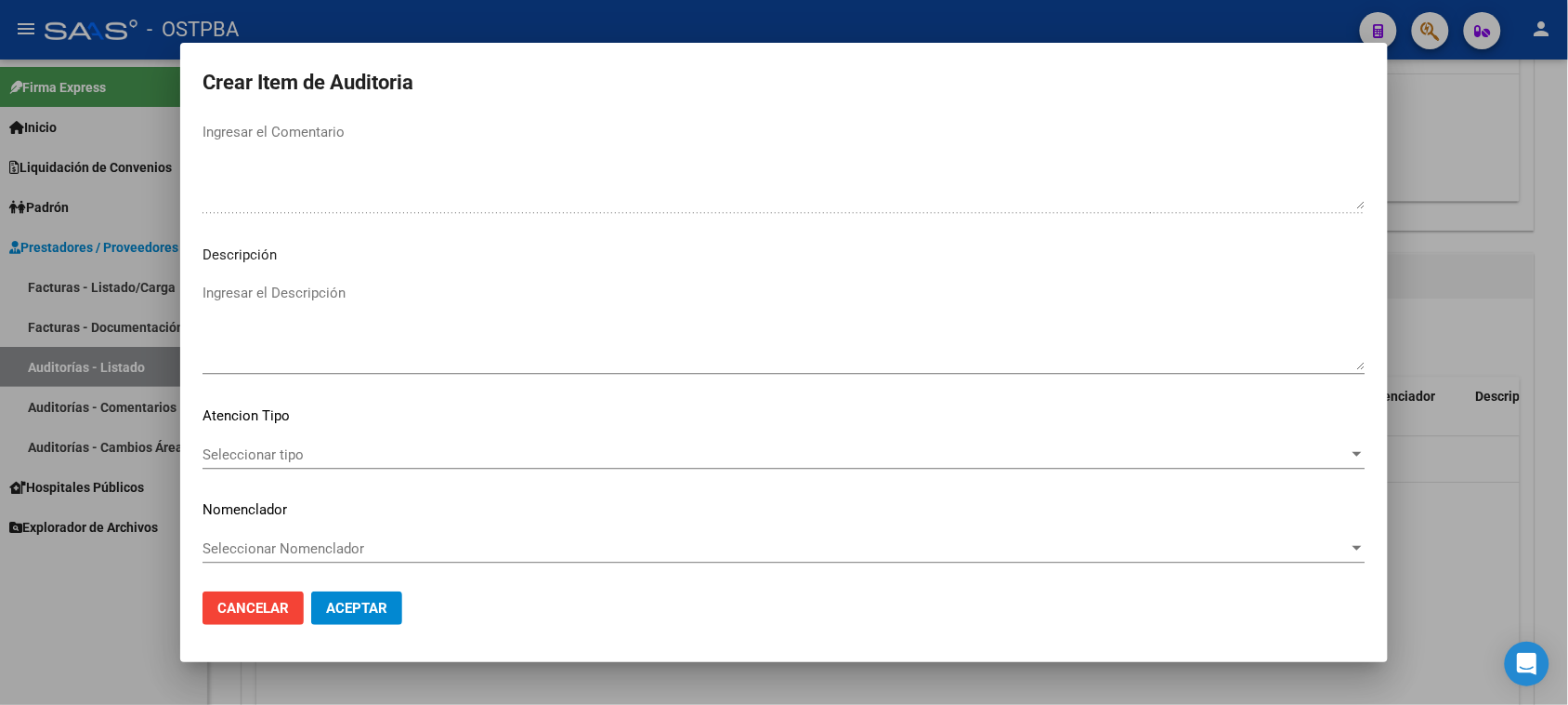
scroll to position [1214, 0]
click at [277, 458] on span "Seleccionar tipo" at bounding box center [776, 453] width 1146 height 17
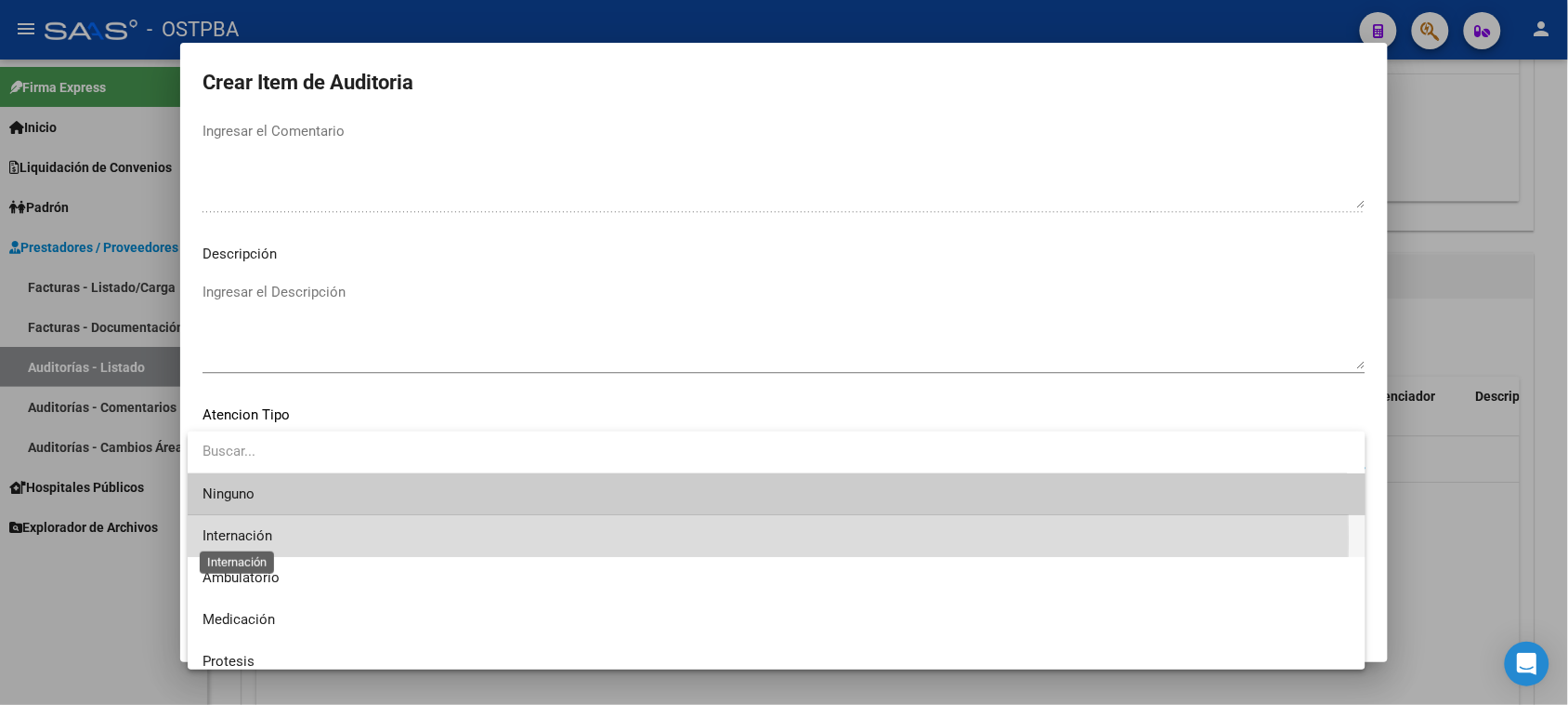
click at [245, 537] on span "Internación" at bounding box center [238, 535] width 70 height 17
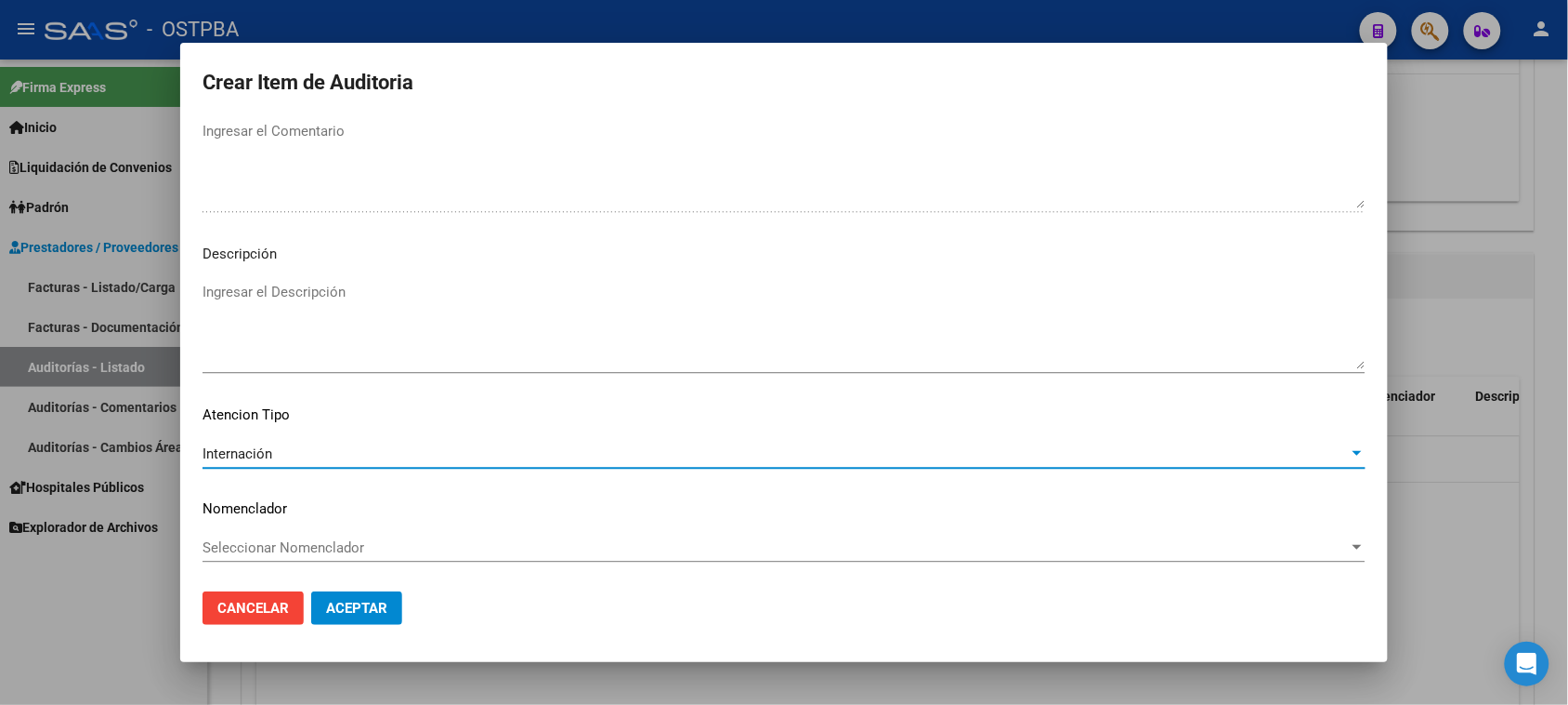
click at [361, 610] on span "Aceptar" at bounding box center [356, 608] width 61 height 17
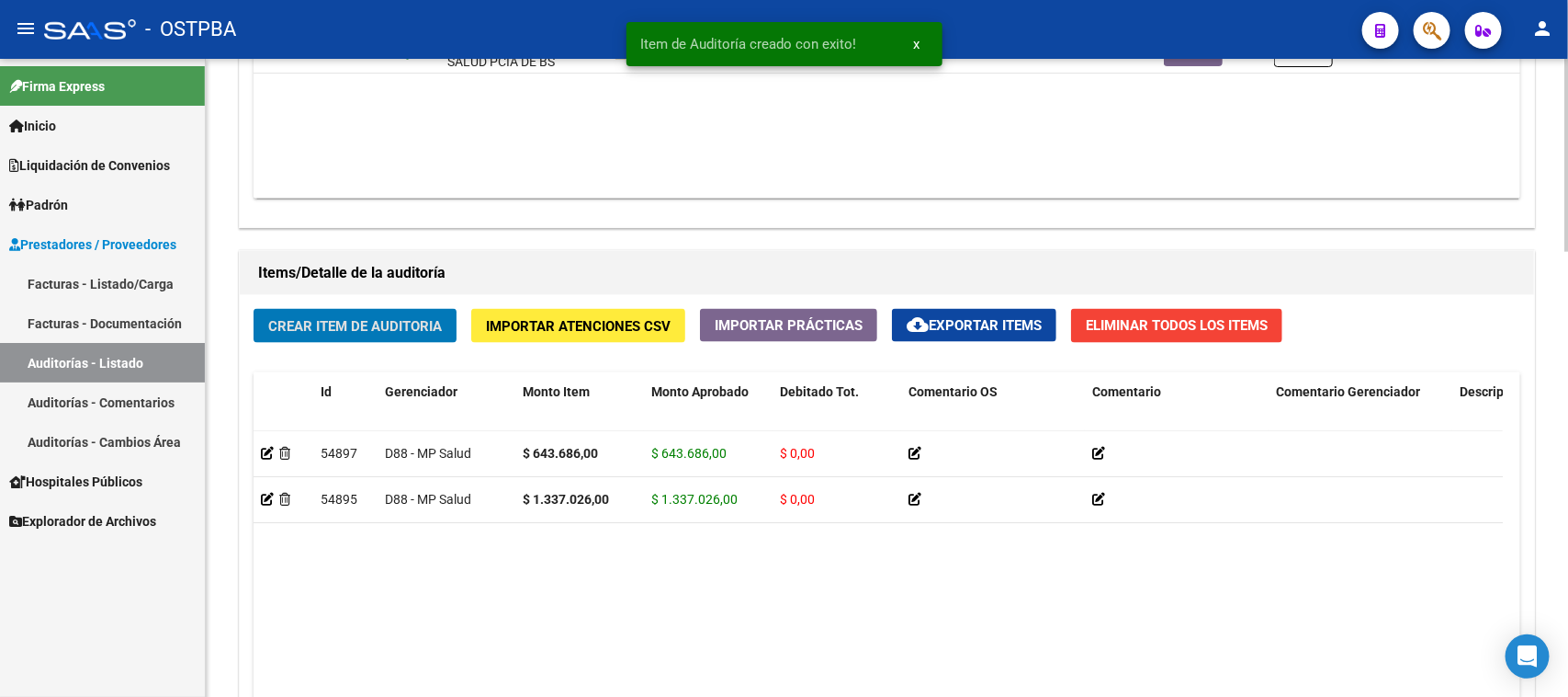
click at [360, 318] on span "Crear Item de Auditoria" at bounding box center [355, 326] width 174 height 17
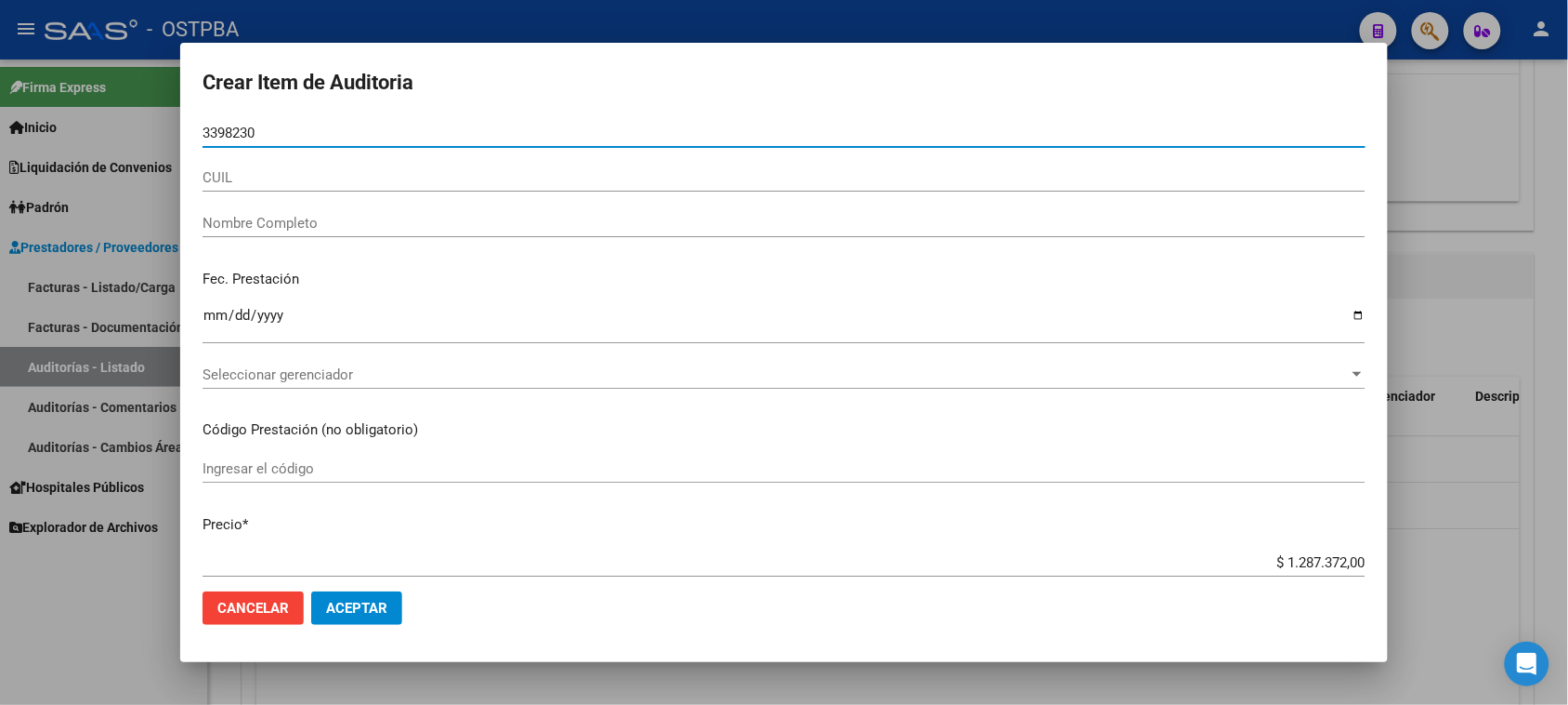
type input "33982305"
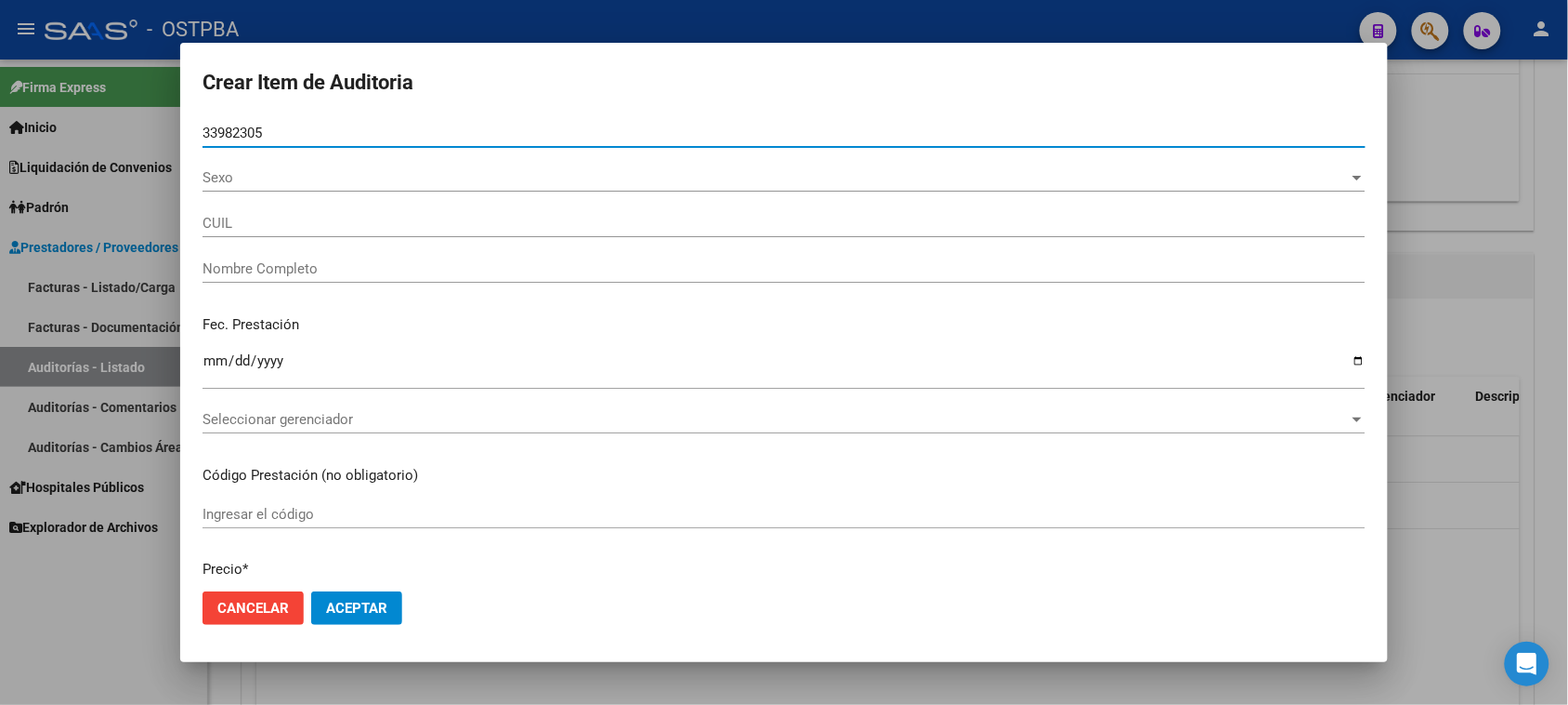
type input "27339823052"
type input "[PERSON_NAME] [PERSON_NAME] -"
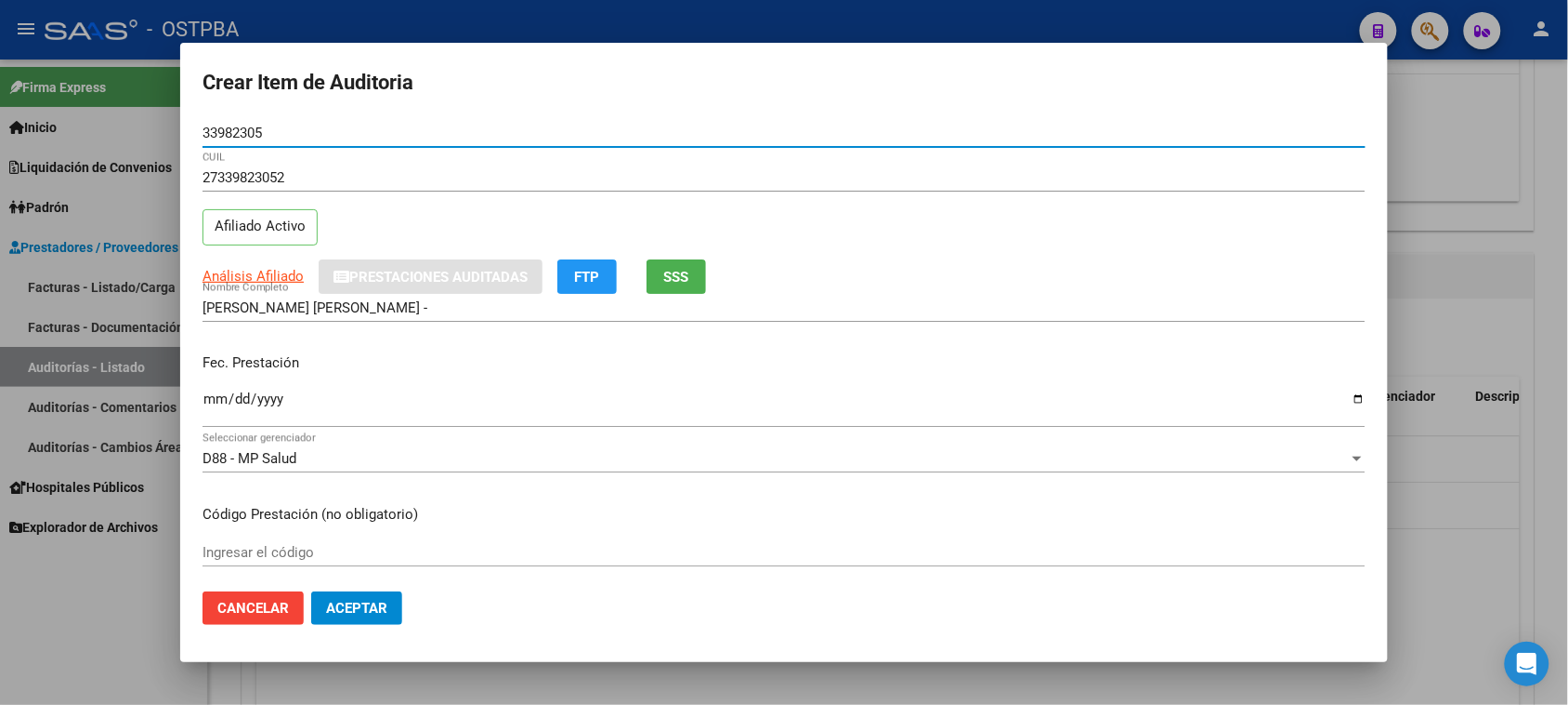
type input "33982305"
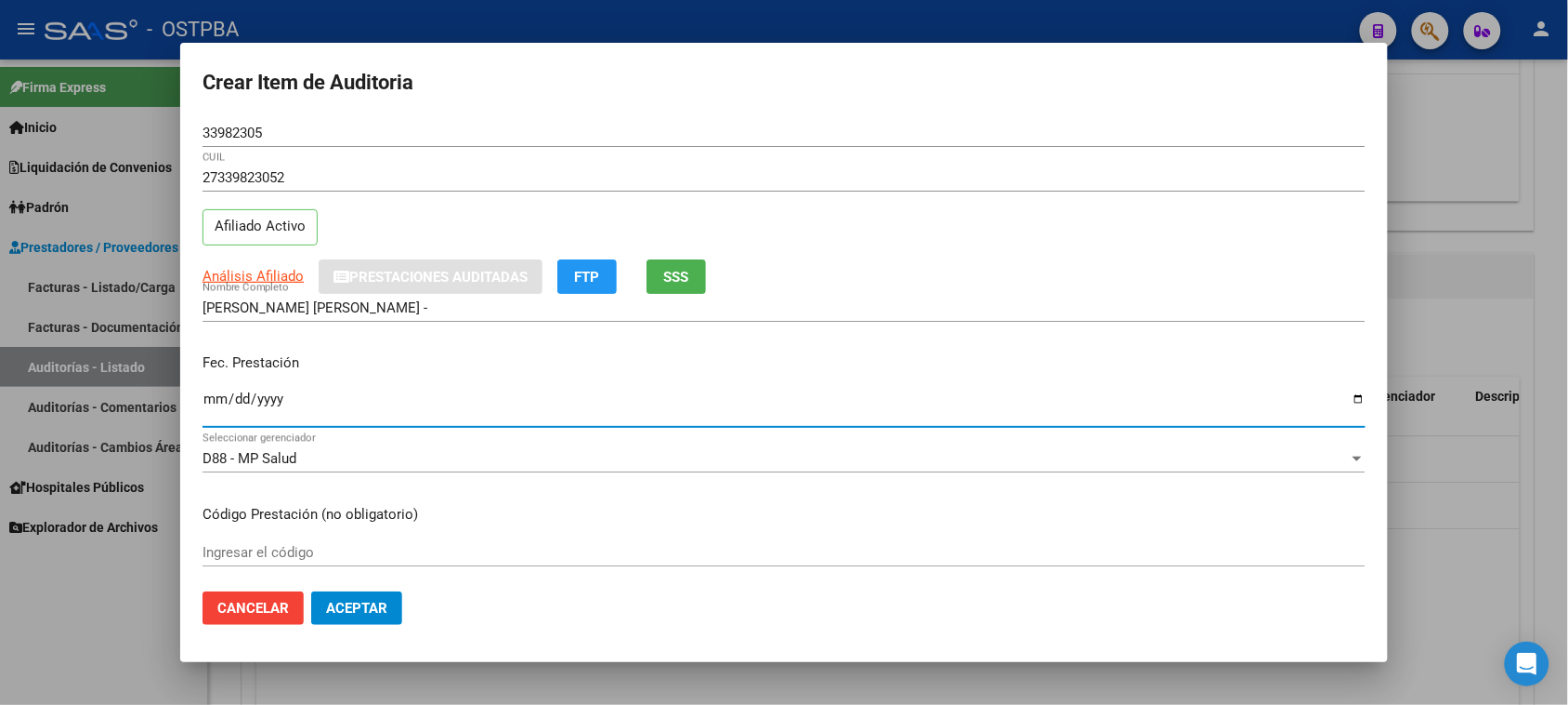
click at [211, 401] on input "Ingresar la fecha" at bounding box center [784, 406] width 1163 height 30
type input "[DATE]"
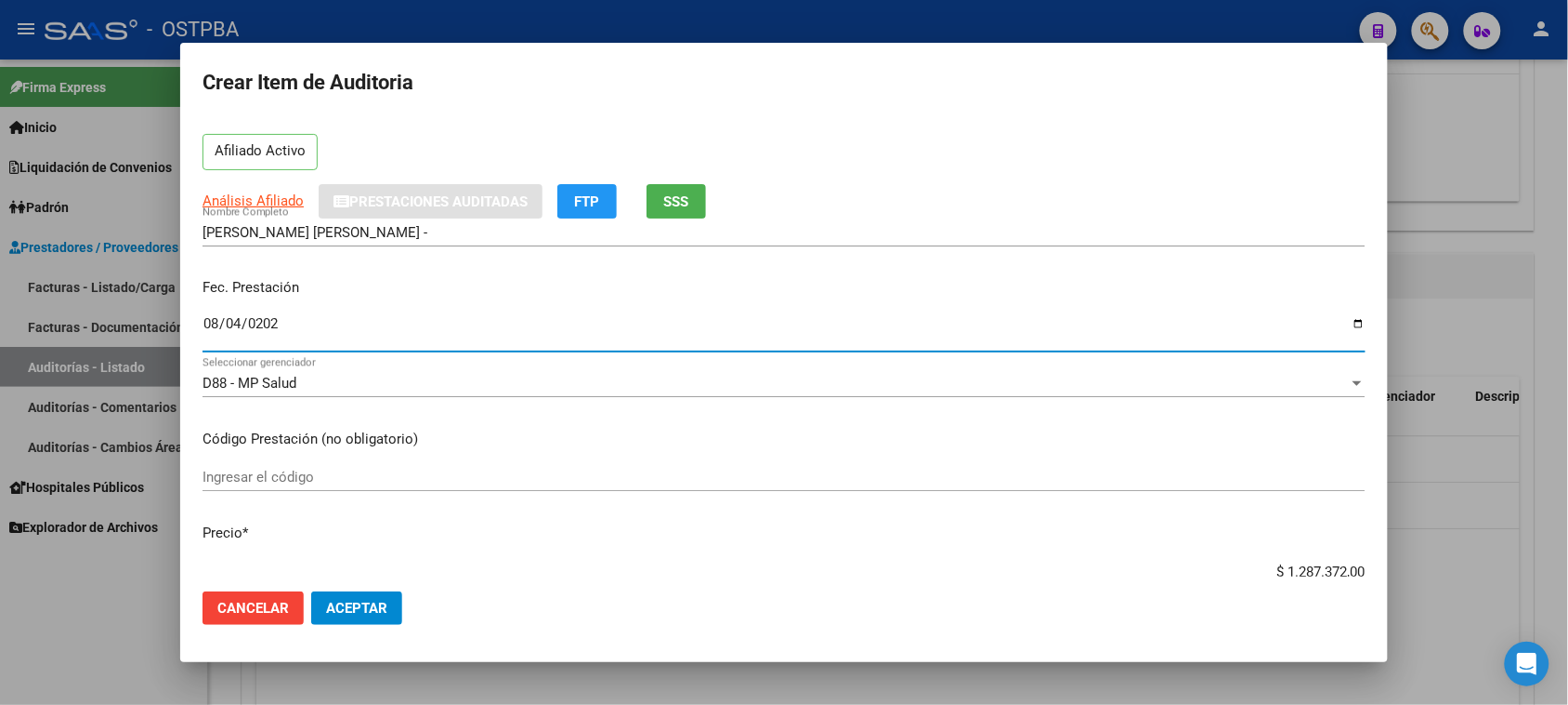
scroll to position [116, 0]
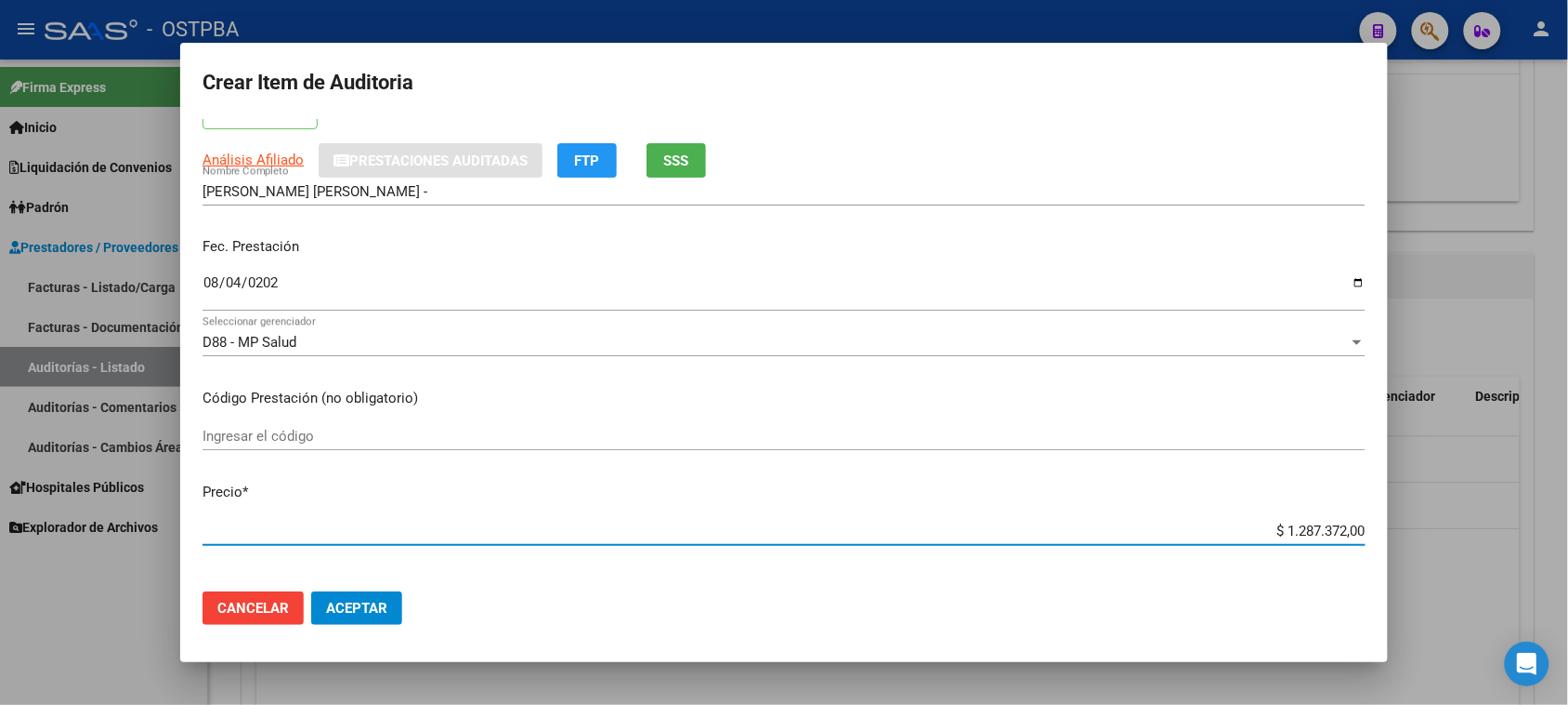
drag, startPoint x: 1266, startPoint y: 527, endPoint x: 1550, endPoint y: 525, distance: 284.0
click at [1550, 525] on div "Crear Item de Auditoria 33982305 Nro Documento 27339823052 CUIL Afiliado Activo…" at bounding box center [784, 352] width 1568 height 705
type input "$ 0,06"
type input "$ 0,64"
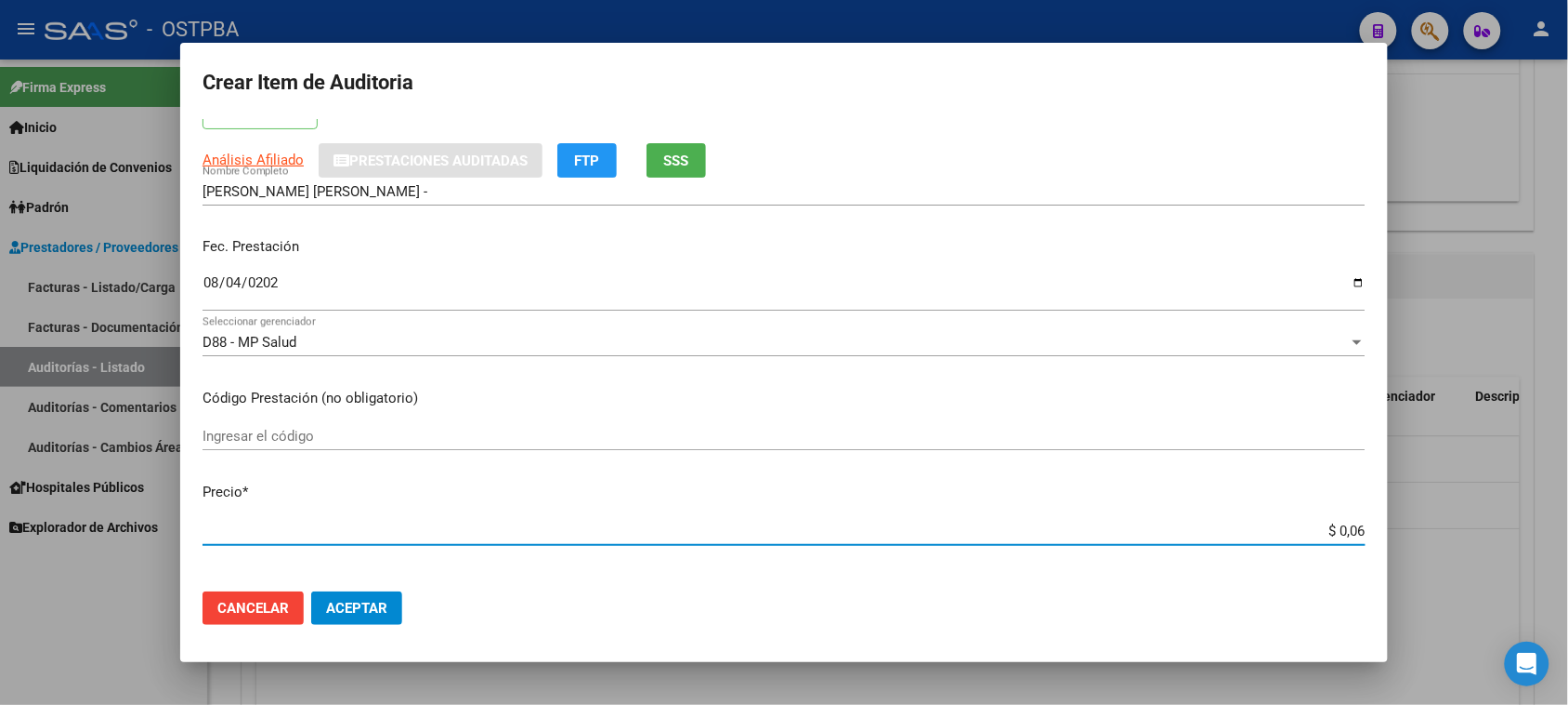
type input "$ 0,64"
type input "$ 6,43"
type input "$ 64,36"
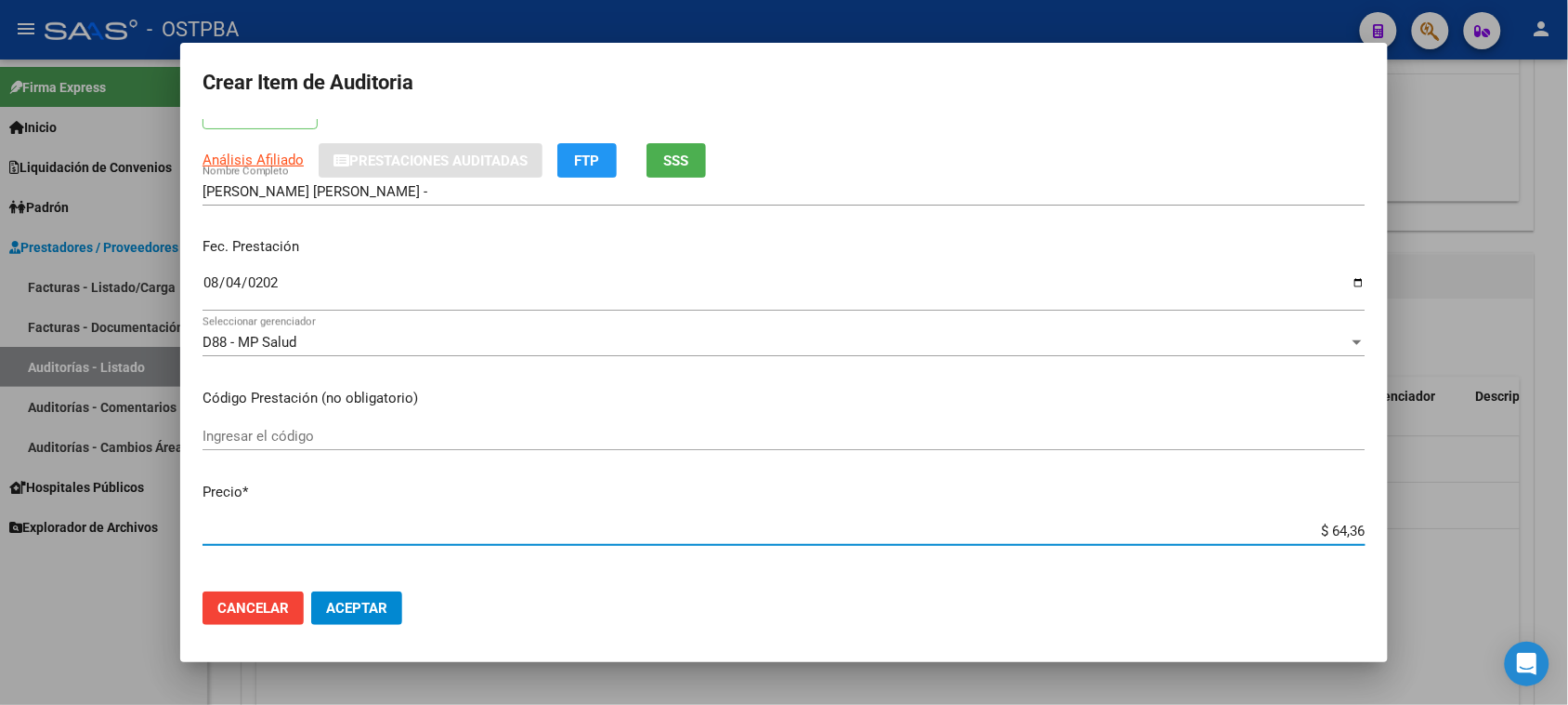
type input "$ 643,68"
type input "$ 6.436,86"
type input "$ 64.368,60"
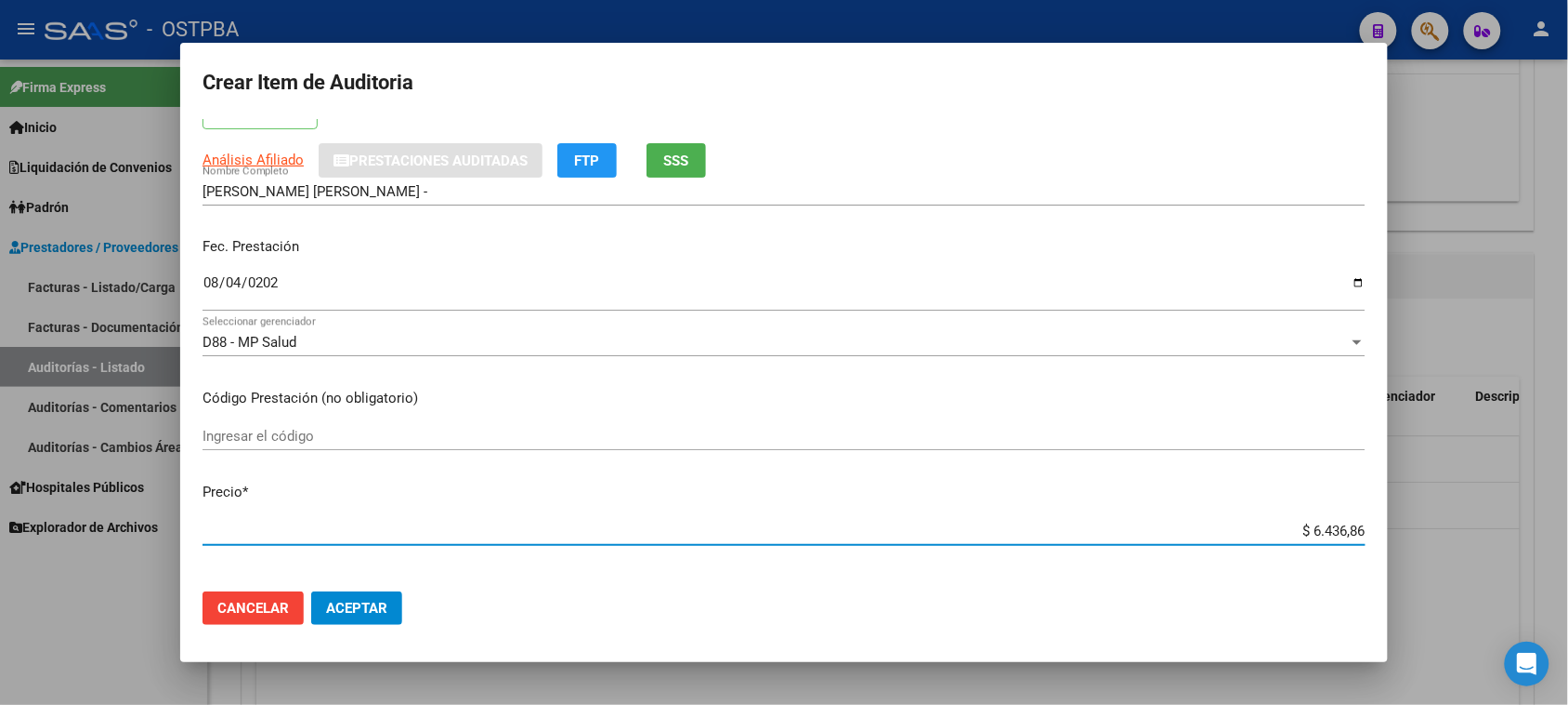
type input "$ 64.368,60"
type input "$ 643.686,00"
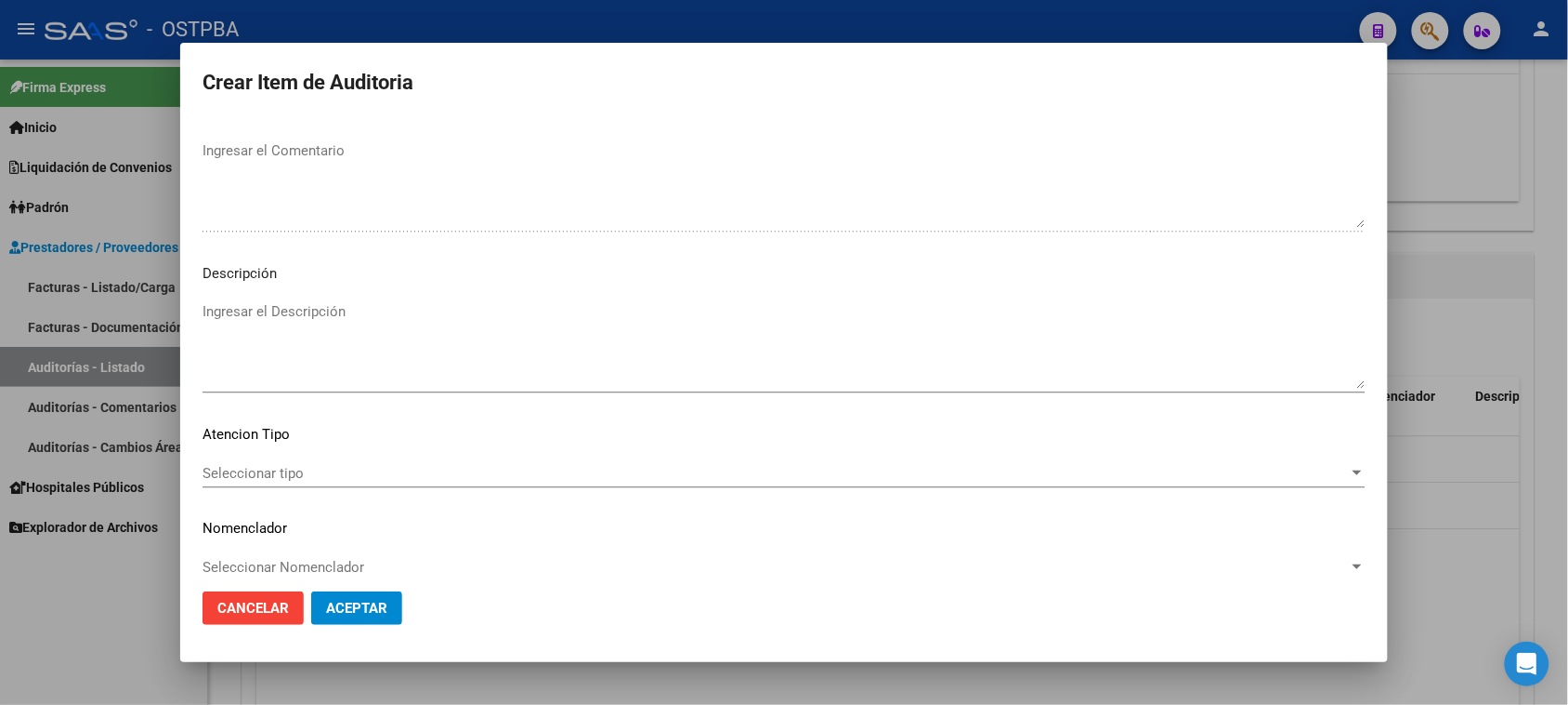
scroll to position [1214, 0]
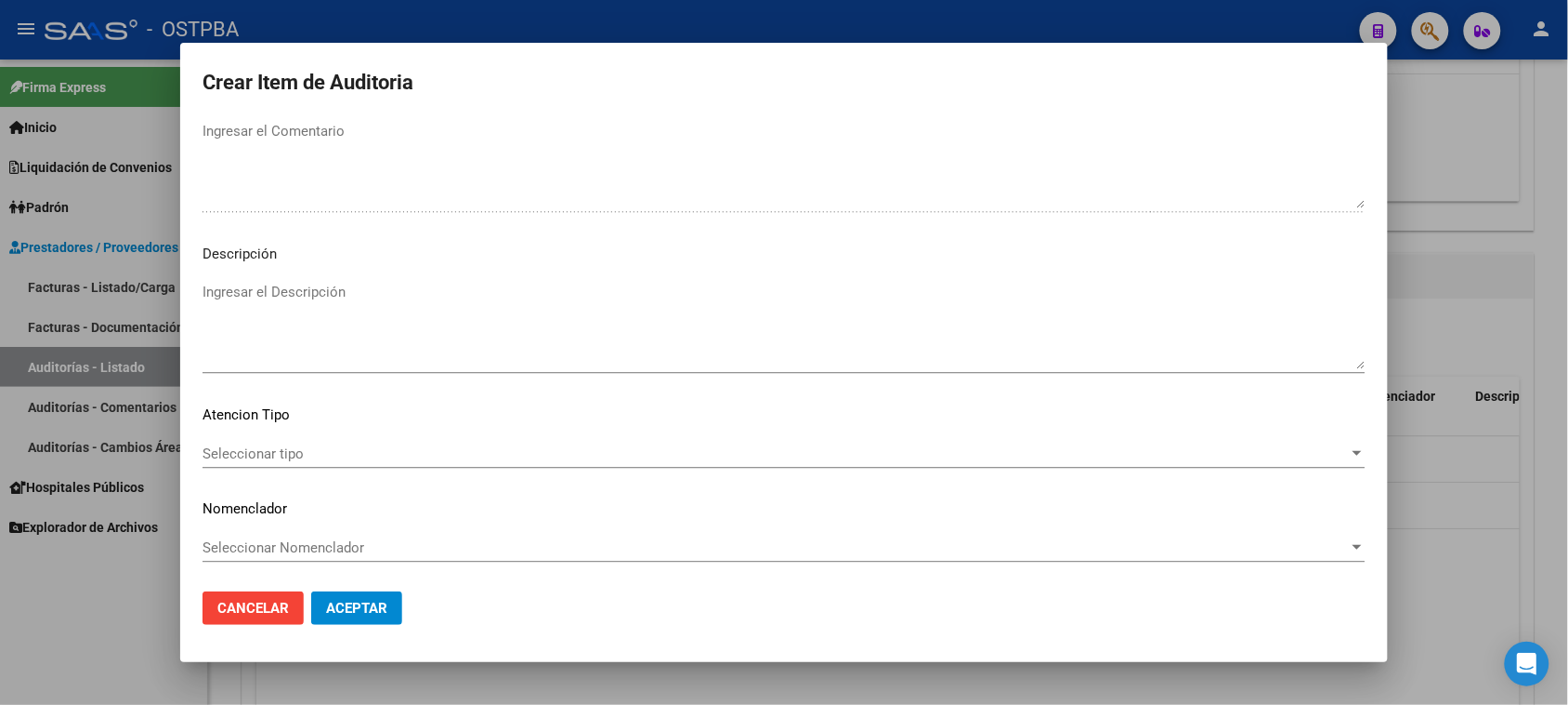
click at [225, 448] on span "Seleccionar tipo" at bounding box center [776, 453] width 1146 height 17
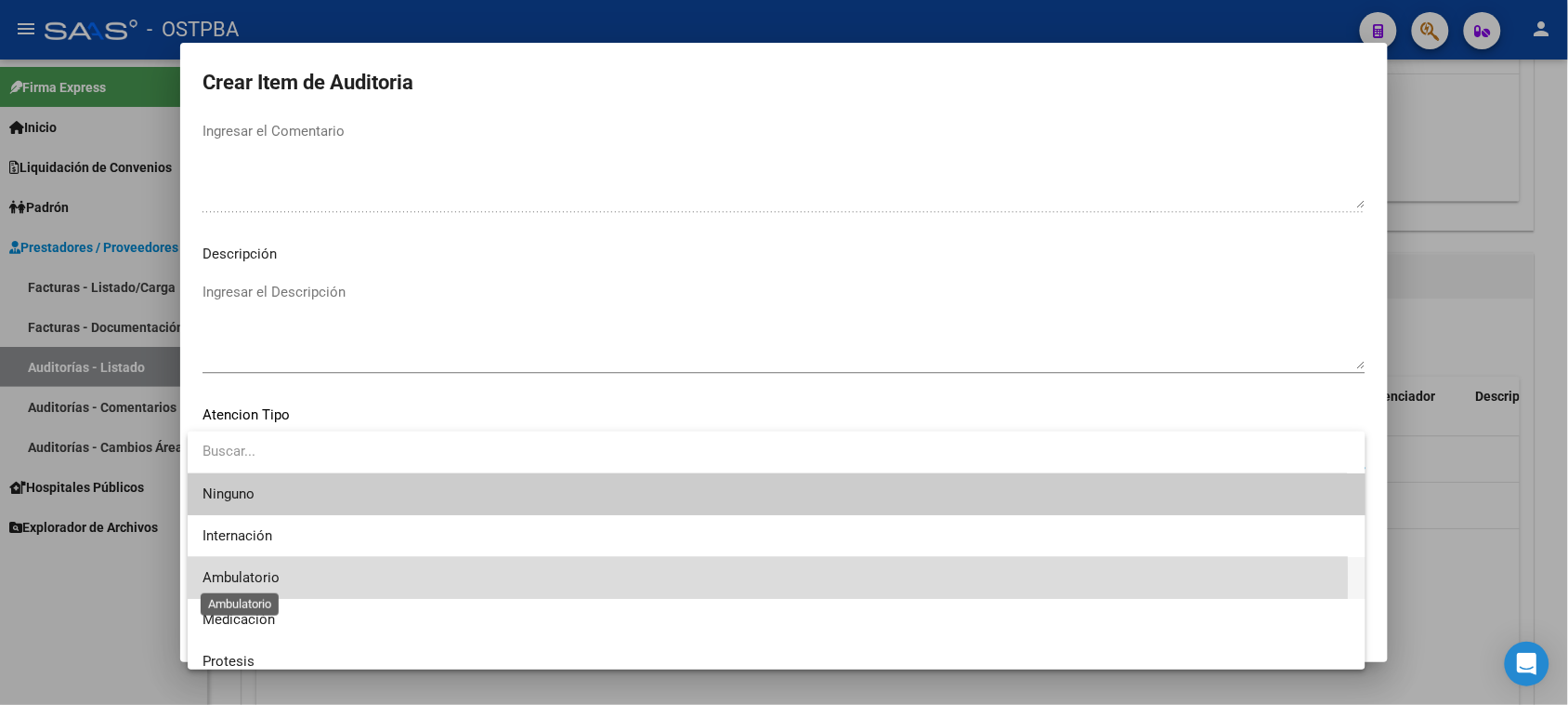
click at [248, 577] on span "Ambulatorio" at bounding box center [241, 577] width 77 height 17
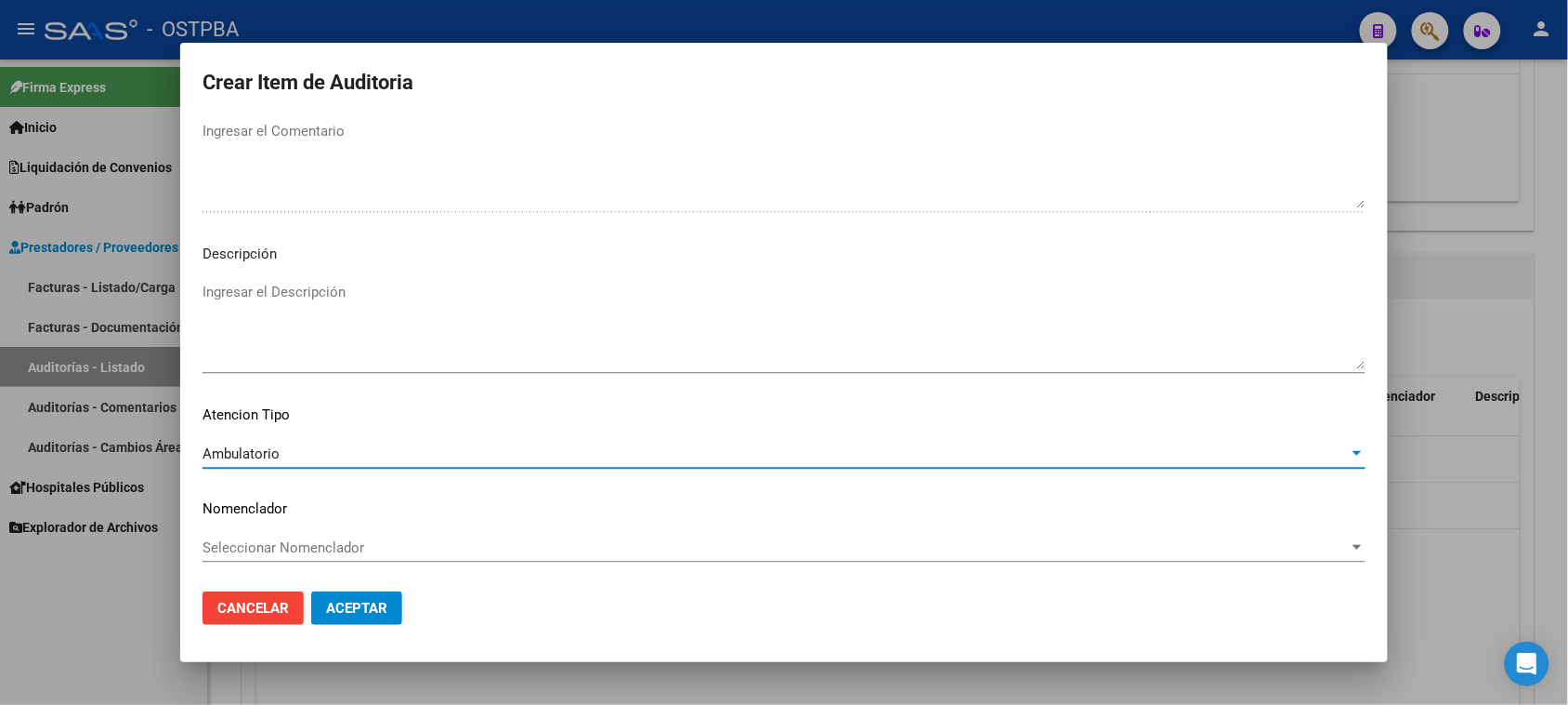
click at [268, 449] on span "Ambulatorio" at bounding box center [241, 453] width 77 height 17
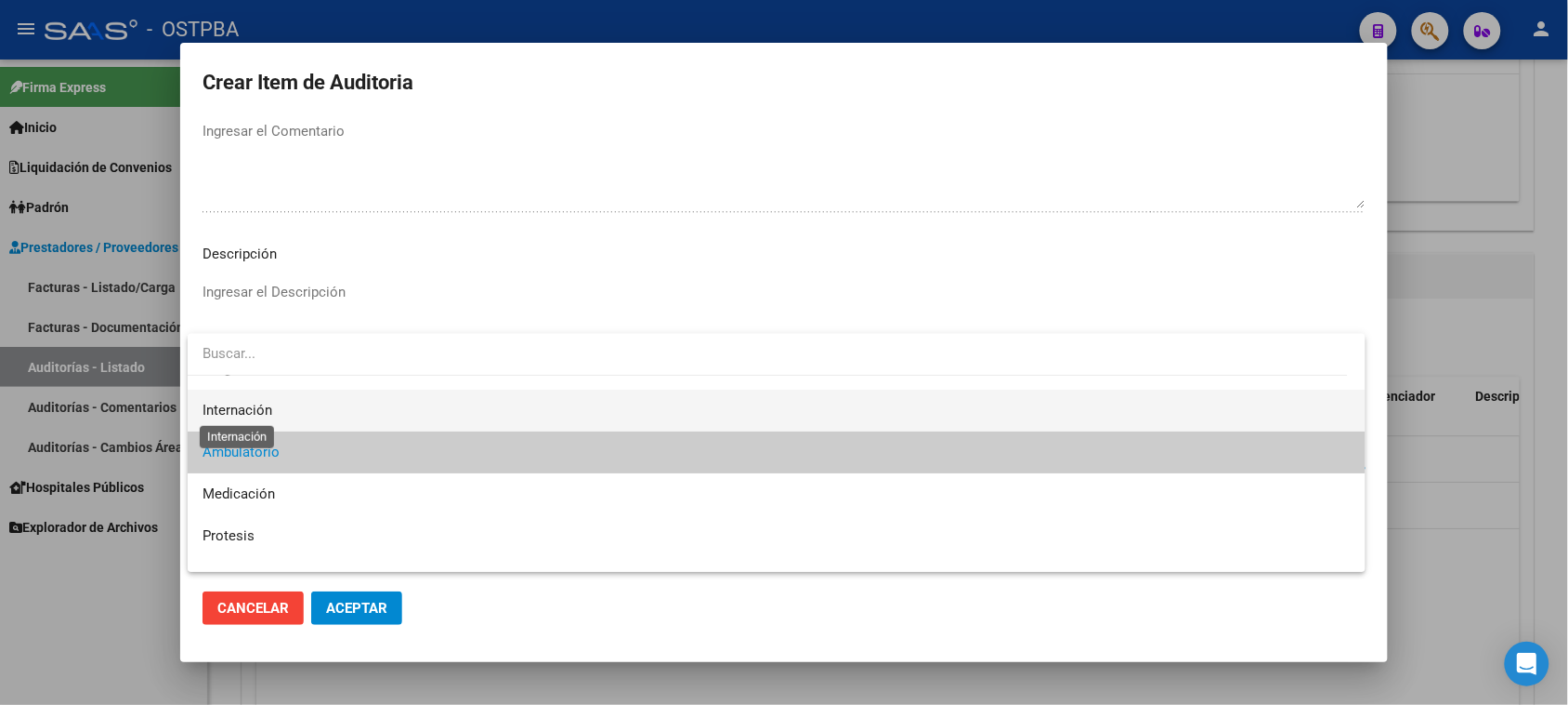
click at [244, 406] on span "Internación" at bounding box center [238, 410] width 70 height 17
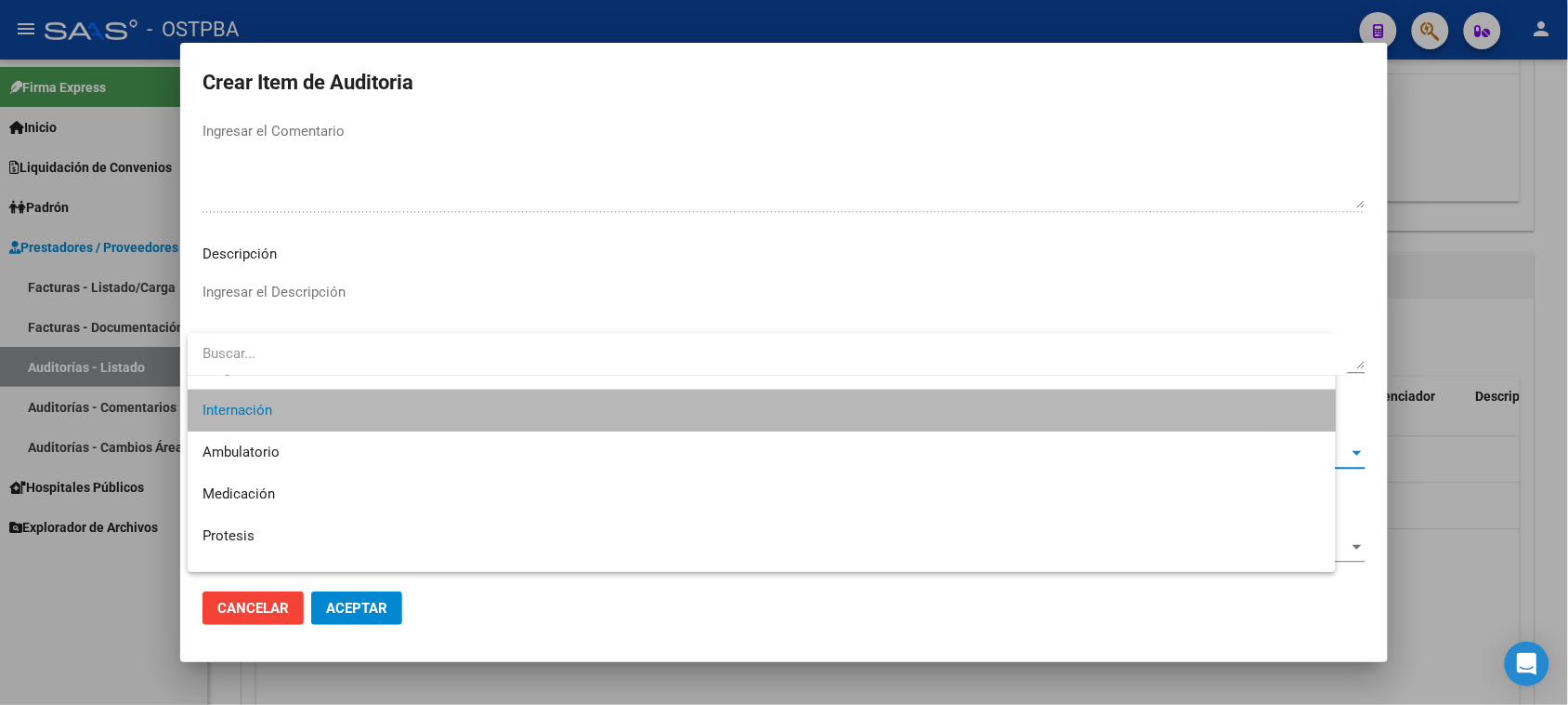
scroll to position [42, 0]
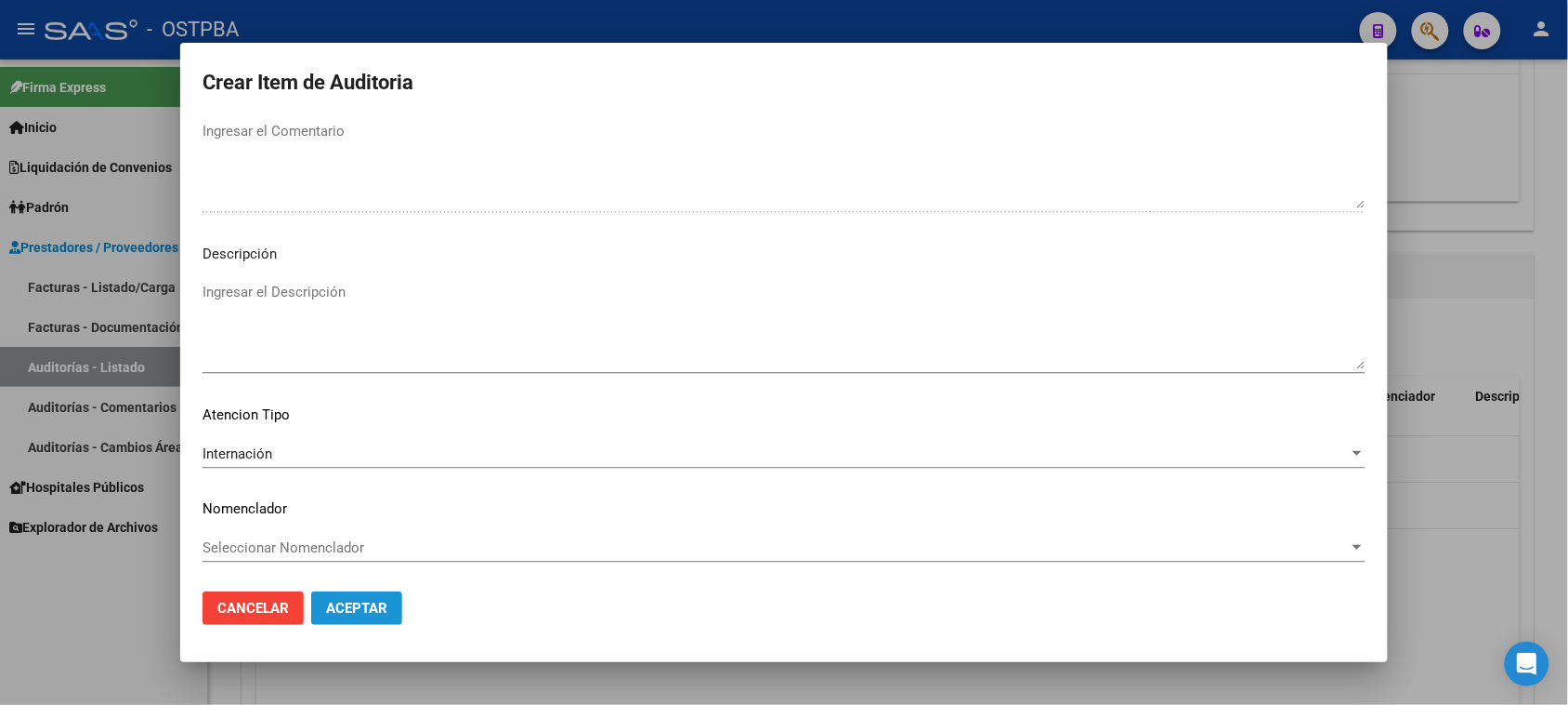
click at [347, 606] on span "Aceptar" at bounding box center [356, 608] width 61 height 17
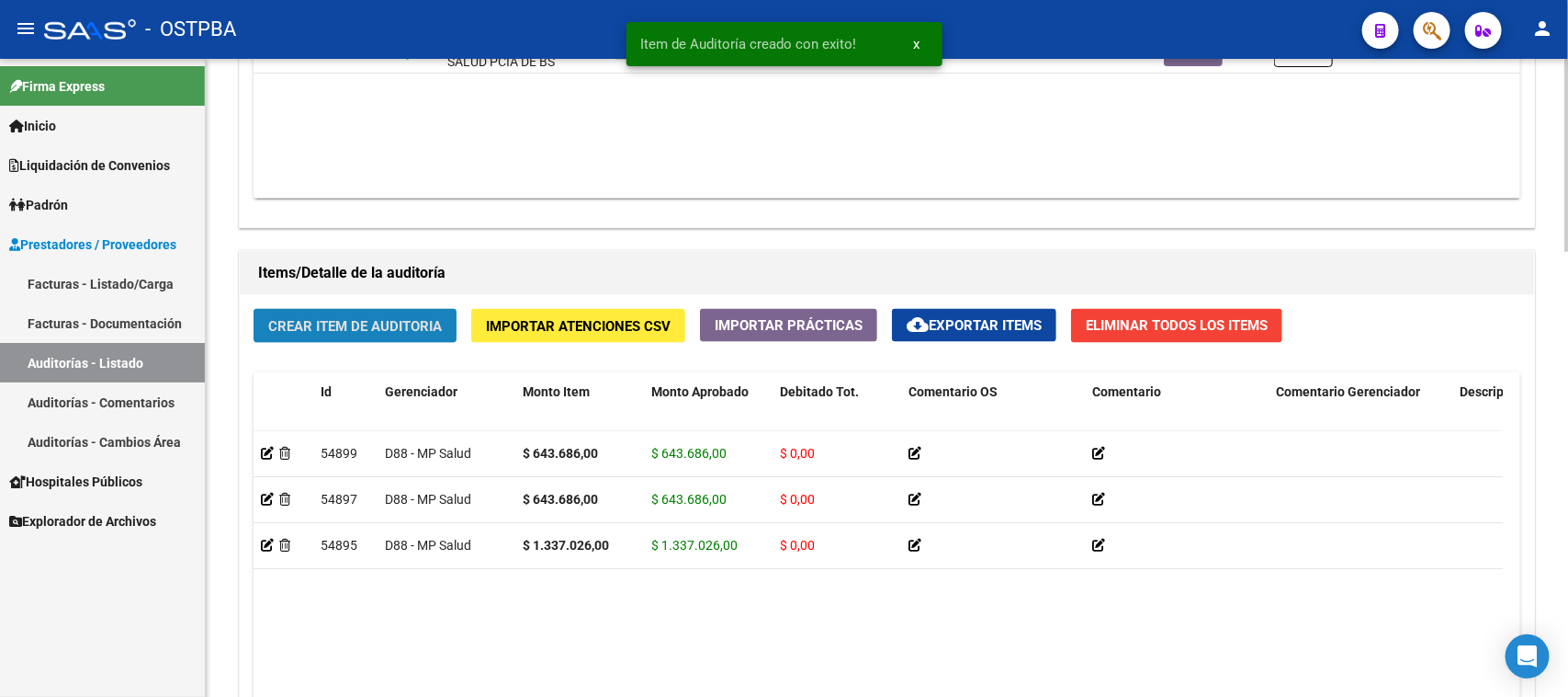
click at [387, 329] on span "Crear Item de Auditoria" at bounding box center [355, 326] width 174 height 17
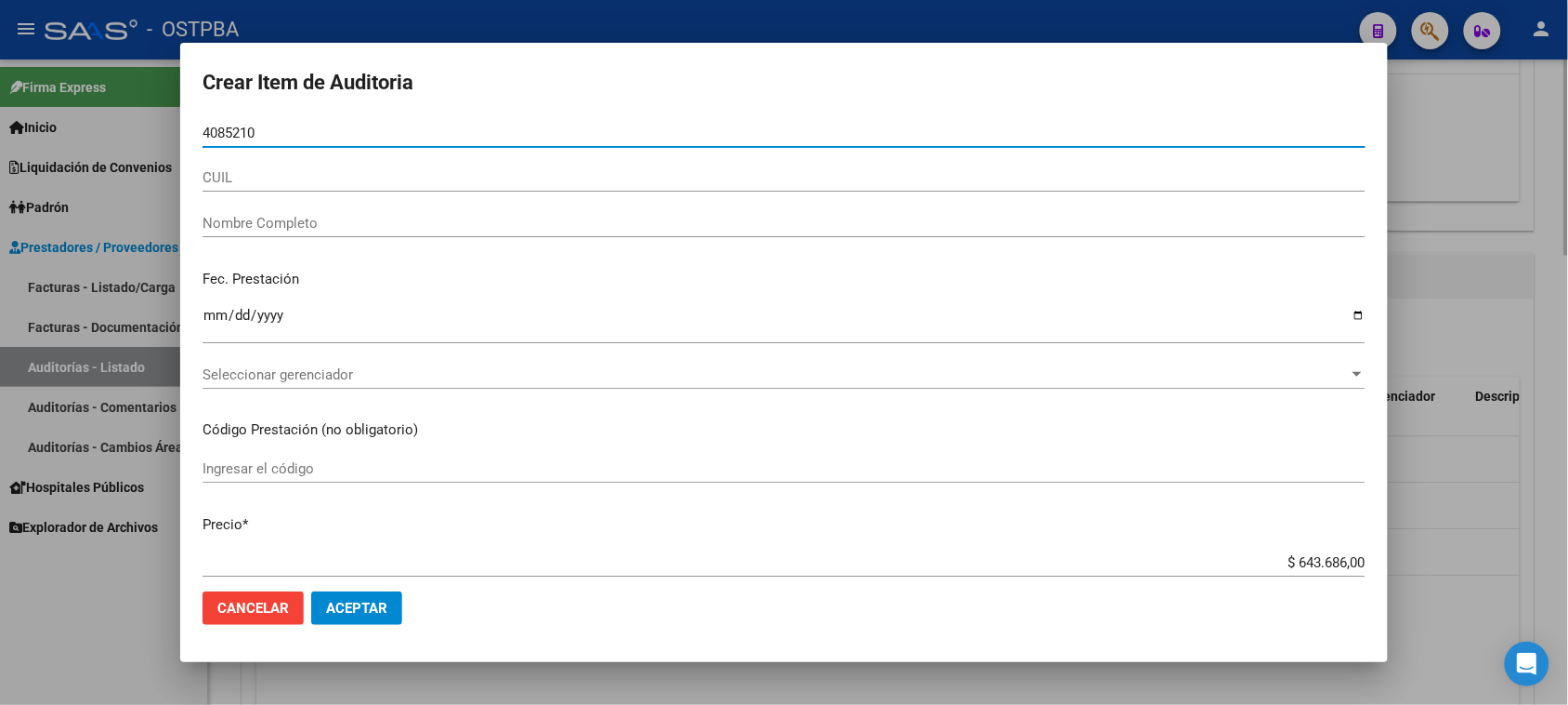
type input "40852108"
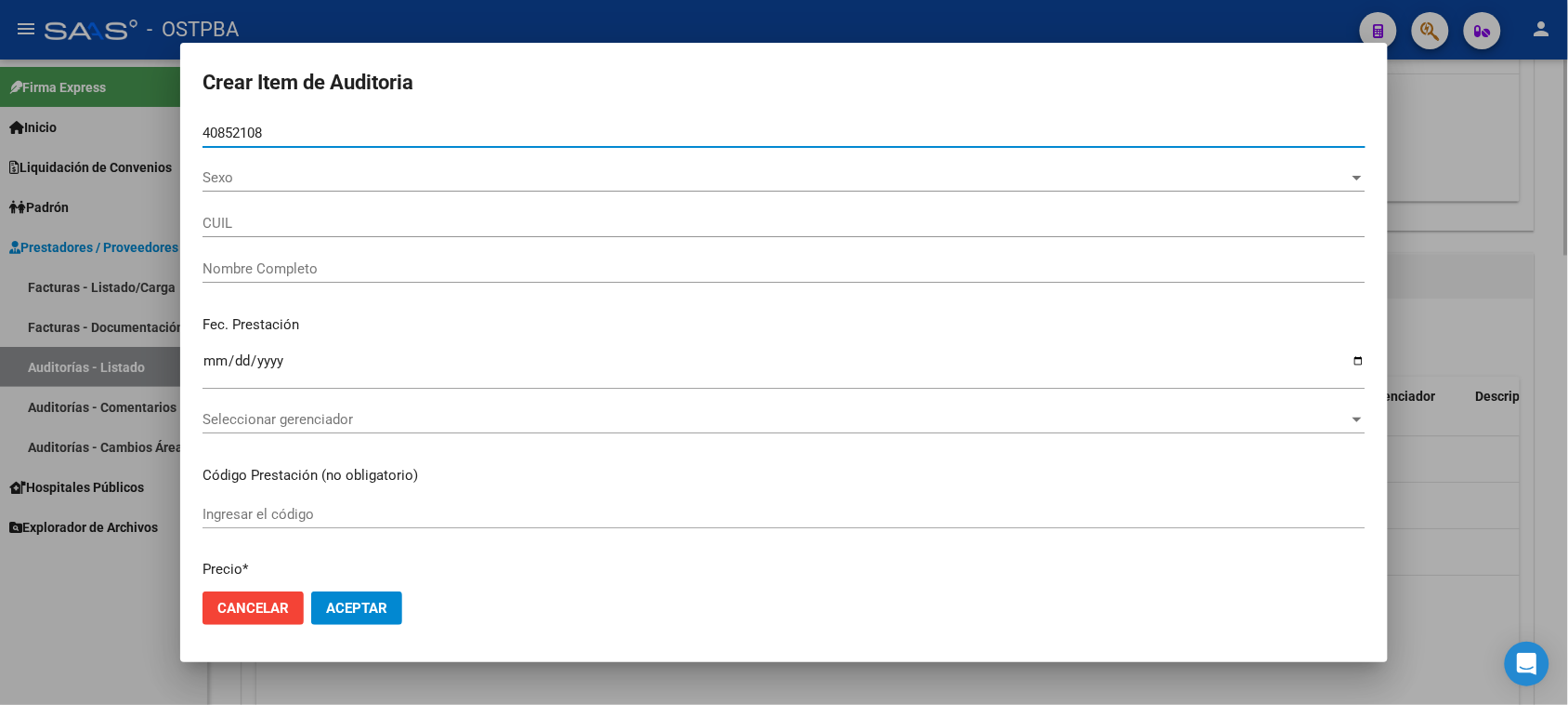
type input "23408521084"
type input "[PERSON_NAME]"
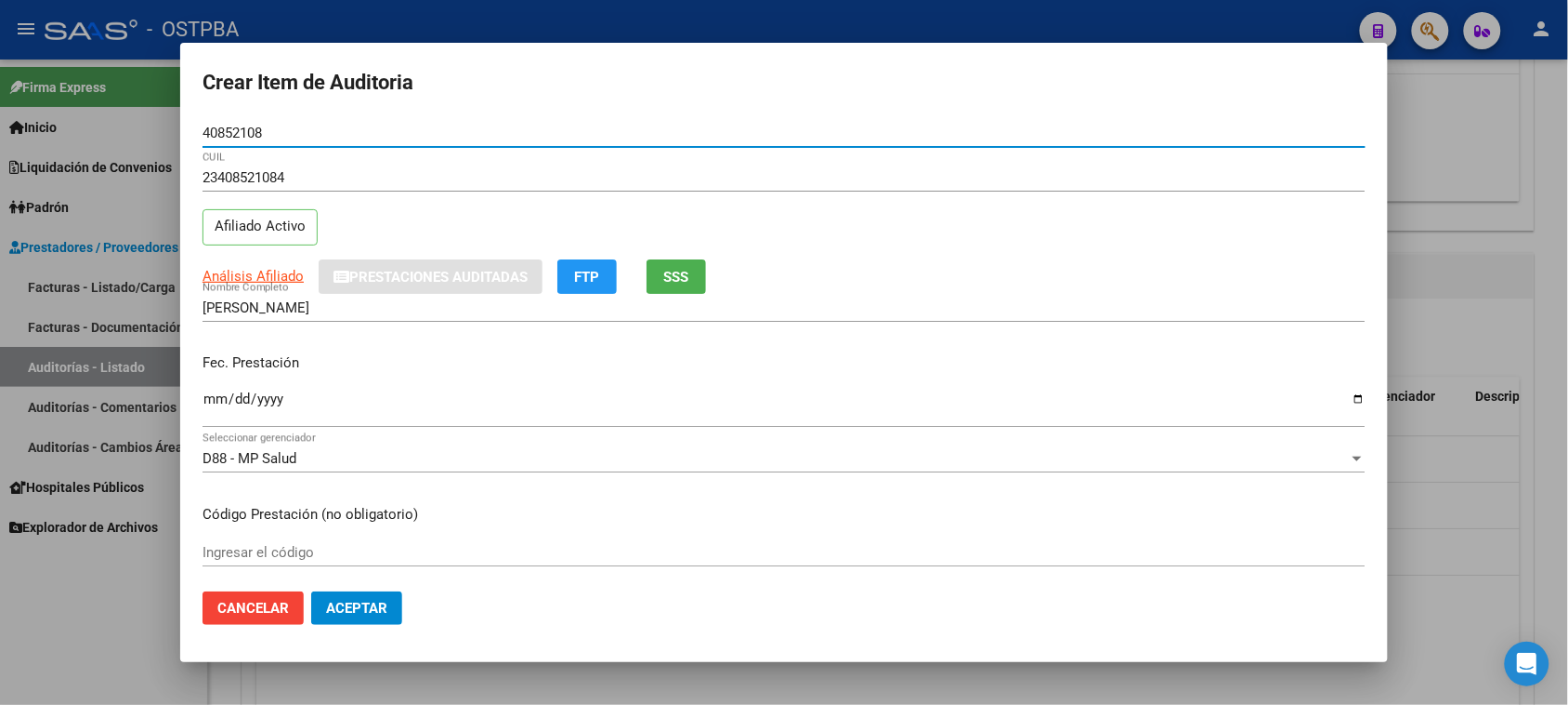
type input "40852108"
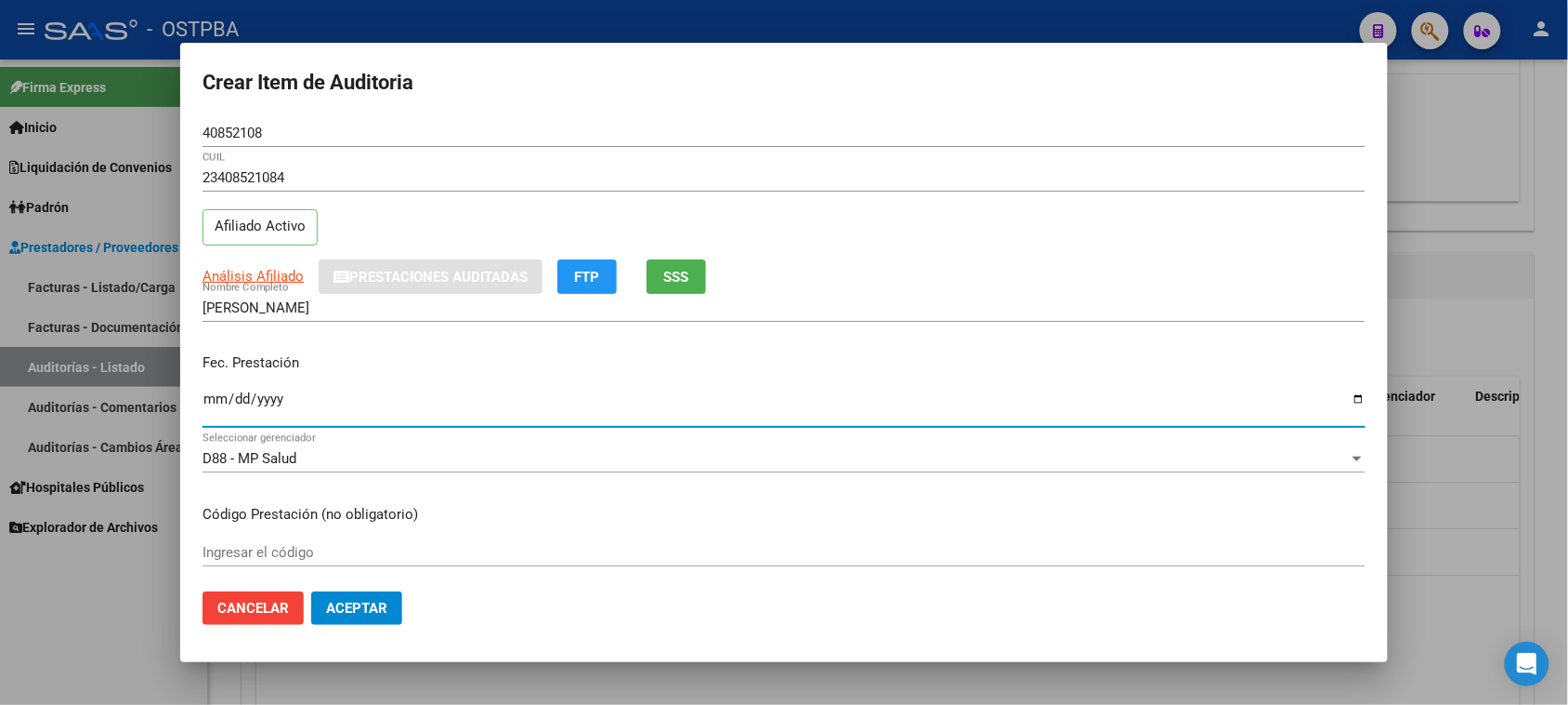
click at [219, 402] on input "Ingresar la fecha" at bounding box center [784, 406] width 1163 height 30
type input "[DATE]"
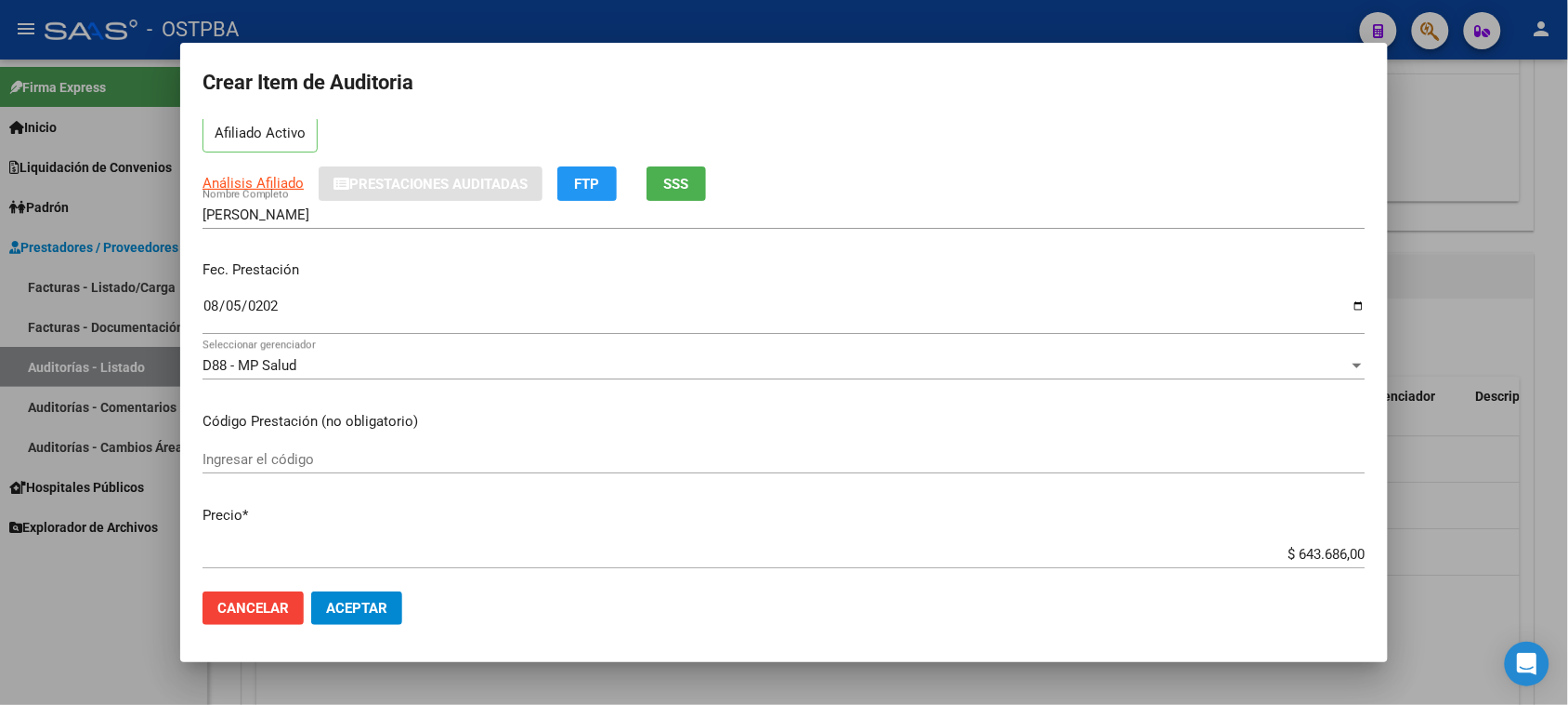
scroll to position [116, 0]
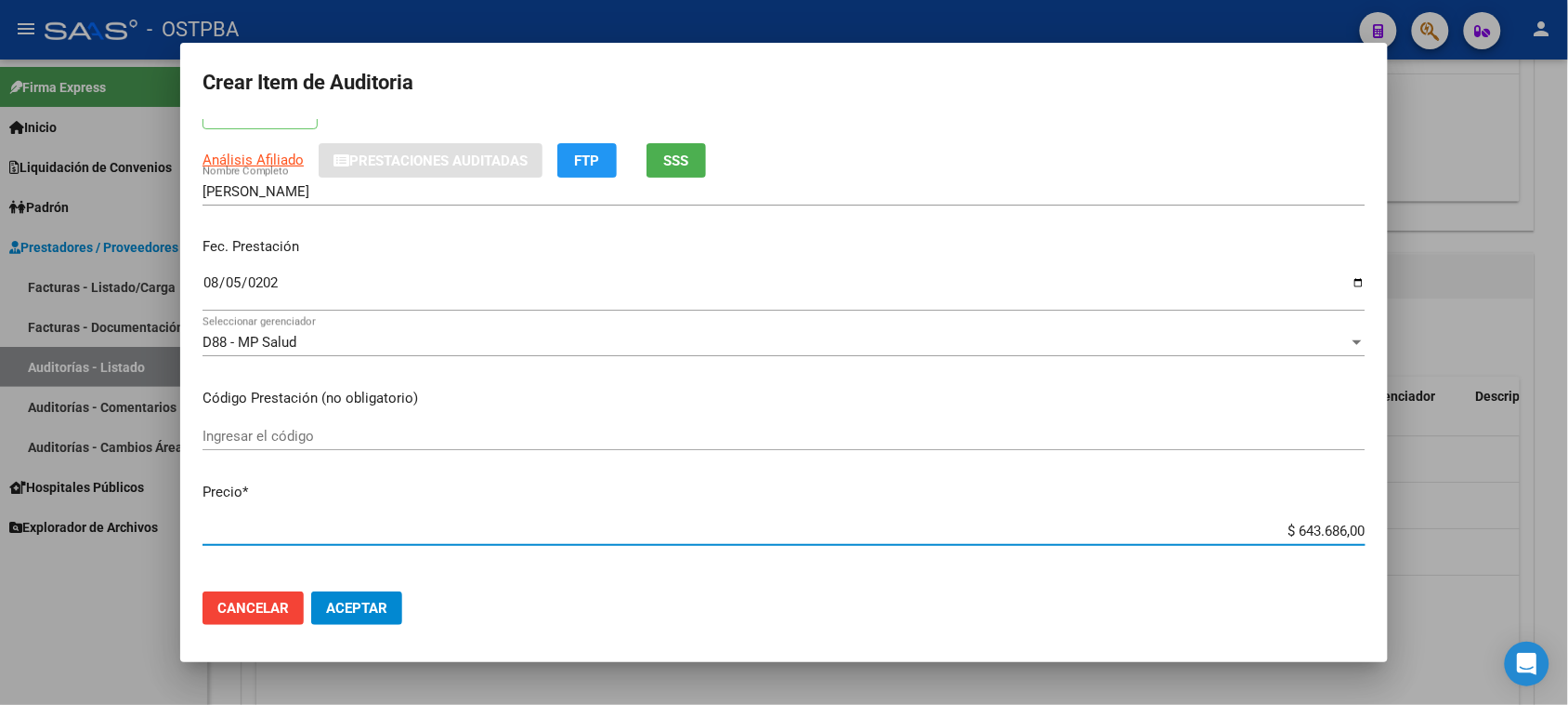
drag, startPoint x: 1279, startPoint y: 530, endPoint x: 1515, endPoint y: 533, distance: 236.0
click at [1515, 533] on div "Crear Item de Auditoria 40852108 Nro Documento 23408521084 CUIL Afiliado Activo…" at bounding box center [784, 352] width 1568 height 705
type input "$ 0,06"
type input "$ 0,64"
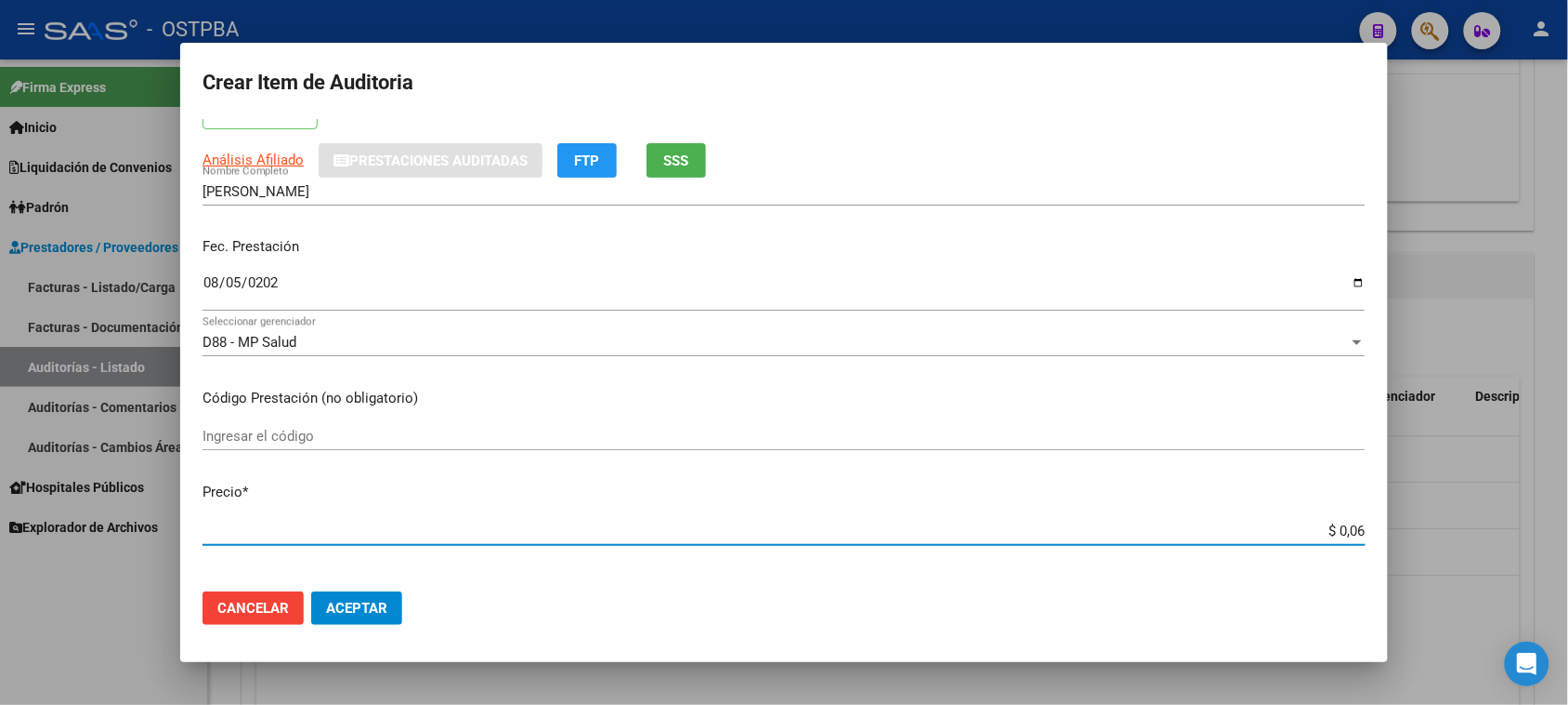
type input "$ 0,64"
type input "$ 6,43"
type input "$ 64,36"
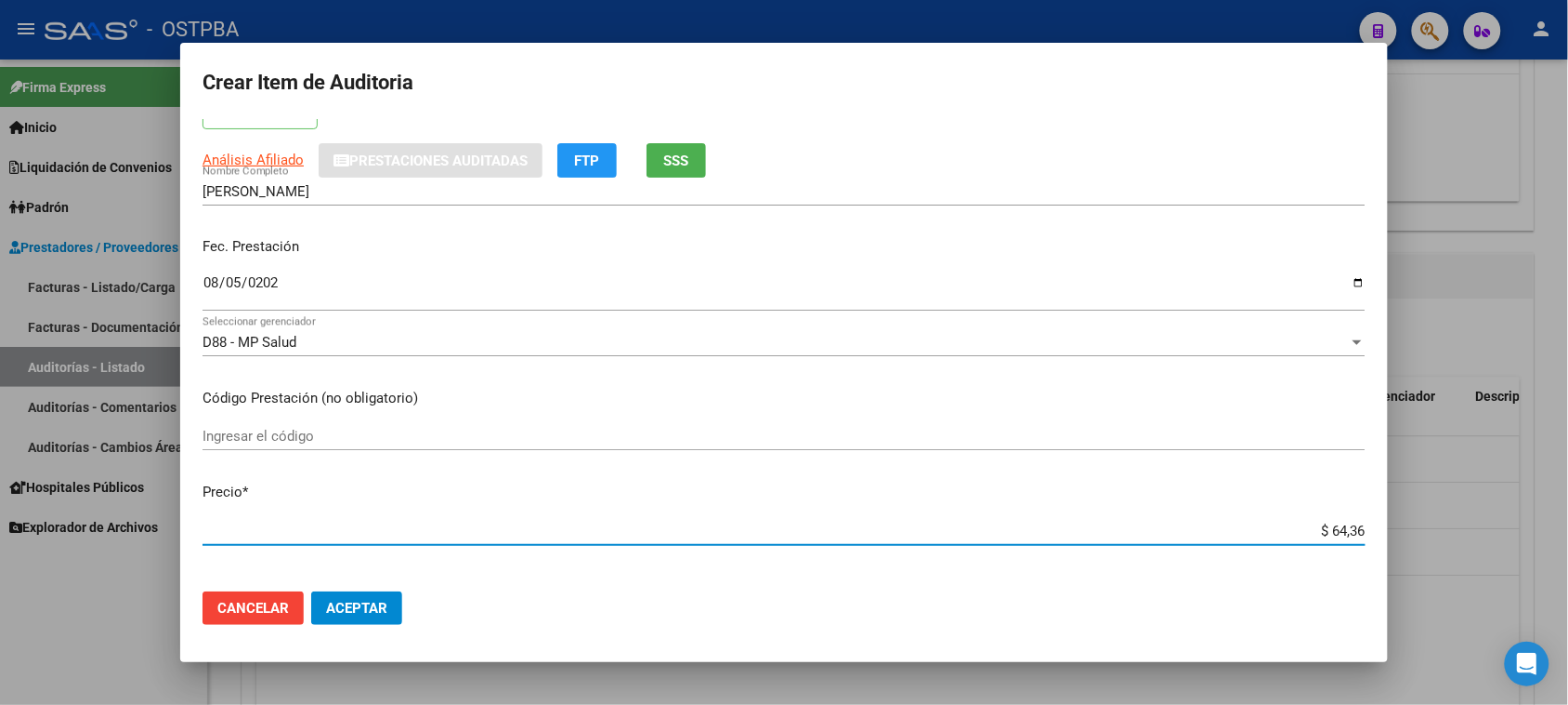
type input "$ 643,68"
type input "$ 6.436,86"
type input "$ 64.368,60"
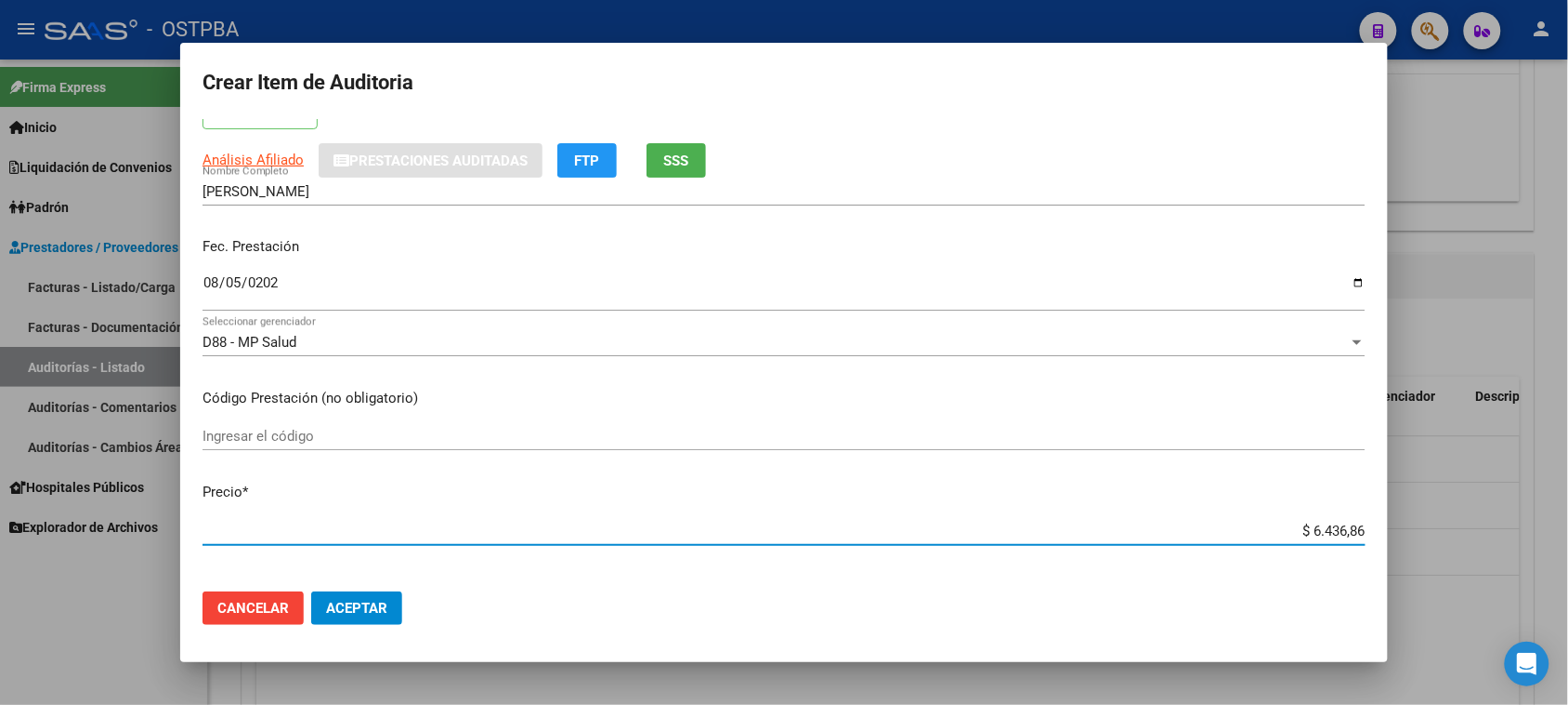
type input "$ 64.368,60"
type input "$ 643.686,00"
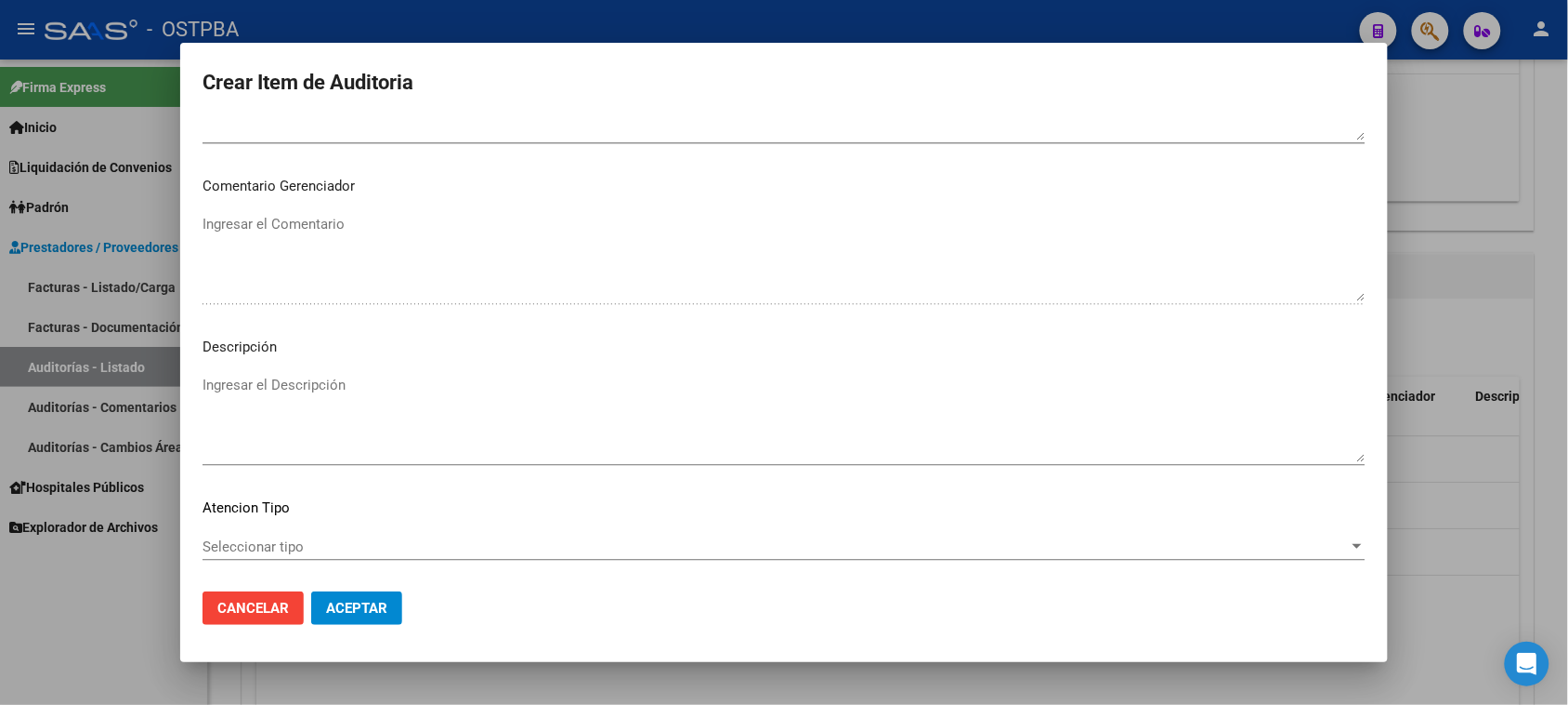
scroll to position [1214, 0]
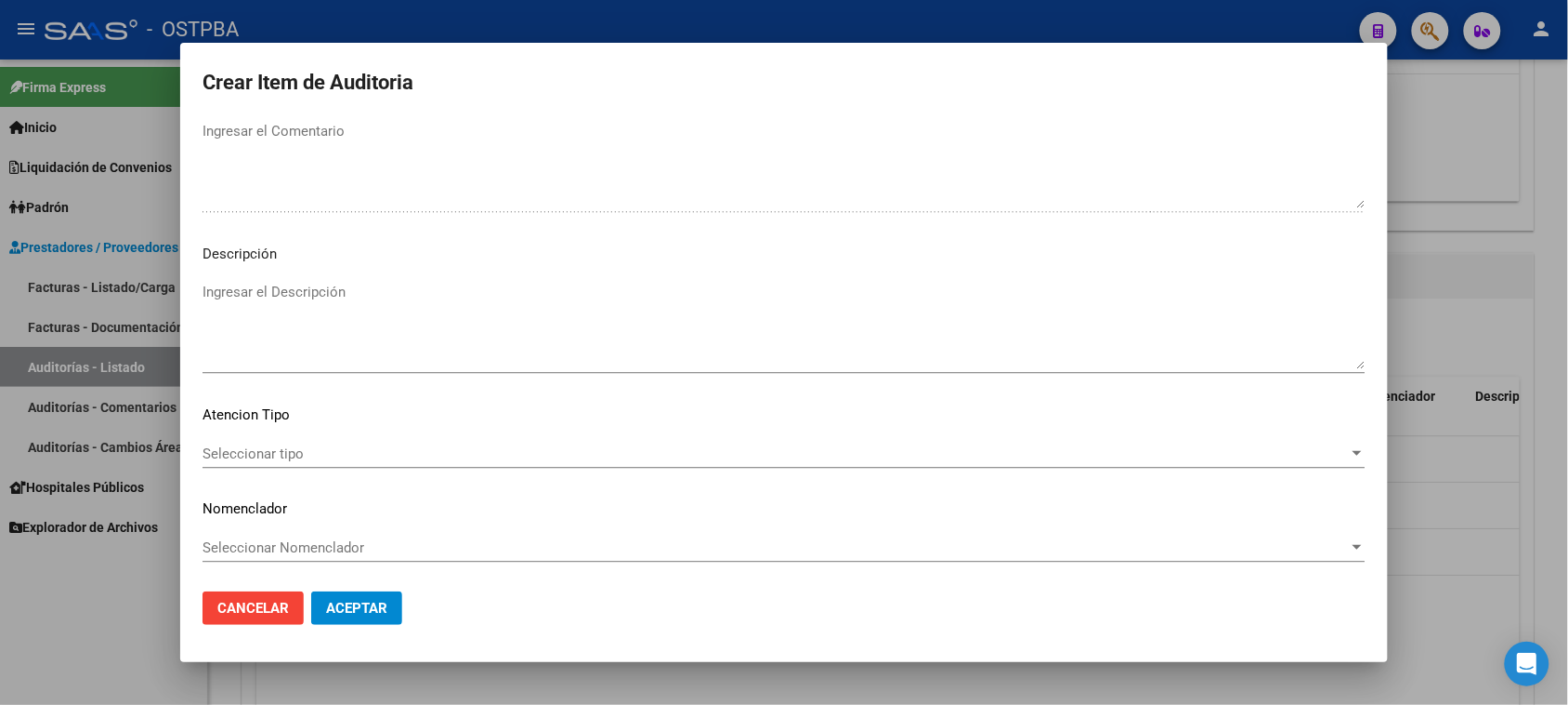
click at [274, 445] on span "Seleccionar tipo" at bounding box center [776, 453] width 1146 height 17
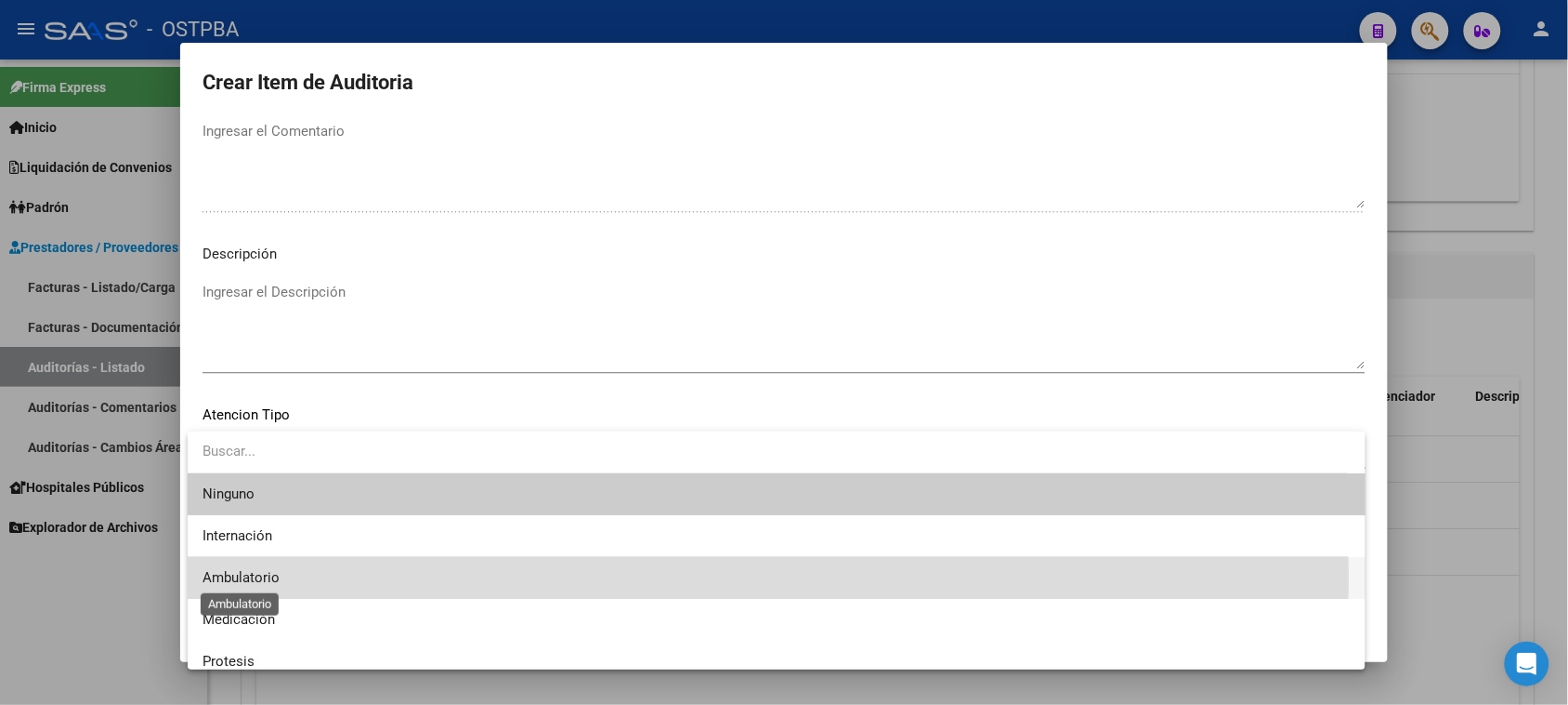
click at [233, 578] on span "Ambulatorio" at bounding box center [241, 577] width 77 height 17
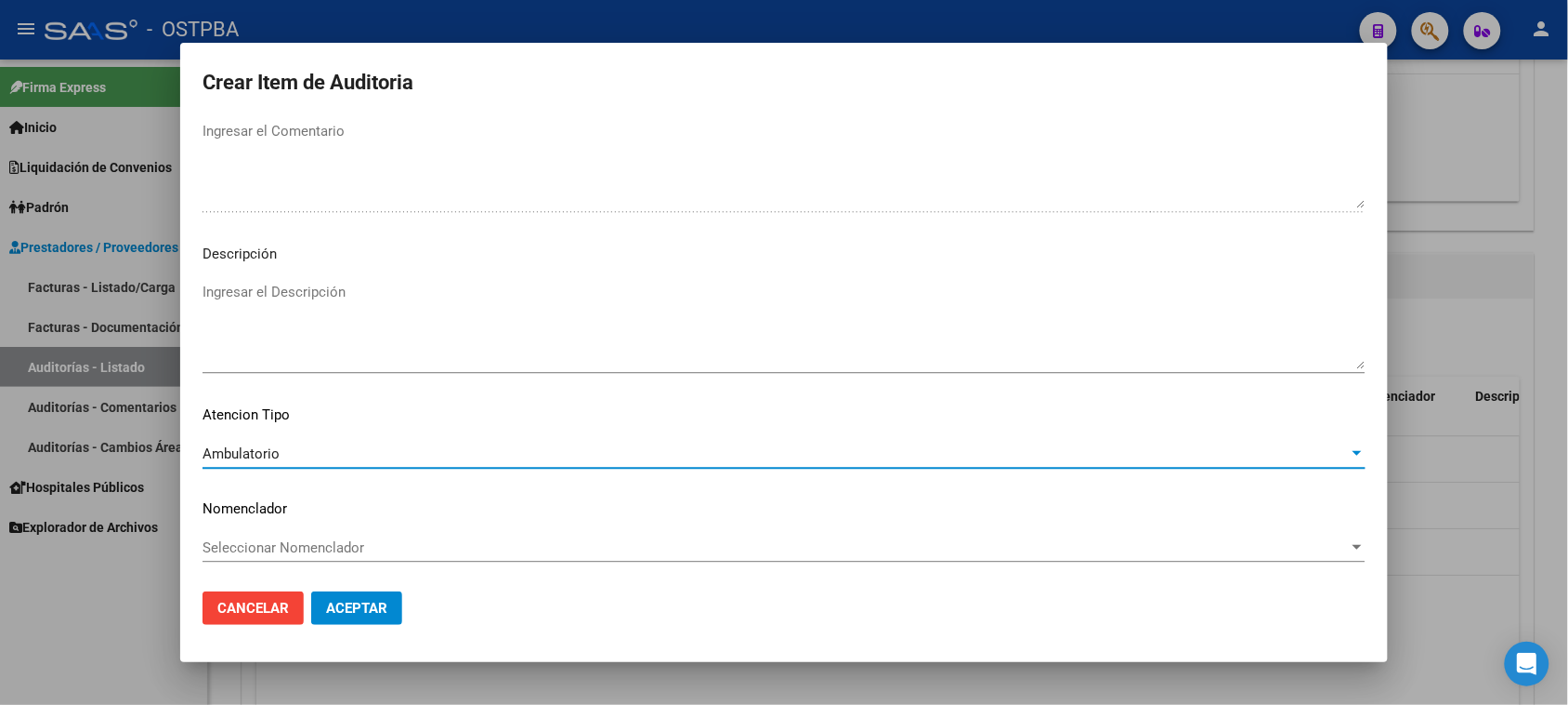
click at [282, 454] on div "Ambulatorio" at bounding box center [776, 453] width 1146 height 17
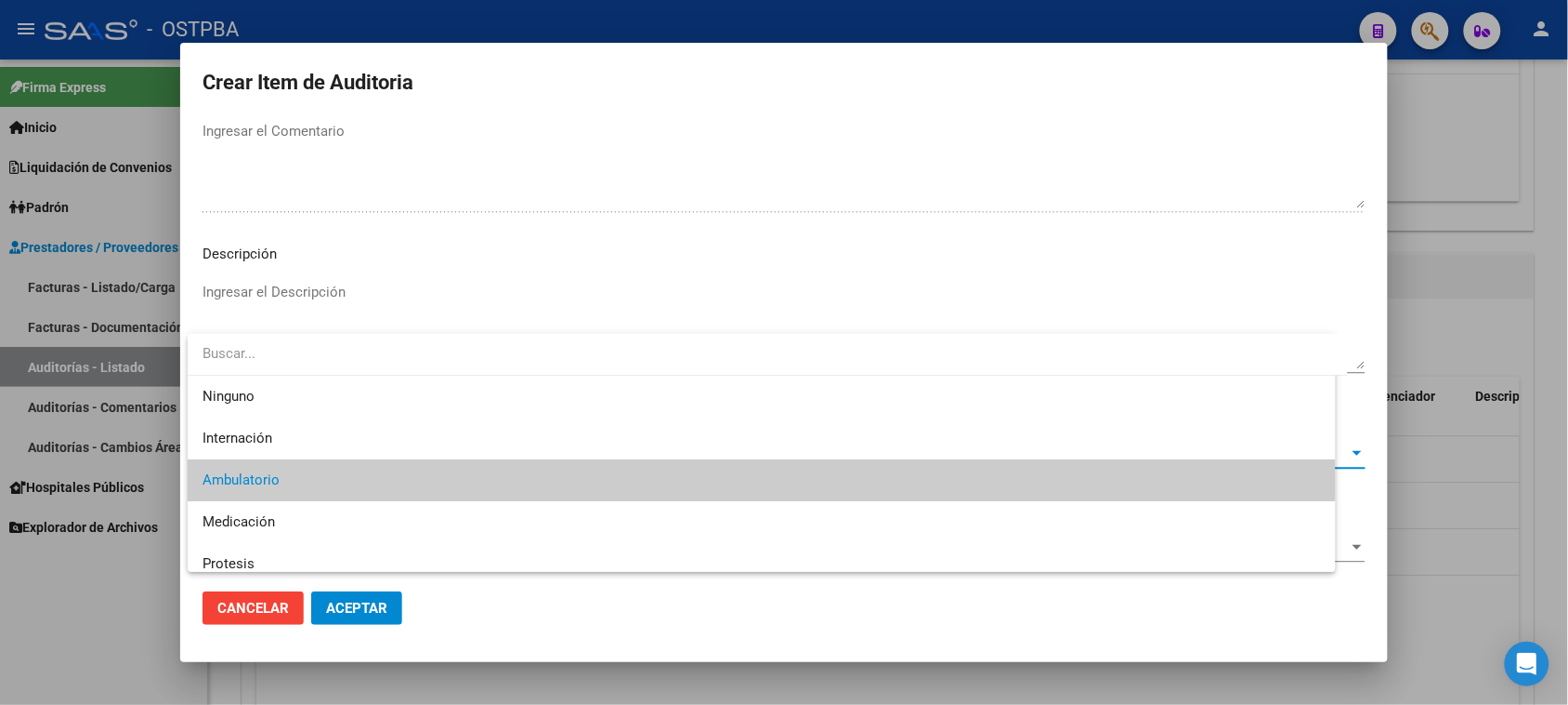
scroll to position [28, 0]
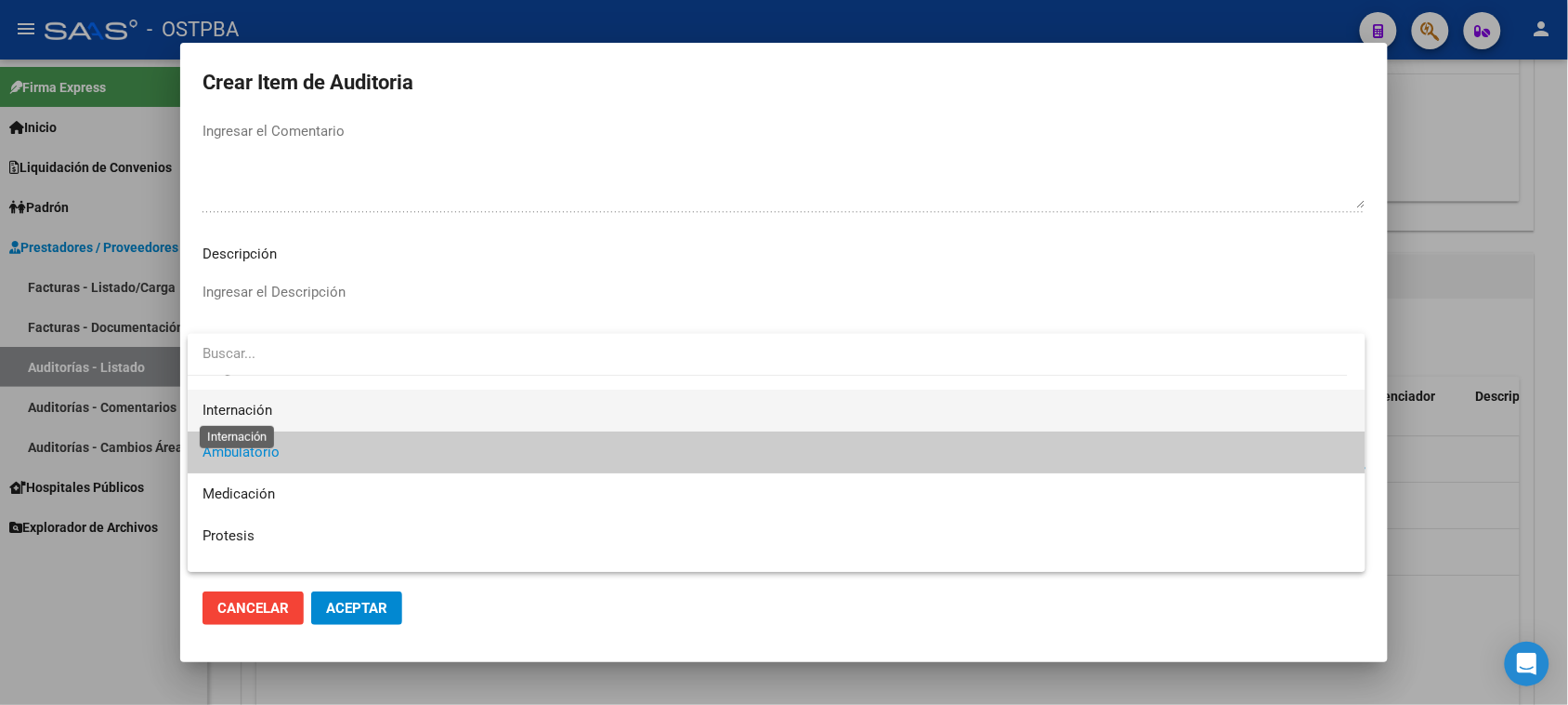
click at [256, 406] on span "Internación" at bounding box center [238, 410] width 70 height 17
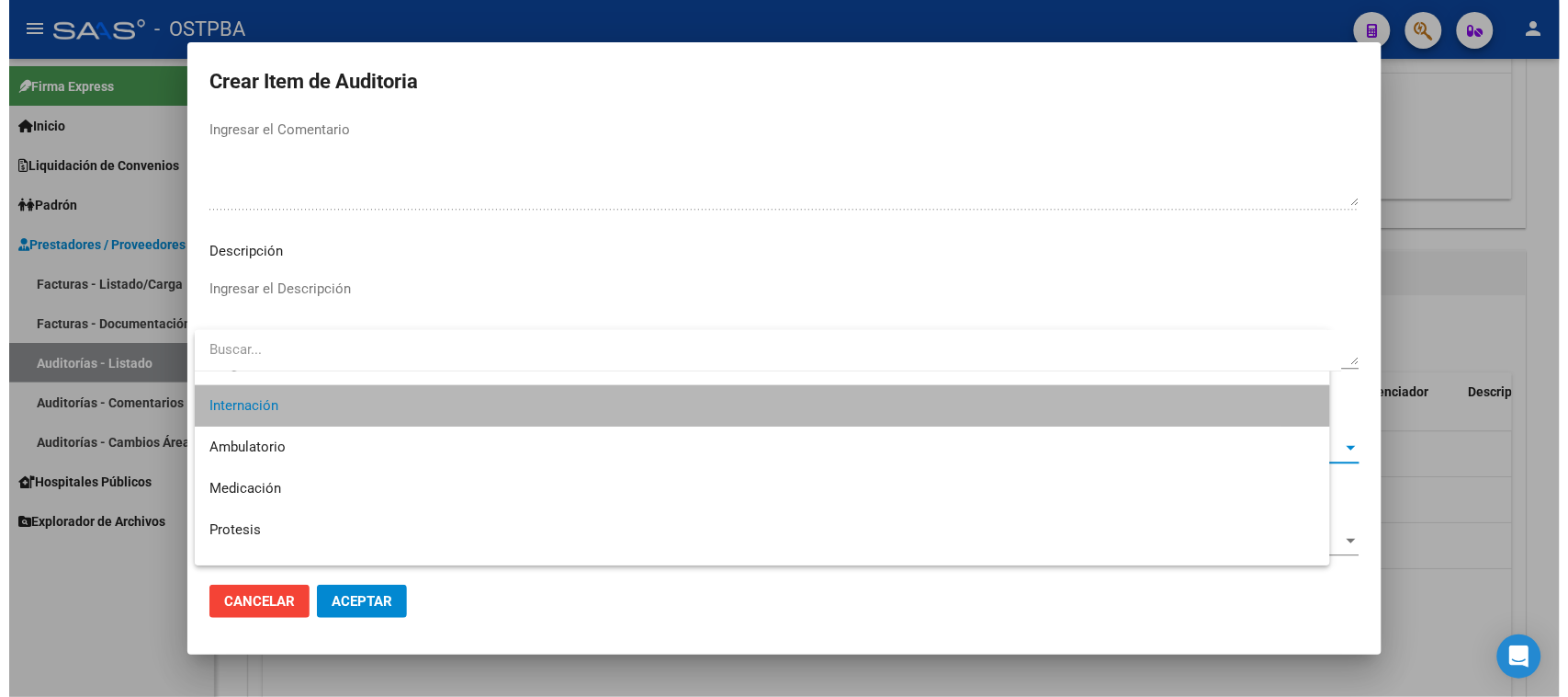
scroll to position [42, 0]
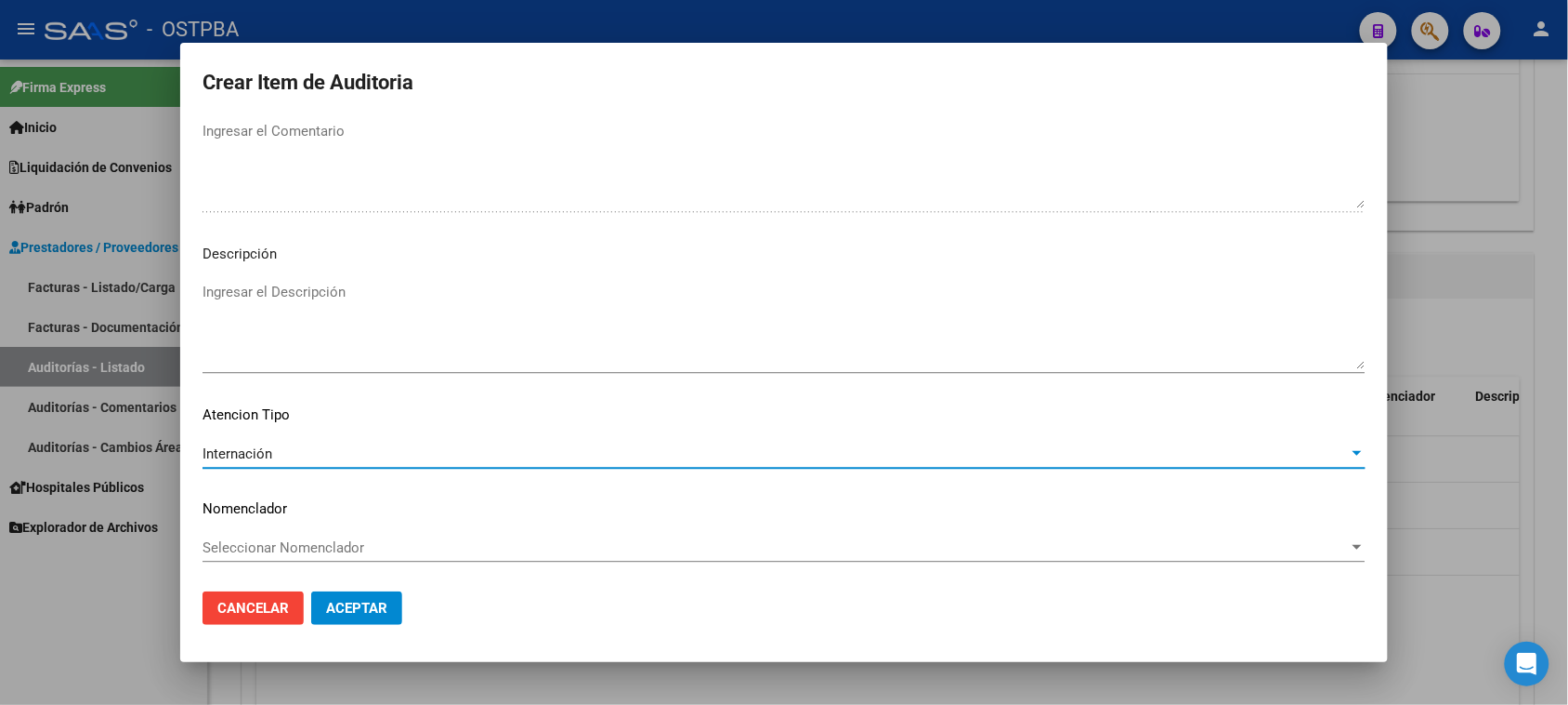
click at [350, 604] on span "Aceptar" at bounding box center [356, 608] width 61 height 17
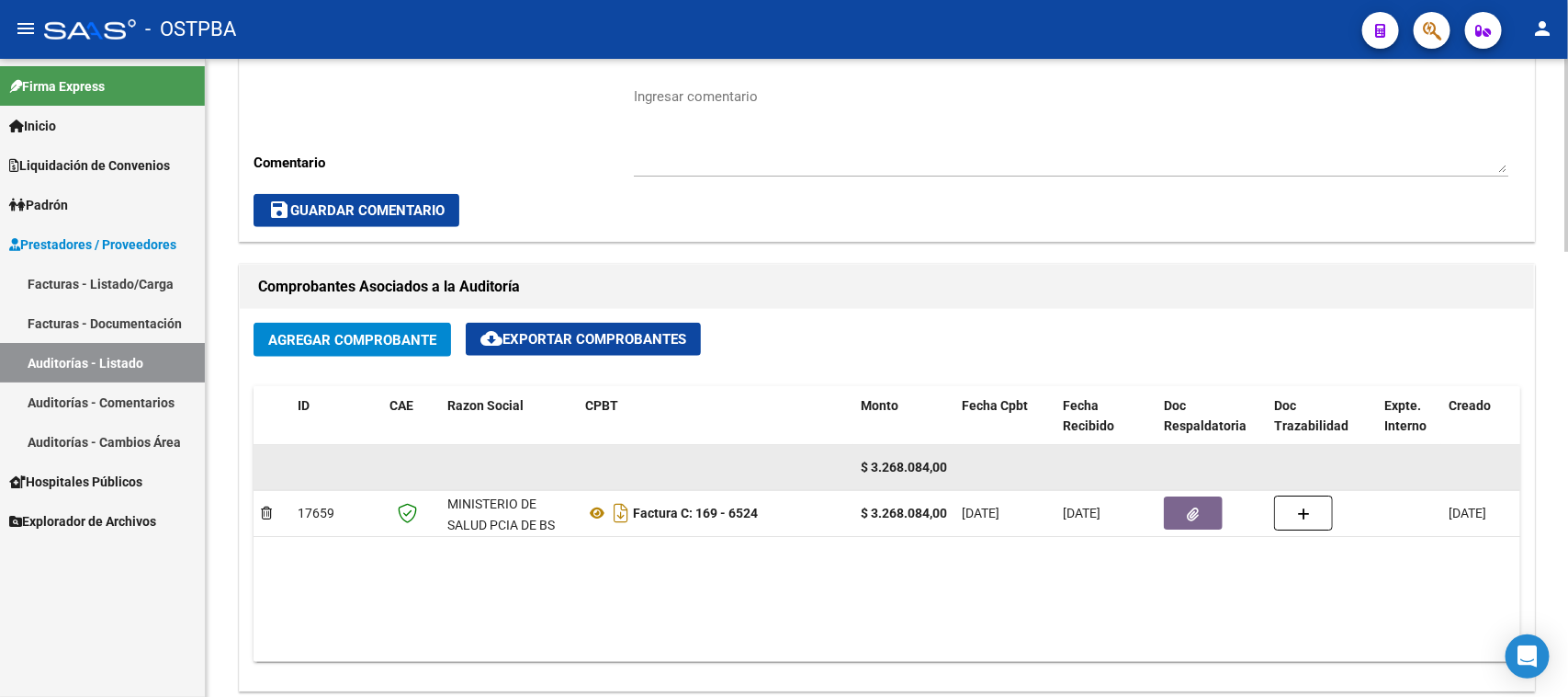
scroll to position [689, 0]
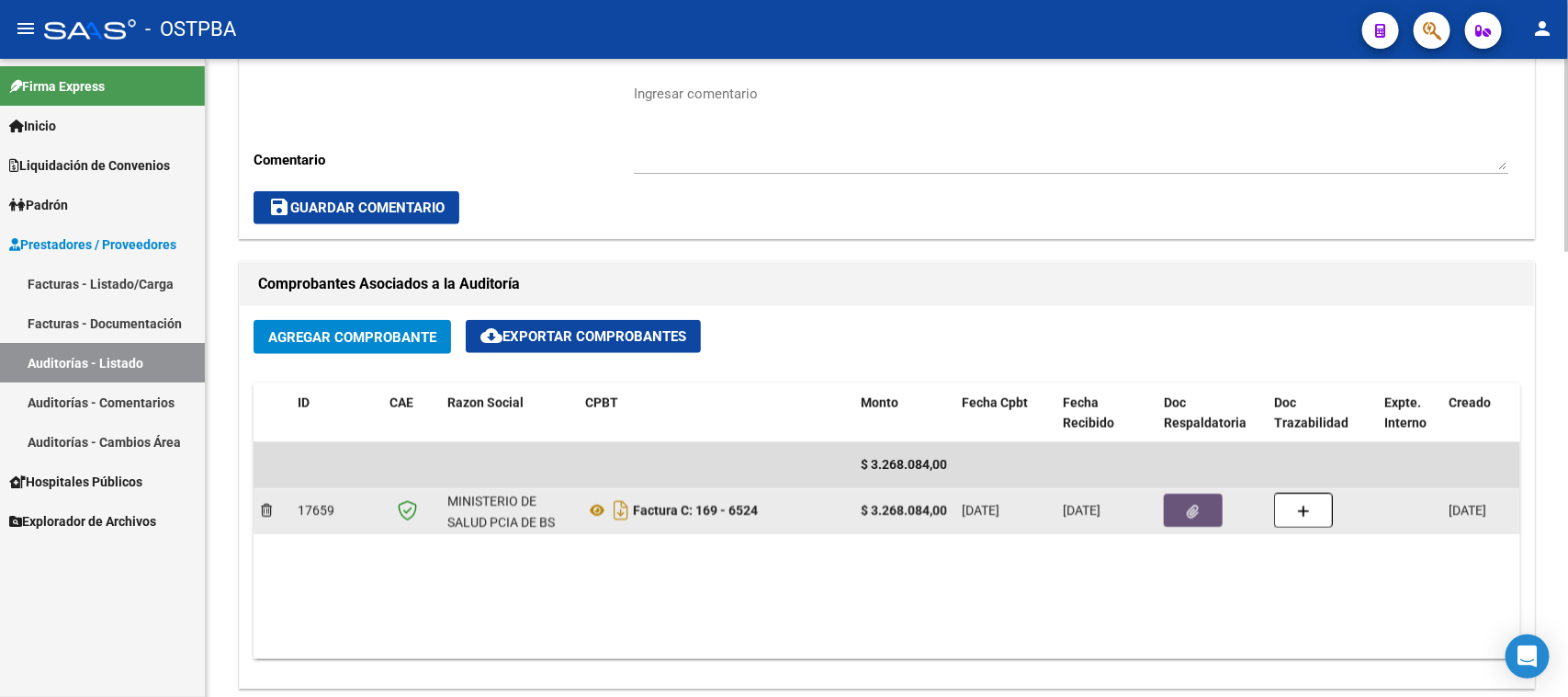
click at [1188, 504] on icon "button" at bounding box center [1194, 511] width 12 height 14
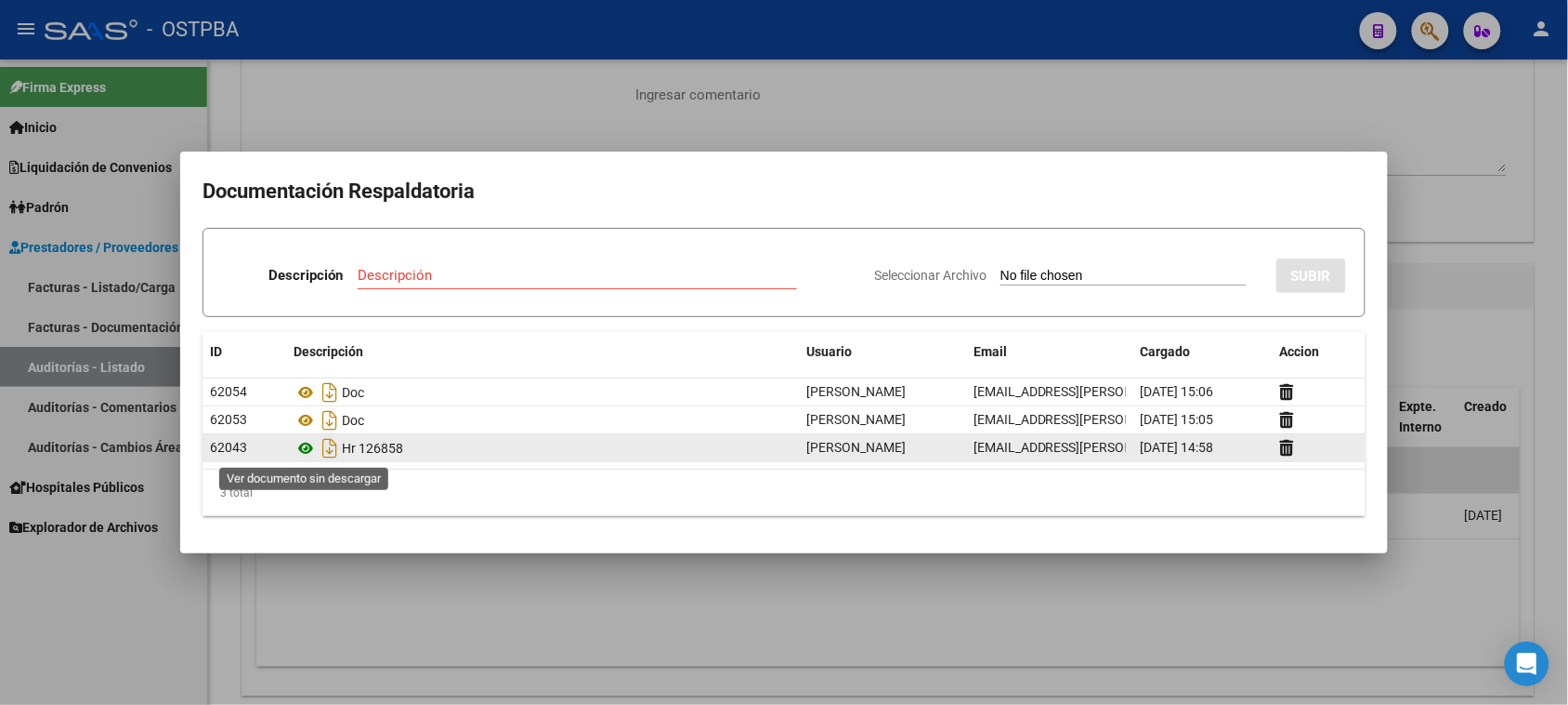
click at [304, 448] on icon at bounding box center [306, 448] width 24 height 22
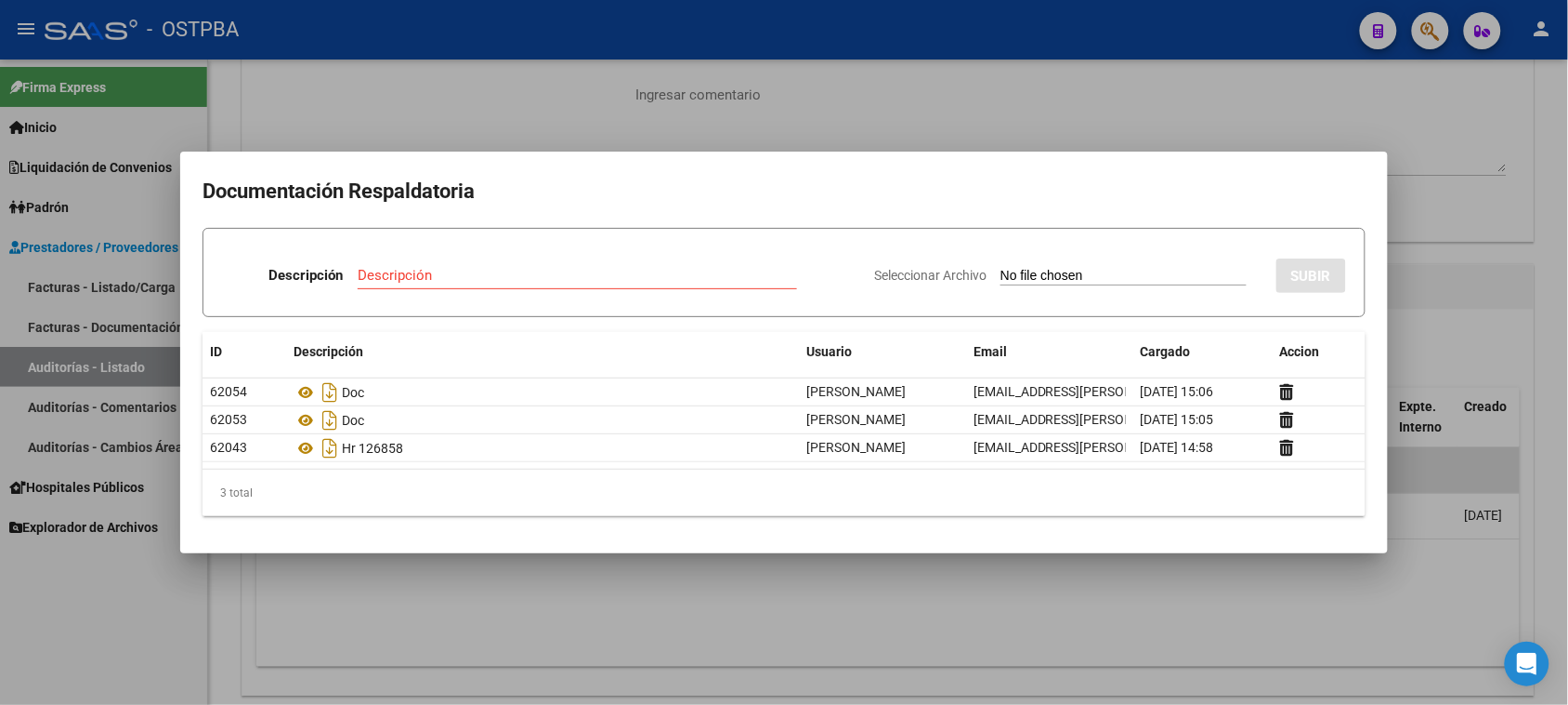
click at [200, 590] on div at bounding box center [784, 352] width 1568 height 705
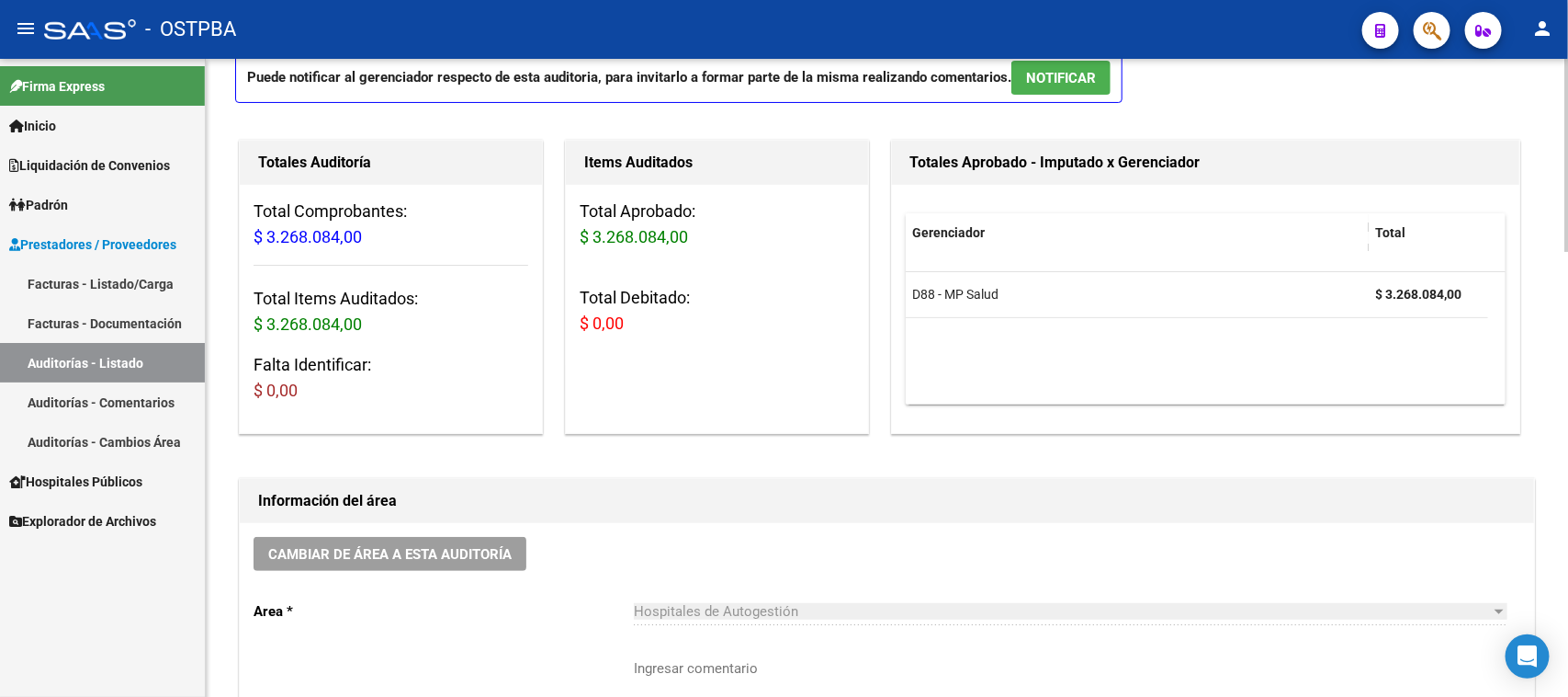
scroll to position [0, 0]
